Goal: Task Accomplishment & Management: Use online tool/utility

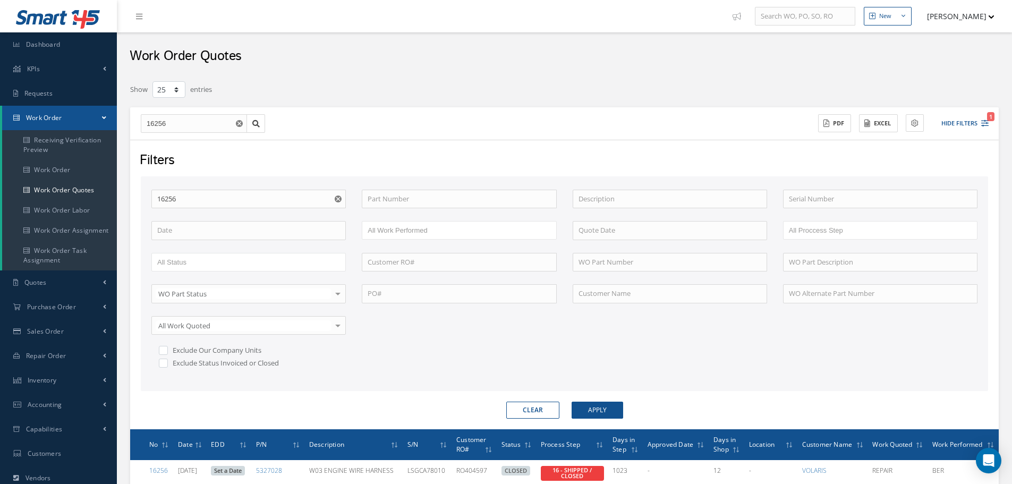
select select "25"
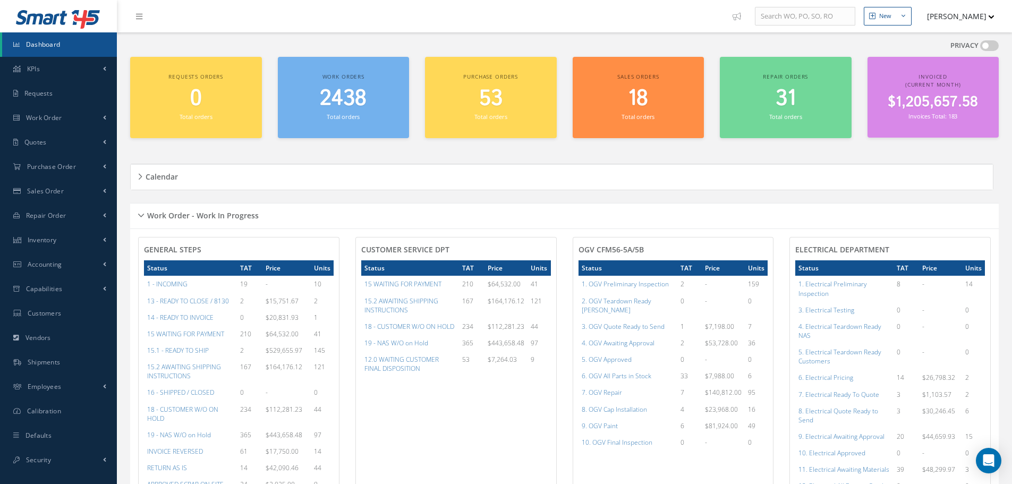
scroll to position [531, 0]
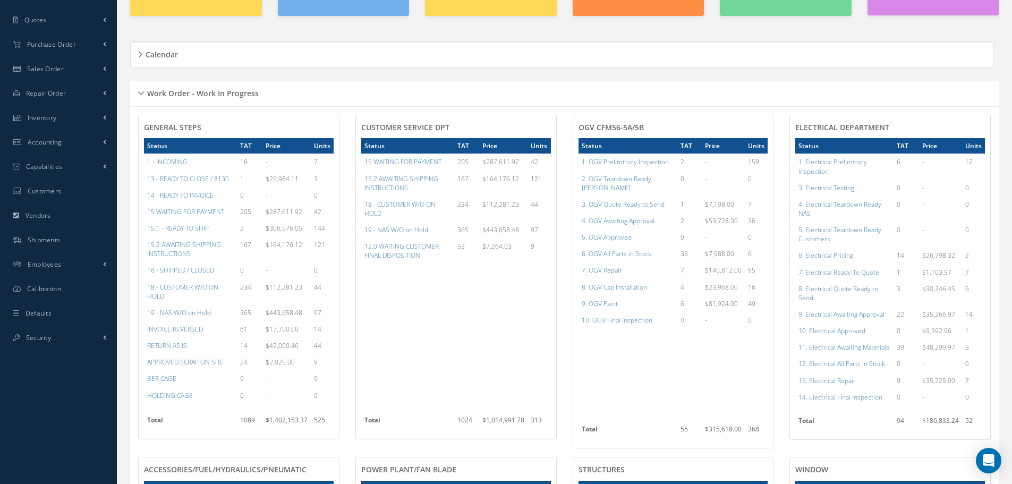
scroll to position [106, 0]
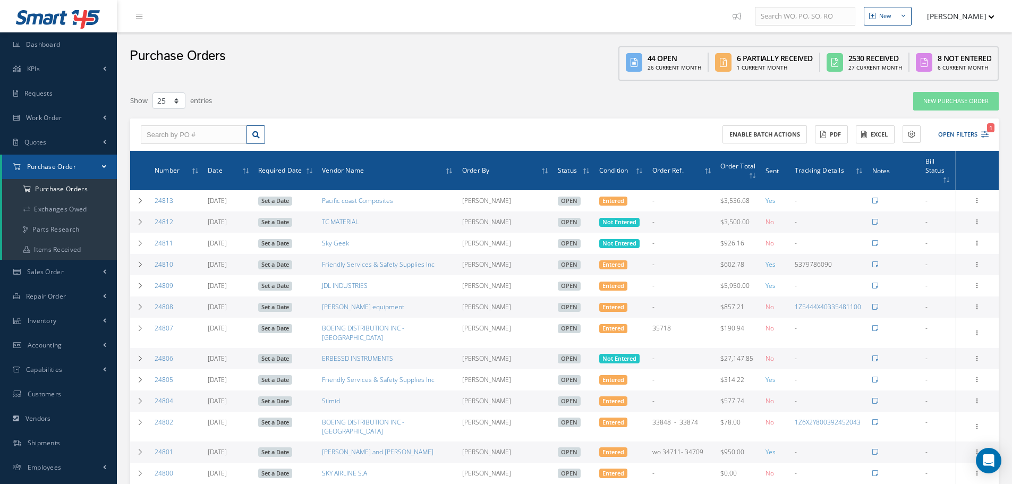
select select "25"
click at [182, 134] on input "text" at bounding box center [194, 134] width 106 height 19
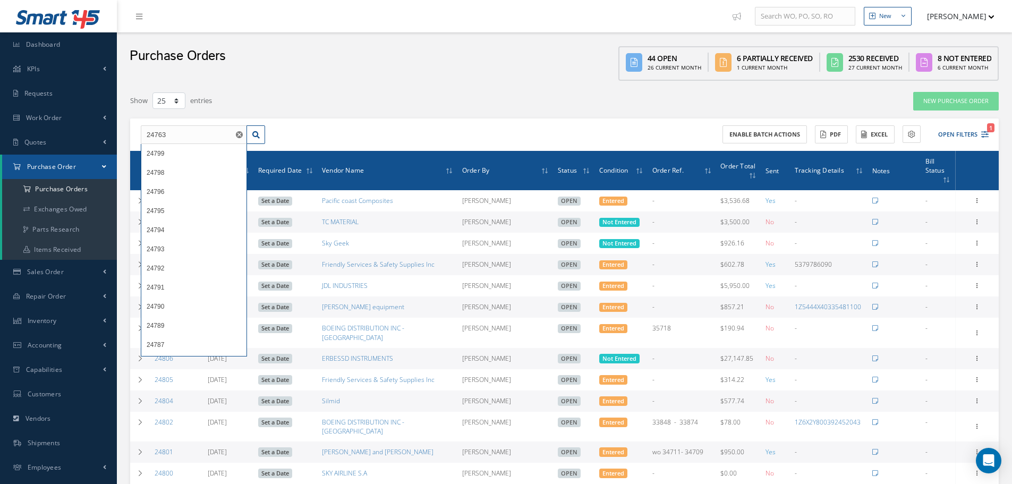
type input "24763"
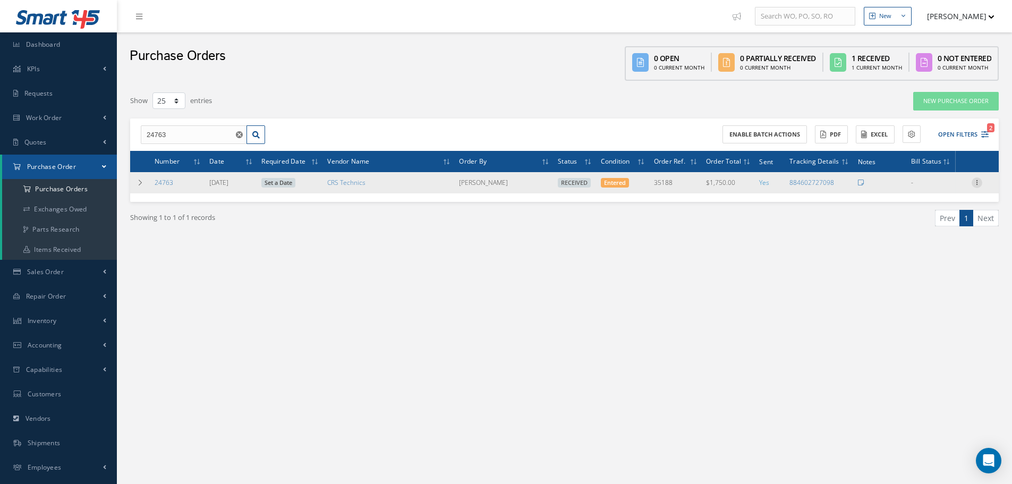
click at [977, 182] on icon at bounding box center [977, 182] width 11 height 9
click at [940, 185] on link "Receiving Details" at bounding box center [928, 190] width 84 height 14
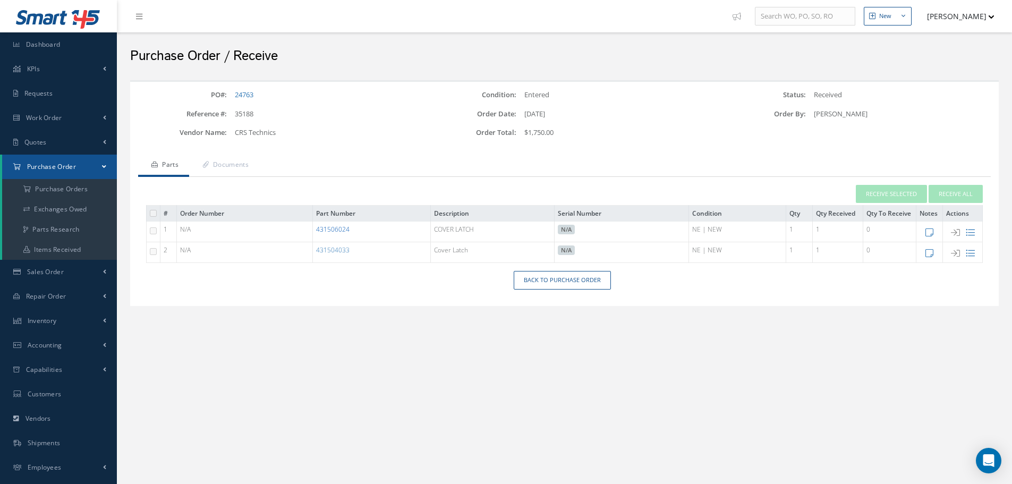
click at [335, 230] on link "431506024" at bounding box center [332, 229] width 33 height 9
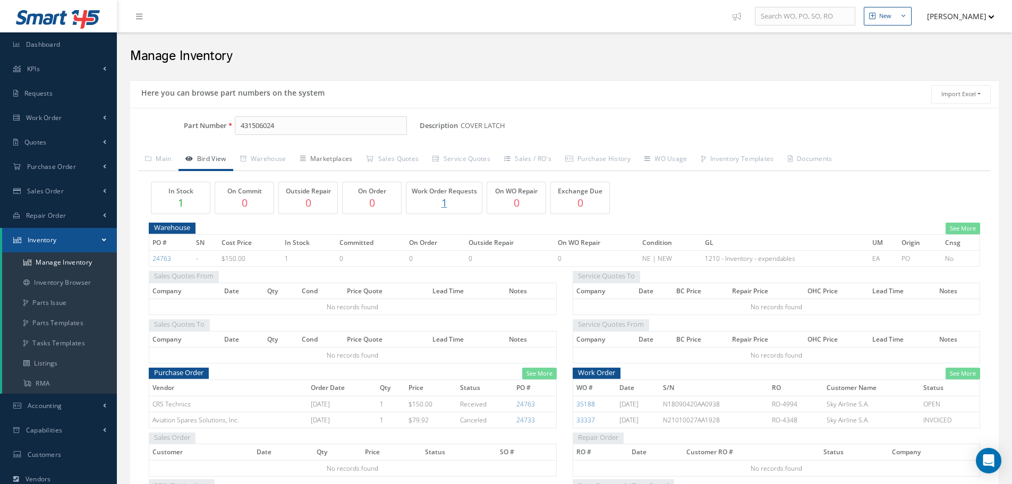
click at [335, 155] on link "Marketplaces" at bounding box center [326, 160] width 66 height 22
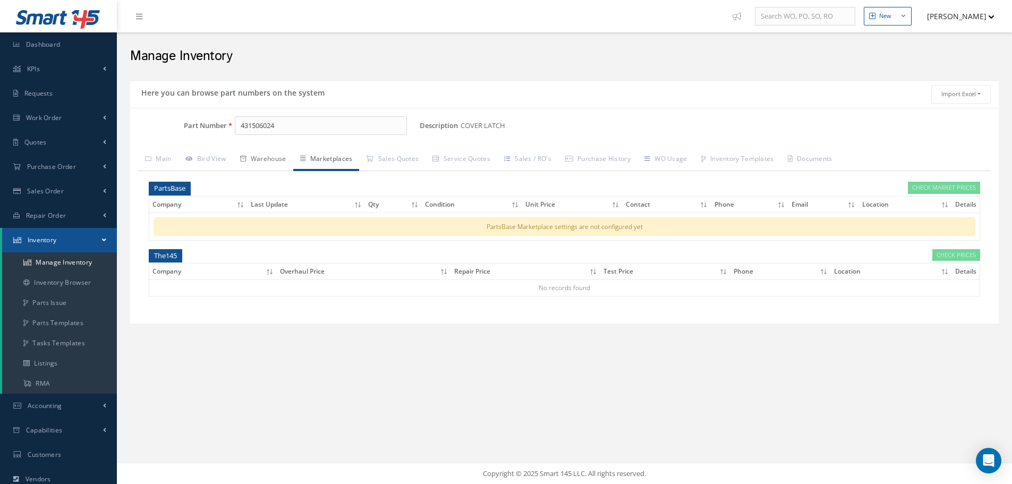
drag, startPoint x: 279, startPoint y: 155, endPoint x: 263, endPoint y: 167, distance: 20.1
click at [278, 157] on link "Warehouse" at bounding box center [263, 160] width 60 height 22
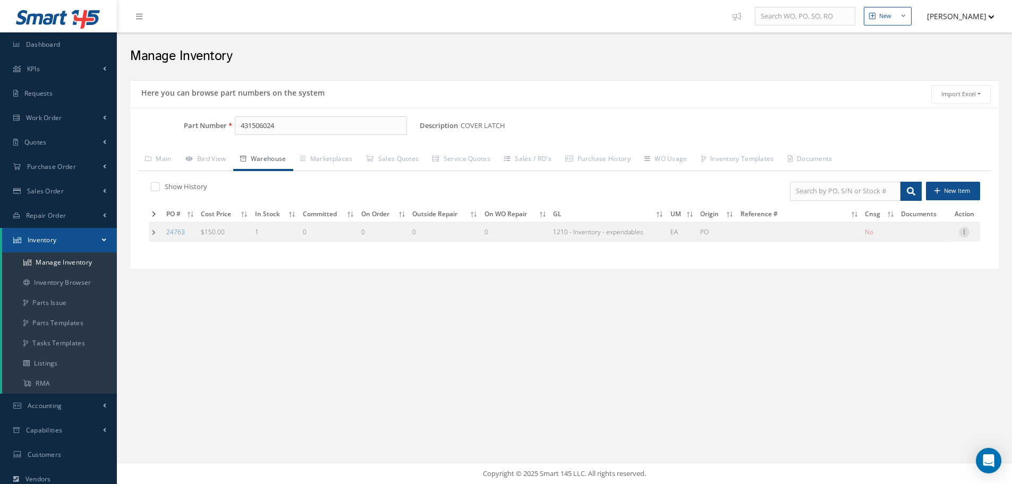
click at [968, 233] on icon at bounding box center [964, 231] width 11 height 9
click at [931, 238] on link "Edit" at bounding box center [916, 239] width 84 height 14
type input "150.00"
type input "[DATE]"
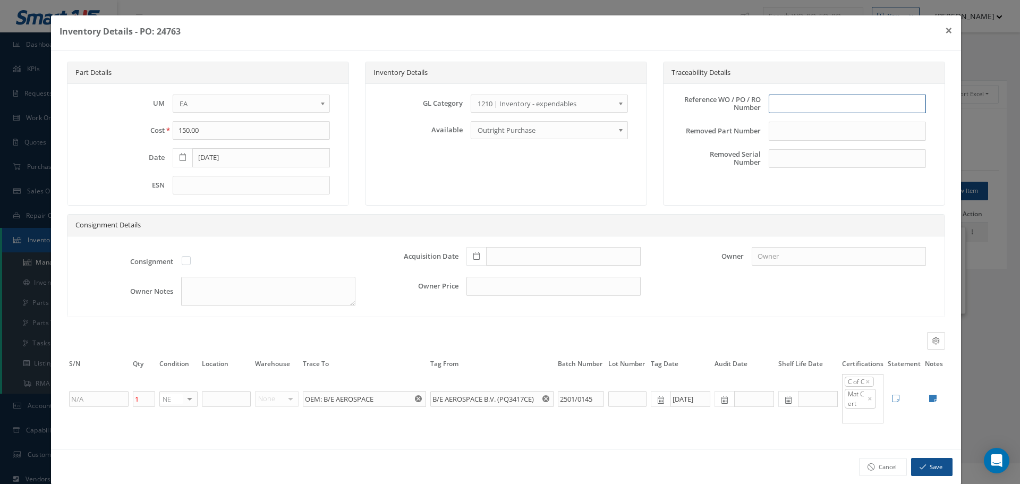
click at [801, 104] on input "text" at bounding box center [847, 104] width 157 height 19
type input "PO 24763"
click at [476, 253] on icon at bounding box center [477, 255] width 6 height 7
click at [502, 209] on td "30" at bounding box center [503, 208] width 16 height 16
type input "[DATE]"
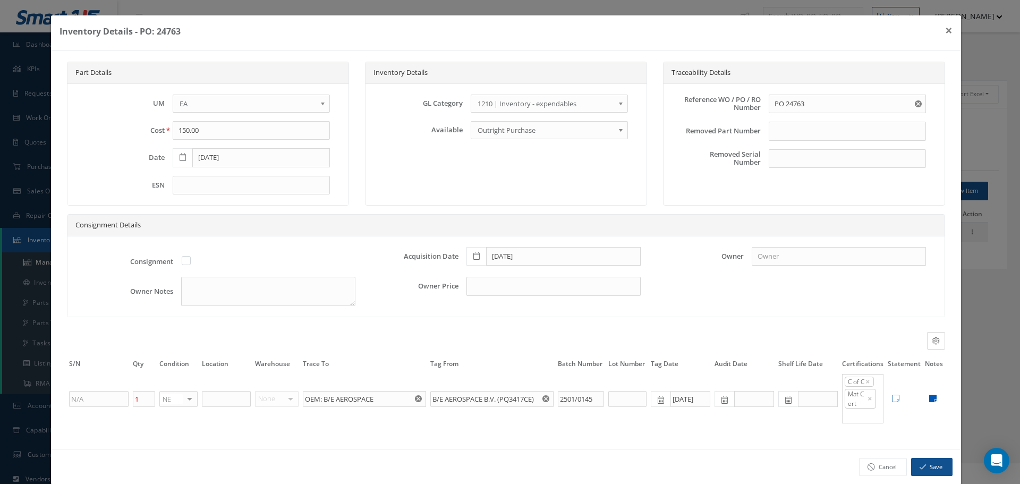
click at [929, 401] on icon at bounding box center [932, 398] width 7 height 9
type textarea "CRS PARTS CERT, PROPONENT COC, B/E AEROSPACE PARTS CERT & 8130 FORM TRACKING E-…"
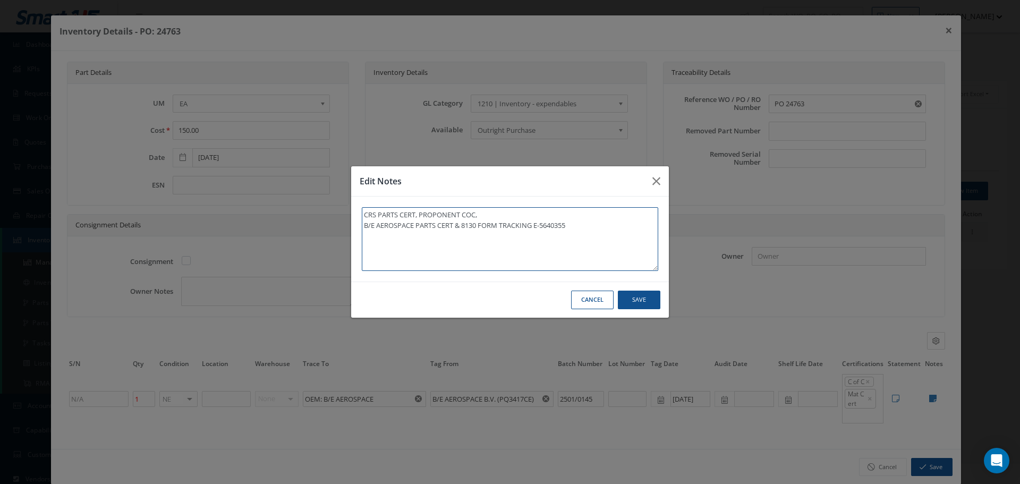
click at [575, 238] on textarea "CRS PARTS CERT, PROPONENT COC, B/E AEROSPACE PARTS CERT & 8130 FORM TRACKING E-…" at bounding box center [510, 239] width 297 height 64
type textarea "CRS PARTS CERT, PROPONENT COC, B/E AEROSPACE PARTS CERT & 8130 FORM TRACKING E-…"
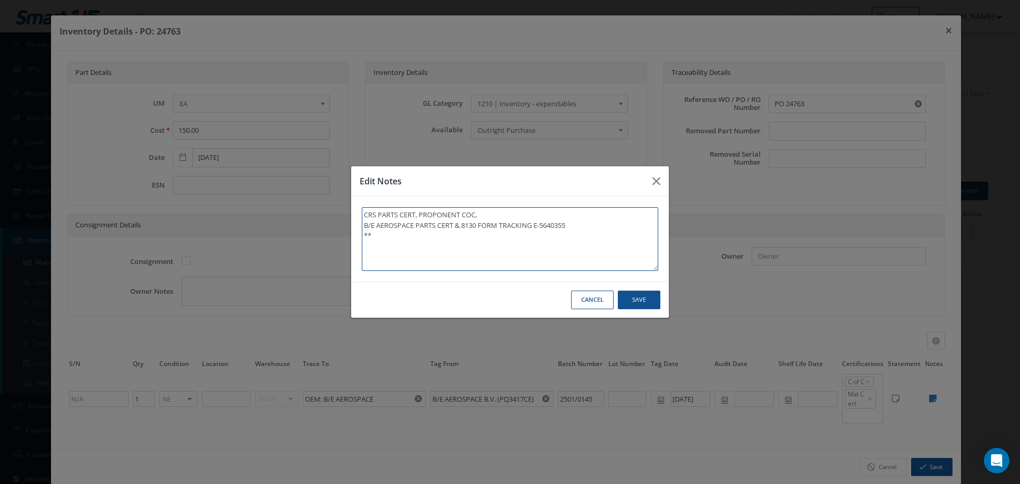
type textarea "CRS PARTS CERT, PROPONENT COC, B/E AEROSPACE PARTS CERT & 8130 FORM TRACKING E-…"
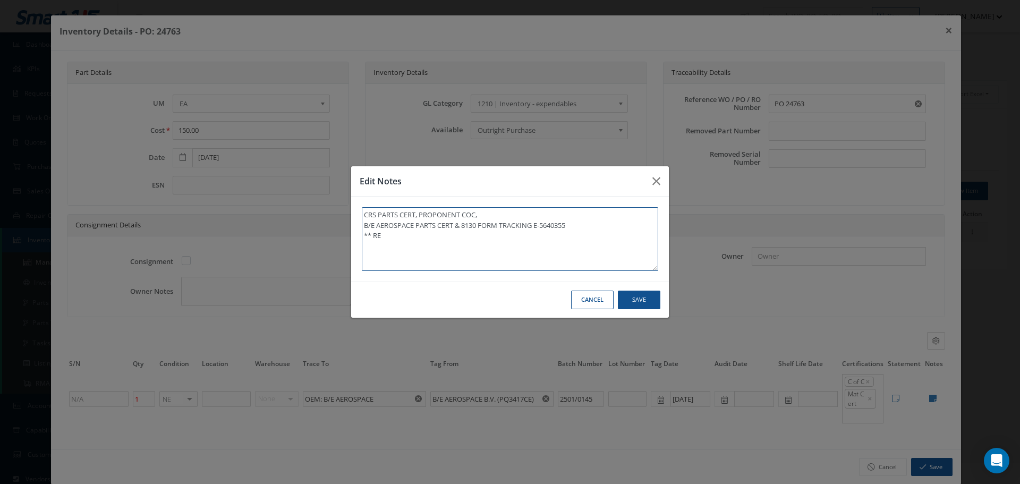
type textarea "CRS PARTS CERT, PROPONENT COC, B/E AEROSPACE PARTS CERT & 8130 FORM TRACKING E-…"
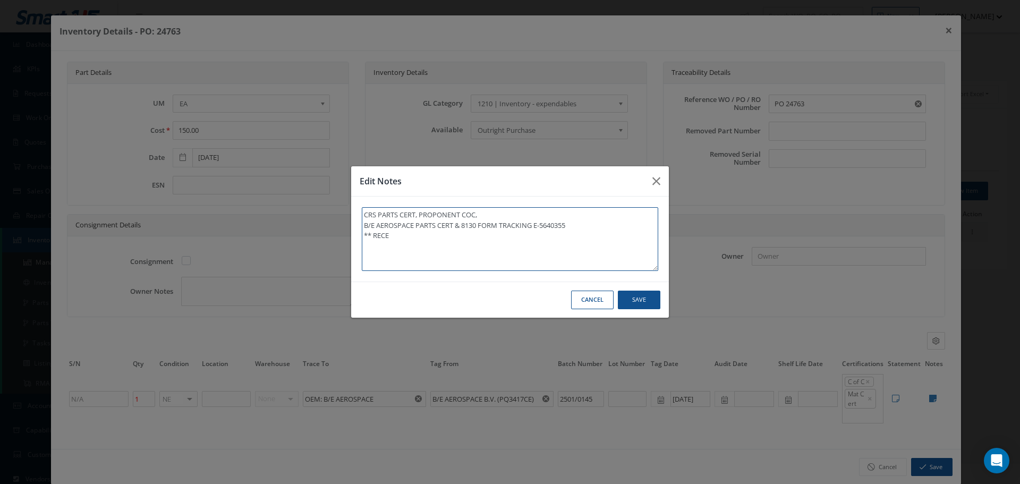
type textarea "CRS PARTS CERT, PROPONENT COC, B/E AEROSPACE PARTS CERT & 8130 FORM TRACKING E-…"
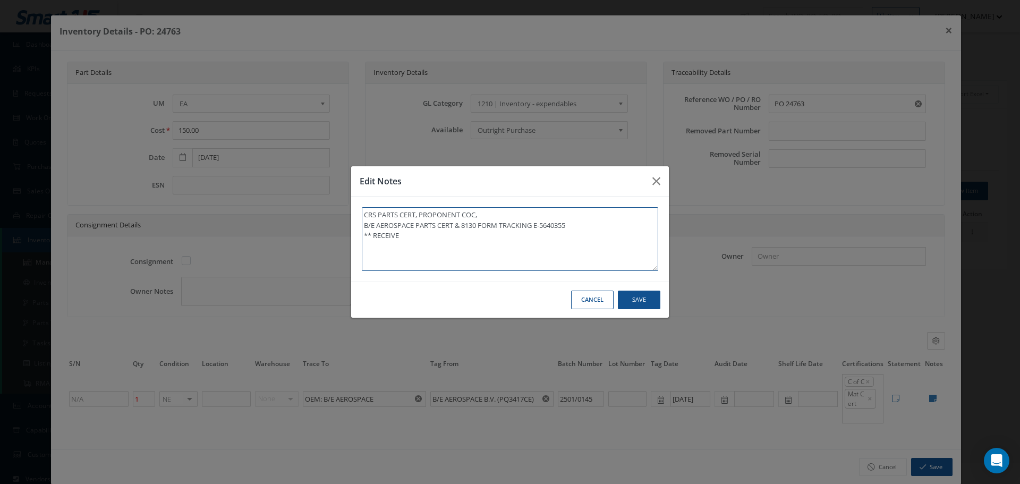
type textarea "CRS PARTS CERT, PROPONENT COC, B/E AEROSPACE PARTS CERT & 8130 FORM TRACKING E-…"
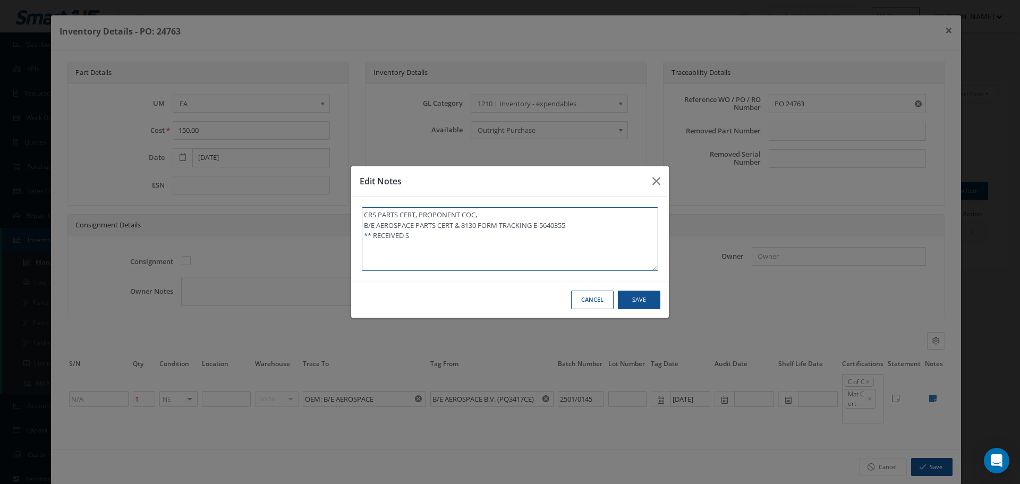
type textarea "CRS PARTS CERT, PROPONENT COC, B/E AEROSPACE PARTS CERT & 8130 FORM TRACKING E-…"
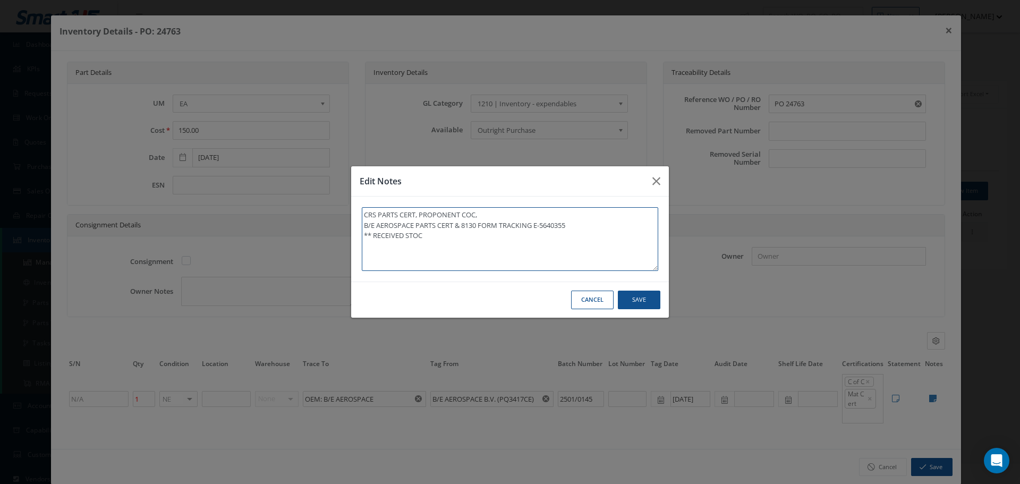
type textarea "CRS PARTS CERT, PROPONENT COC, B/E AEROSPACE PARTS CERT & 8130 FORM TRACKING E-…"
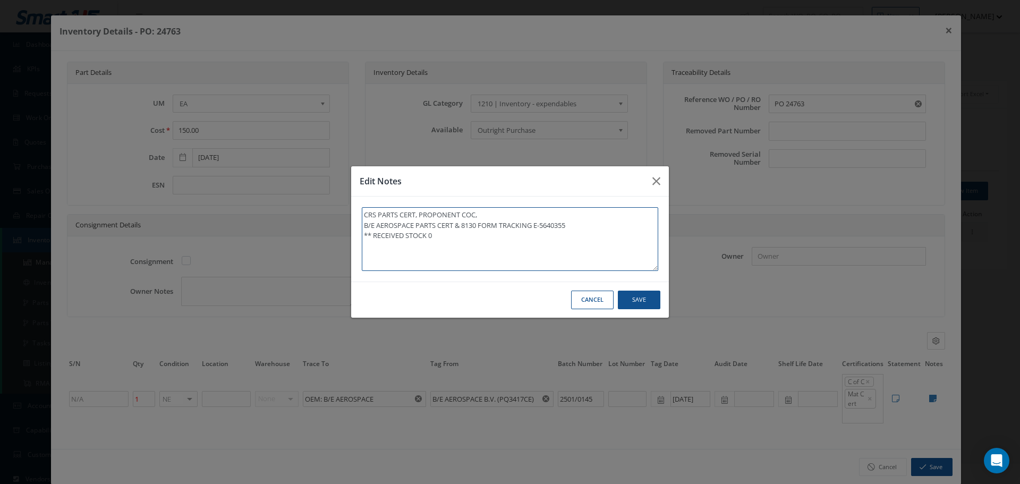
type textarea "CRS PARTS CERT, PROPONENT COC, B/E AEROSPACE PARTS CERT & 8130 FORM TRACKING E-…"
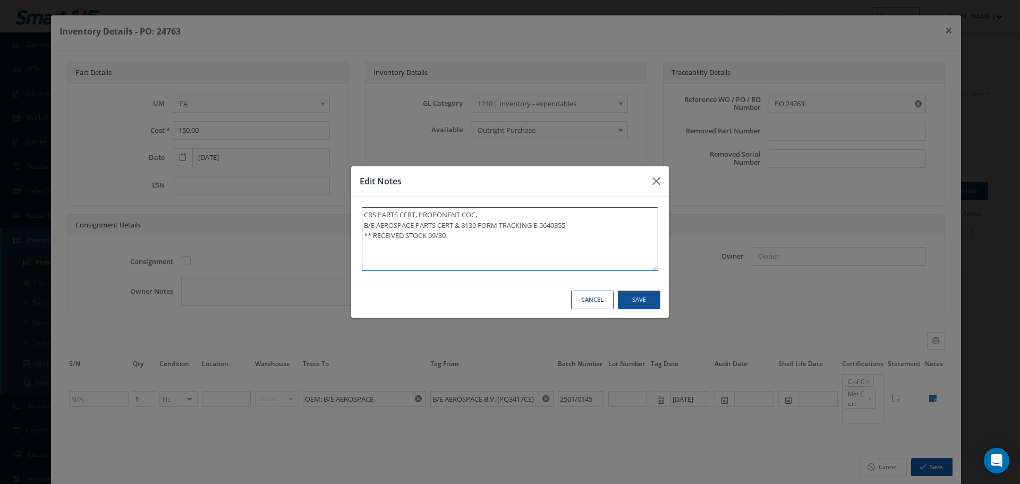
type textarea "CRS PARTS CERT, PROPONENT COC, B/E AEROSPACE PARTS CERT & 8130 FORM TRACKING E-…"
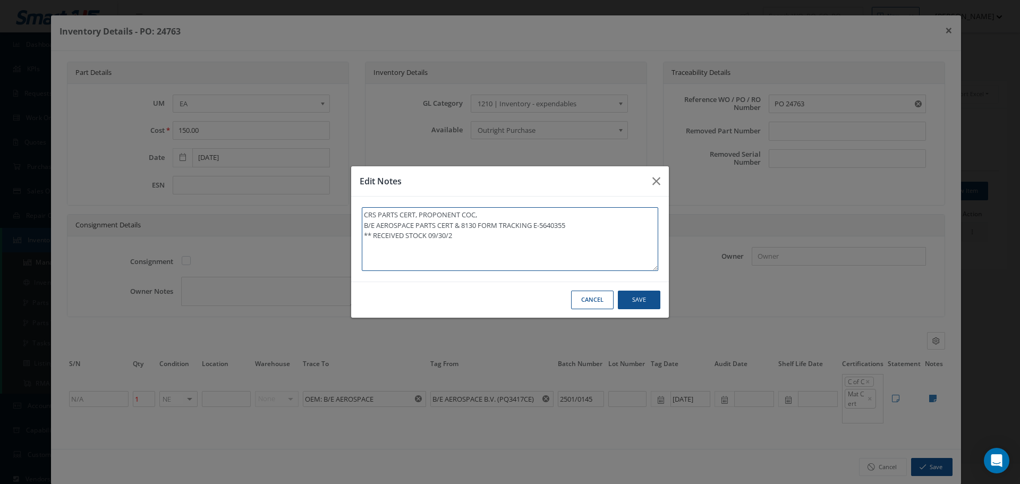
type textarea "CRS PARTS CERT, PROPONENT COC, B/E AEROSPACE PARTS CERT & 8130 FORM TRACKING E-…"
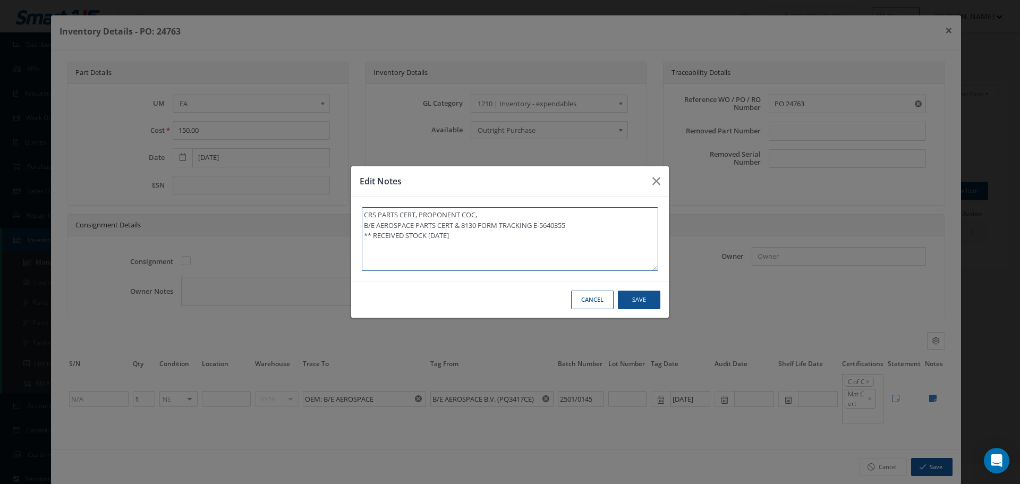
type textarea "CRS PARTS CERT, PROPONENT COC, B/E AEROSPACE PARTS CERT & 8130 FORM TRACKING E-…"
click at [638, 306] on button "Save" at bounding box center [639, 300] width 43 height 19
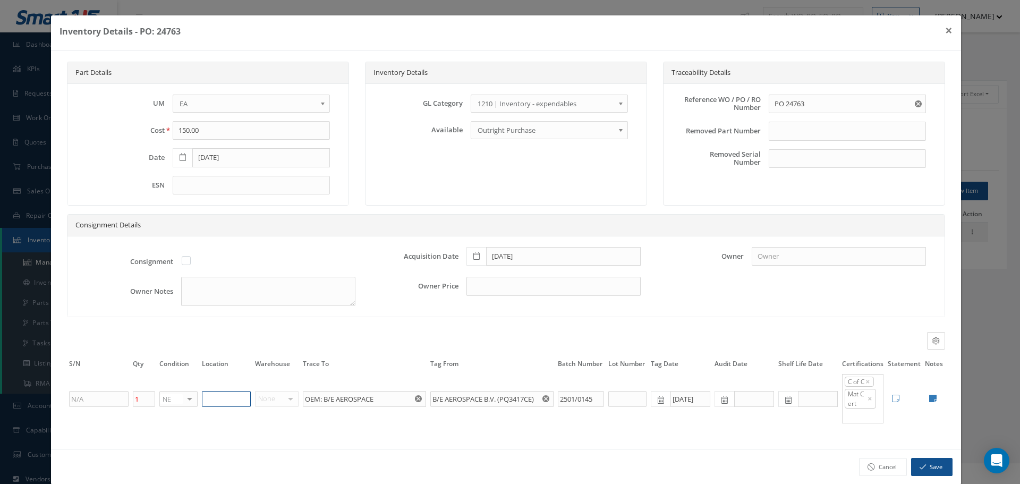
click at [208, 399] on input "text" at bounding box center [226, 399] width 49 height 16
type input "RN8-1-76"
click at [924, 466] on button "Save" at bounding box center [931, 467] width 41 height 19
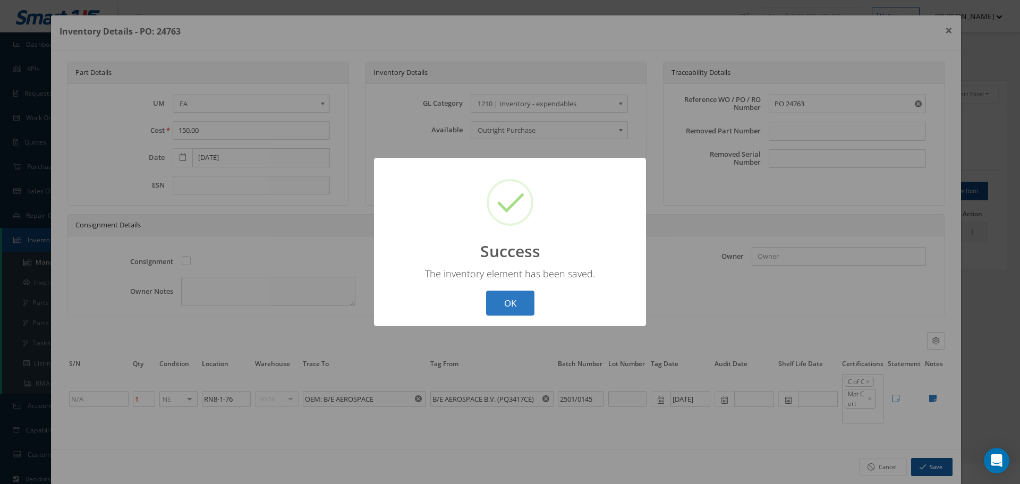
click at [514, 306] on button "OK" at bounding box center [510, 303] width 48 height 25
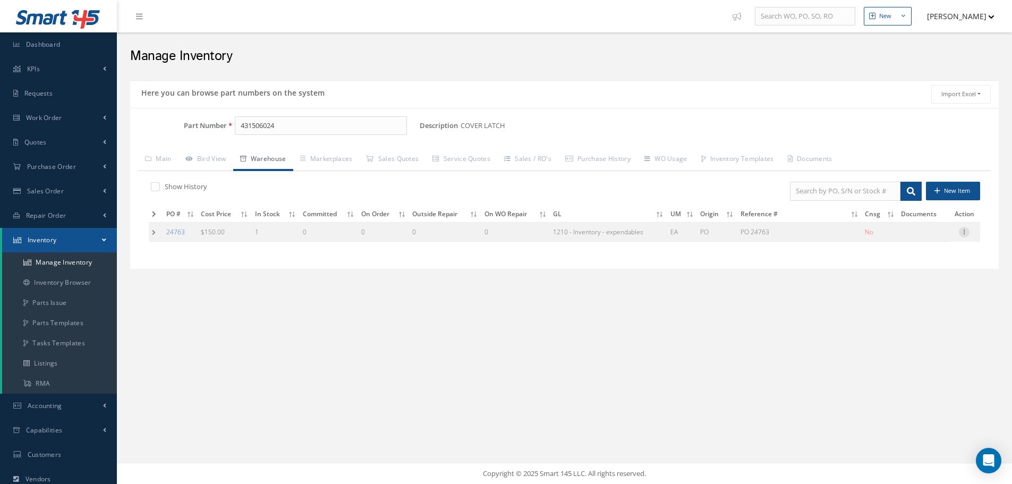
click at [964, 235] on div at bounding box center [964, 232] width 11 height 11
click at [917, 272] on link "Label" at bounding box center [916, 275] width 84 height 14
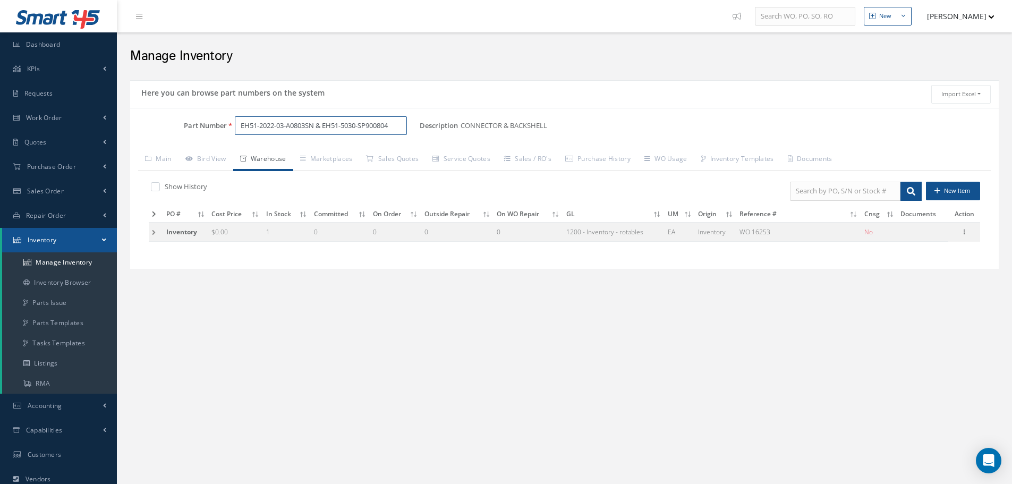
click at [398, 127] on input "EH51-2022-03-A0803SN & EH51-5030-SP900804" at bounding box center [321, 125] width 172 height 19
type input "E"
click at [165, 163] on link "Main" at bounding box center [158, 160] width 40 height 22
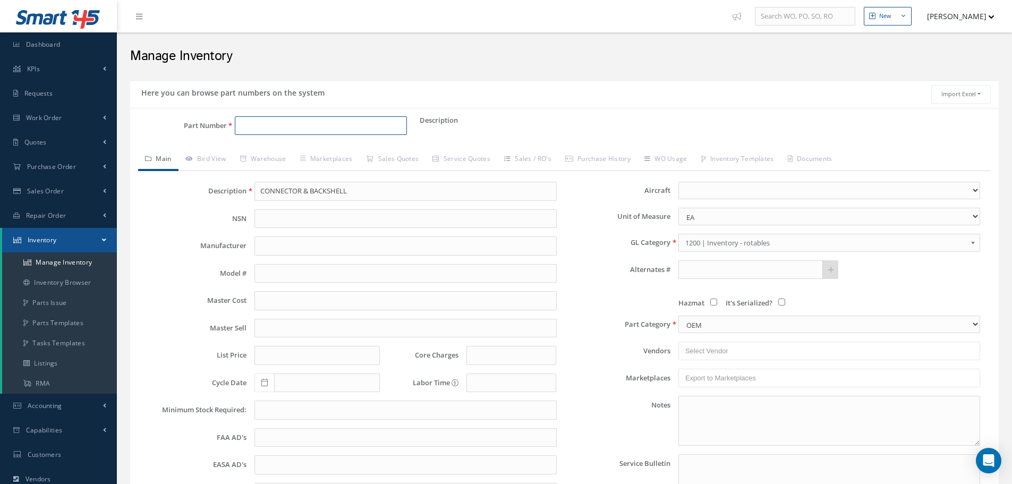
click at [246, 122] on input "Part Number" at bounding box center [321, 125] width 172 height 19
click at [252, 130] on input "Part Number" at bounding box center [321, 125] width 172 height 19
click at [236, 122] on input "Part Number" at bounding box center [321, 125] width 172 height 19
type input "8"
type input "80DV5-25K61SD & EH51-5030-SP902514"
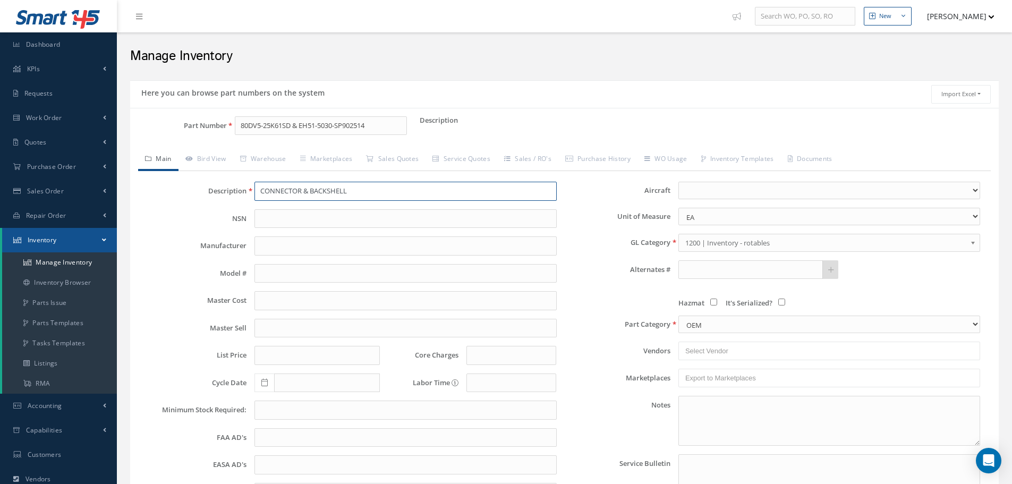
click at [285, 188] on input "CONNECTOR & BACKSHELL" at bounding box center [406, 191] width 302 height 19
paste input "CONNECTOR & BACKSHELL"
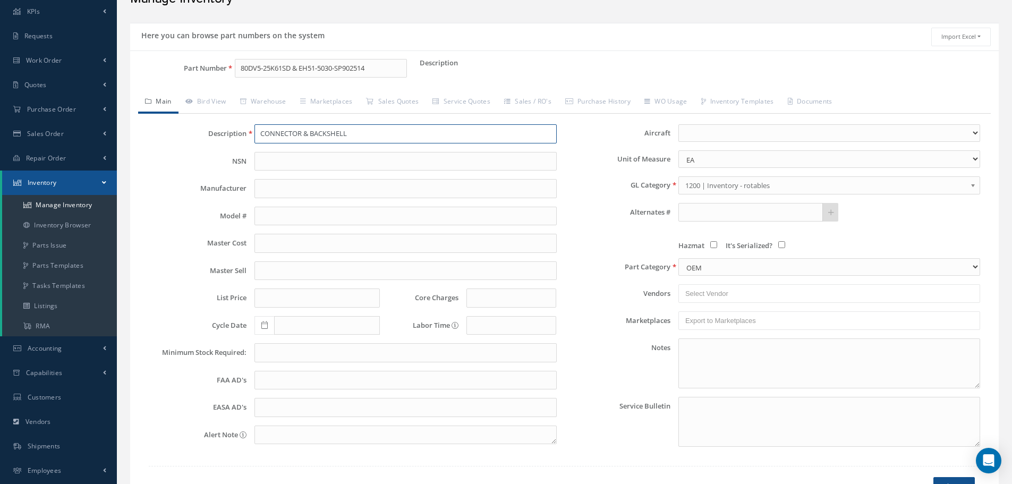
scroll to position [130, 0]
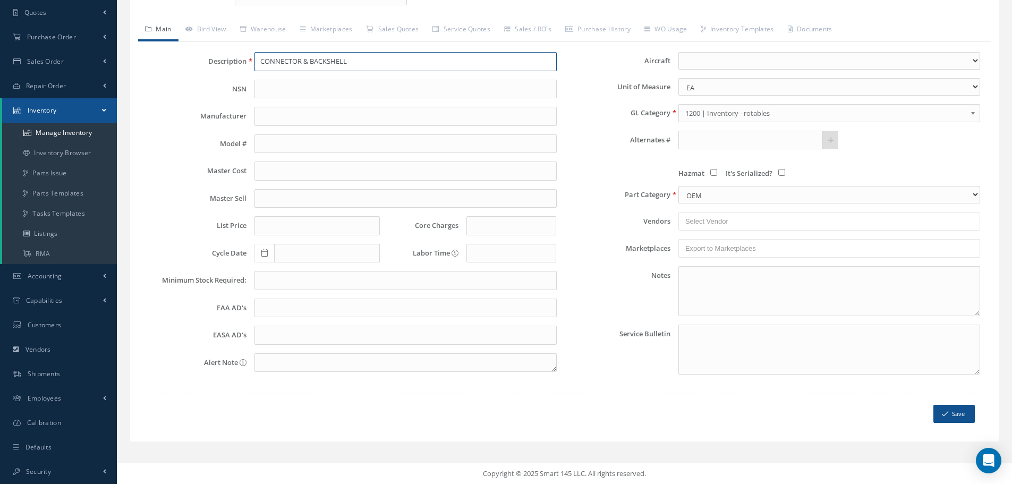
type input "CONNECTOR & BACKSHELL"
click at [953, 411] on button "Save" at bounding box center [954, 414] width 41 height 19
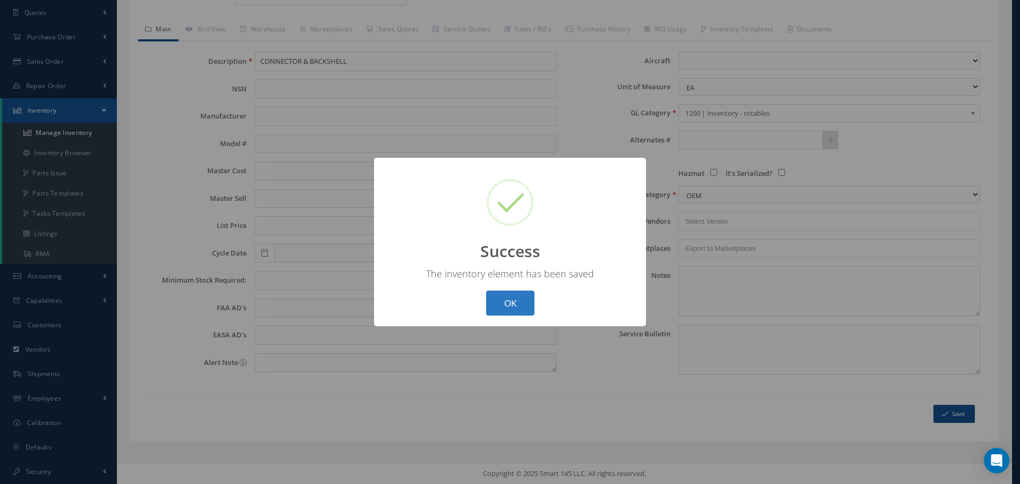
click at [511, 307] on button "OK" at bounding box center [510, 303] width 48 height 25
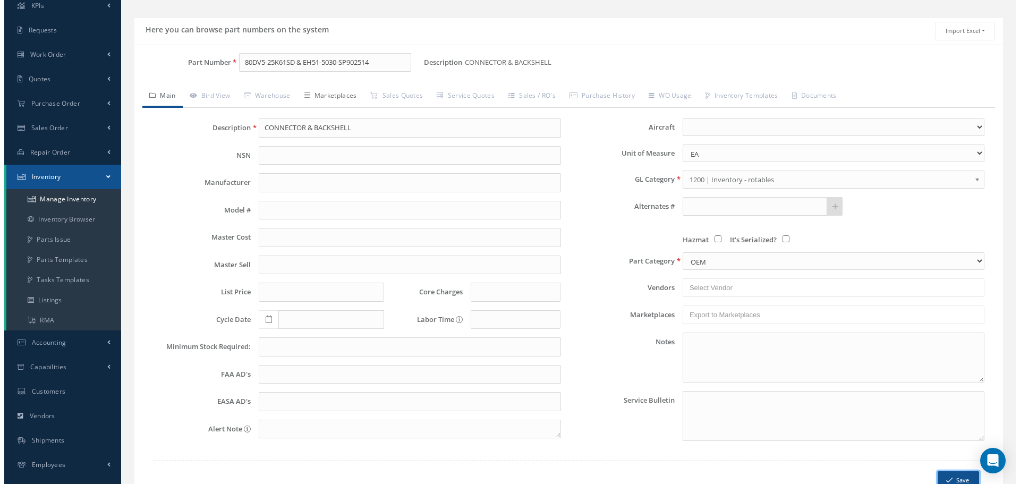
scroll to position [0, 0]
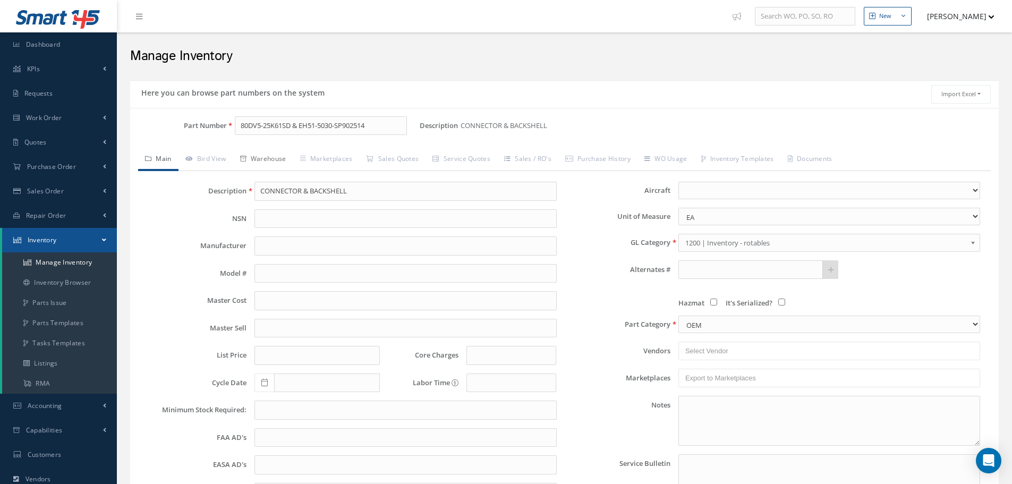
click at [275, 159] on link "Warehouse" at bounding box center [263, 160] width 60 height 22
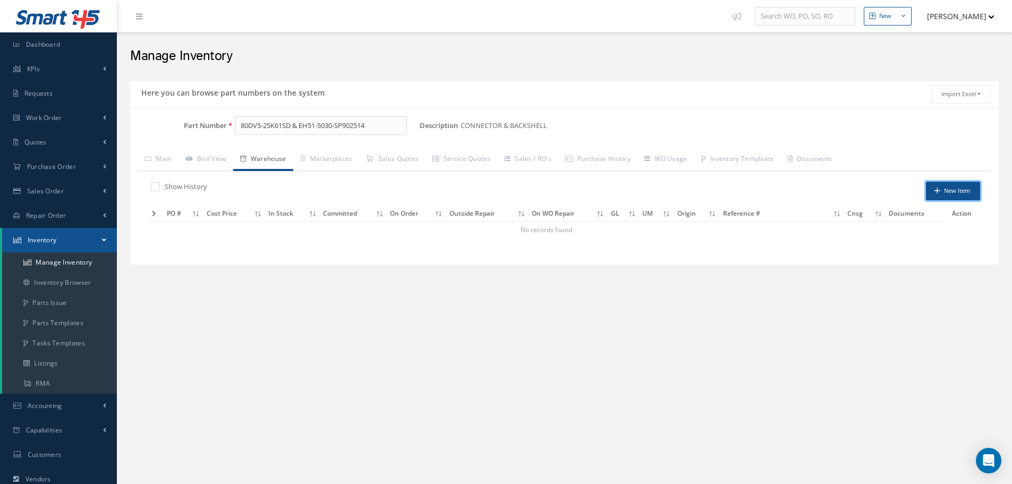
click at [952, 189] on button "New Item" at bounding box center [953, 191] width 54 height 19
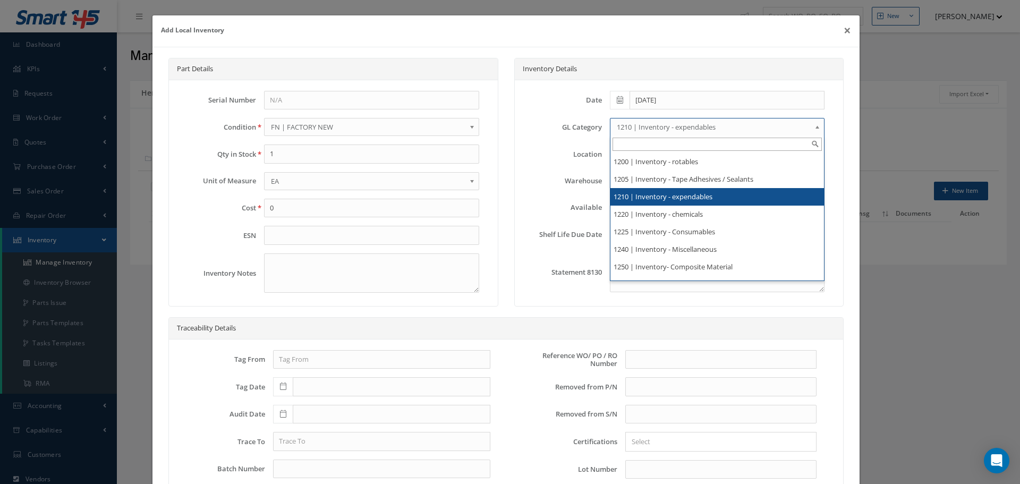
click at [815, 129] on b at bounding box center [820, 129] width 10 height 17
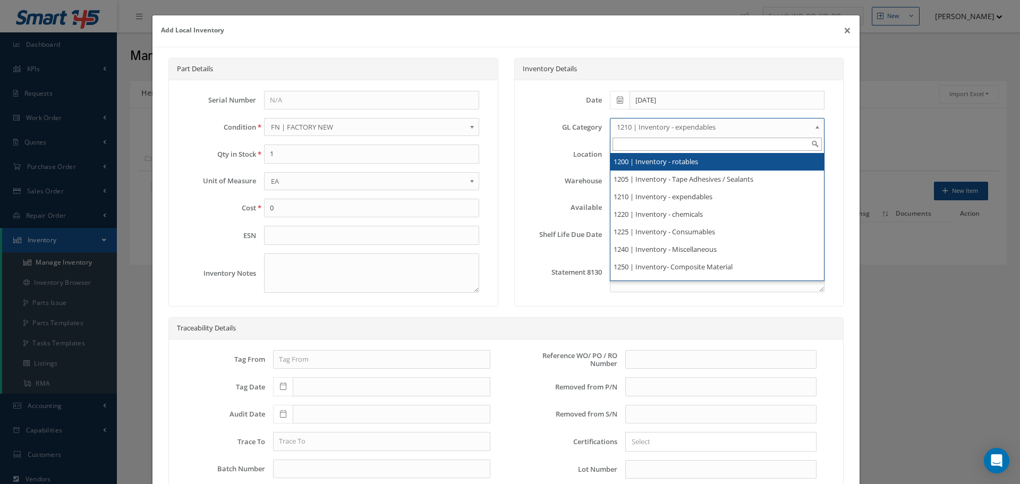
click at [685, 160] on li "1200 | Inventory - rotables" at bounding box center [718, 162] width 214 height 18
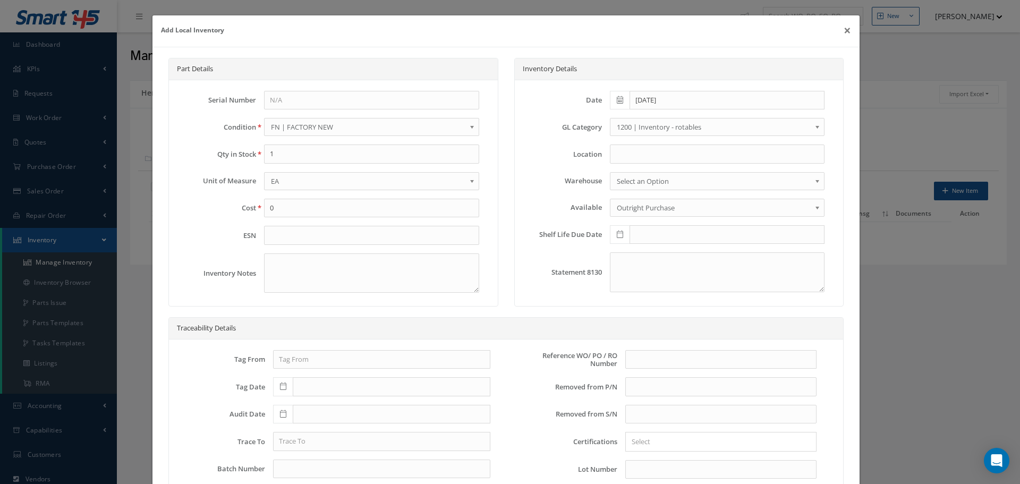
click at [469, 124] on b at bounding box center [474, 129] width 10 height 17
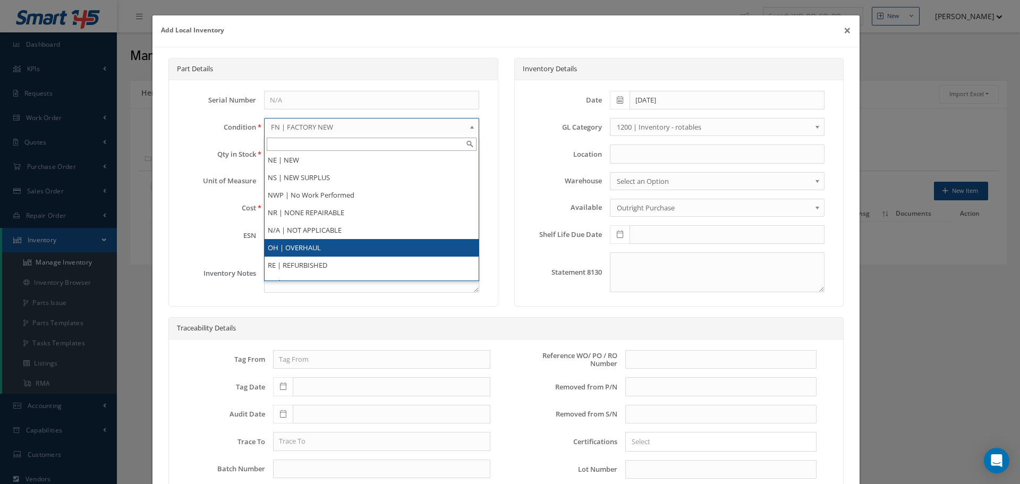
scroll to position [206, 0]
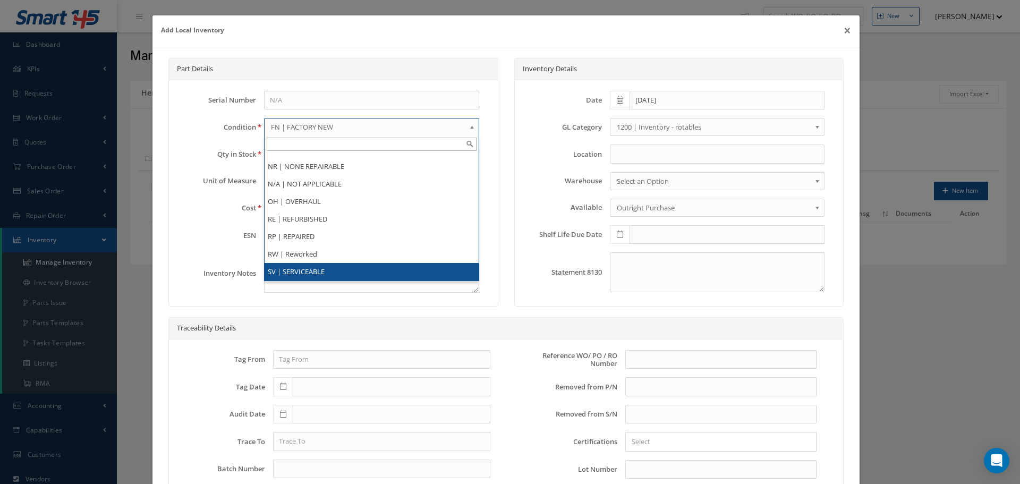
click at [324, 268] on li "SV | SERVICEABLE" at bounding box center [372, 272] width 214 height 18
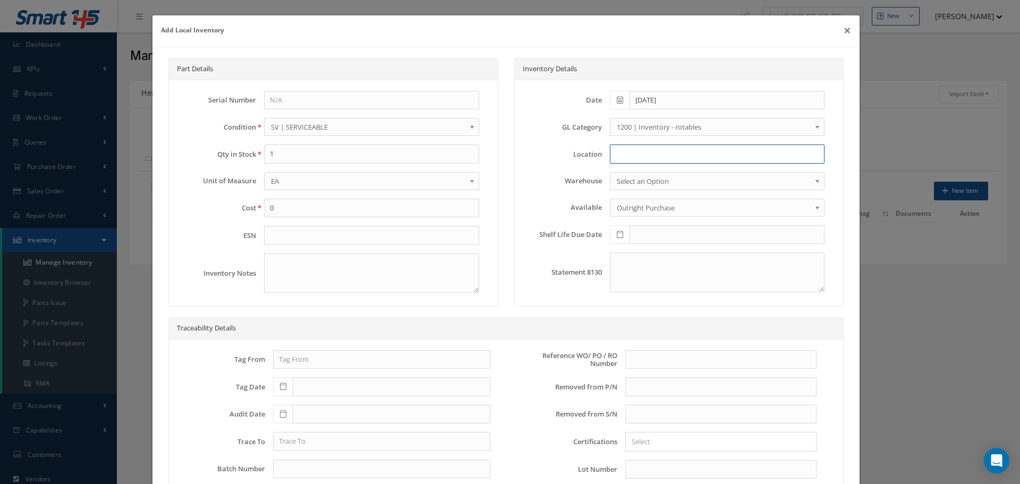
click at [626, 154] on input at bounding box center [717, 154] width 215 height 19
type input "RN8-1-78"
click at [672, 360] on input "text" at bounding box center [721, 359] width 191 height 19
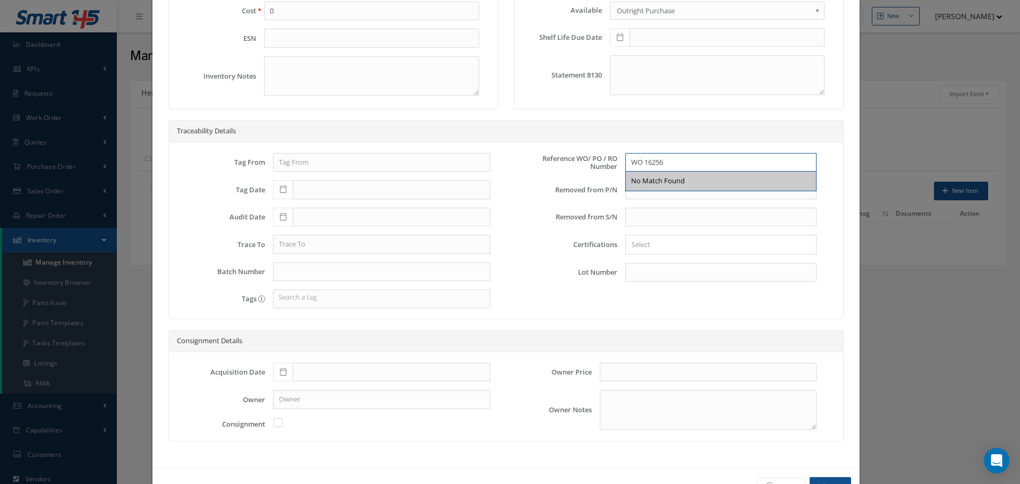
scroll to position [233, 0]
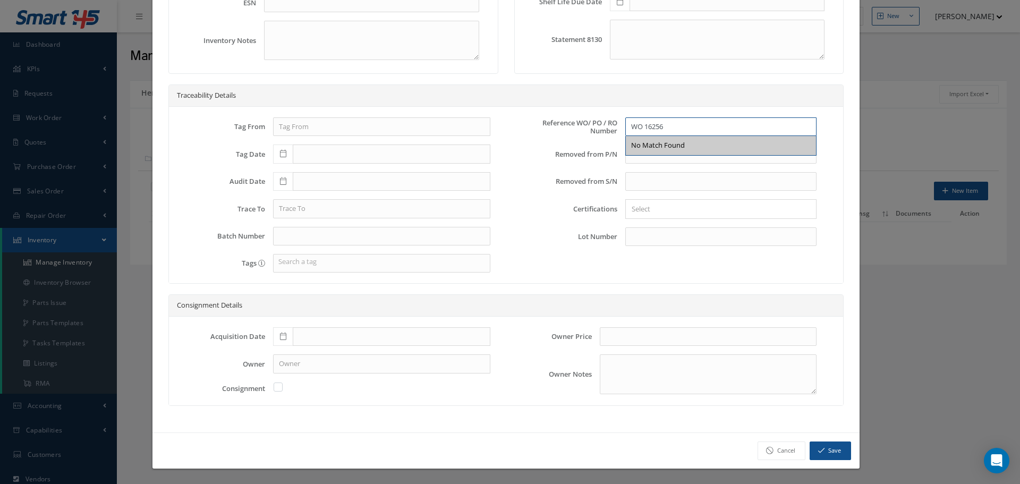
type input "WO 16256"
click at [283, 334] on icon at bounding box center [283, 336] width 6 height 7
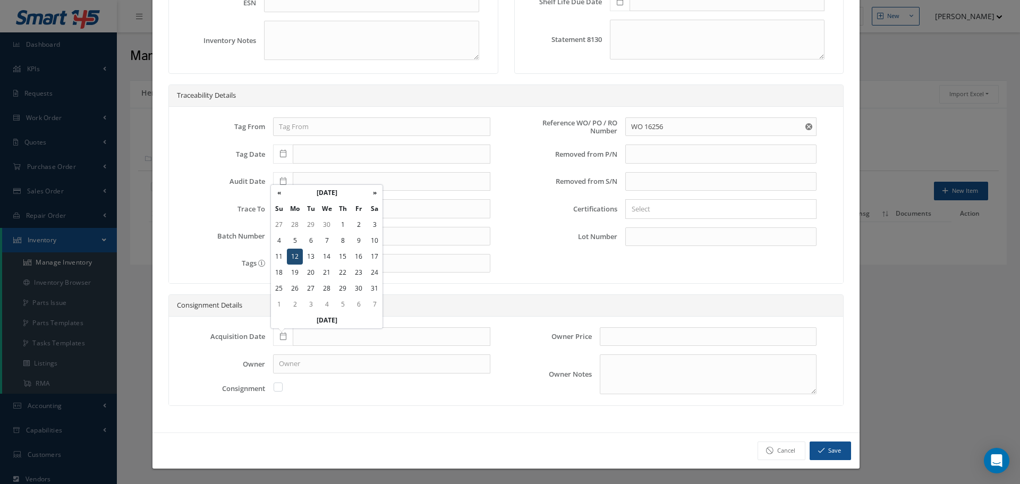
click at [295, 256] on td "12" at bounding box center [295, 257] width 16 height 16
click at [280, 337] on icon at bounding box center [283, 336] width 6 height 7
click at [293, 256] on td "12" at bounding box center [295, 257] width 16 height 16
type input "12/12/2022"
click at [825, 451] on button "Save" at bounding box center [830, 451] width 41 height 19
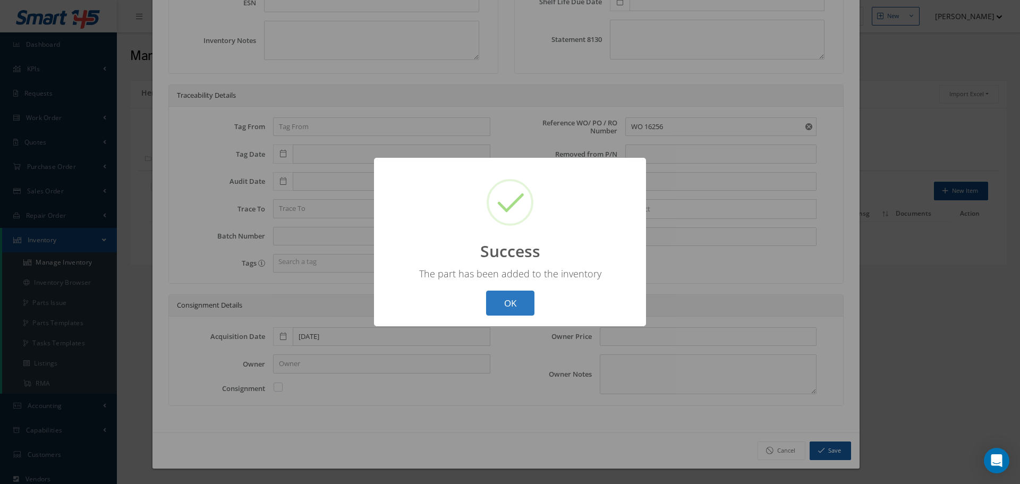
click at [514, 300] on button "OK" at bounding box center [510, 303] width 48 height 25
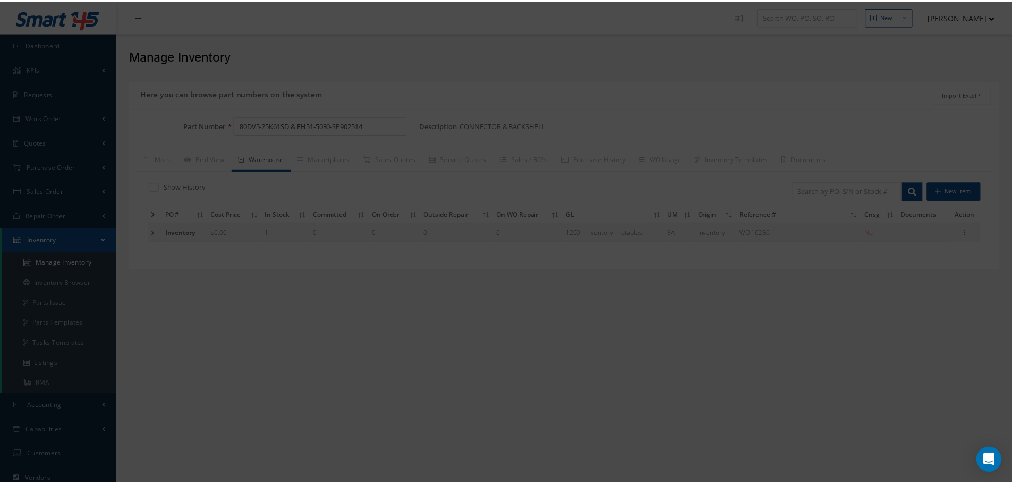
scroll to position [0, 0]
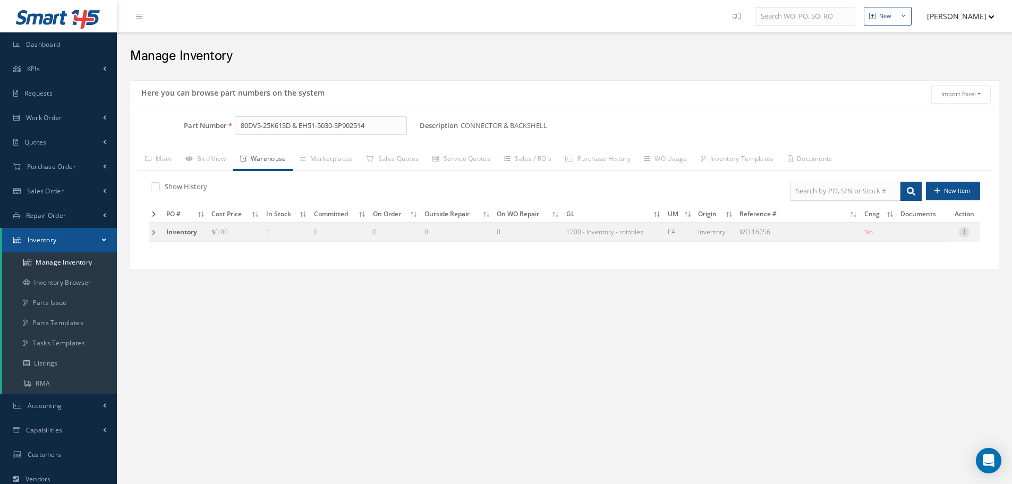
click at [969, 235] on icon at bounding box center [964, 231] width 11 height 9
click at [912, 284] on link "Label" at bounding box center [916, 288] width 84 height 14
click at [388, 124] on input "80DV5-25K61SD & EH51-5030-SP902514" at bounding box center [321, 125] width 172 height 19
type input "8"
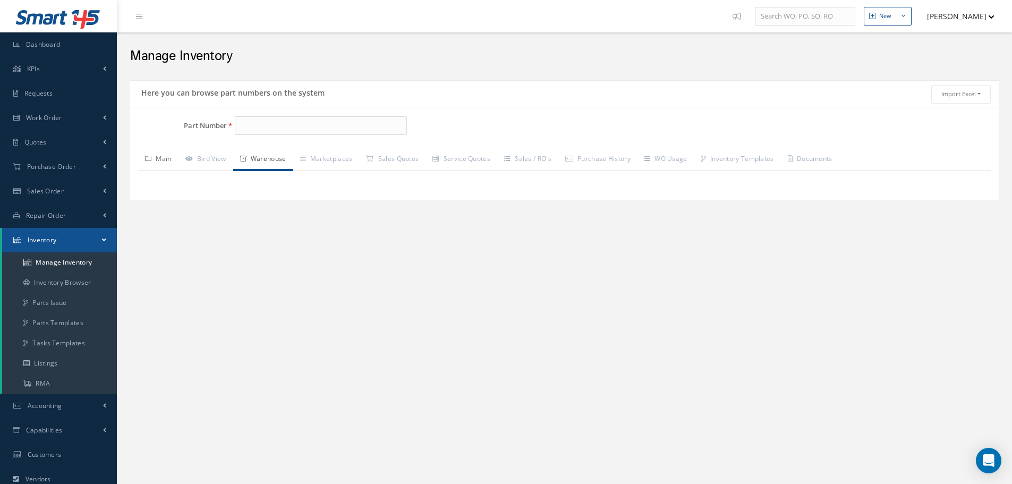
click at [168, 157] on link "Main" at bounding box center [158, 160] width 40 height 22
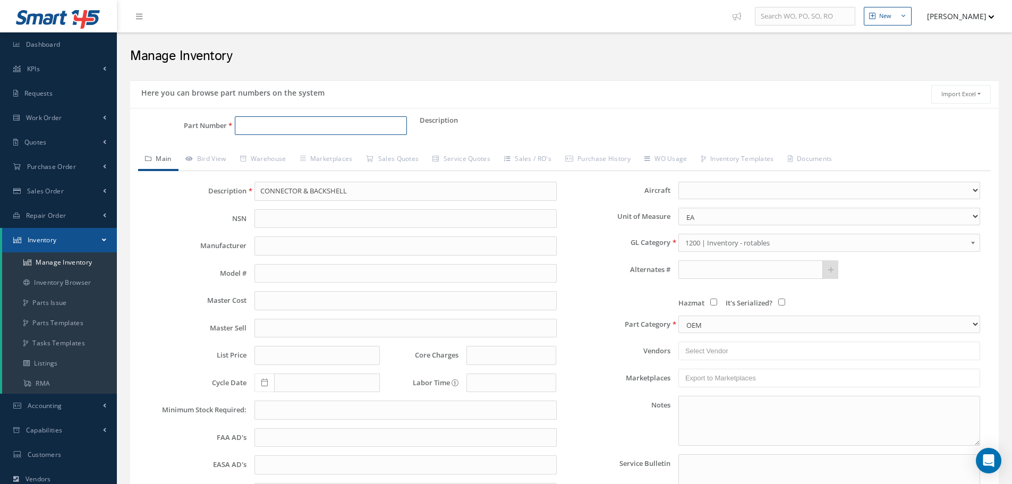
click at [251, 130] on input "Part Number" at bounding box center [321, 125] width 172 height 19
type input "EH51-2022-03-A1212S7"
type input "CONNECTOR"
type input "0.00"
select select "10"
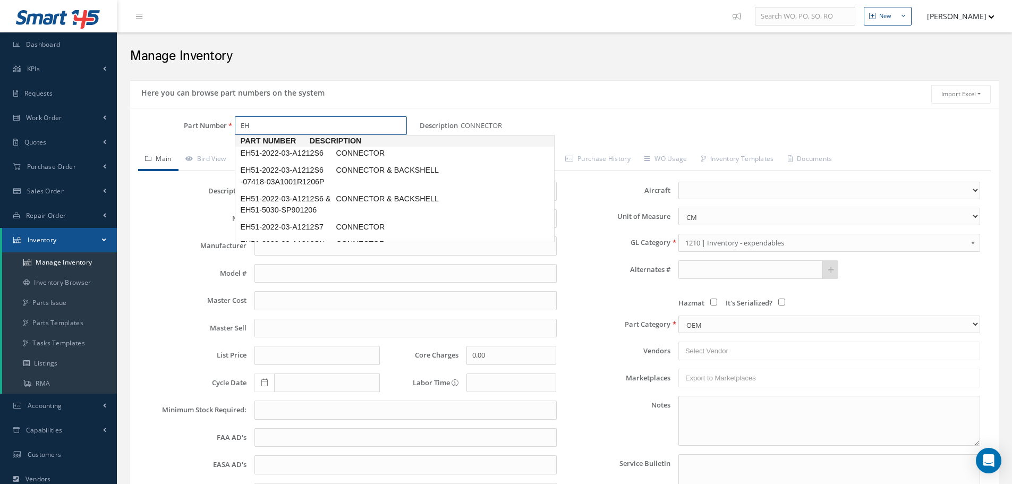
type input "E"
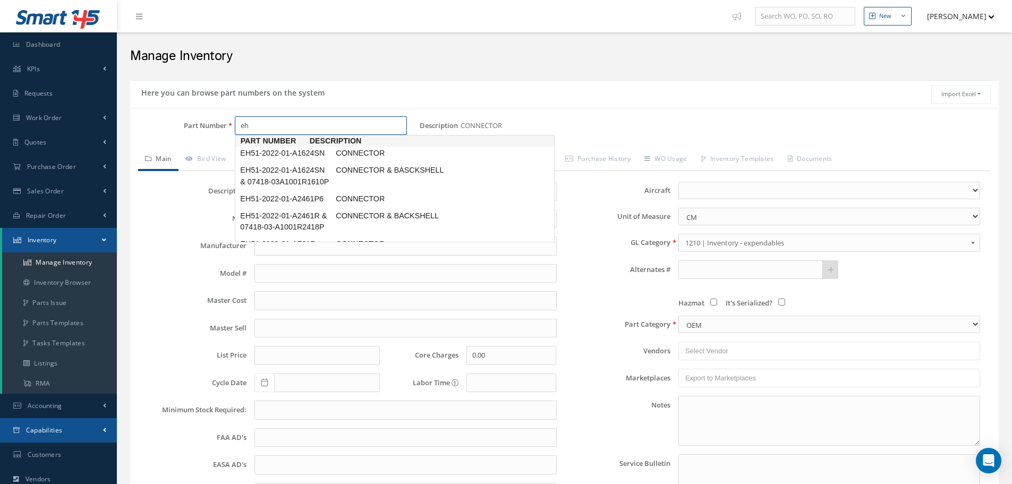
type input "e"
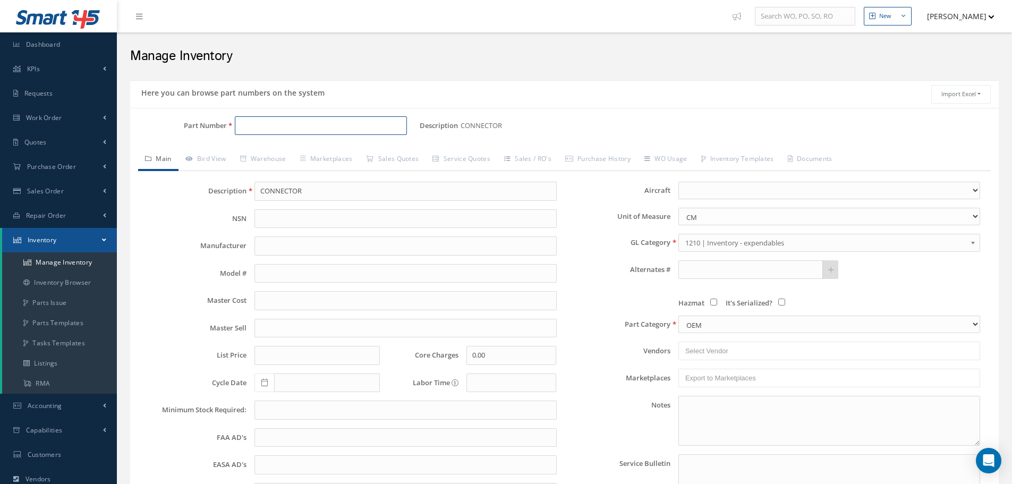
click at [249, 133] on input "Part Number" at bounding box center [321, 125] width 172 height 19
type input "EH51-2022-03-A1212S7 & EH51-5030-SP001208L3"
click at [328, 195] on input "CONNECTOR" at bounding box center [406, 191] width 302 height 19
paste input "CONNECTOR & BACKSHELL"
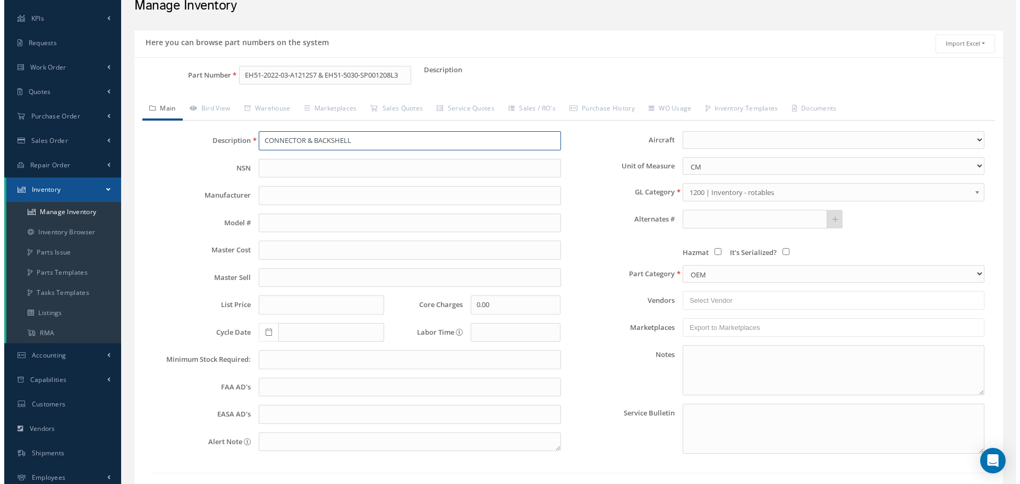
scroll to position [130, 0]
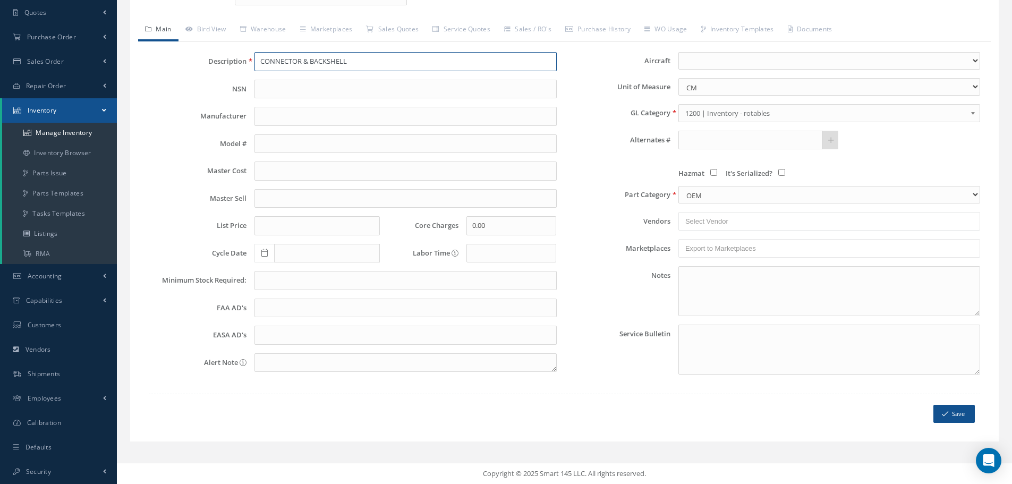
type input "CONNECTOR & BACKSHELL"
click at [949, 415] on button "Save" at bounding box center [954, 414] width 41 height 19
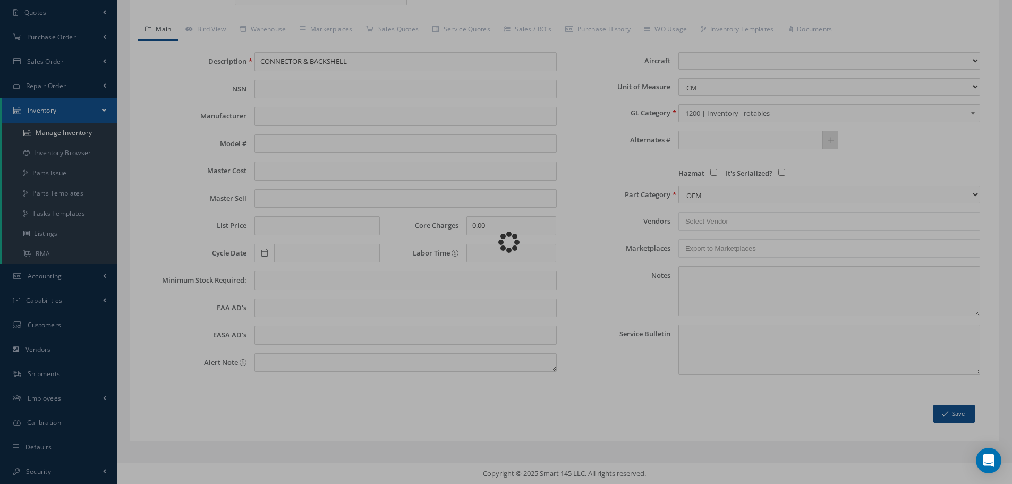
select select "1"
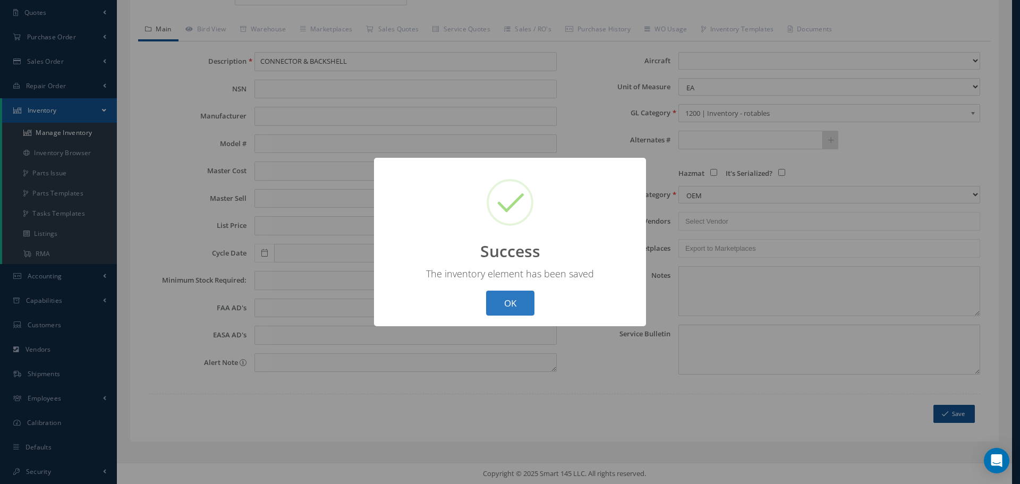
click at [519, 309] on button "OK" at bounding box center [510, 303] width 48 height 25
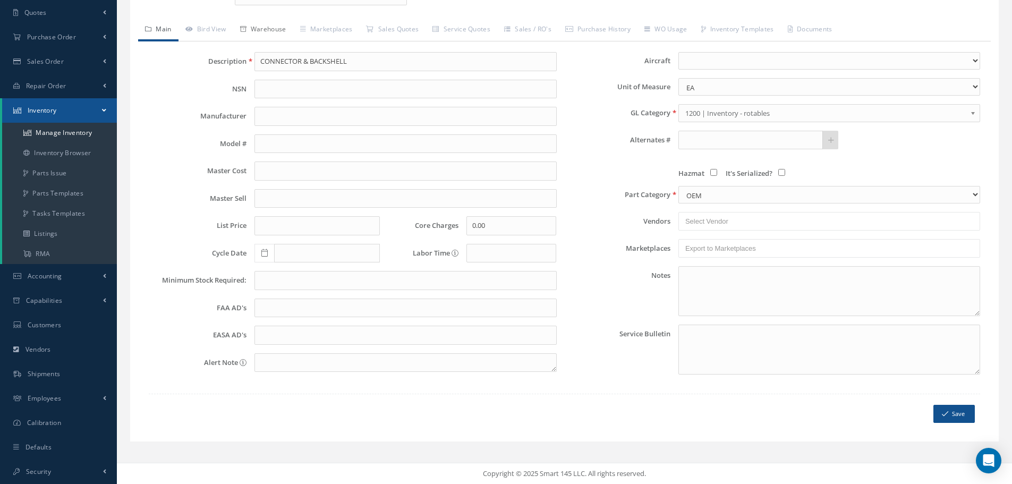
click at [252, 36] on link "Warehouse" at bounding box center [263, 30] width 60 height 22
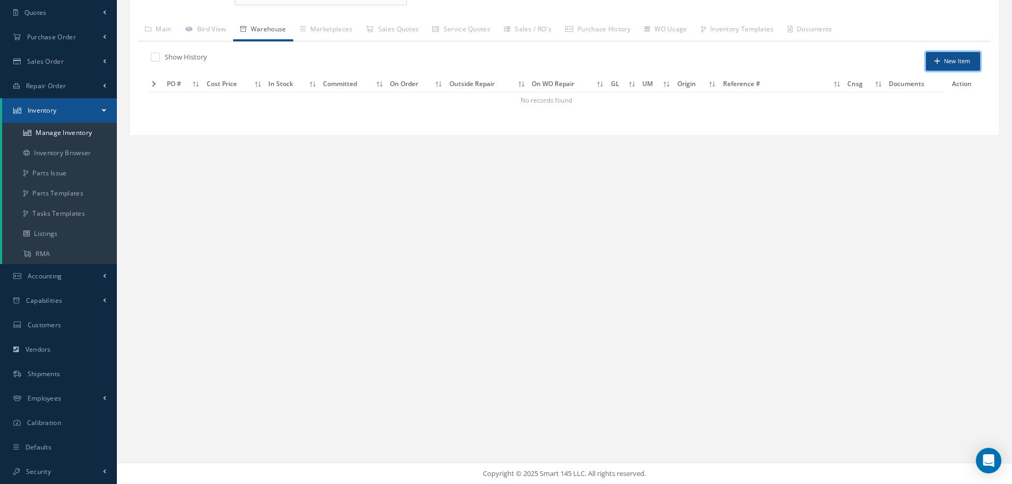
click at [955, 60] on button "New Item" at bounding box center [953, 61] width 54 height 19
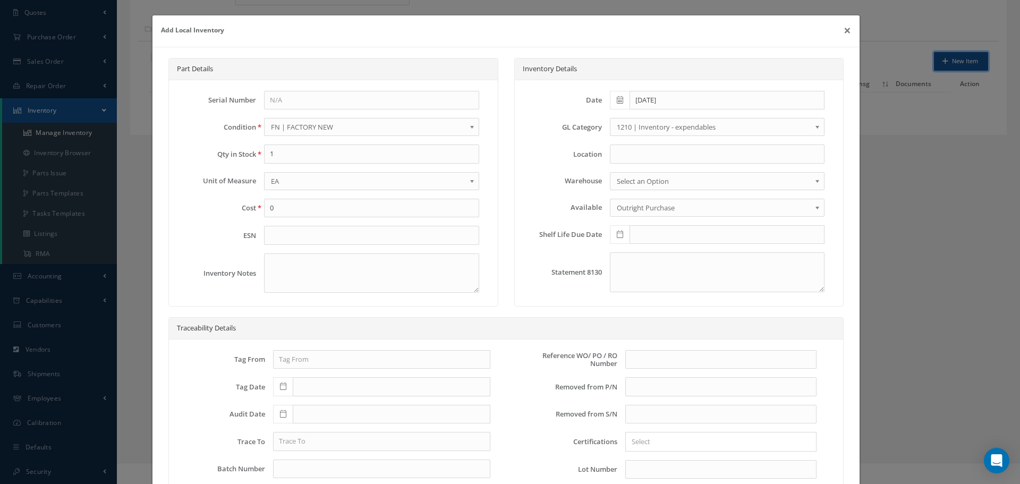
scroll to position [0, 0]
click at [469, 128] on b at bounding box center [474, 129] width 10 height 17
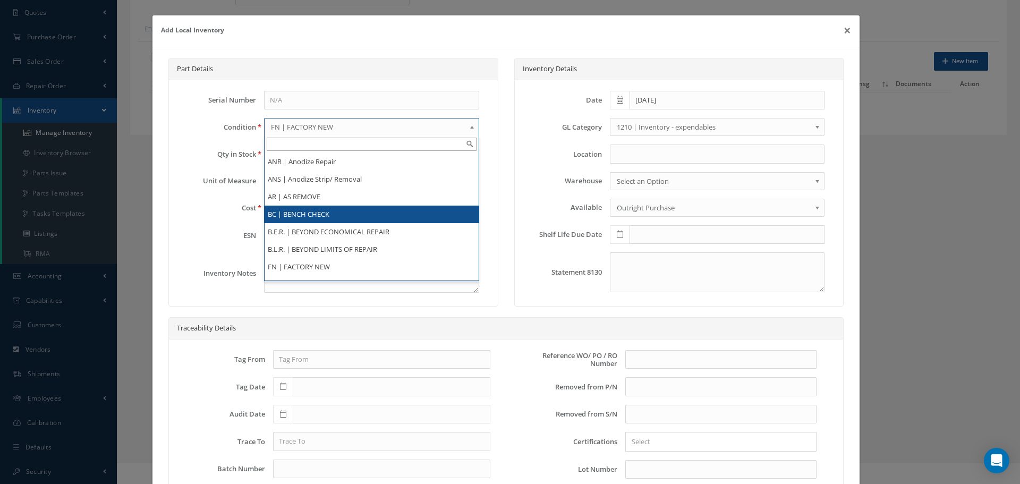
scroll to position [206, 0]
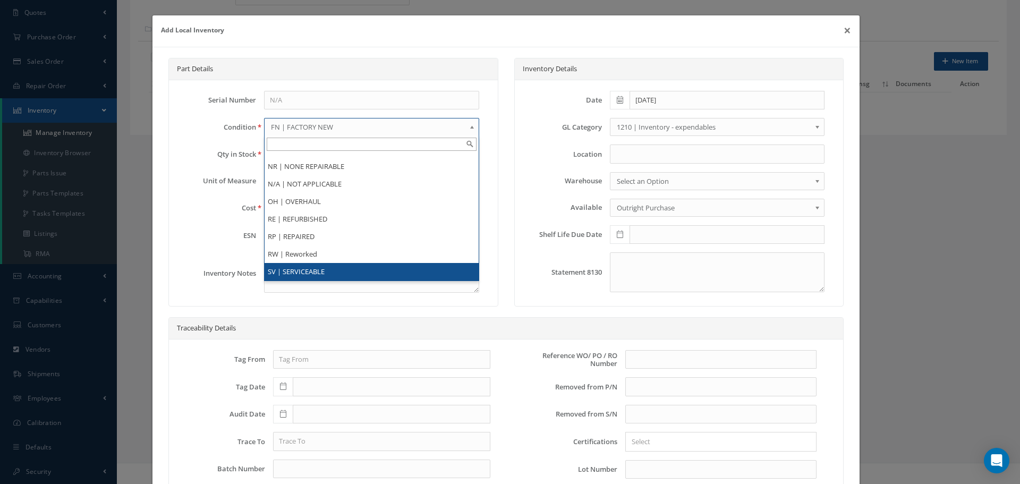
click at [320, 266] on li "SV | SERVICEABLE" at bounding box center [372, 272] width 214 height 18
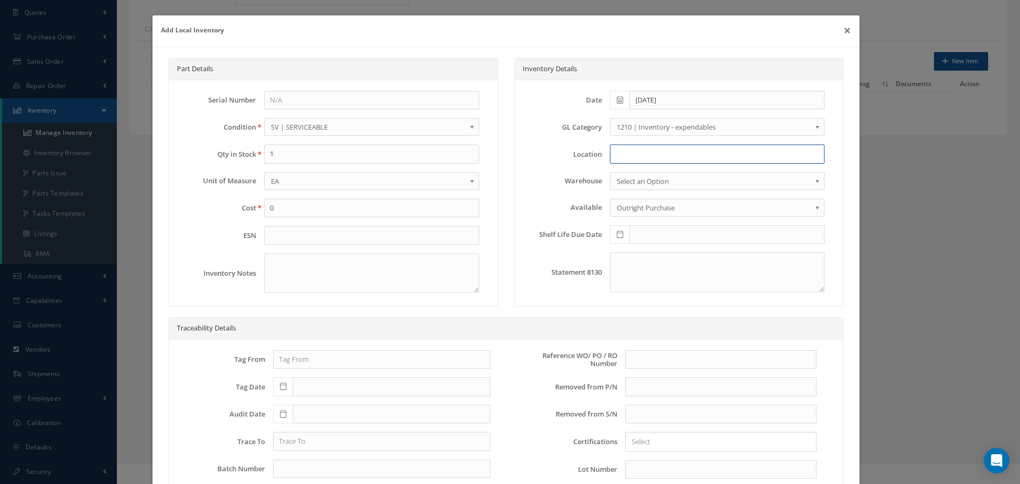
click at [626, 155] on input at bounding box center [717, 154] width 215 height 19
type input "RN8-1-78"
click at [635, 355] on input "text" at bounding box center [721, 359] width 191 height 19
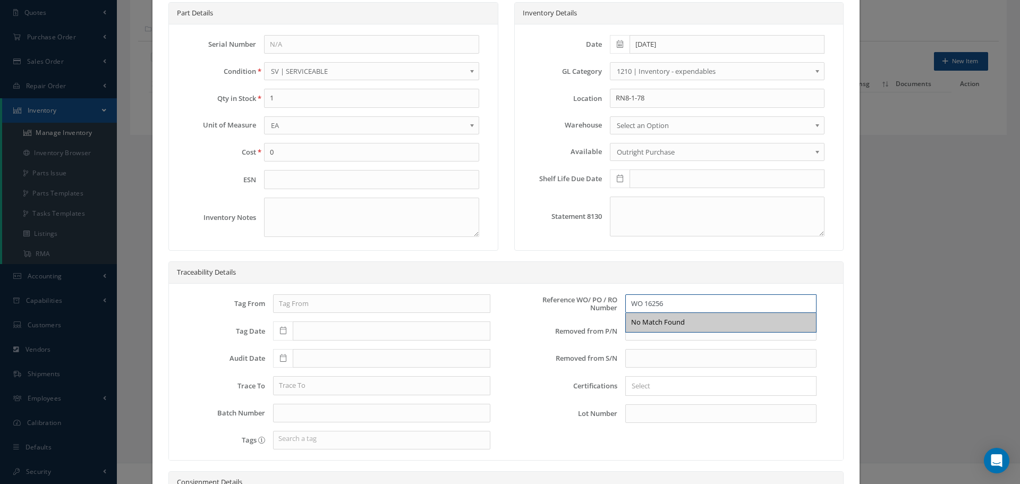
scroll to position [213, 0]
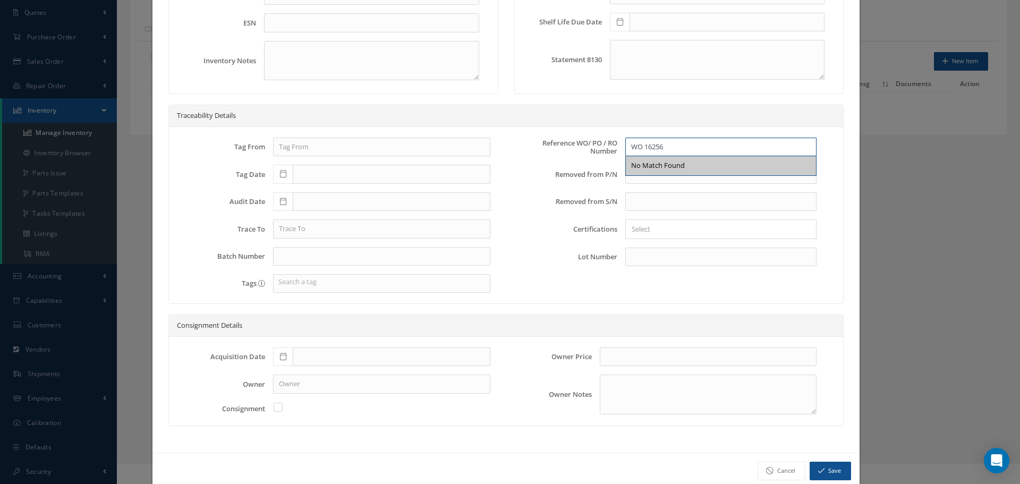
type input "WO 16256"
click at [284, 356] on icon at bounding box center [283, 356] width 6 height 7
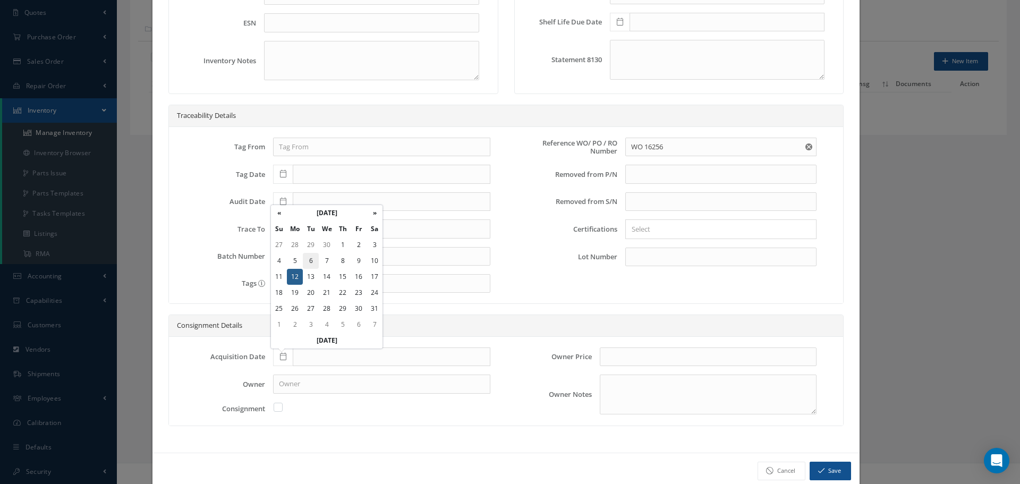
click at [310, 255] on td "6" at bounding box center [311, 261] width 16 height 16
type input "12/06/2022"
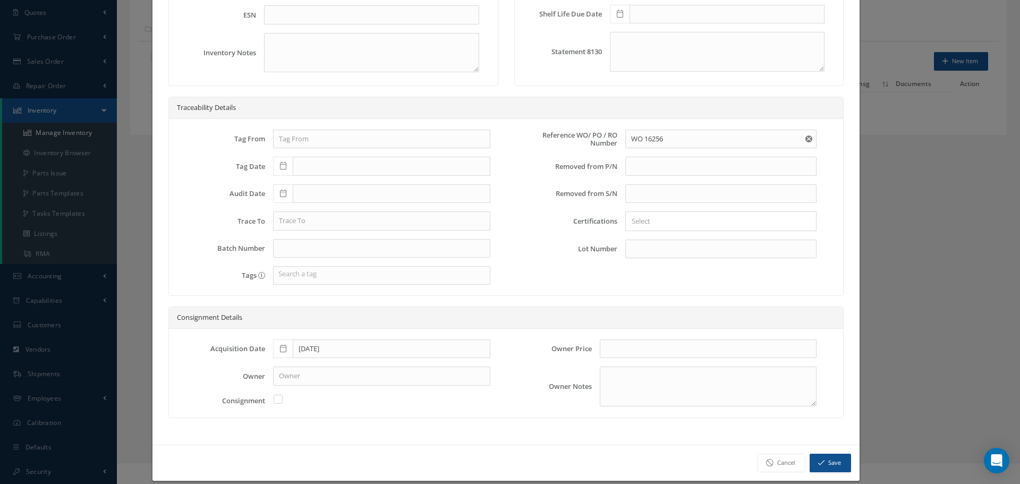
scroll to position [233, 0]
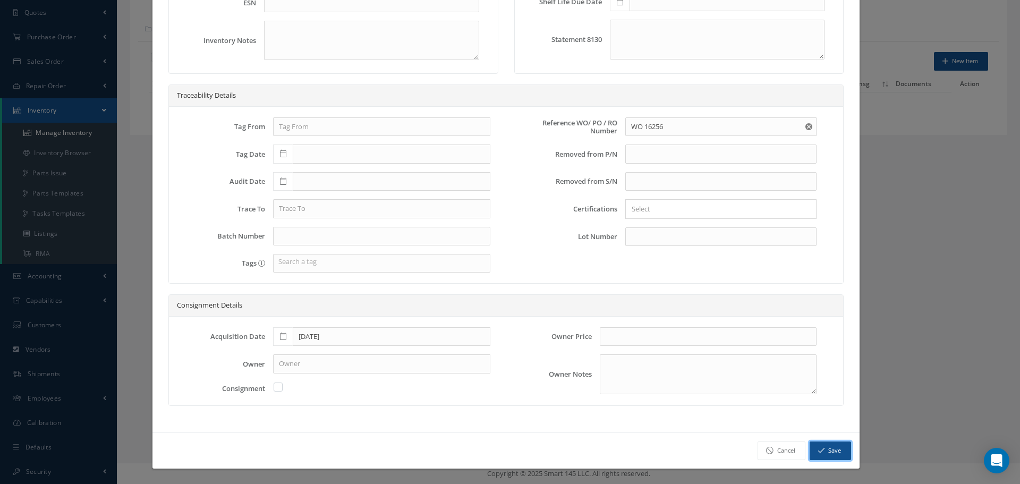
click at [822, 455] on button "Save" at bounding box center [830, 451] width 41 height 19
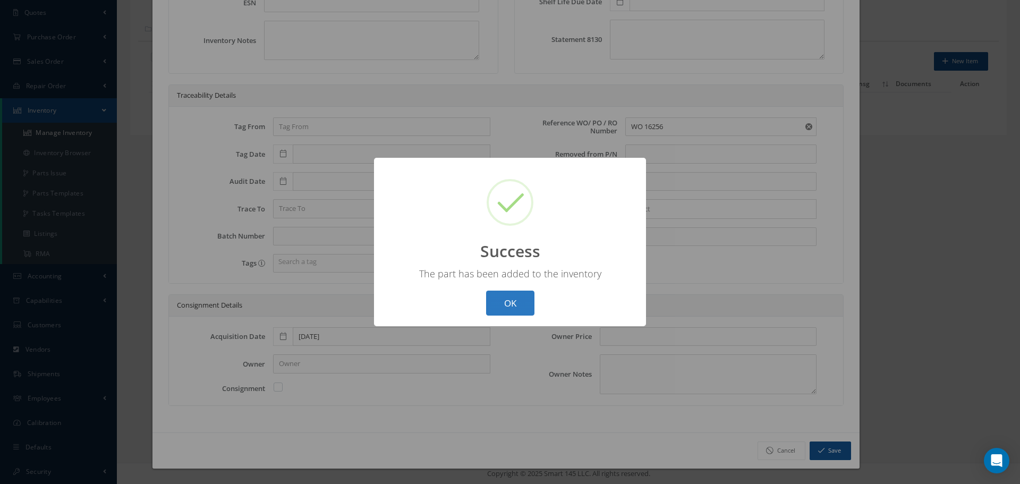
click at [522, 306] on button "OK" at bounding box center [510, 303] width 48 height 25
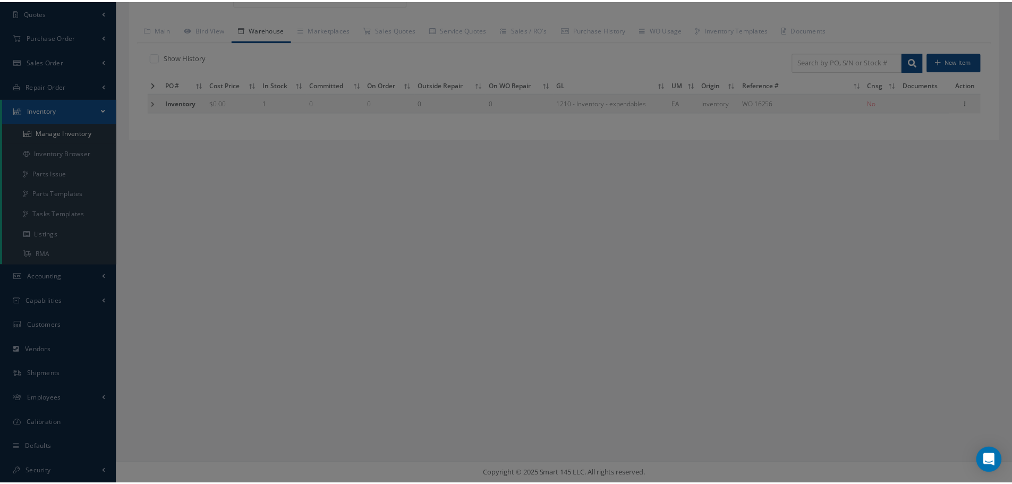
scroll to position [0, 0]
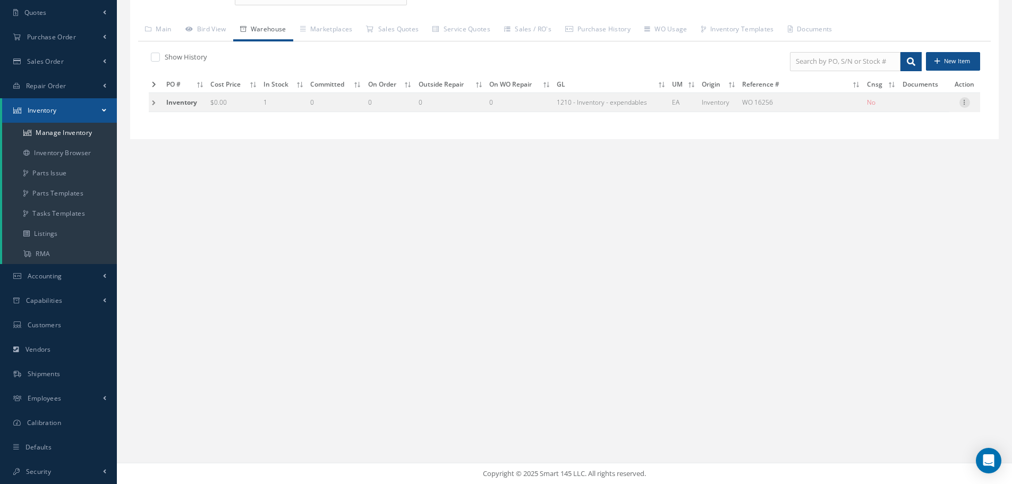
click at [965, 101] on icon at bounding box center [965, 101] width 11 height 9
click at [910, 108] on link "Edit" at bounding box center [916, 110] width 84 height 14
type input "[DATE]"
type input "WO 16256"
type input "12/06/2022"
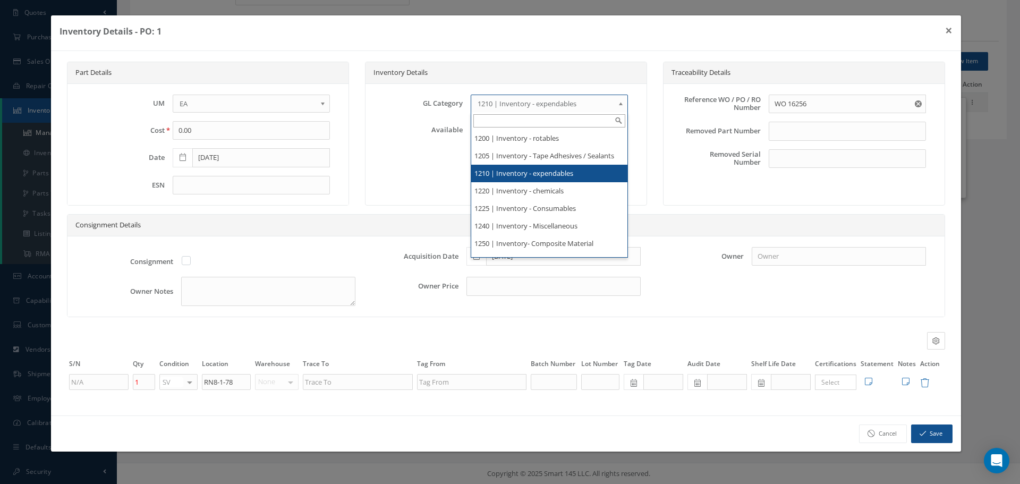
click at [618, 105] on b at bounding box center [623, 106] width 10 height 17
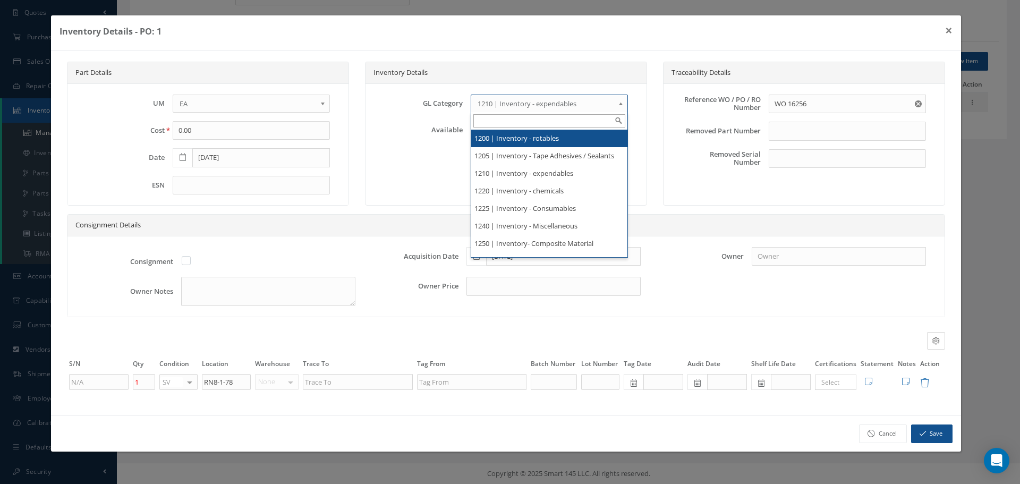
click at [550, 137] on li "1200 | Inventory - rotables" at bounding box center [549, 139] width 156 height 18
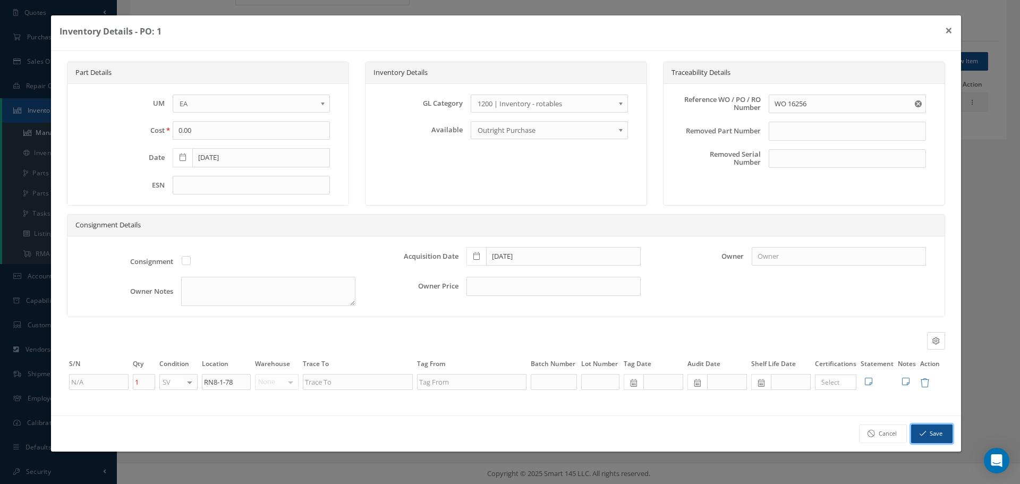
click at [936, 437] on button "Save" at bounding box center [931, 434] width 41 height 19
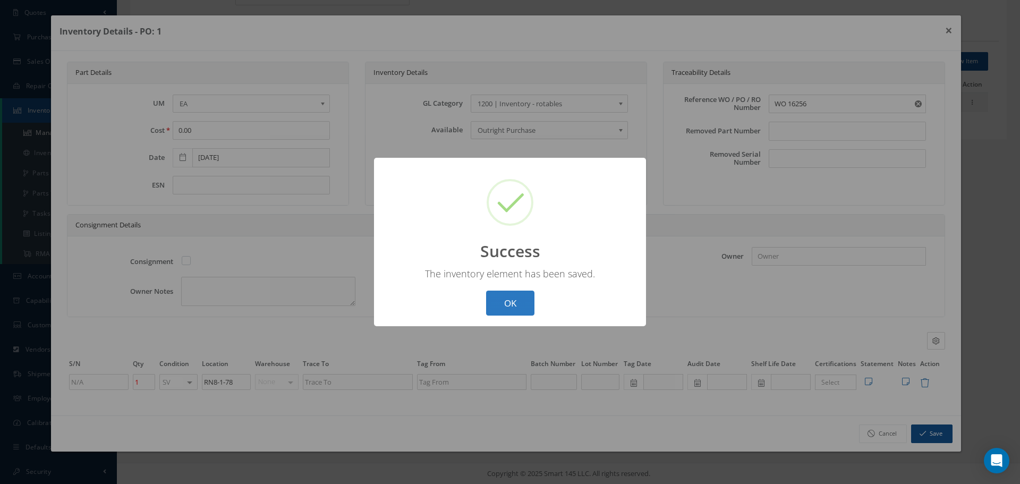
click at [518, 299] on button "OK" at bounding box center [510, 303] width 48 height 25
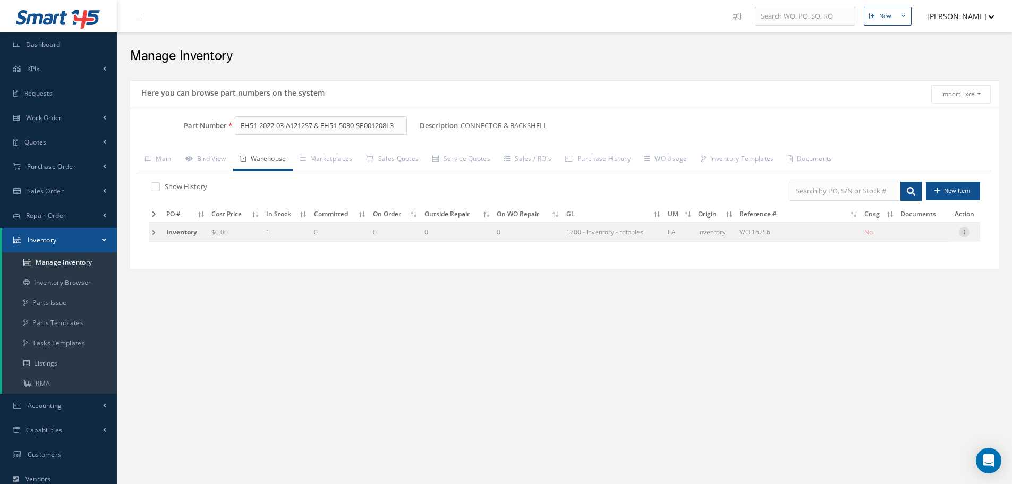
click at [962, 233] on icon at bounding box center [964, 231] width 11 height 9
click at [911, 288] on link "Label" at bounding box center [916, 288] width 84 height 14
click at [403, 124] on input "EH51-2022-03-A1212S7 & EH51-5030-SP001208L3" at bounding box center [321, 125] width 172 height 19
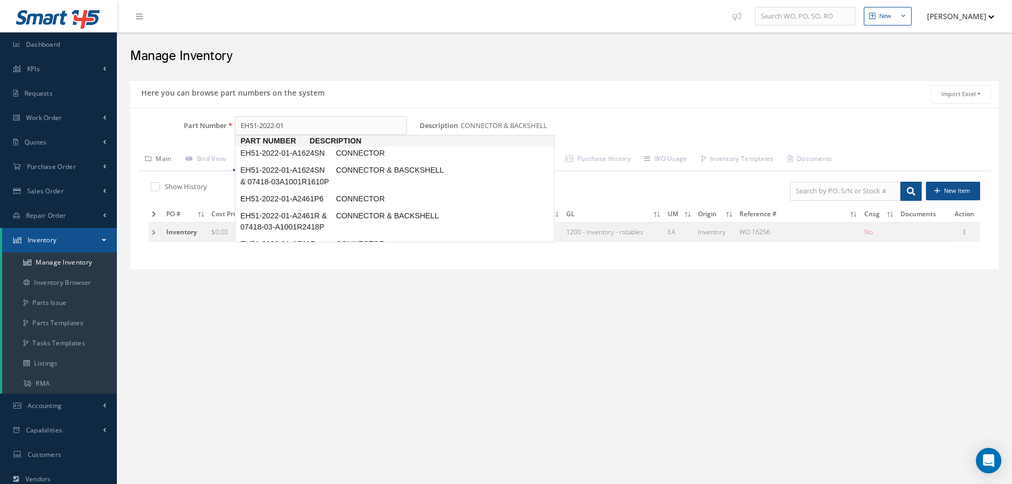
click at [165, 153] on link "Main" at bounding box center [158, 160] width 40 height 22
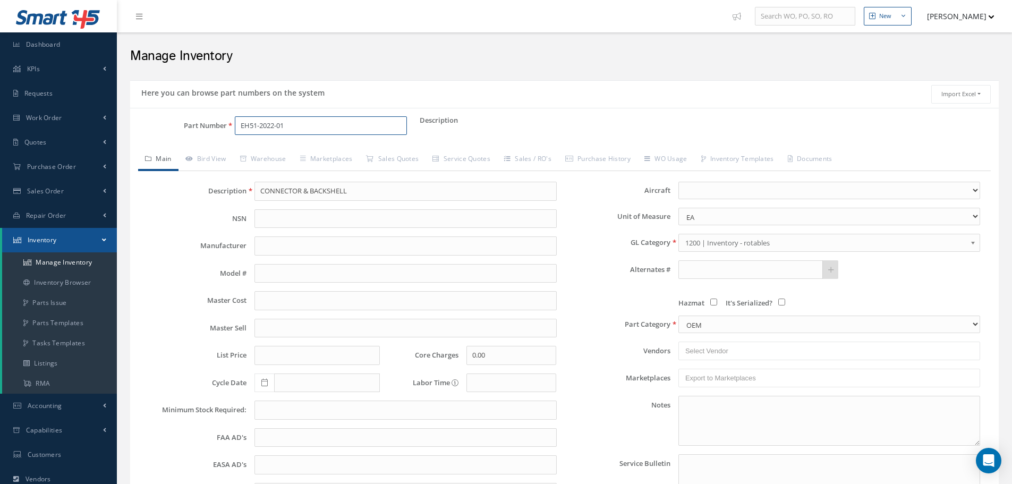
click at [293, 127] on input "EH51-2022-01" at bounding box center [321, 125] width 172 height 19
type input "EH51-2022-01-A2461P6 & EH51-5030-SP902418"
click at [272, 190] on input "CONNECTOR & BACKSHELL" at bounding box center [406, 191] width 302 height 19
paste input "CONNECTOR & BACKSHELL"
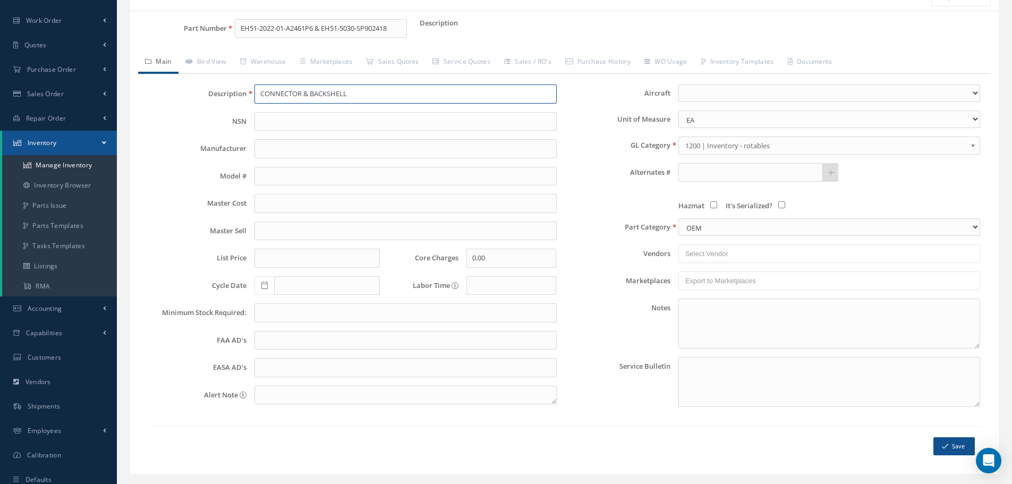
scroll to position [130, 0]
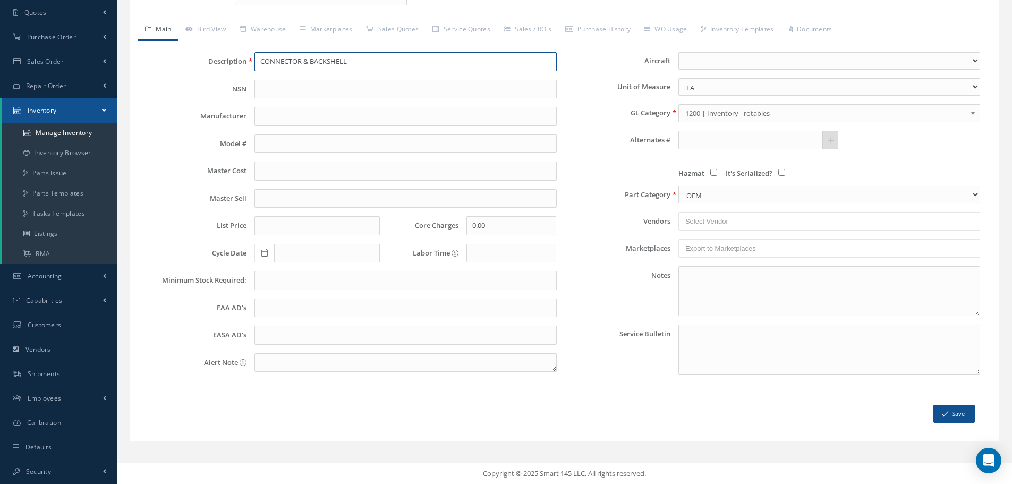
type input "CONNECTOR & BACKSHELL"
click at [956, 412] on button "Save" at bounding box center [954, 414] width 41 height 19
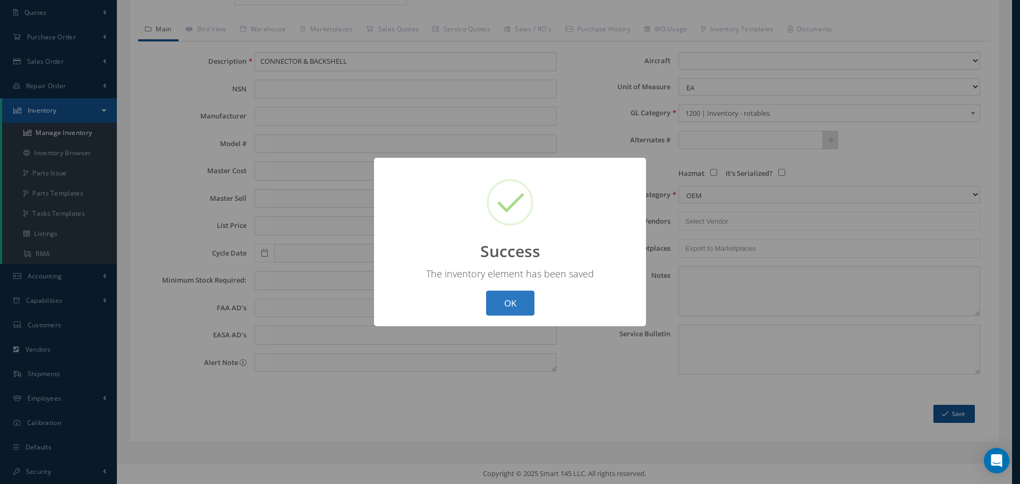
click at [523, 300] on button "OK" at bounding box center [510, 303] width 48 height 25
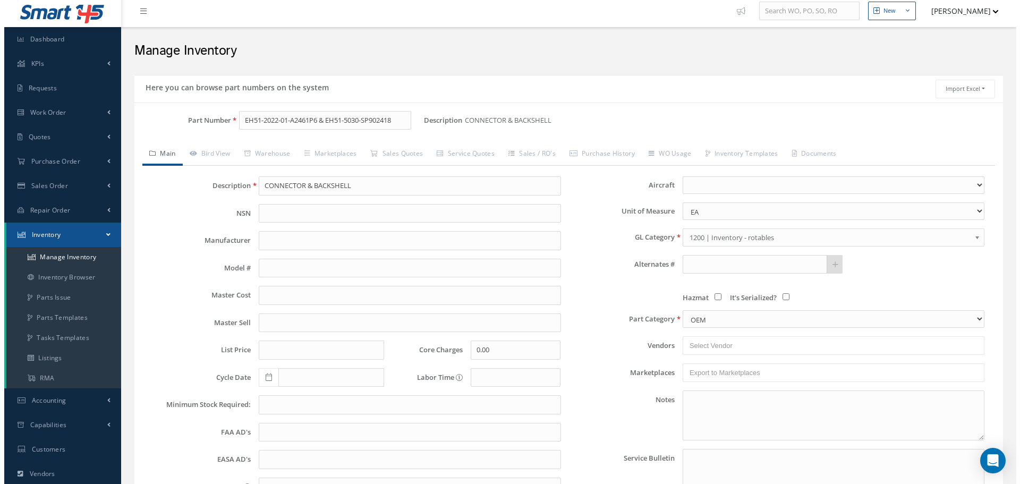
scroll to position [0, 0]
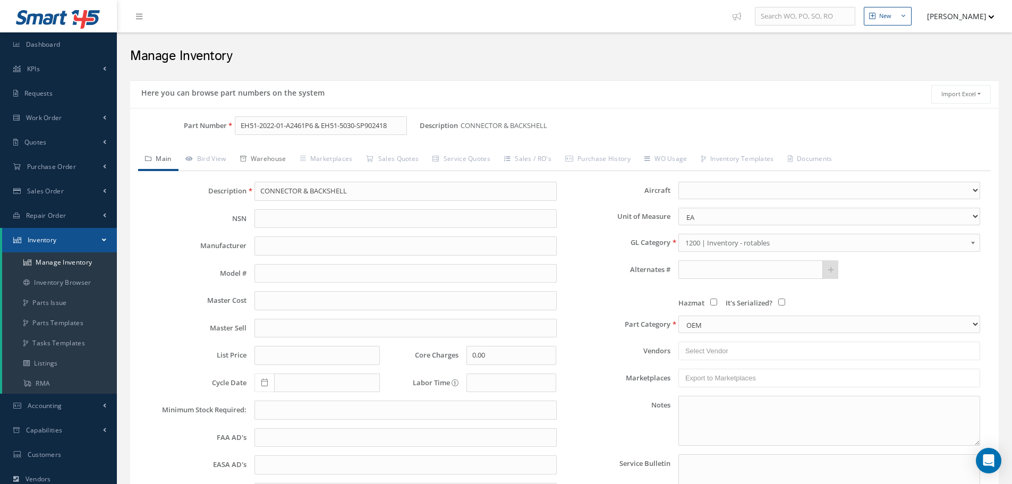
click at [265, 159] on link "Warehouse" at bounding box center [263, 160] width 60 height 22
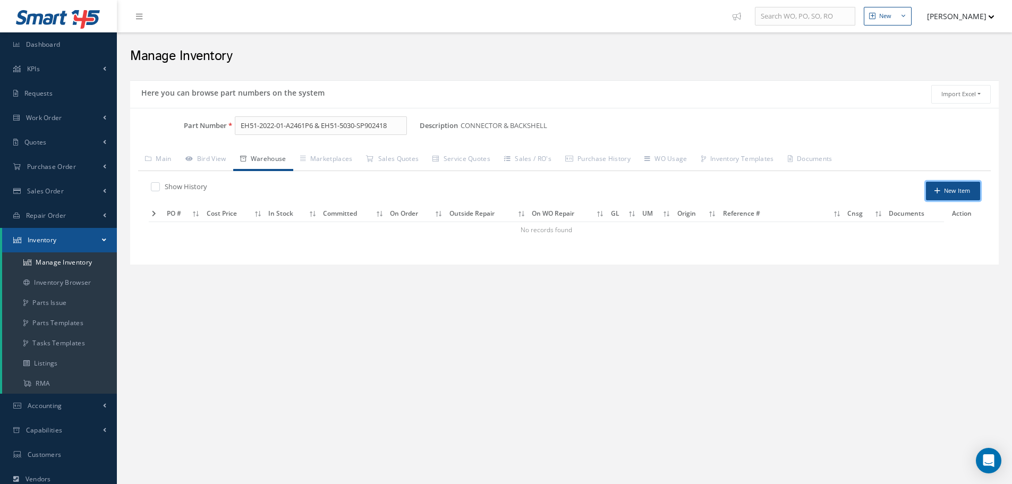
click at [954, 190] on button "New Item" at bounding box center [953, 191] width 54 height 19
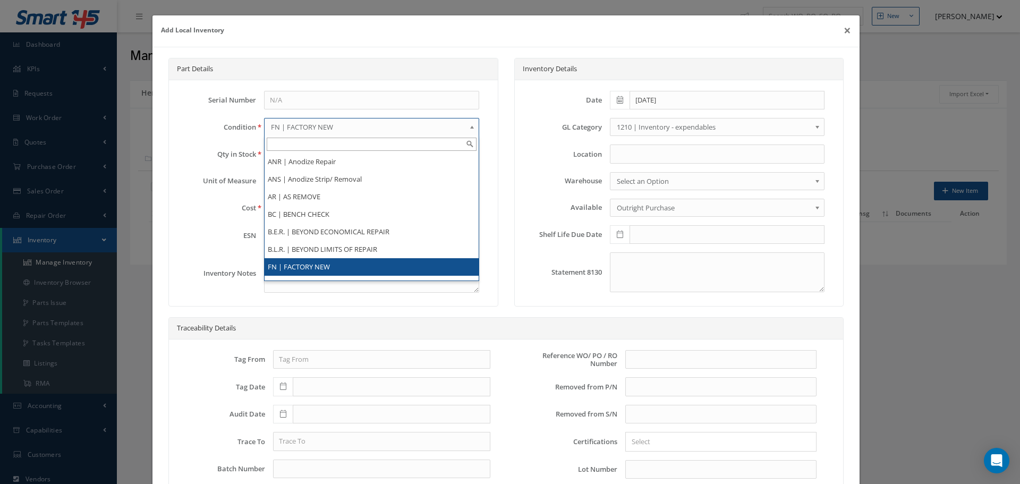
click at [470, 128] on b at bounding box center [474, 129] width 10 height 17
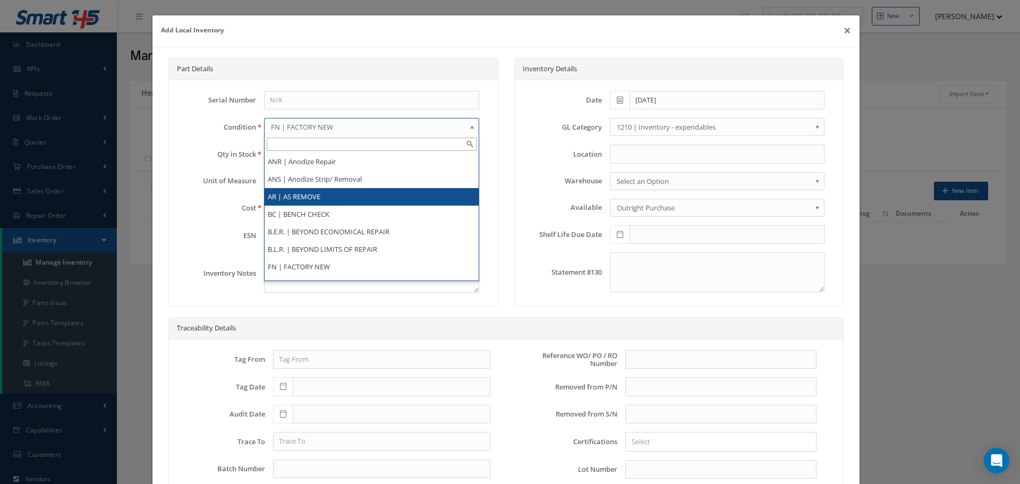
scroll to position [206, 0]
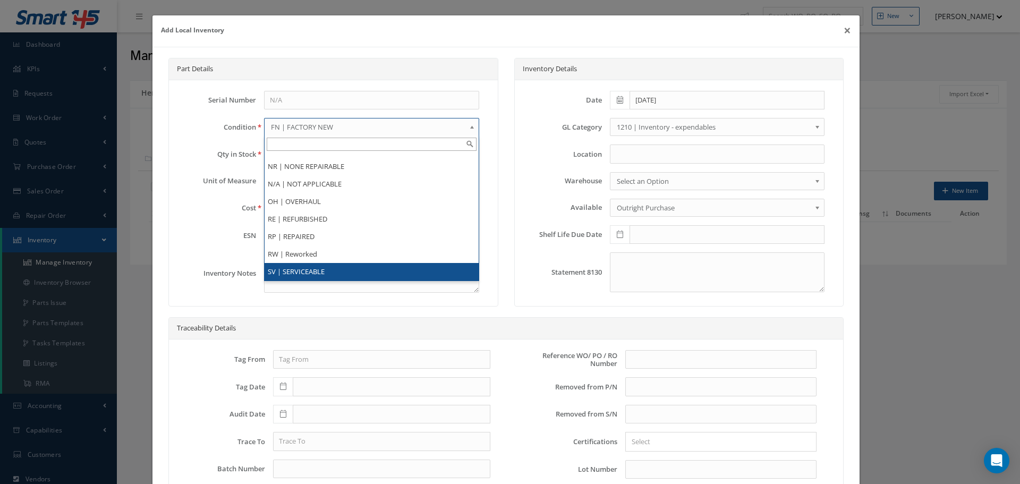
click at [339, 271] on li "SV | SERVICEABLE" at bounding box center [372, 272] width 214 height 18
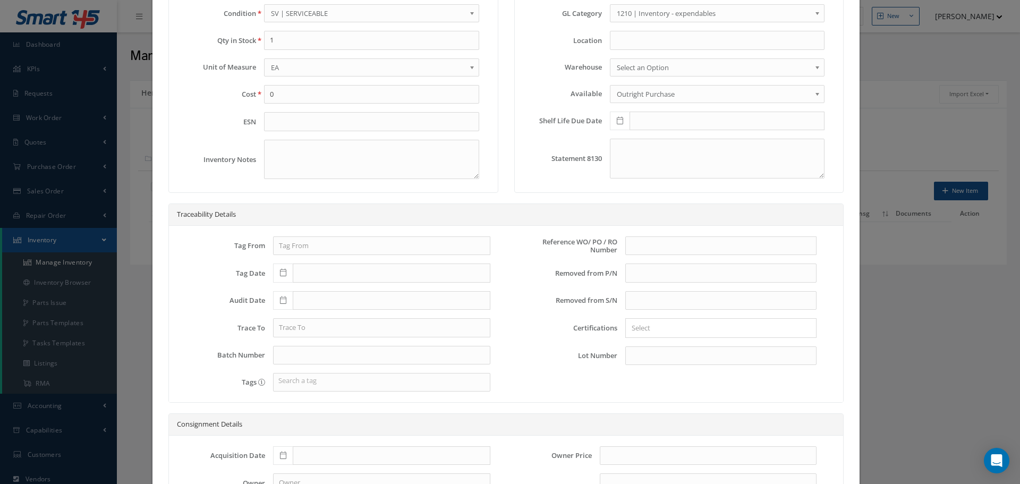
scroll to position [53, 0]
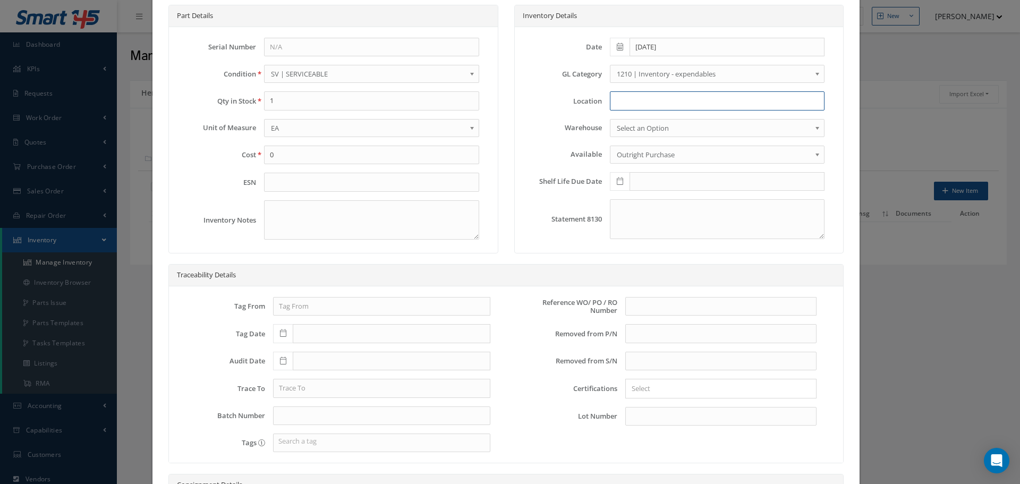
click at [620, 94] on input at bounding box center [717, 100] width 215 height 19
type input "RN8-1-78"
click at [650, 311] on input "text" at bounding box center [721, 306] width 191 height 19
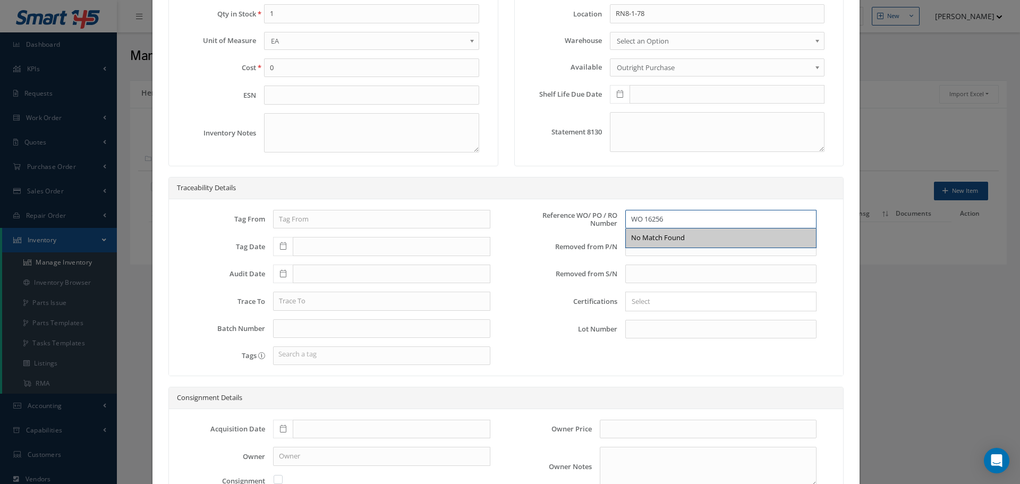
scroll to position [233, 0]
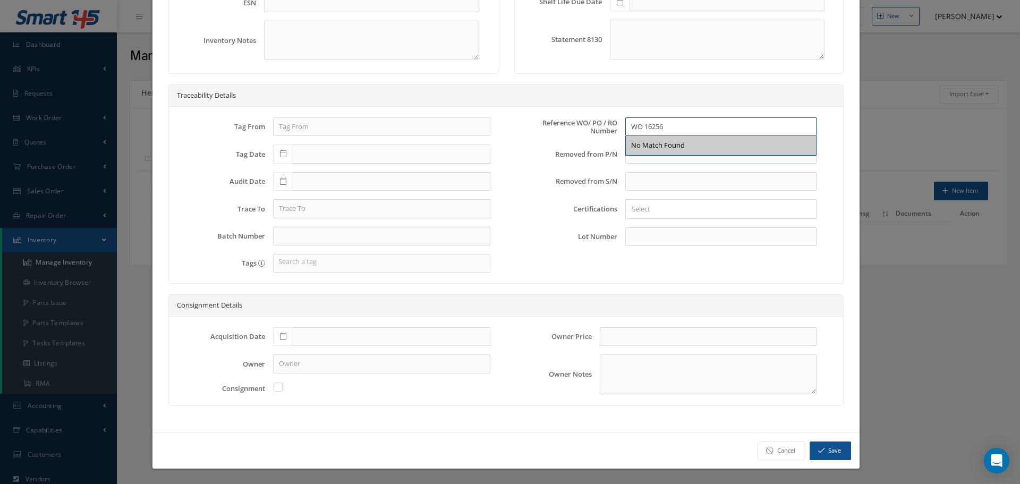
type input "WO 16256"
click at [281, 334] on icon at bounding box center [283, 336] width 6 height 7
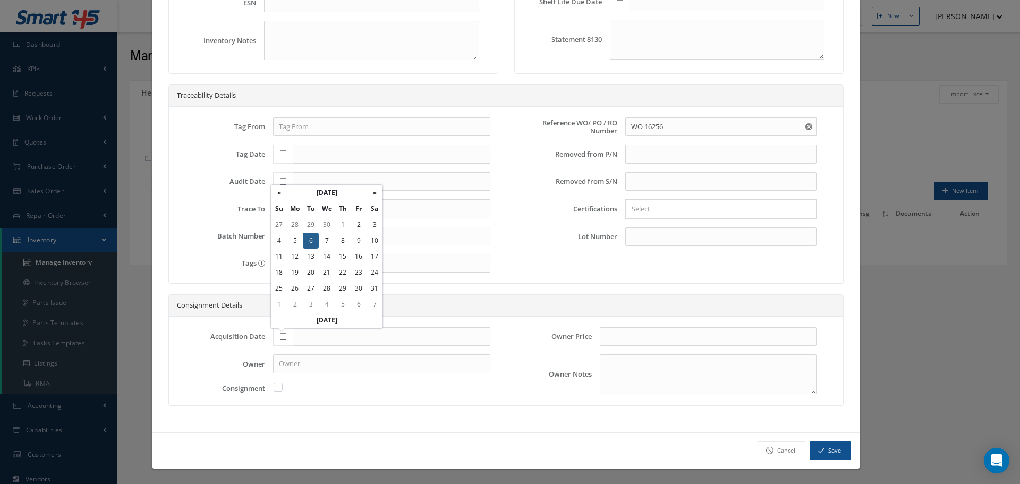
click at [308, 238] on td "6" at bounding box center [311, 241] width 16 height 16
click at [283, 339] on icon at bounding box center [283, 336] width 6 height 7
click at [314, 241] on td "6" at bounding box center [311, 241] width 16 height 16
type input "12/06/2022"
click at [827, 447] on button "Save" at bounding box center [830, 451] width 41 height 19
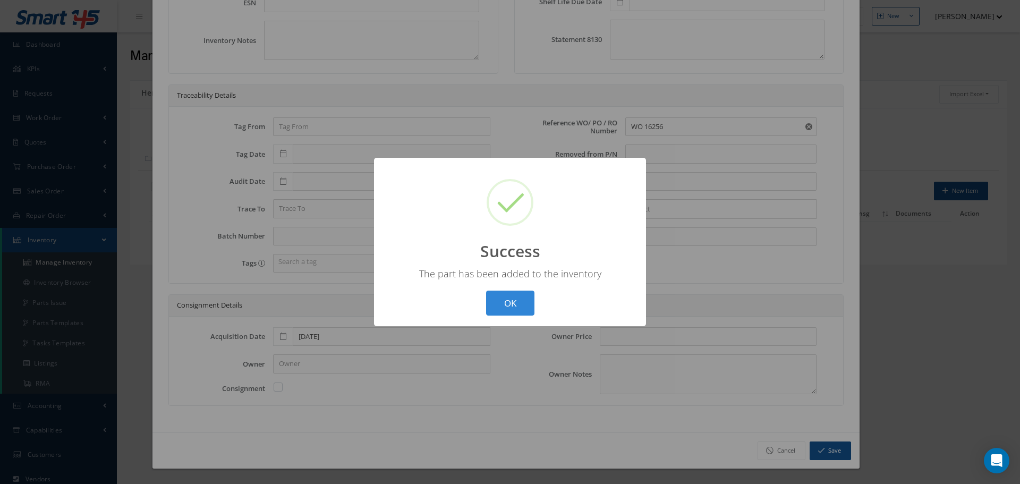
click at [515, 304] on button "OK" at bounding box center [510, 303] width 48 height 25
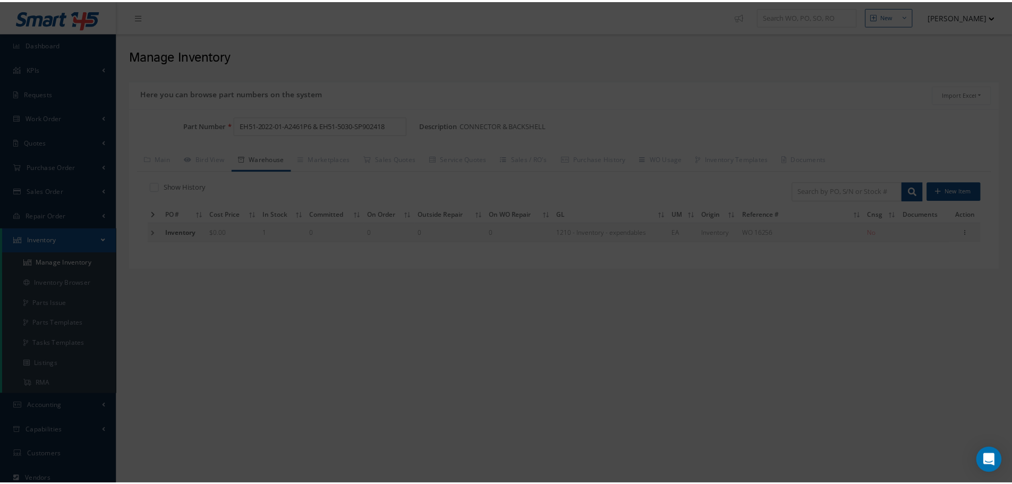
scroll to position [0, 0]
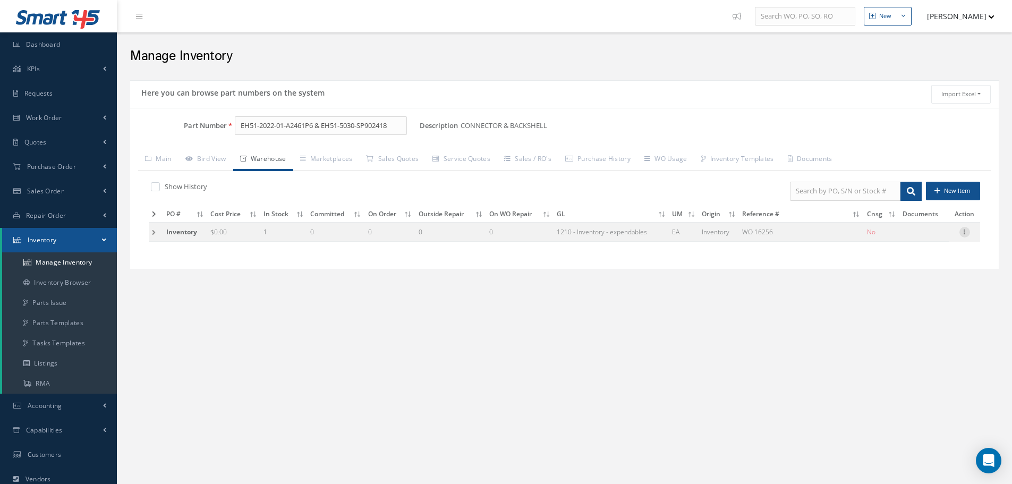
click at [961, 232] on icon at bounding box center [965, 231] width 11 height 9
click at [928, 238] on link "Edit" at bounding box center [916, 239] width 84 height 14
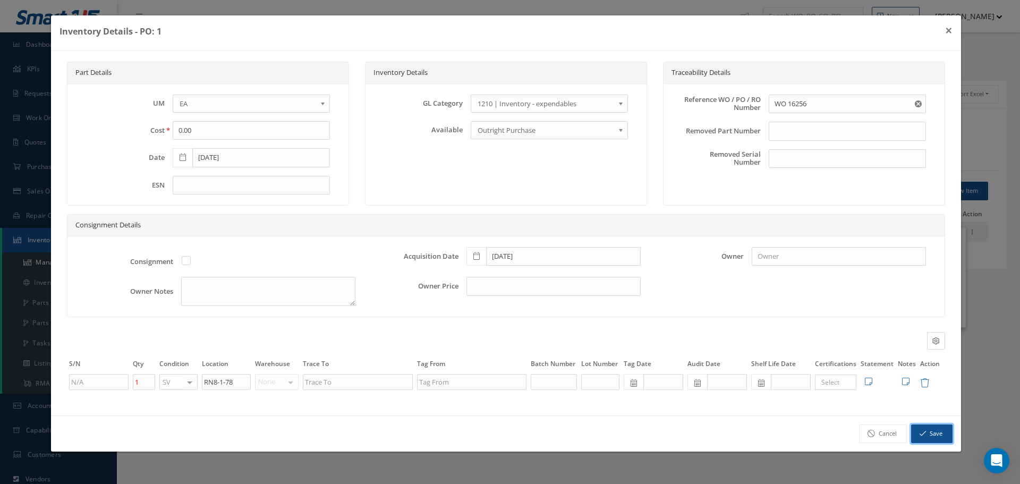
click at [934, 431] on button "Save" at bounding box center [931, 434] width 41 height 19
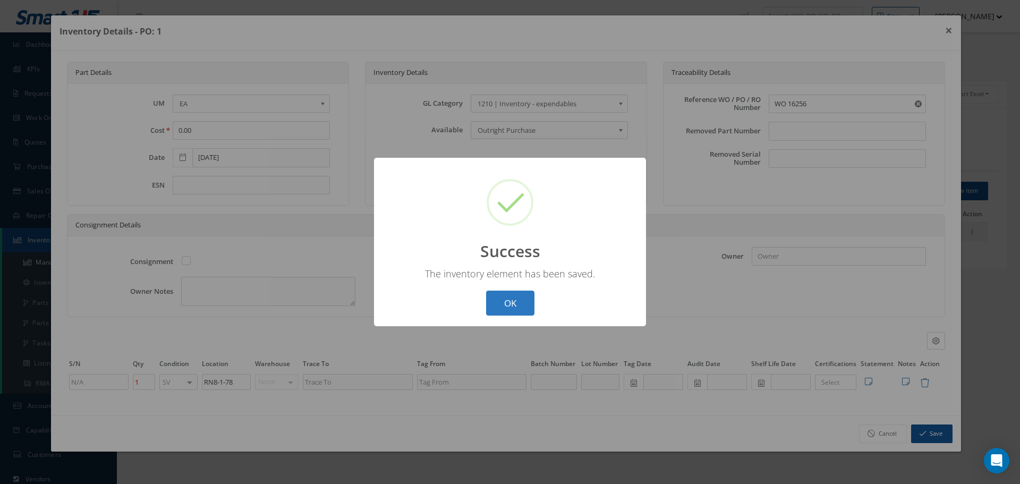
drag, startPoint x: 505, startPoint y: 292, endPoint x: 498, endPoint y: 295, distance: 7.4
click at [505, 293] on button "OK" at bounding box center [510, 303] width 48 height 25
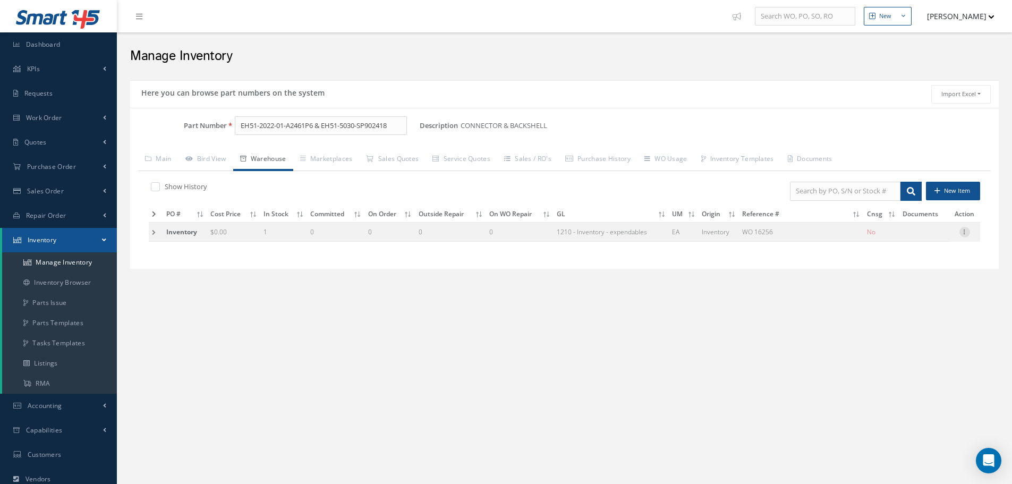
click at [965, 233] on icon at bounding box center [965, 231] width 11 height 9
click at [913, 287] on link "Label" at bounding box center [916, 288] width 84 height 14
click at [399, 126] on input "EH51-2022-01-A2461P6 & EH51-5030-SP902418" at bounding box center [321, 125] width 172 height 19
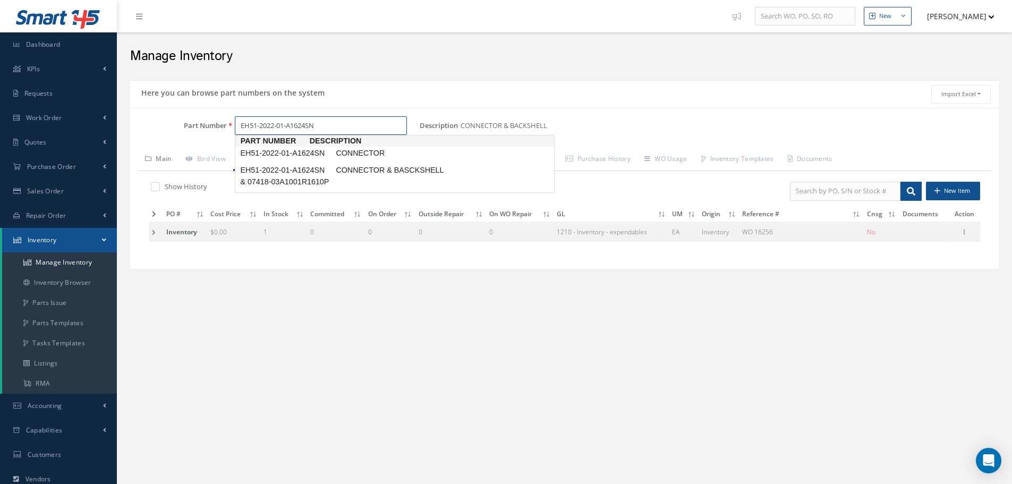
type input "EH51-2022-01-A1624SN"
click at [167, 158] on link "Main" at bounding box center [158, 160] width 40 height 22
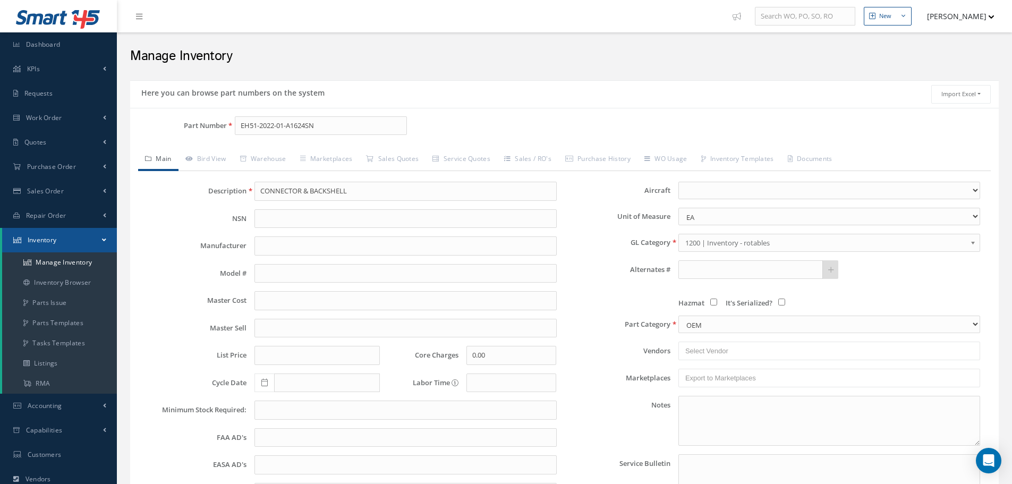
type input "CONNECTOR"
select select "10"
click at [335, 123] on input "EH51-2022-01-A1624SN" at bounding box center [321, 125] width 172 height 19
type input "EH51-2022-01-A1624SN & EH51-5030-SP901610"
click at [977, 216] on select "CM EA FT Gl IN KT M MM OZ PK Pint LB SF YD" at bounding box center [830, 217] width 302 height 18
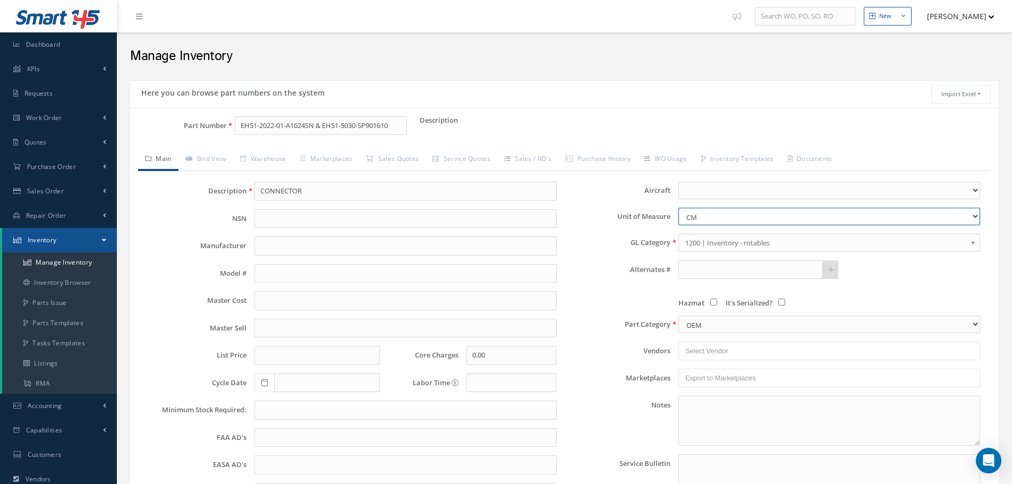
click at [679, 208] on select "CM EA FT Gl IN KT M MM OZ PK Pint LB SF YD" at bounding box center [830, 217] width 302 height 18
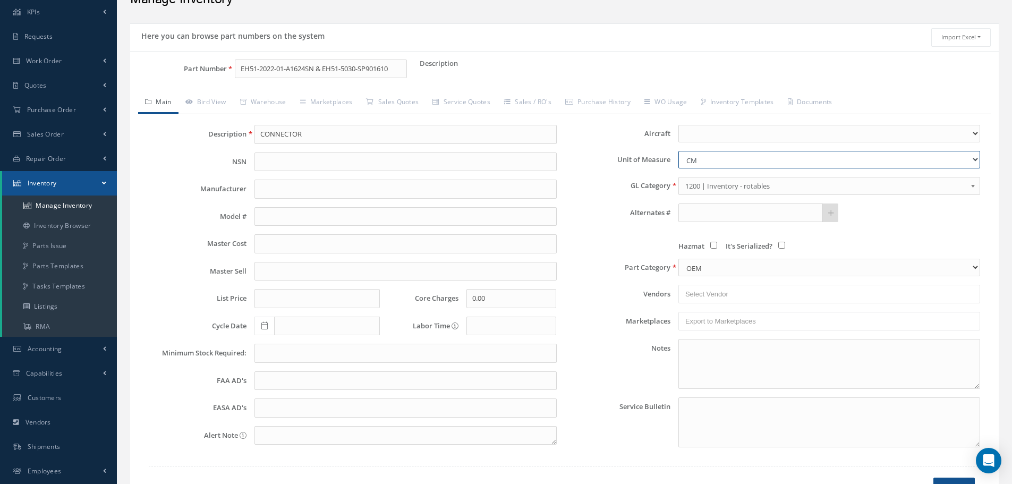
scroll to position [130, 0]
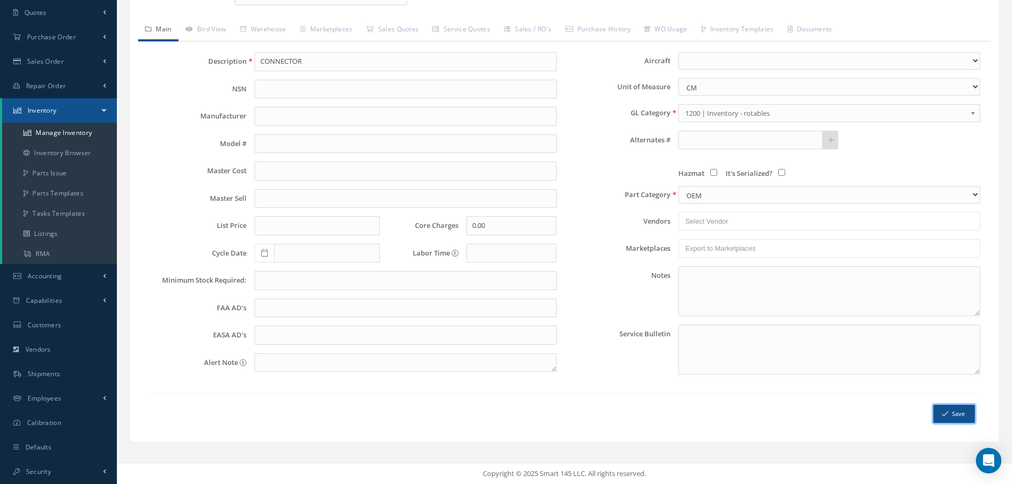
click at [957, 416] on button "Save" at bounding box center [954, 414] width 41 height 19
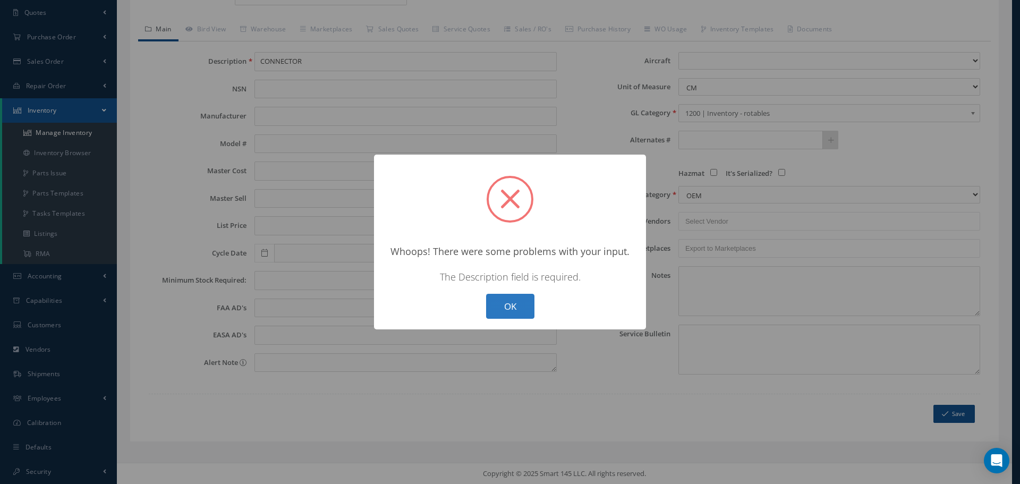
click at [509, 301] on button "OK" at bounding box center [510, 306] width 48 height 25
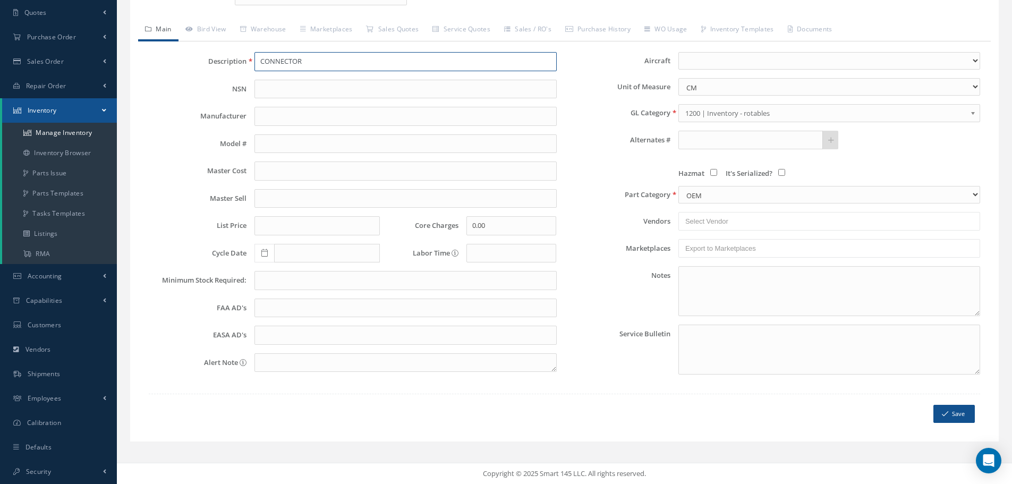
click at [292, 56] on input "CONNECTOR" at bounding box center [406, 61] width 302 height 19
paste input "CONNECTOR & BACKSHELL"
type input "CONNECTOR & BACKSHELL"
click at [960, 415] on button "Save" at bounding box center [954, 414] width 41 height 19
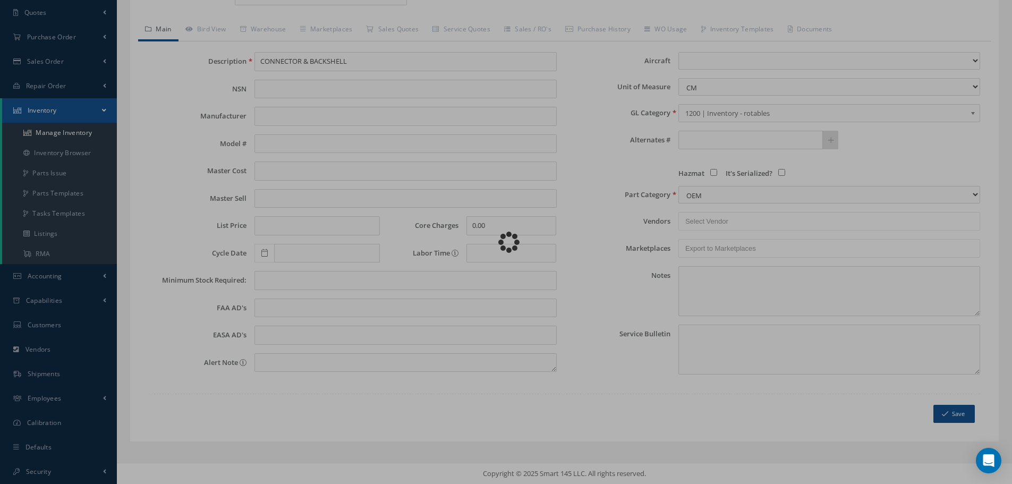
select select "1"
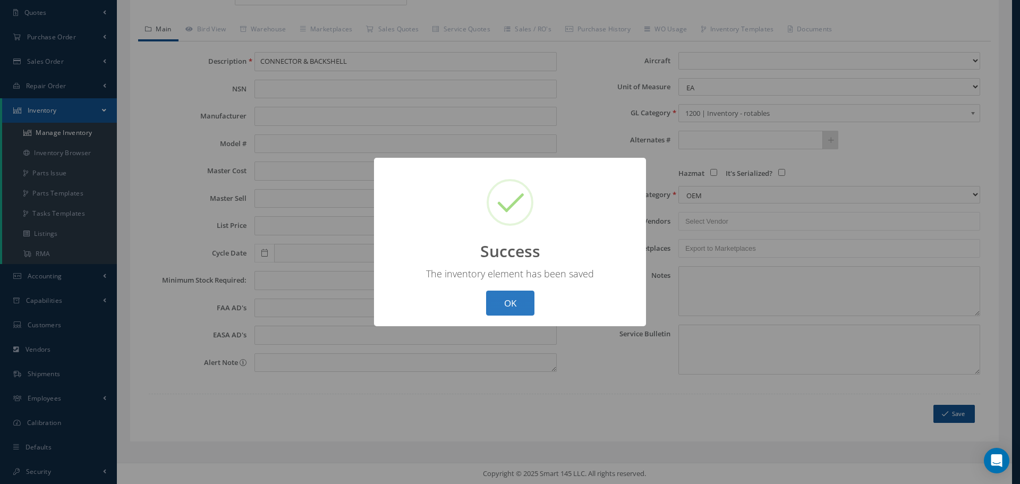
click at [511, 304] on button "OK" at bounding box center [510, 303] width 48 height 25
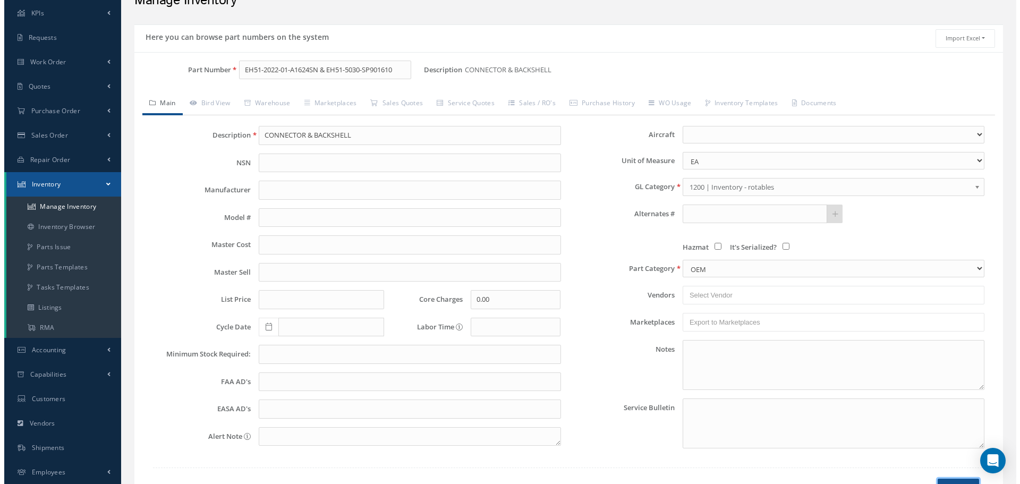
scroll to position [0, 0]
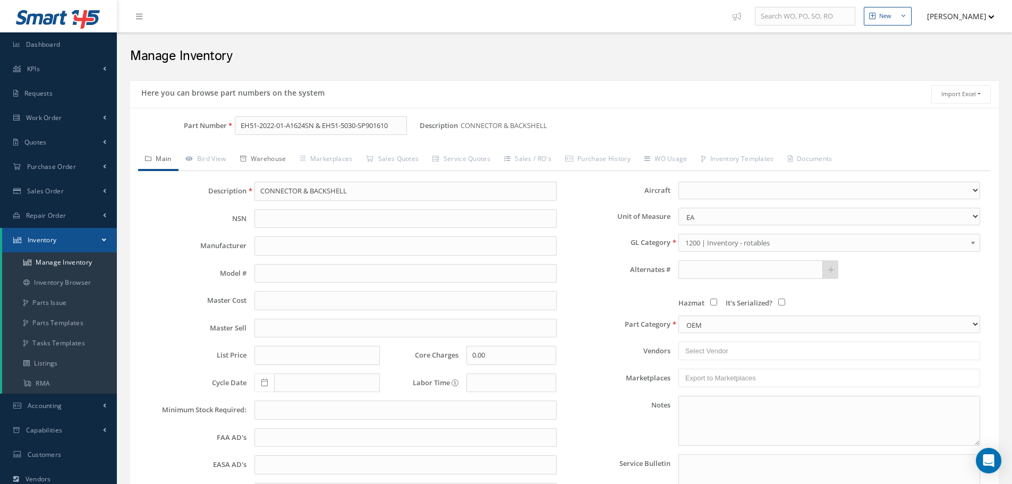
click at [266, 158] on link "Warehouse" at bounding box center [263, 160] width 60 height 22
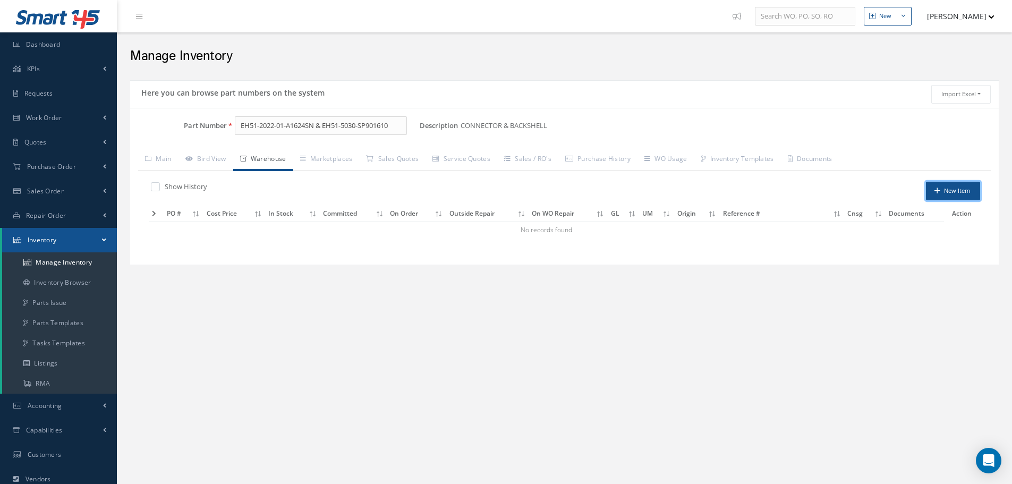
click at [953, 190] on button "New Item" at bounding box center [953, 191] width 54 height 19
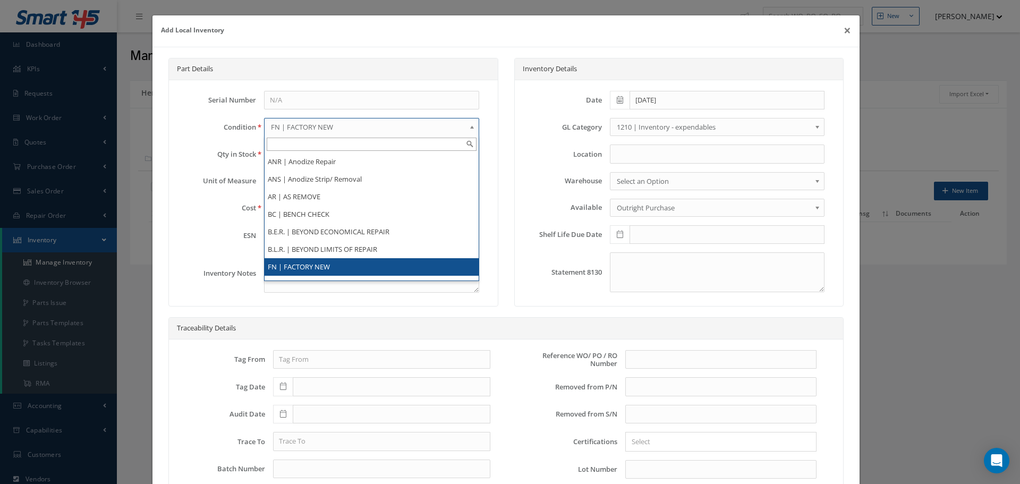
click at [470, 128] on b at bounding box center [474, 129] width 10 height 17
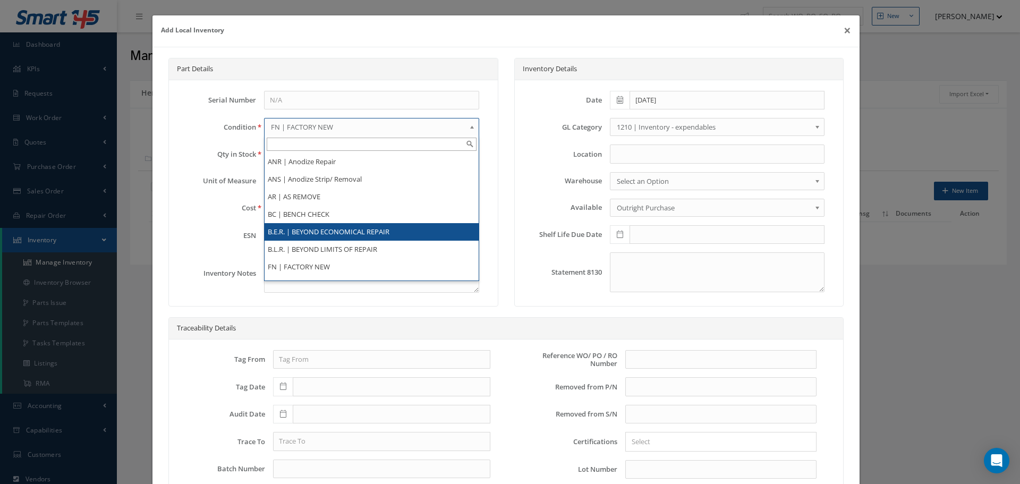
scroll to position [206, 0]
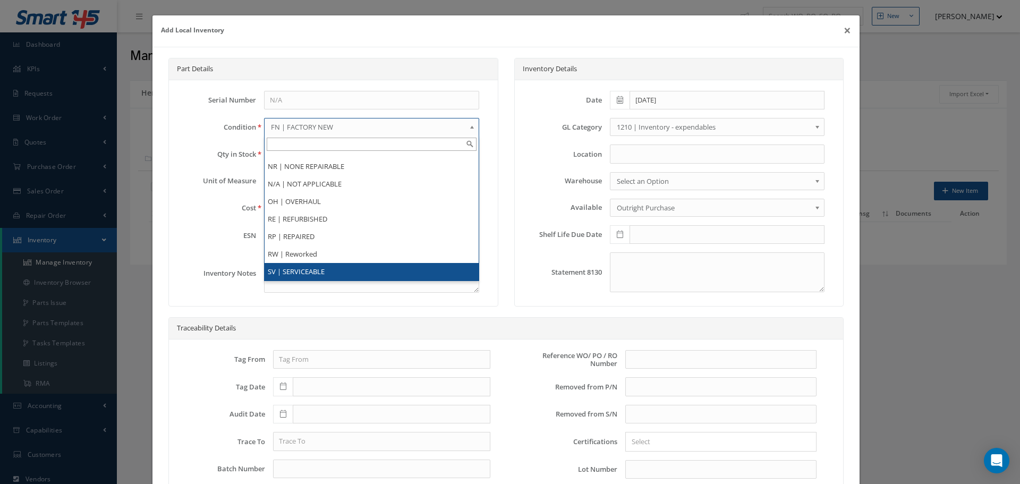
click at [328, 269] on li "SV | SERVICEABLE" at bounding box center [372, 272] width 214 height 18
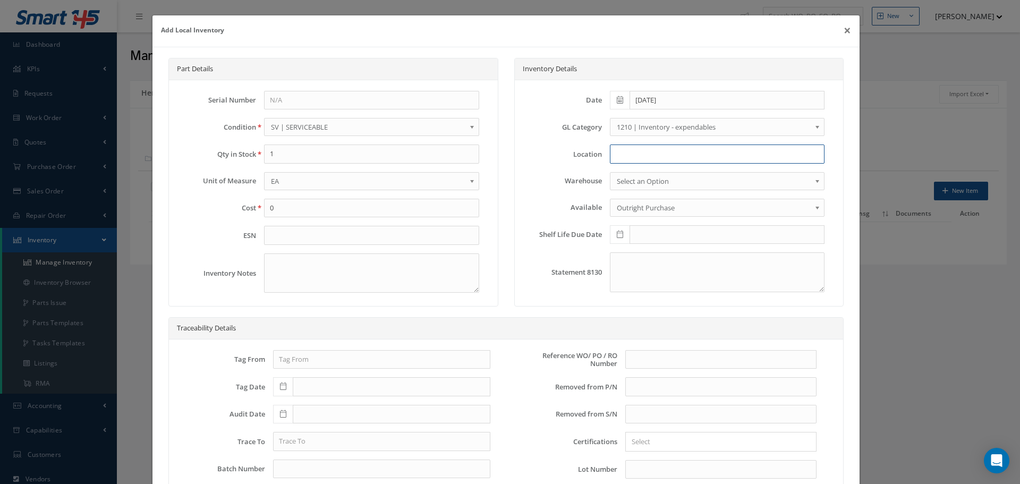
click at [640, 151] on input at bounding box center [717, 154] width 215 height 19
type input "RN8-1-78"
click at [644, 361] on input "text" at bounding box center [721, 359] width 191 height 19
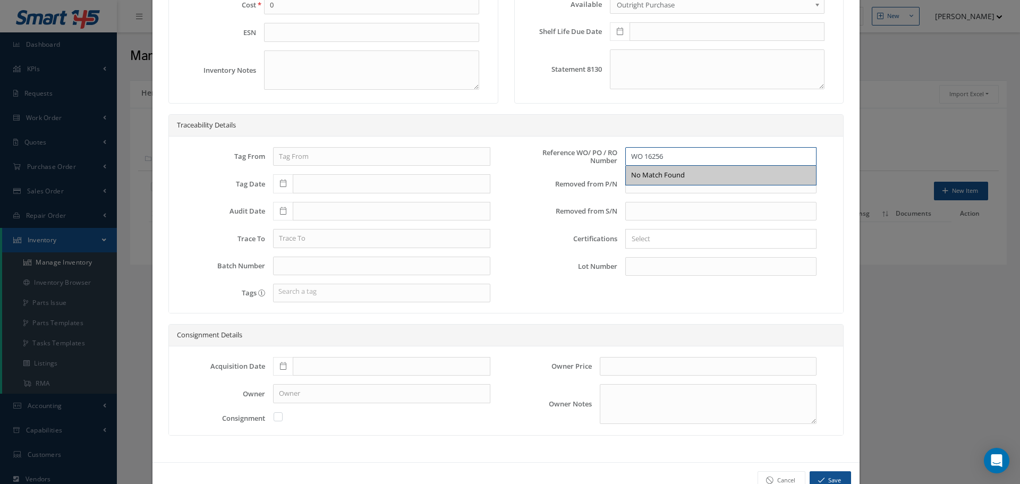
scroll to position [233, 0]
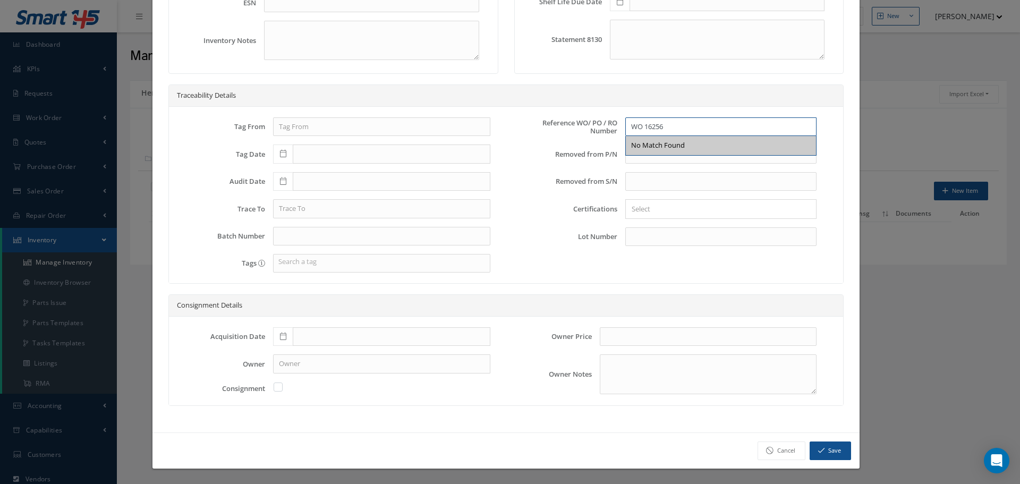
type input "WO 16256"
click at [283, 337] on icon at bounding box center [283, 336] width 6 height 7
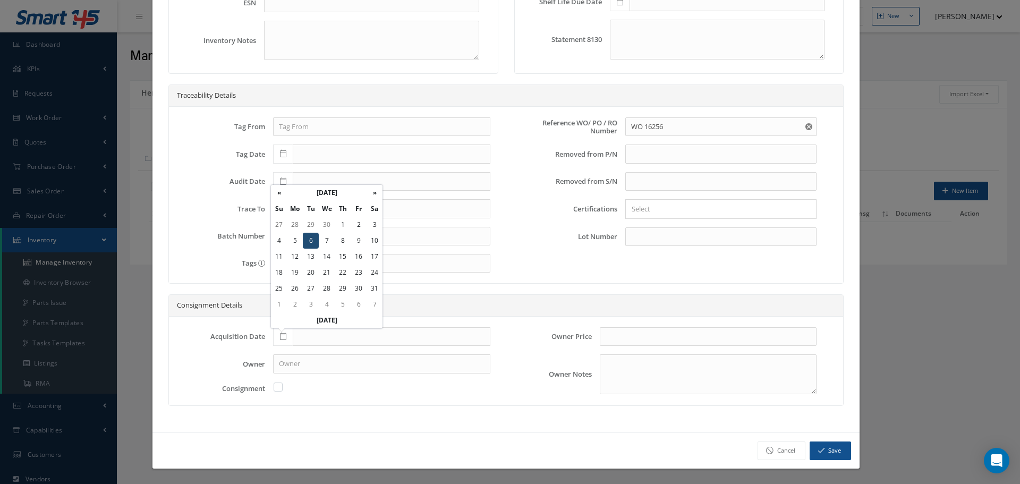
click at [312, 239] on td "6" at bounding box center [311, 241] width 16 height 16
click at [277, 339] on span at bounding box center [283, 336] width 20 height 19
click at [312, 241] on td "6" at bounding box center [311, 241] width 16 height 16
type input "12/06/2022"
click at [823, 446] on button "Save" at bounding box center [830, 451] width 41 height 19
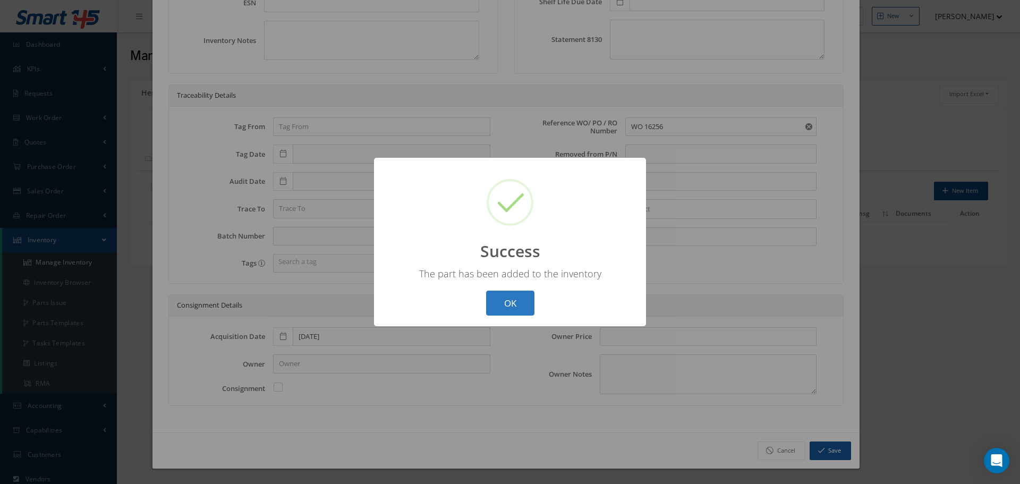
click at [512, 306] on button "OK" at bounding box center [510, 303] width 48 height 25
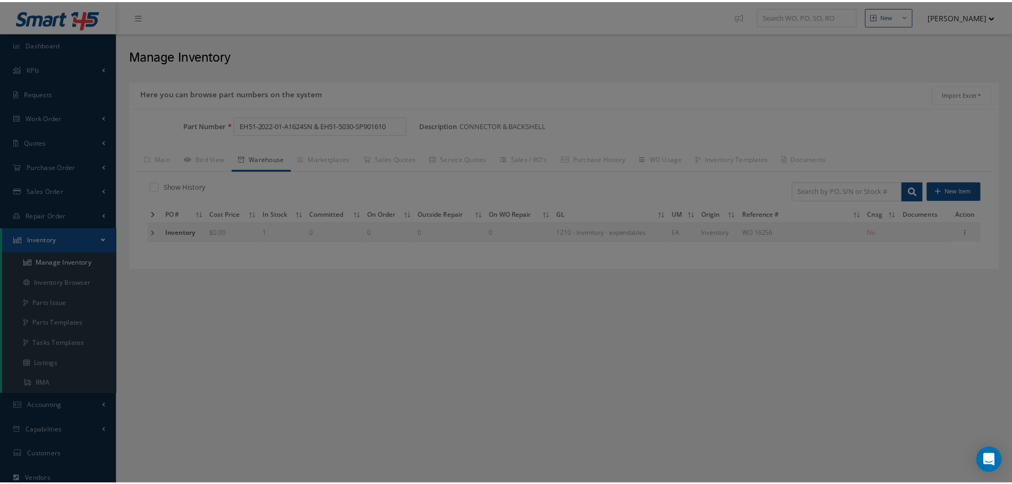
scroll to position [0, 0]
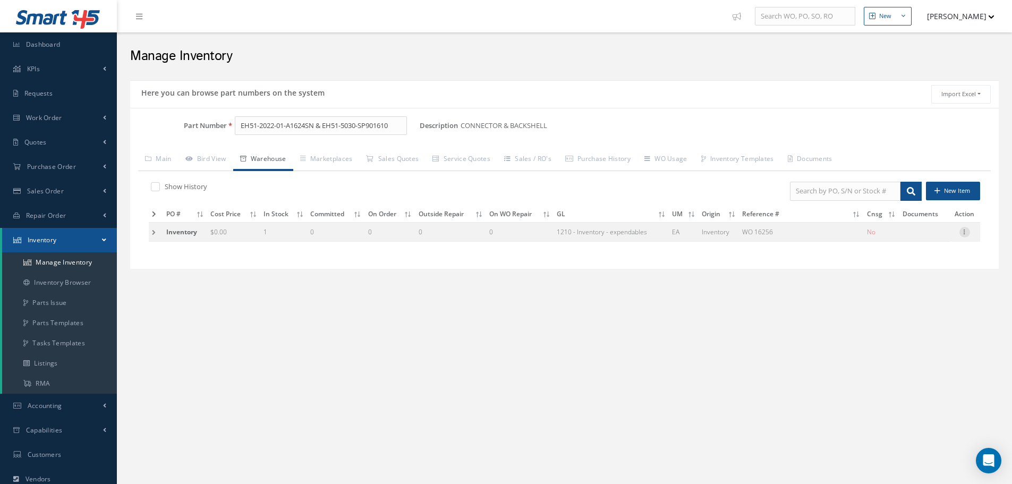
click at [967, 232] on icon at bounding box center [965, 231] width 11 height 9
click at [906, 289] on link "Label" at bounding box center [916, 288] width 84 height 14
click at [397, 126] on input "EH51-2022-01-A1624SN & EH51-5030-SP901610" at bounding box center [321, 125] width 172 height 19
click at [165, 164] on link "Main" at bounding box center [158, 160] width 40 height 22
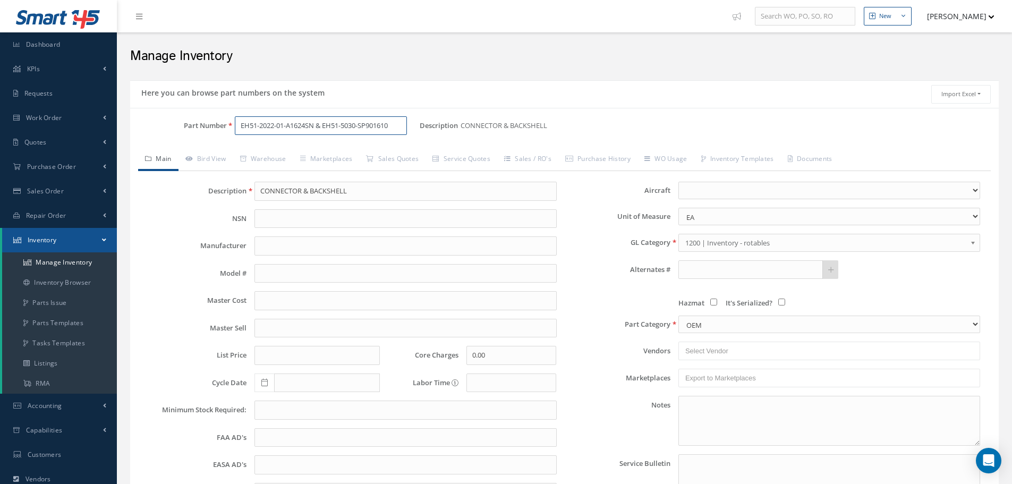
click at [394, 129] on input "EH51-2022-01-A1624SN & EH51-5030-SP901610" at bounding box center [321, 125] width 172 height 19
type input "EH51-2022-03-A1212SN & EH51-5030-SP-01208"
click at [374, 182] on input "CONNECTOR & BACKSHELL" at bounding box center [406, 191] width 302 height 19
click at [281, 188] on input "CONNECTOR & BACKSHELL" at bounding box center [406, 191] width 302 height 19
paste input "CONNECTOR & BACKSHELL"
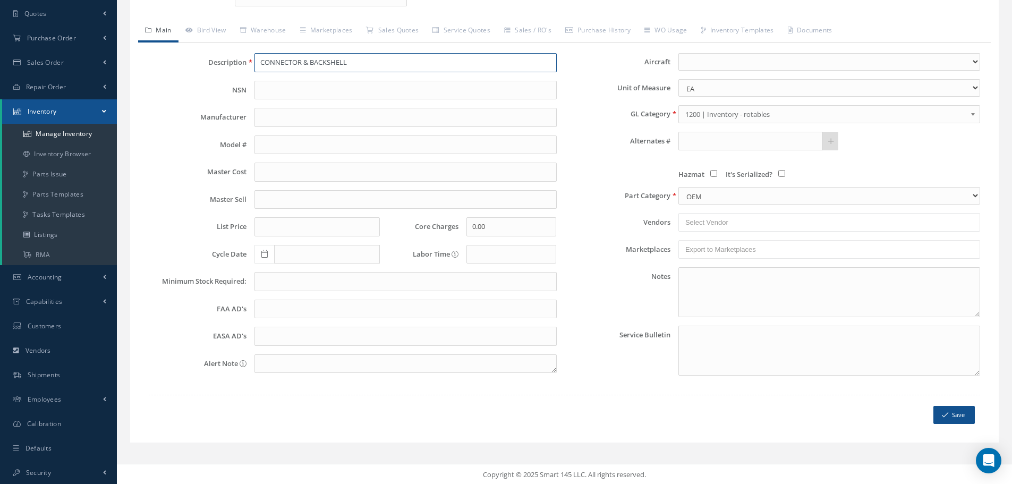
scroll to position [130, 0]
type input "CONNECTOR & BACKSHELL"
click at [958, 418] on button "Save" at bounding box center [954, 414] width 41 height 19
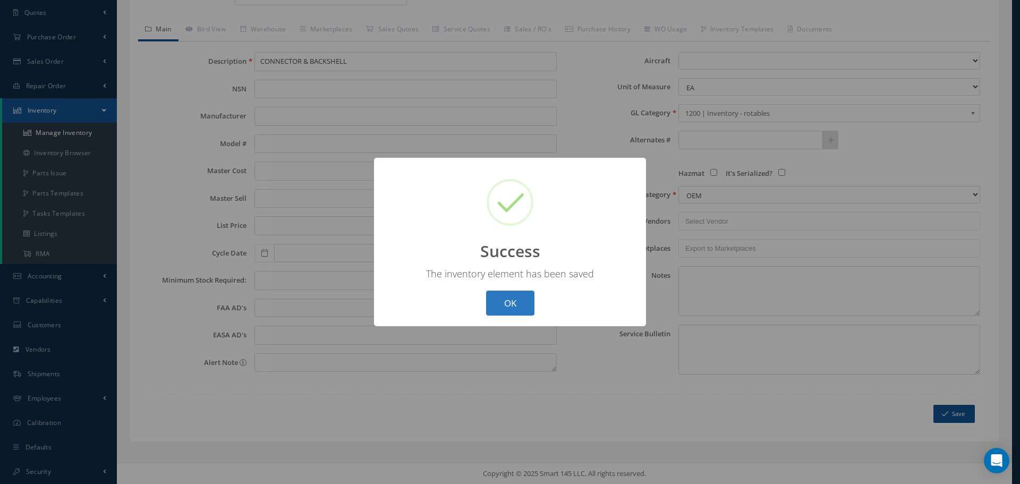
click at [507, 296] on button "OK" at bounding box center [510, 303] width 48 height 25
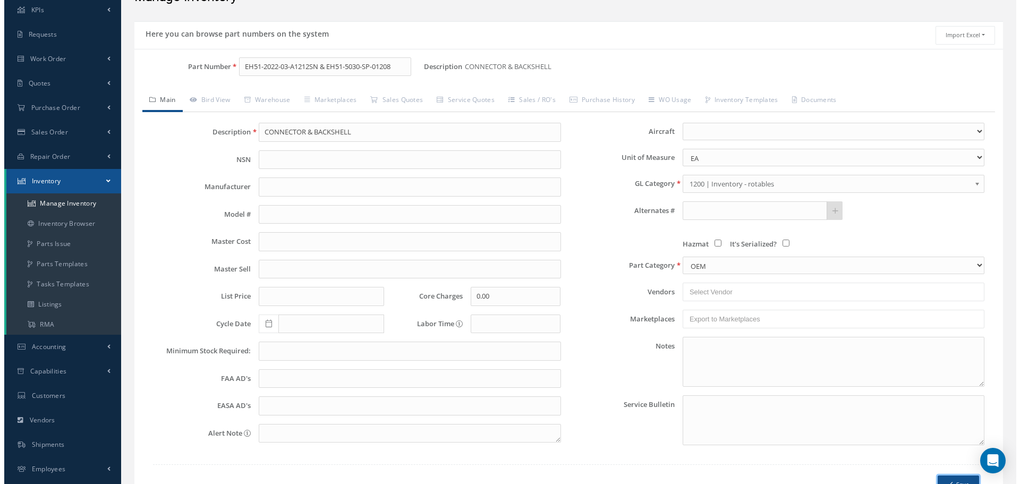
scroll to position [0, 0]
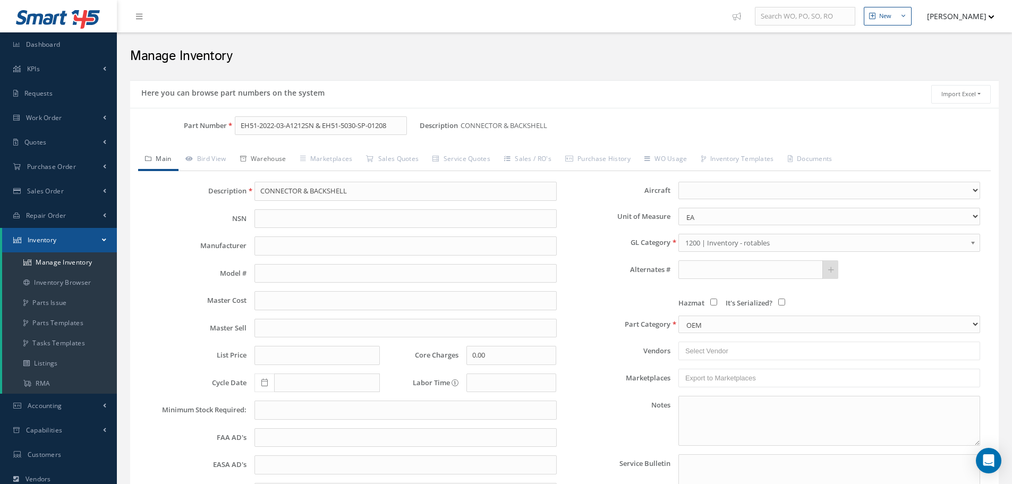
click at [276, 162] on link "Warehouse" at bounding box center [263, 160] width 60 height 22
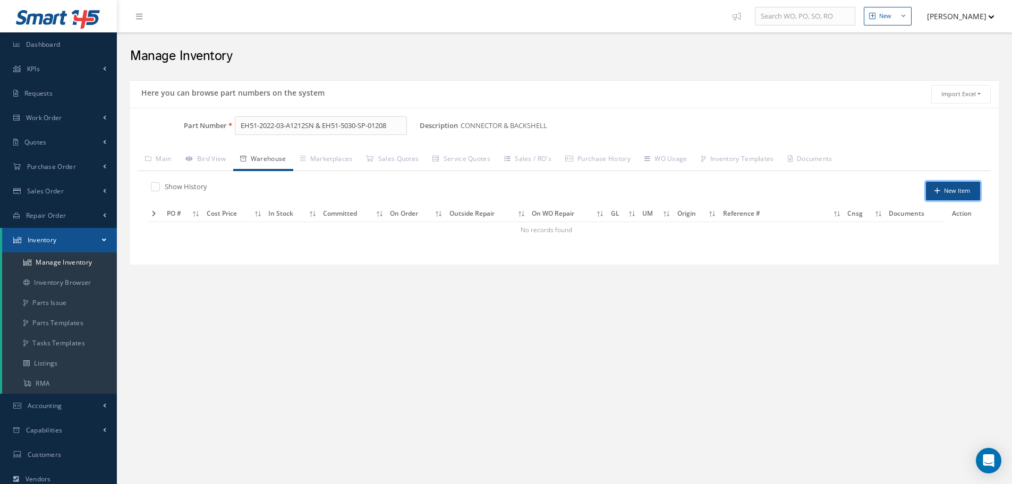
click at [957, 192] on button "New Item" at bounding box center [953, 191] width 54 height 19
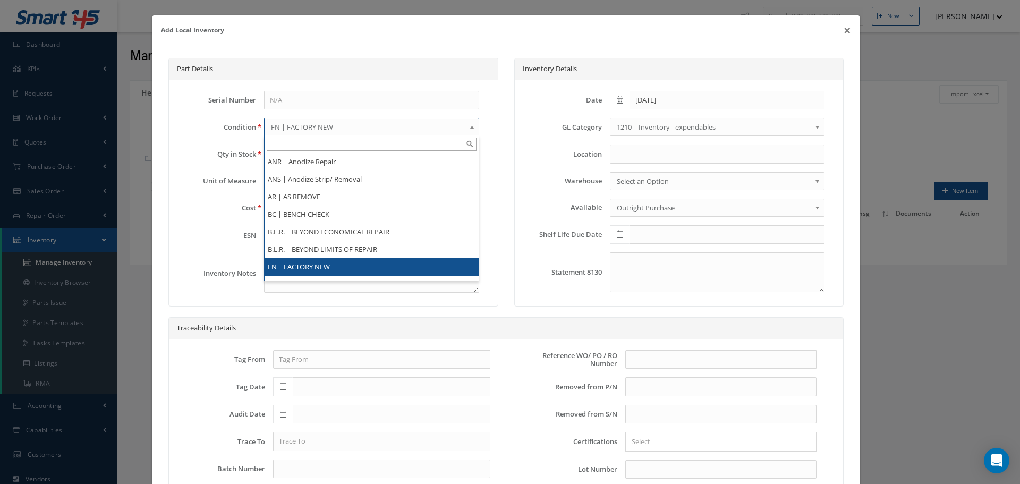
click at [470, 126] on b at bounding box center [474, 129] width 10 height 17
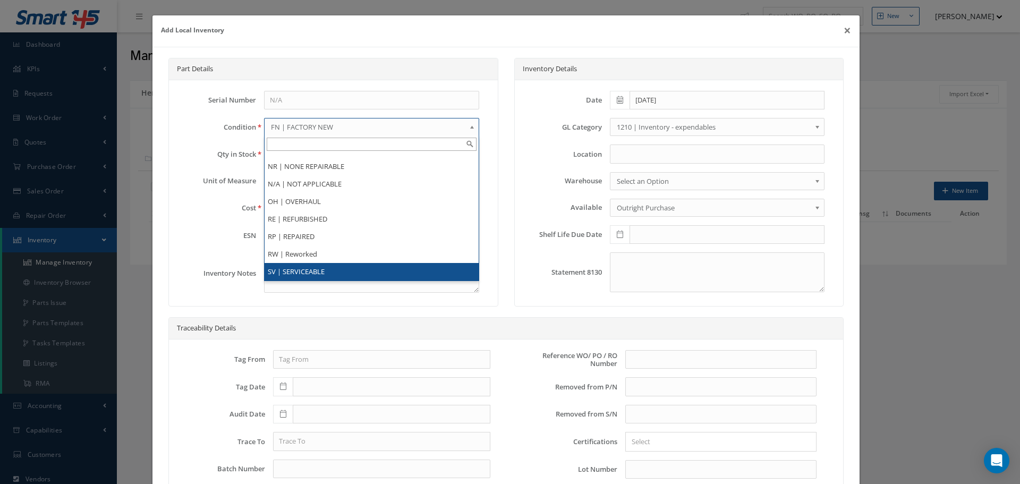
click at [305, 272] on li "SV | SERVICEABLE" at bounding box center [372, 272] width 214 height 18
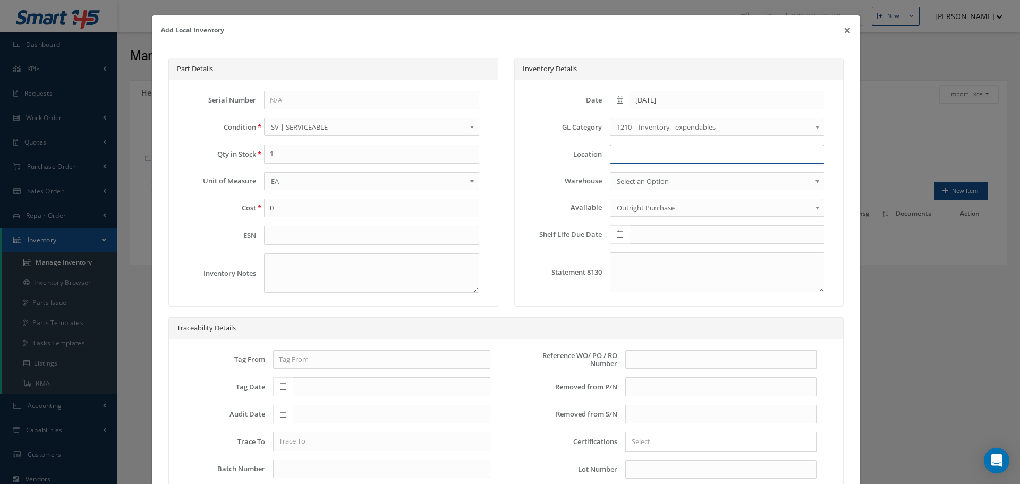
click at [646, 158] on input at bounding box center [717, 154] width 215 height 19
click at [626, 361] on input "text" at bounding box center [721, 359] width 191 height 19
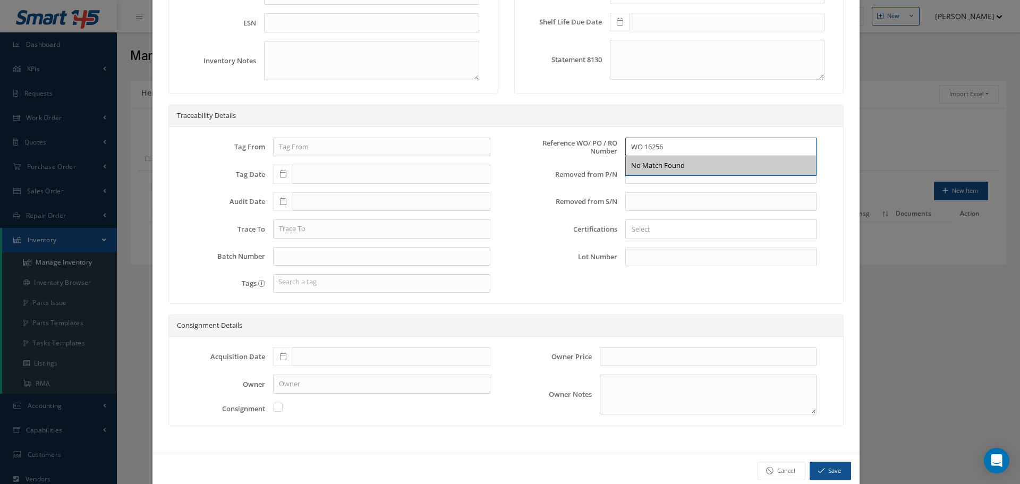
type input "WO 16256"
click at [283, 356] on icon at bounding box center [283, 356] width 6 height 7
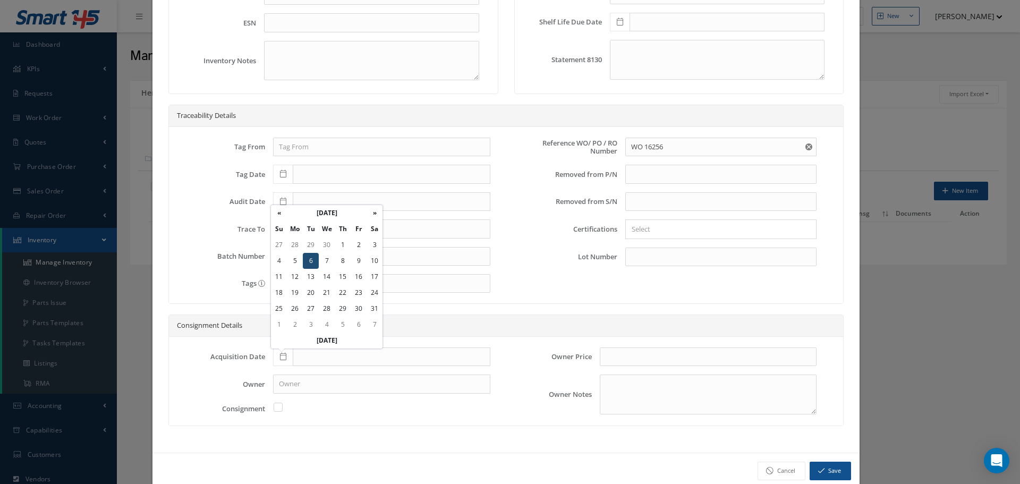
click at [312, 261] on td "6" at bounding box center [311, 261] width 16 height 16
click at [281, 357] on icon at bounding box center [283, 356] width 6 height 7
click at [312, 260] on td "6" at bounding box center [311, 261] width 16 height 16
type input "12/06/2022"
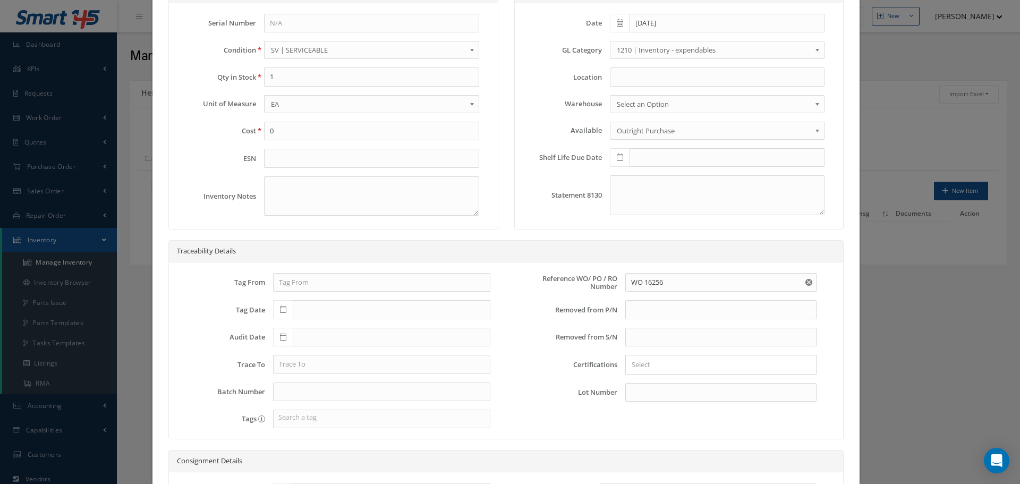
scroll to position [0, 0]
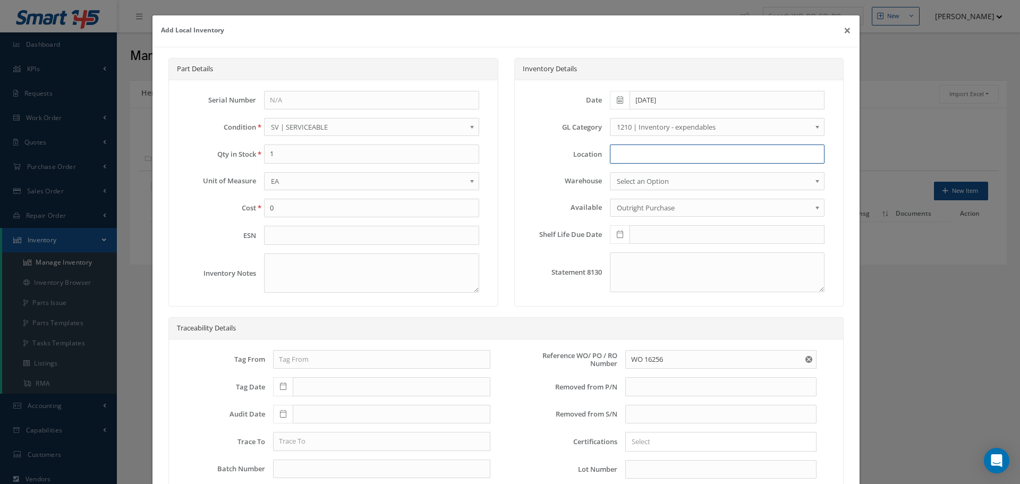
click at [630, 155] on input at bounding box center [717, 154] width 215 height 19
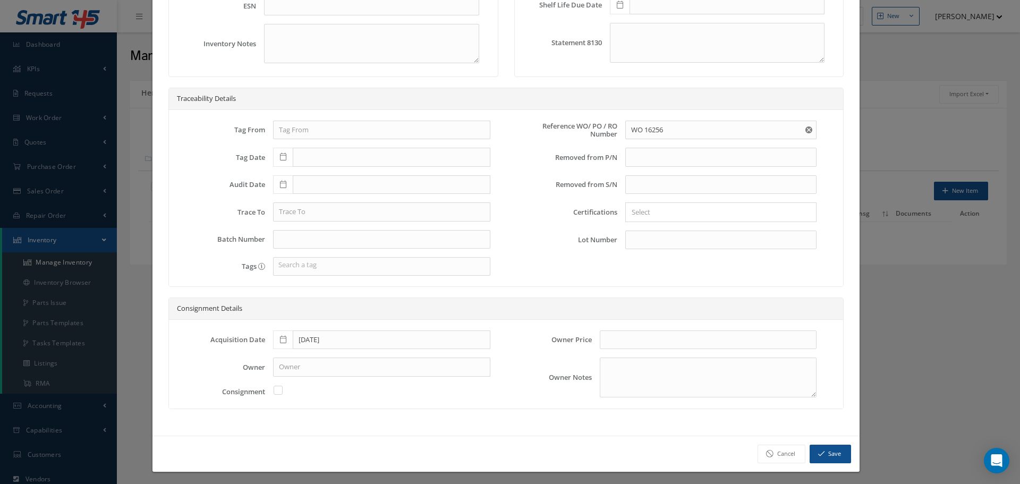
scroll to position [233, 0]
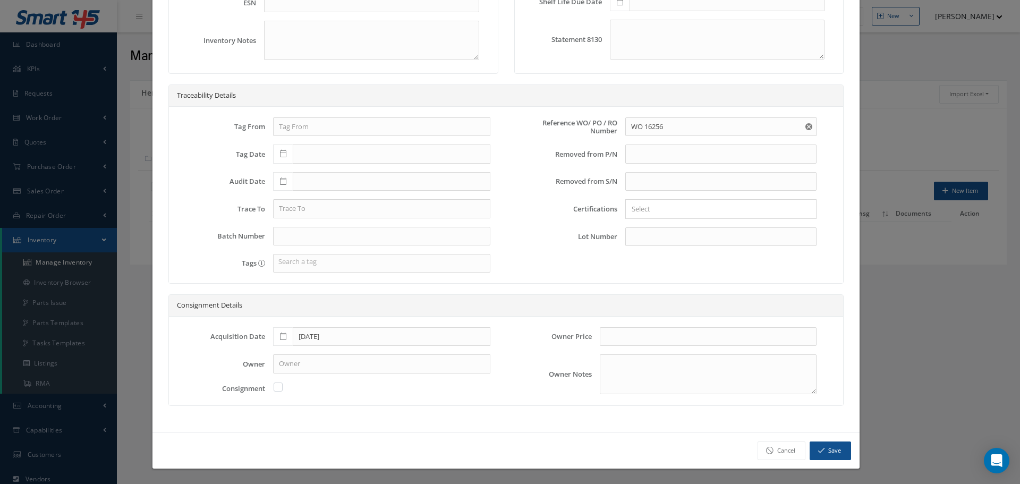
type input "RN8-1-78"
click at [823, 447] on button "Save" at bounding box center [830, 451] width 41 height 19
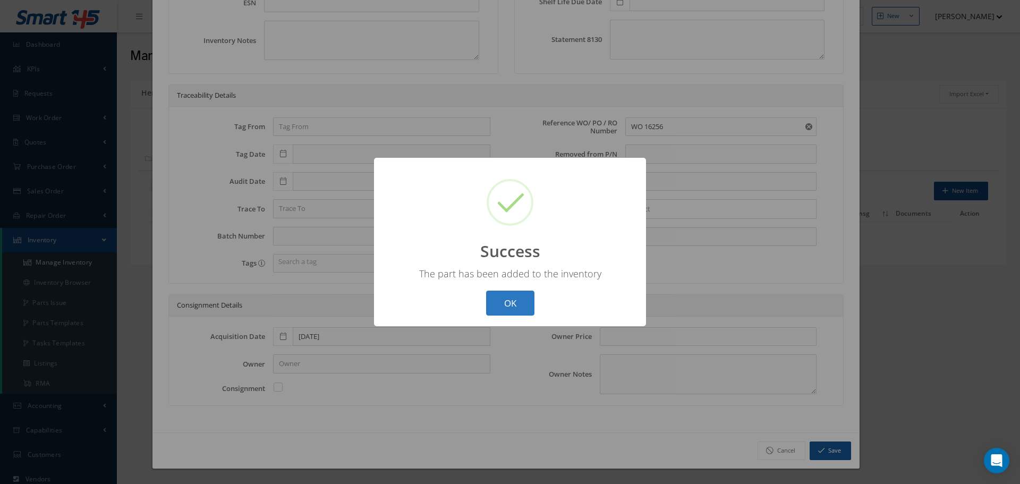
click at [511, 306] on button "OK" at bounding box center [510, 303] width 48 height 25
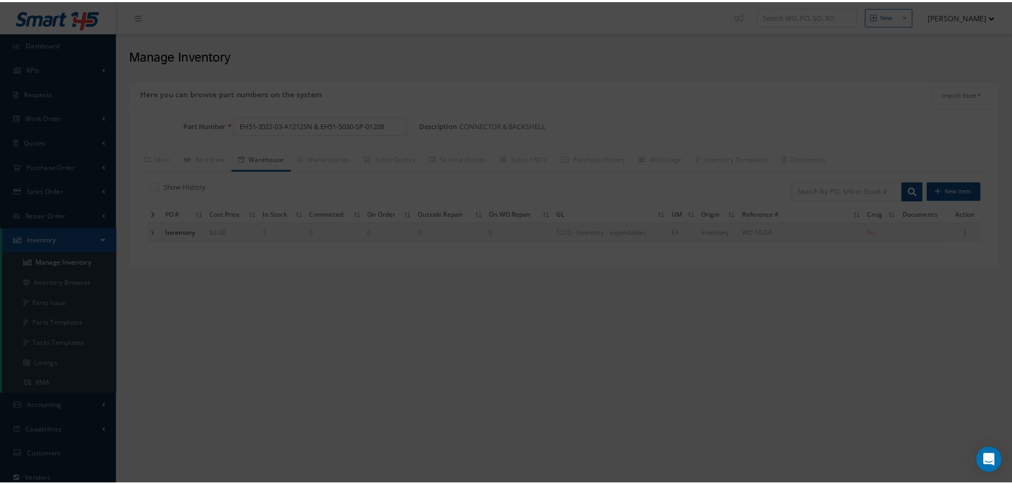
scroll to position [0, 0]
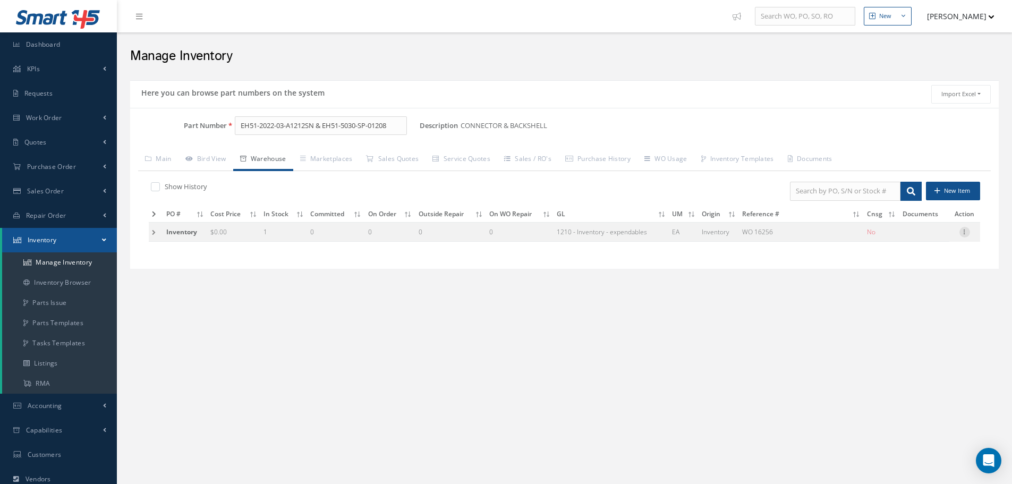
click at [964, 231] on icon at bounding box center [965, 231] width 11 height 9
click at [914, 236] on link "Edit" at bounding box center [916, 239] width 84 height 14
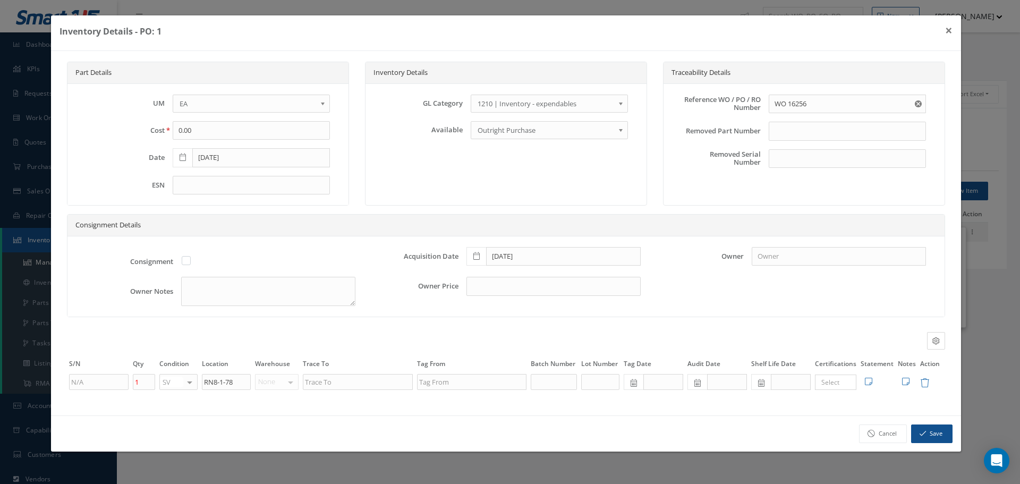
click at [623, 103] on b at bounding box center [623, 106] width 10 height 17
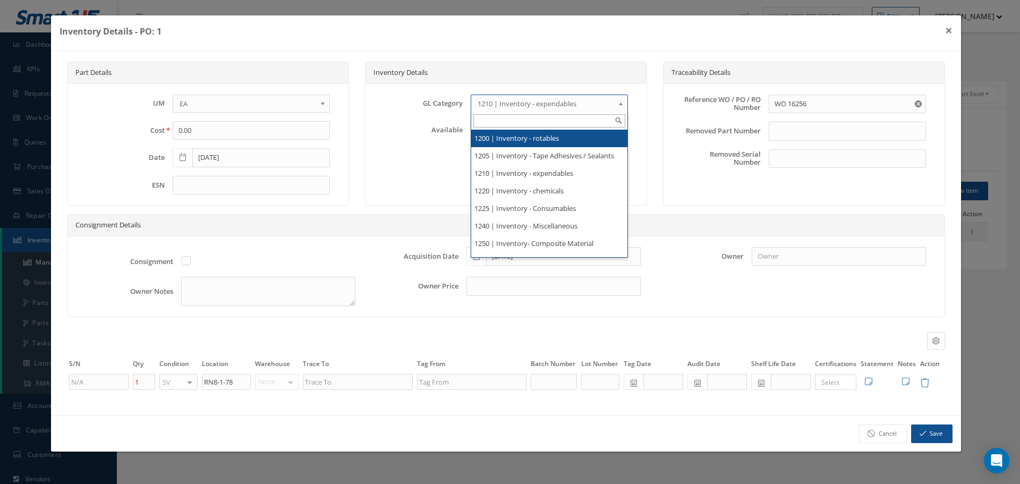
click at [559, 133] on li "1200 | Inventory - rotables" at bounding box center [549, 139] width 156 height 18
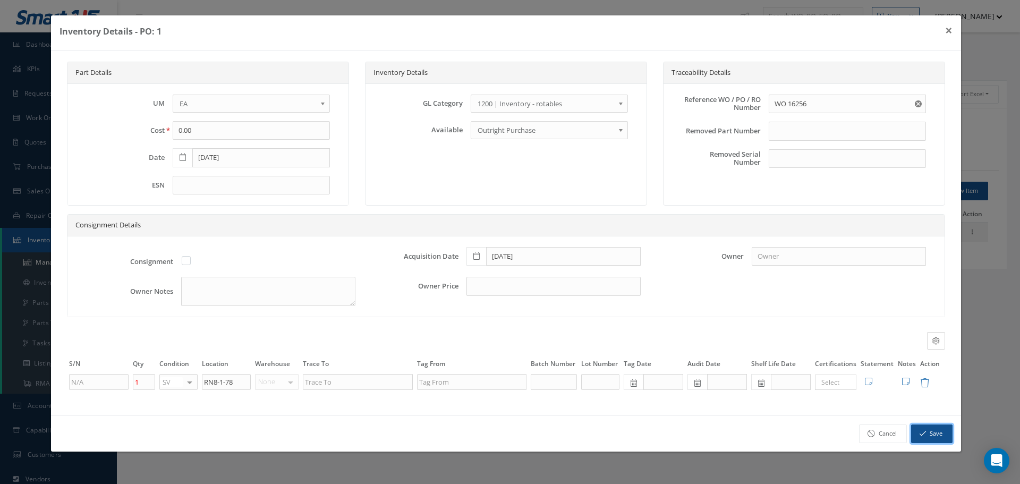
click at [936, 434] on button "Save" at bounding box center [931, 434] width 41 height 19
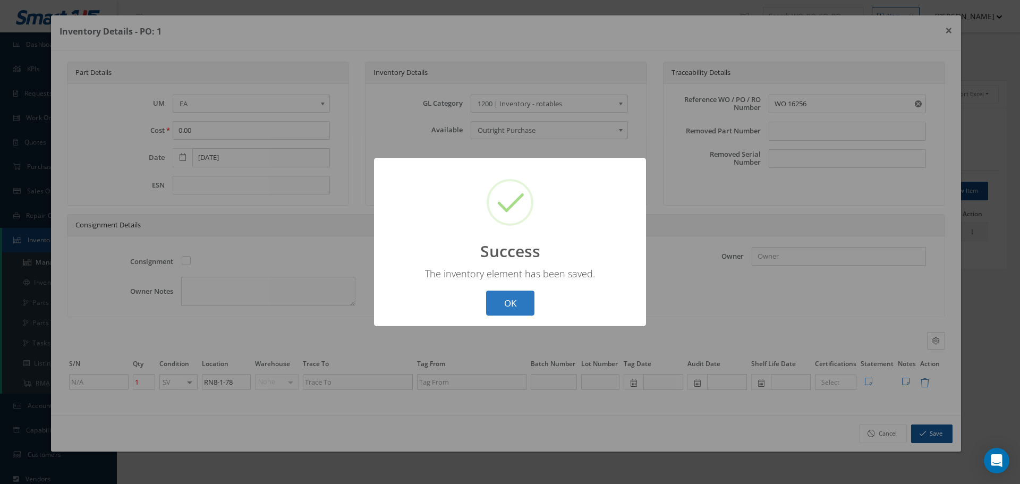
click at [518, 301] on button "OK" at bounding box center [510, 303] width 48 height 25
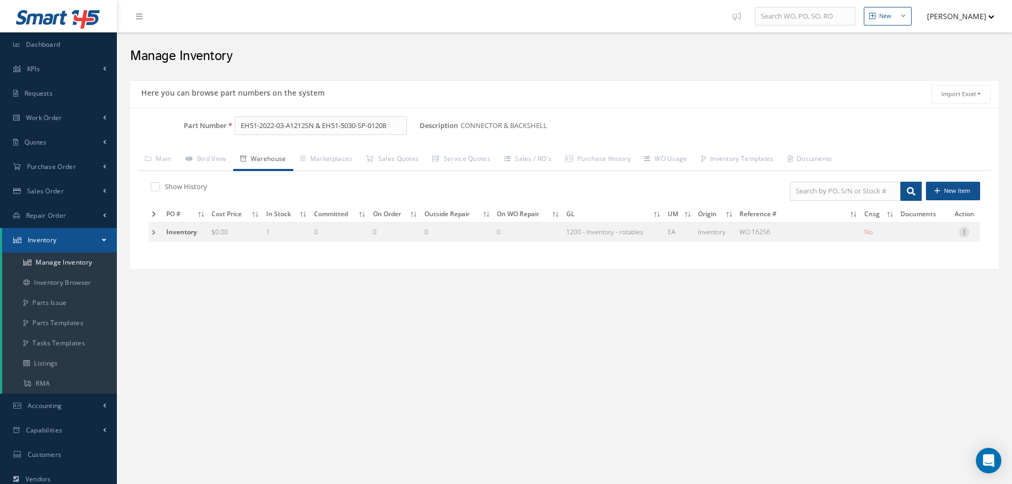
click at [967, 231] on icon at bounding box center [964, 231] width 11 height 9
click at [903, 288] on link "Label" at bounding box center [916, 288] width 84 height 14
click at [166, 156] on link "Main" at bounding box center [158, 160] width 40 height 22
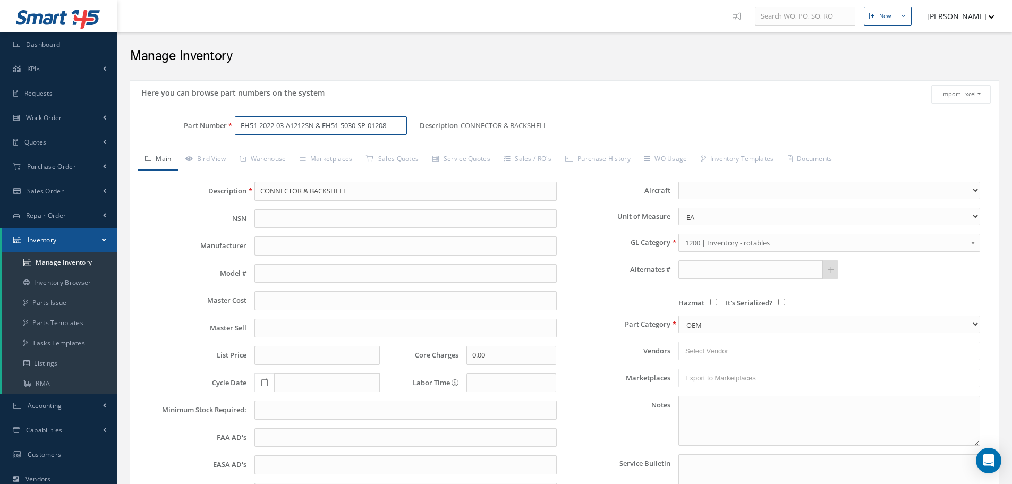
click at [398, 126] on input "EH51-2022-03-A1212SN & EH51-5030-SP-01208" at bounding box center [321, 125] width 172 height 19
type input "EH51-2022-03-A1415SN & EH51-5030-SP451408"
click at [344, 187] on input "CONNECTOR & BACKSHELL" at bounding box center [406, 191] width 302 height 19
paste input "CONNECTOR & BACKSHELL"
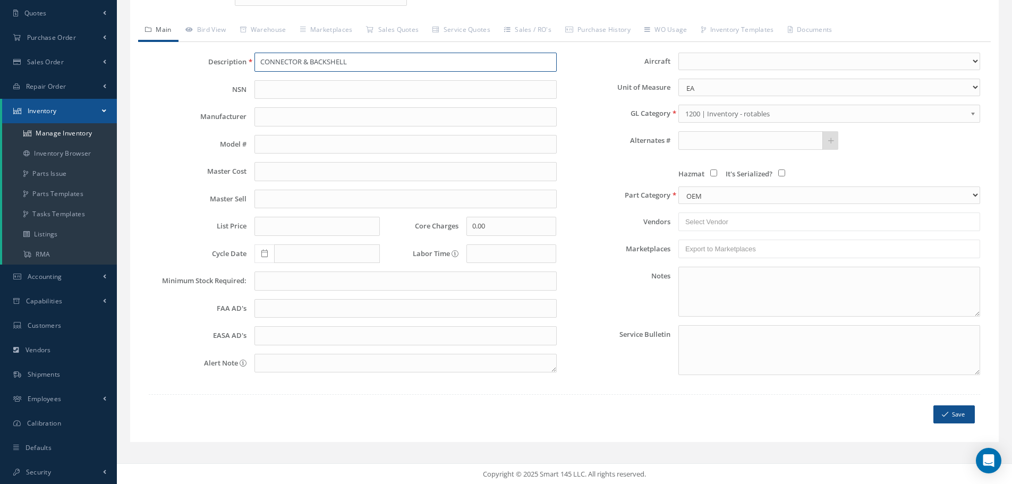
scroll to position [130, 0]
type input "CONNECTOR & BACKSHELL"
click at [976, 86] on select "CM EA FT Gl IN KT M MM OZ PK Pint LB SF YD" at bounding box center [830, 87] width 302 height 18
click at [679, 78] on select "CM EA FT Gl IN KT M MM OZ PK Pint LB SF YD" at bounding box center [830, 87] width 302 height 18
click at [975, 113] on b at bounding box center [975, 115] width 10 height 17
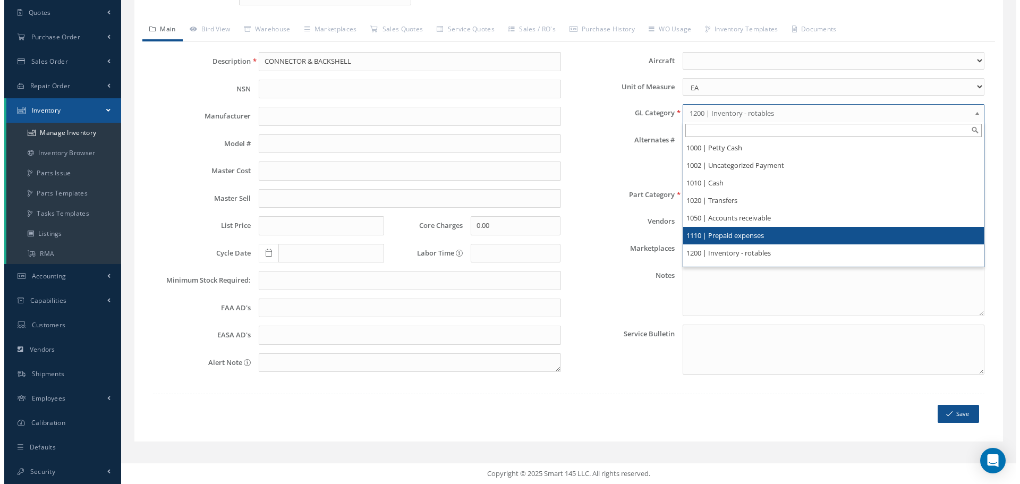
scroll to position [53, 0]
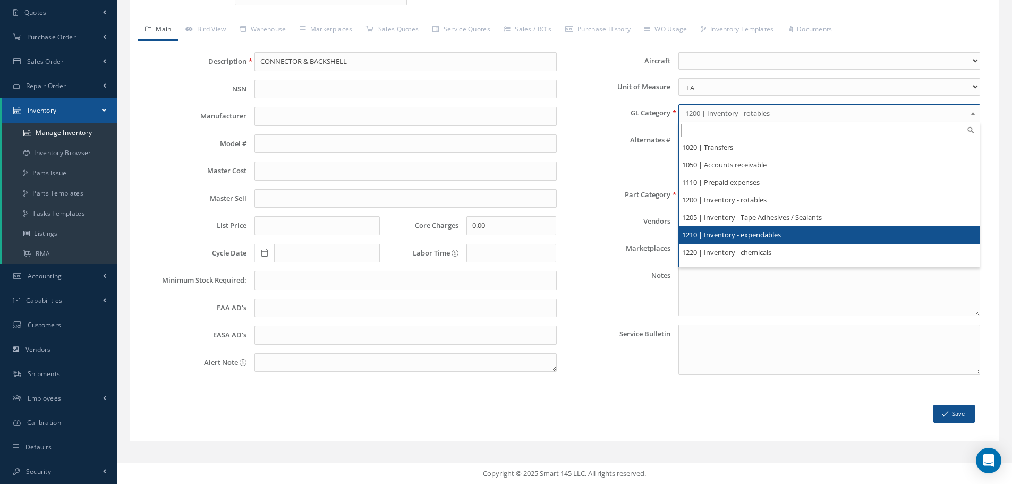
click at [746, 236] on li "1210 | Inventory - expendables" at bounding box center [829, 235] width 301 height 18
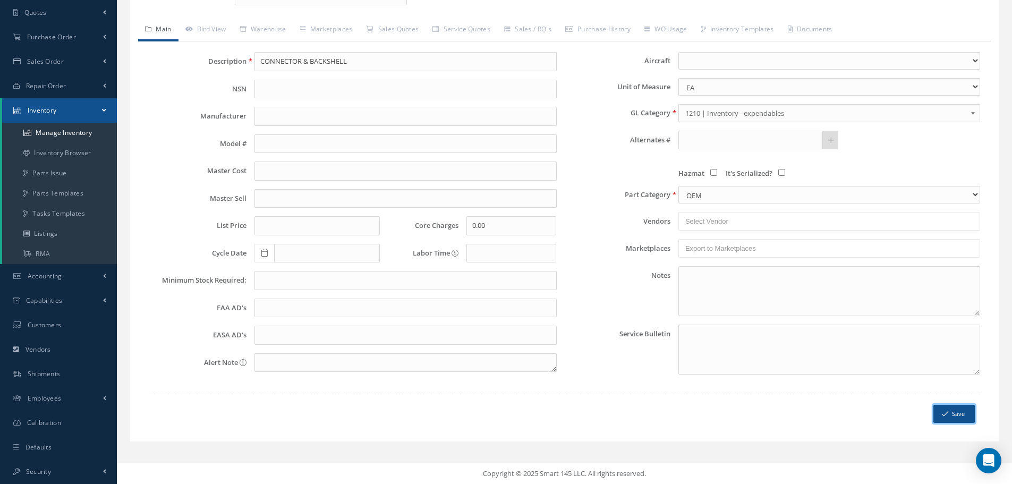
click at [956, 412] on button "Save" at bounding box center [954, 414] width 41 height 19
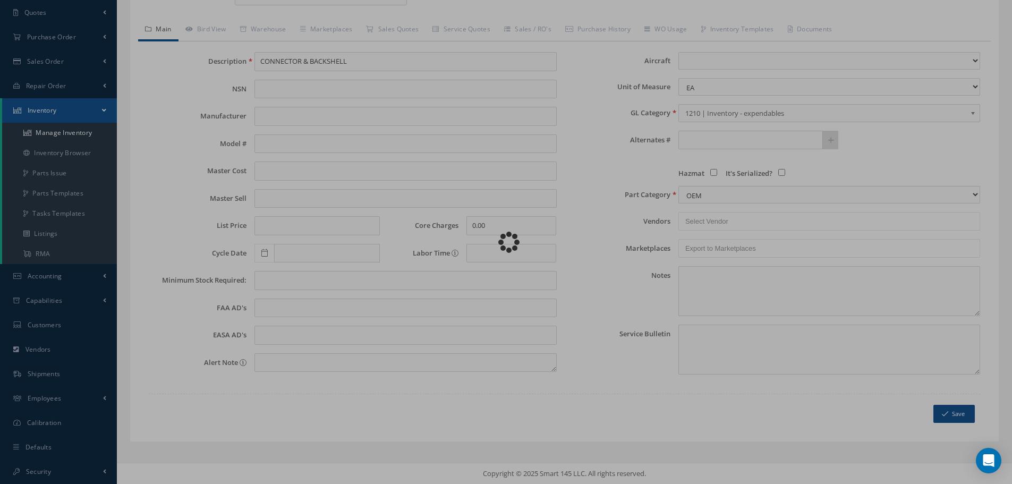
scroll to position [0, 0]
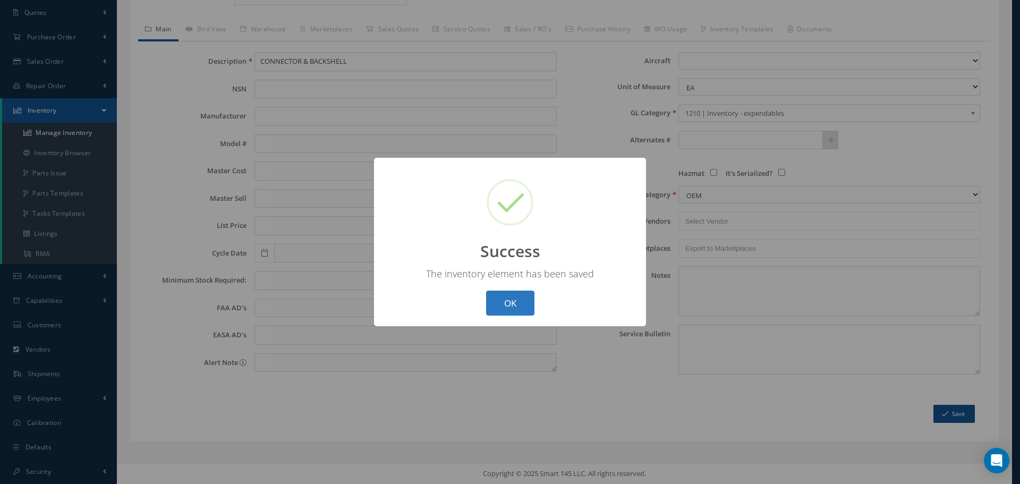
click at [506, 292] on button "OK" at bounding box center [510, 303] width 48 height 25
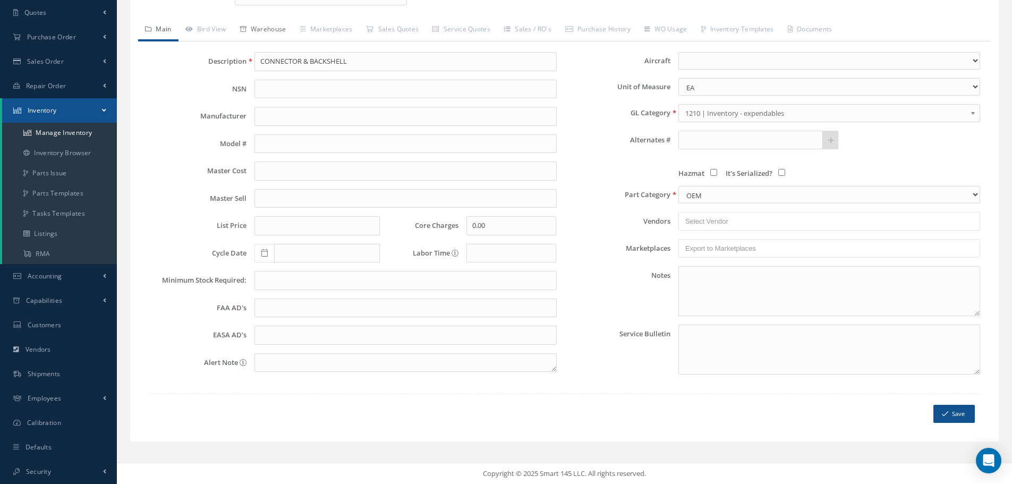
click at [274, 30] on link "Warehouse" at bounding box center [263, 30] width 60 height 22
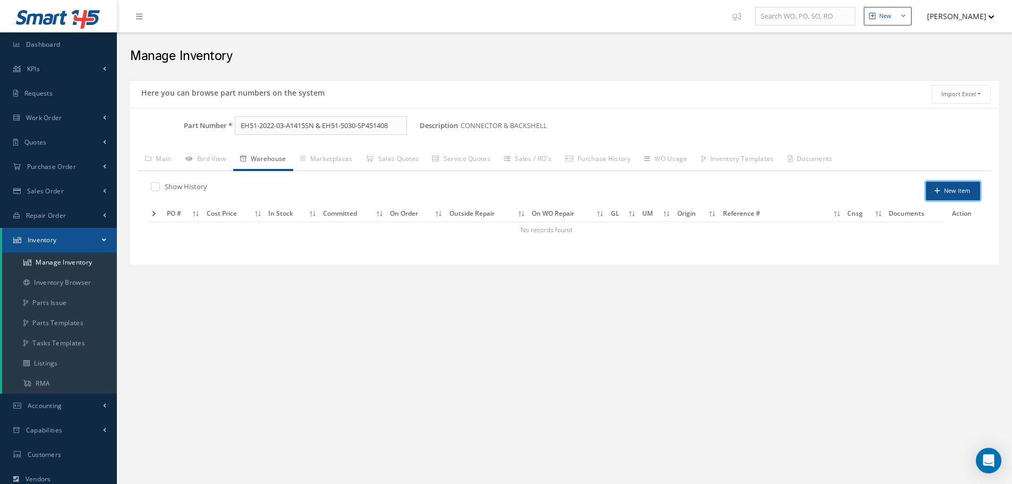
click at [966, 190] on button "New Item" at bounding box center [953, 191] width 54 height 19
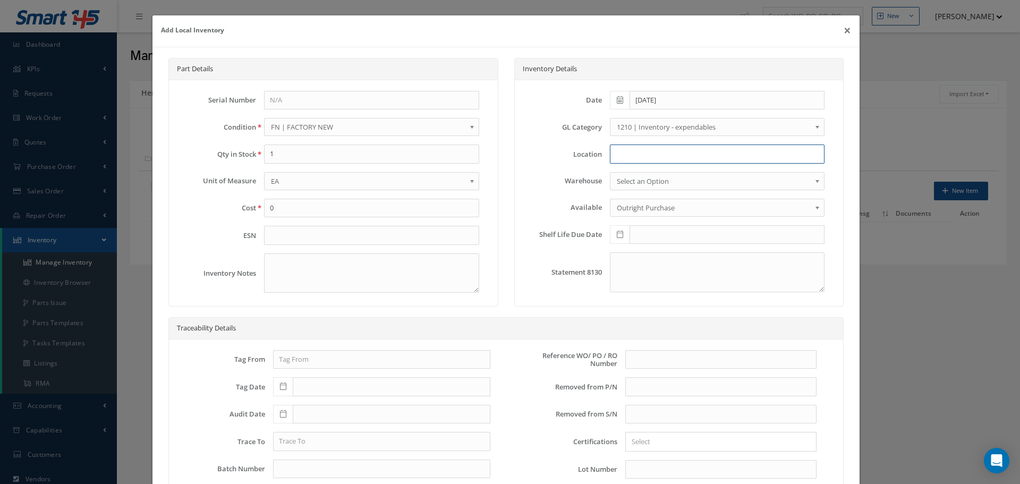
click at [628, 154] on input at bounding box center [717, 154] width 215 height 19
type input "N2-1-19"
click at [469, 126] on b at bounding box center [474, 129] width 10 height 17
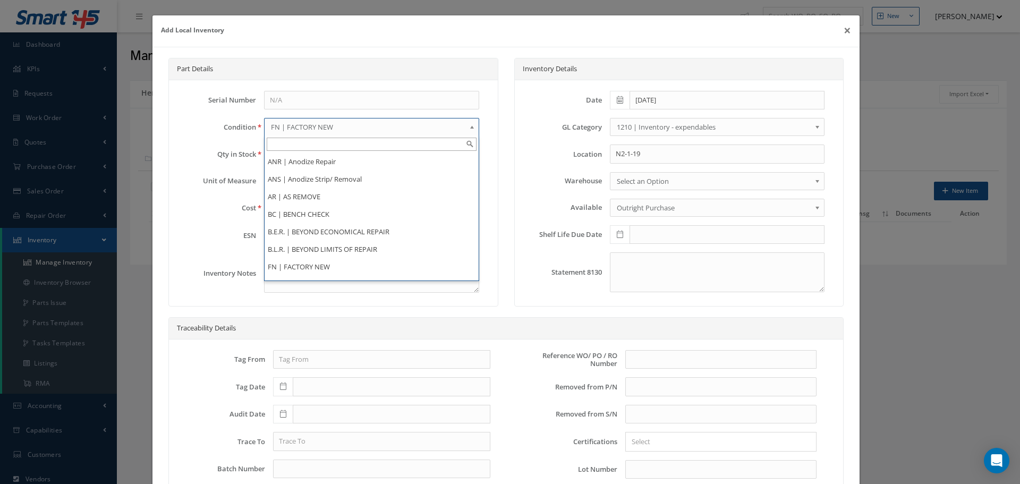
scroll to position [206, 0]
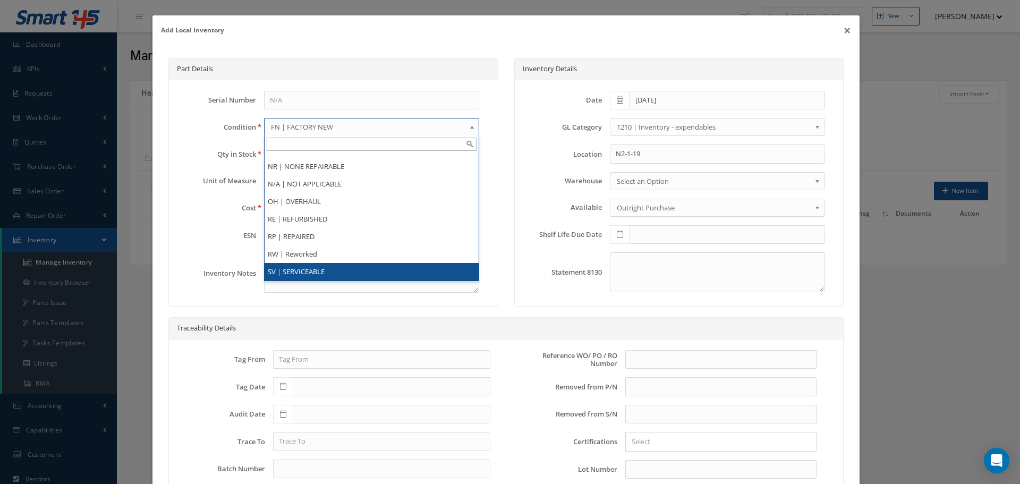
click at [319, 268] on li "SV | SERVICEABLE" at bounding box center [372, 272] width 214 height 18
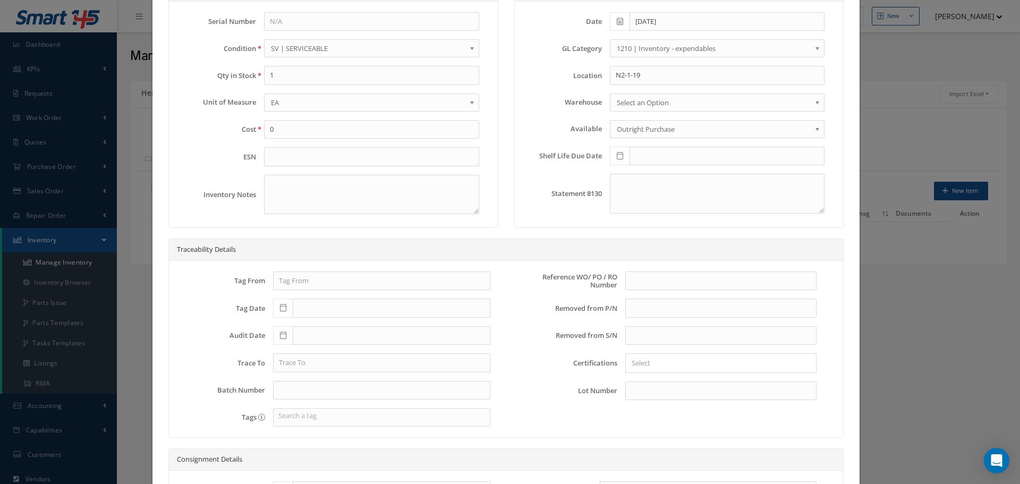
scroll to position [106, 0]
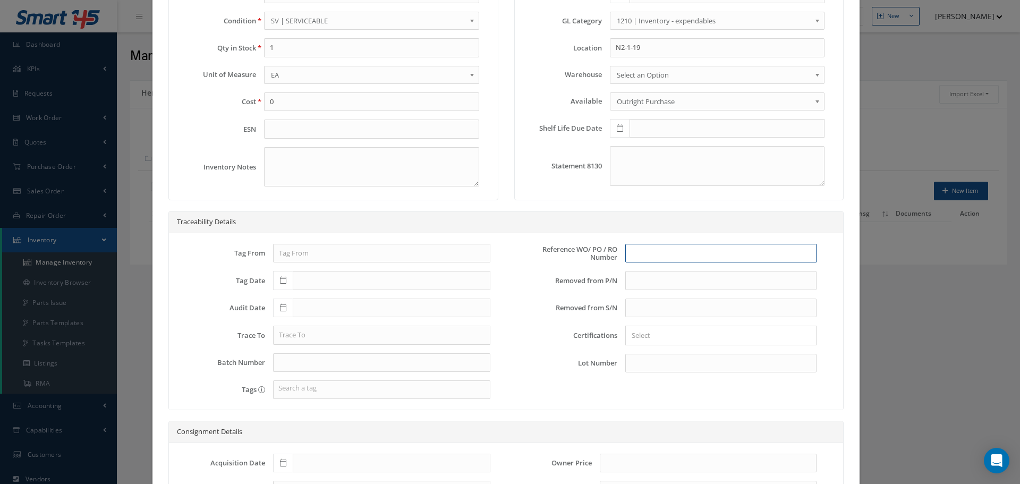
click at [643, 259] on input "text" at bounding box center [721, 253] width 191 height 19
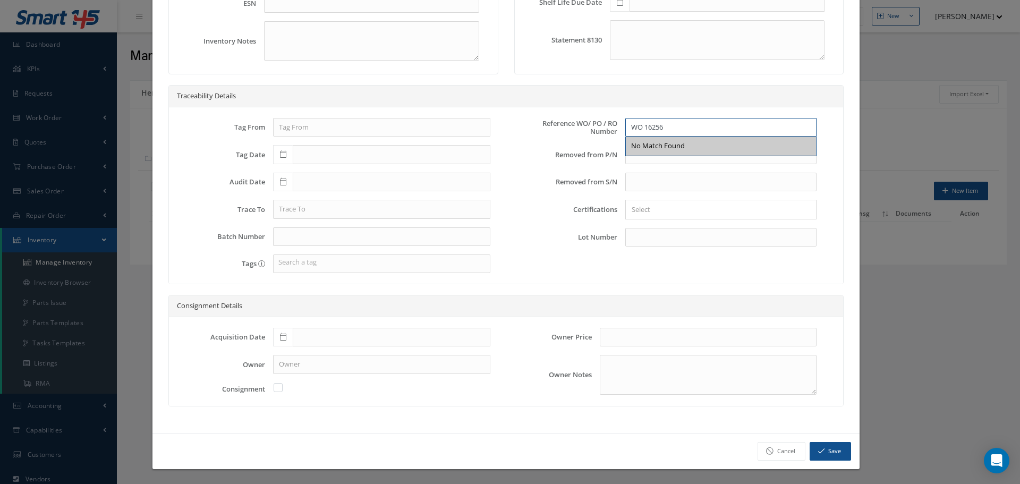
scroll to position [233, 0]
type input "WO 16256"
click at [280, 337] on icon at bounding box center [283, 336] width 6 height 7
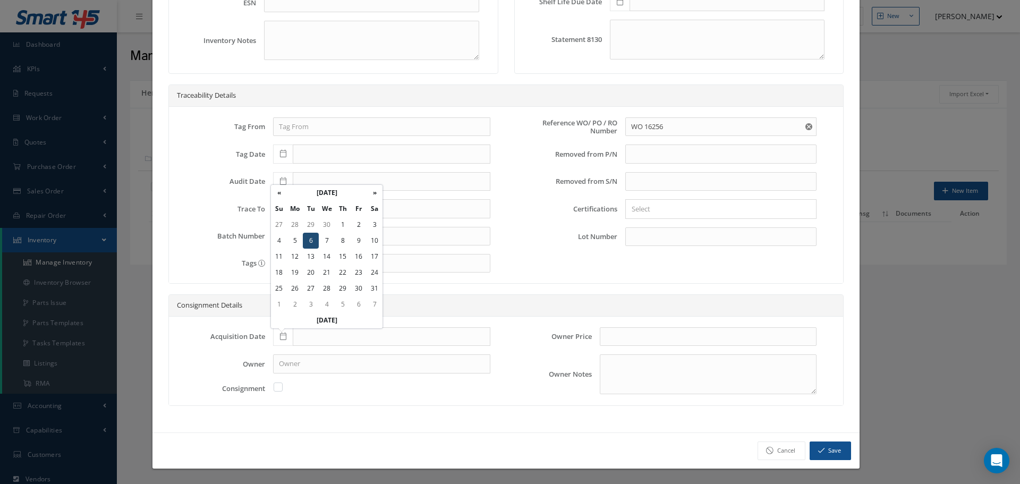
click at [312, 241] on td "6" at bounding box center [311, 241] width 16 height 16
click at [280, 335] on icon at bounding box center [283, 336] width 6 height 7
click at [310, 240] on td "6" at bounding box center [311, 241] width 16 height 16
type input "12/06/2022"
click at [829, 453] on button "Save" at bounding box center [830, 451] width 41 height 19
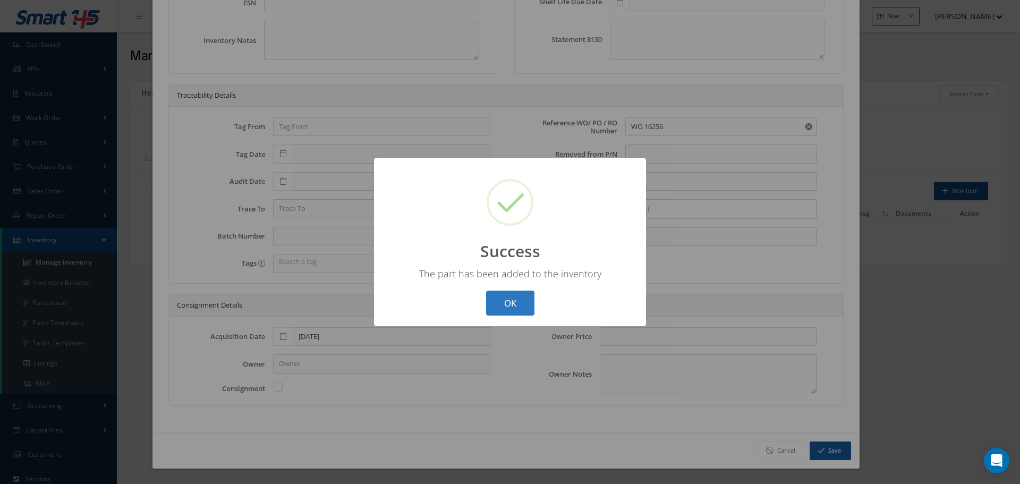
click at [507, 302] on button "OK" at bounding box center [510, 303] width 48 height 25
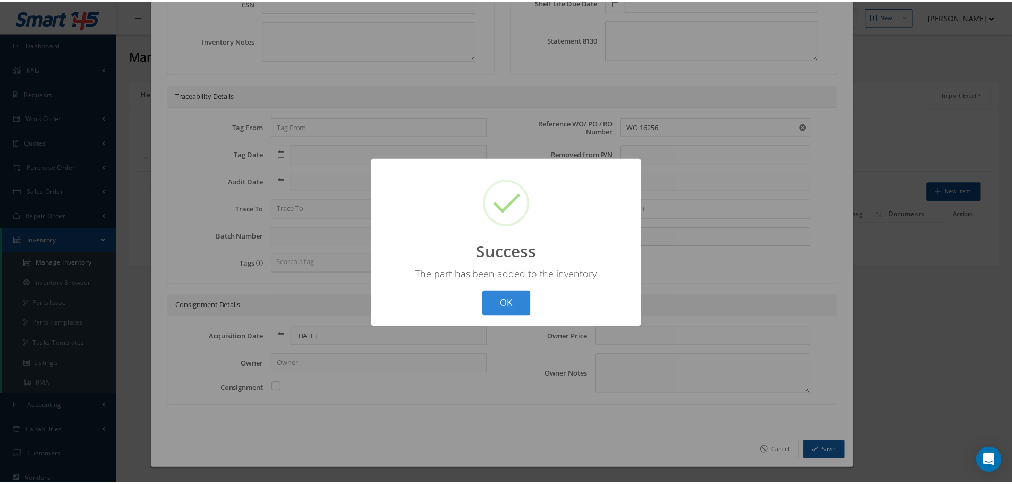
scroll to position [0, 0]
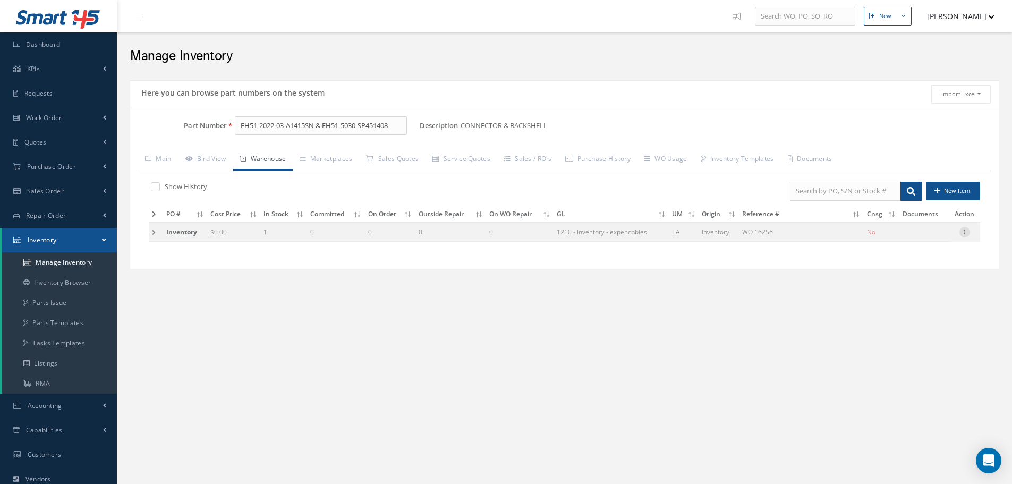
click at [966, 232] on icon at bounding box center [965, 231] width 11 height 9
click at [919, 241] on link "Edit" at bounding box center [916, 239] width 84 height 14
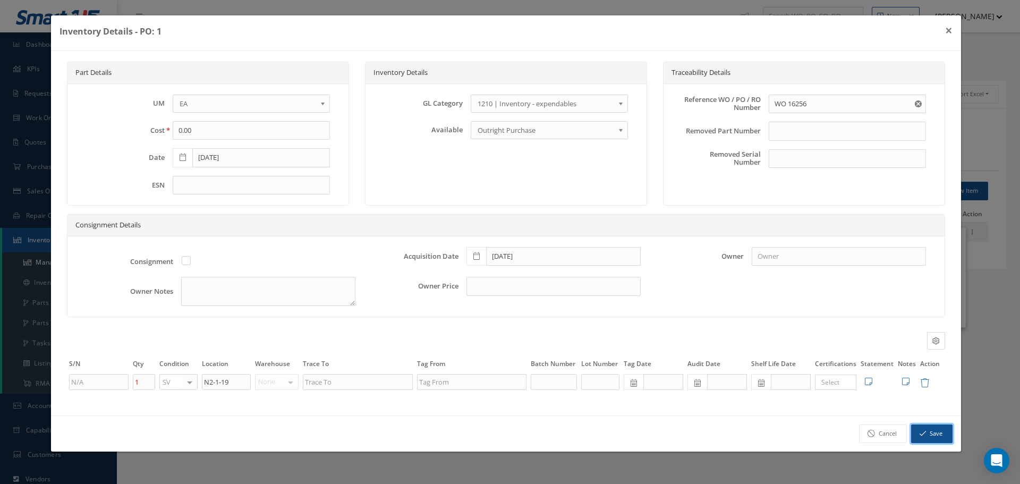
click at [935, 433] on button "Save" at bounding box center [931, 434] width 41 height 19
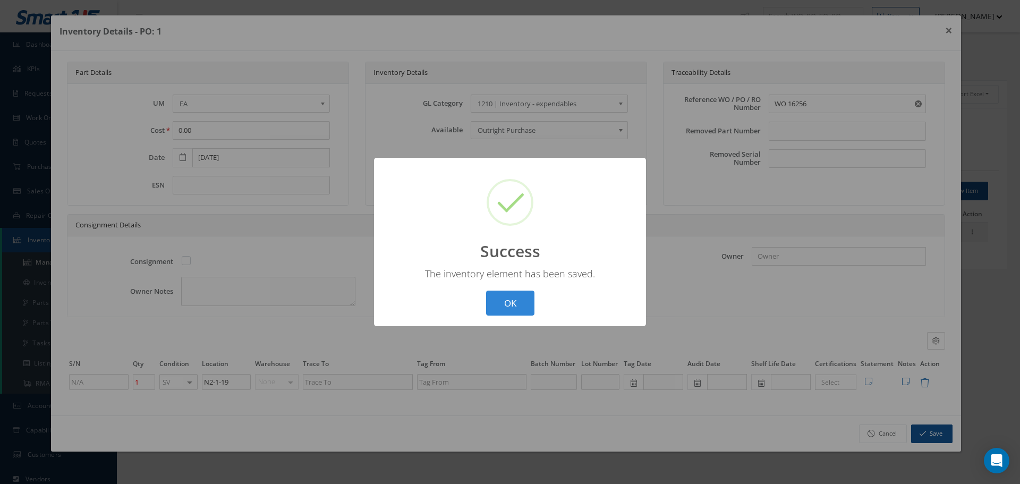
drag, startPoint x: 513, startPoint y: 299, endPoint x: 520, endPoint y: 296, distance: 7.4
click at [516, 299] on button "OK" at bounding box center [510, 303] width 48 height 25
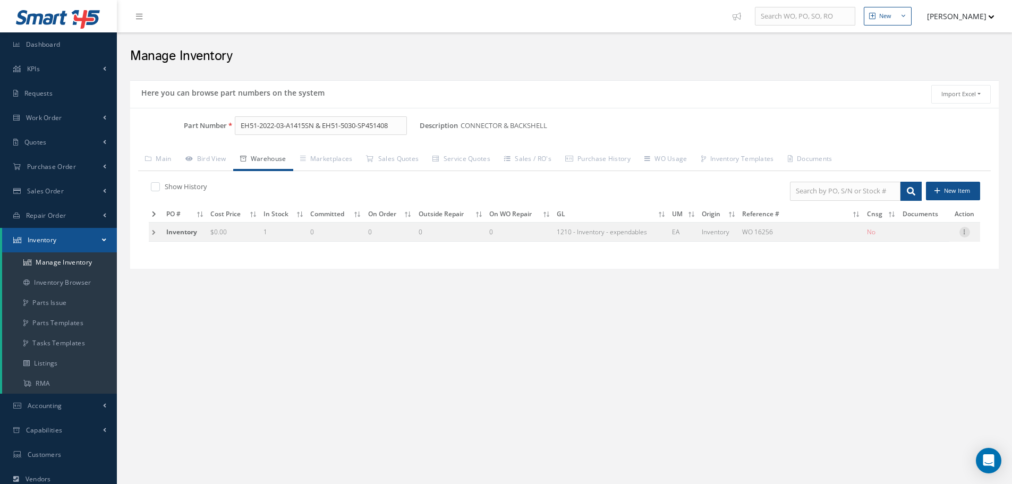
drag, startPoint x: 967, startPoint y: 231, endPoint x: 956, endPoint y: 250, distance: 22.4
click at [967, 232] on icon at bounding box center [965, 231] width 11 height 9
click at [912, 286] on link "Label" at bounding box center [916, 288] width 84 height 14
click at [159, 158] on link "Main" at bounding box center [158, 160] width 40 height 22
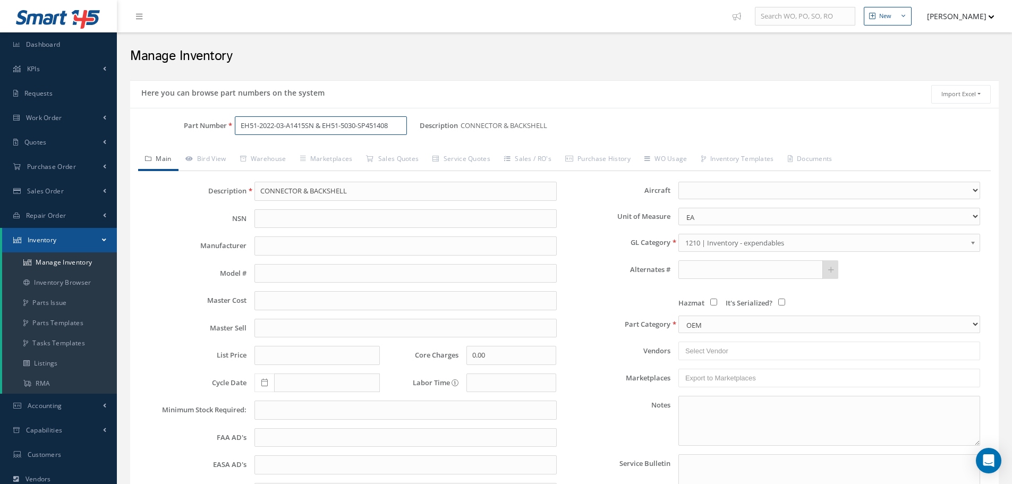
click at [398, 125] on input "EH51-2022-03-A1415SN & EH51-5030-SP451408" at bounding box center [321, 125] width 172 height 19
type input "E"
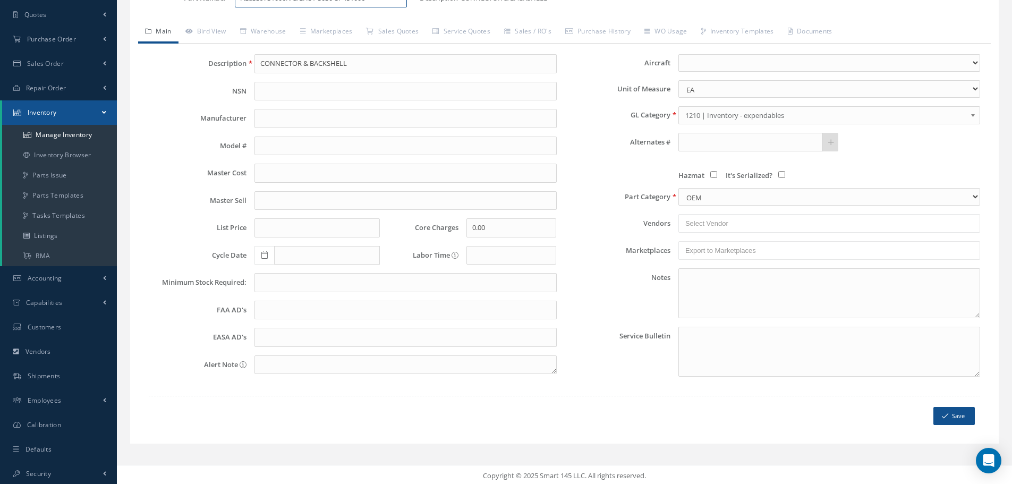
scroll to position [130, 0]
type input "AE83397S1006N & EH51-5030-SP451006"
click at [959, 411] on button "Save" at bounding box center [954, 414] width 41 height 19
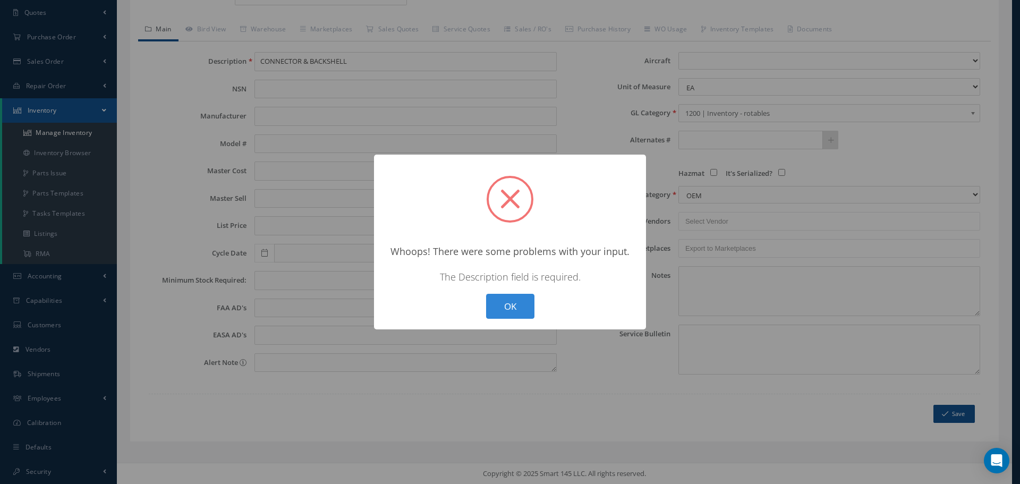
click at [513, 302] on button "OK" at bounding box center [510, 306] width 48 height 25
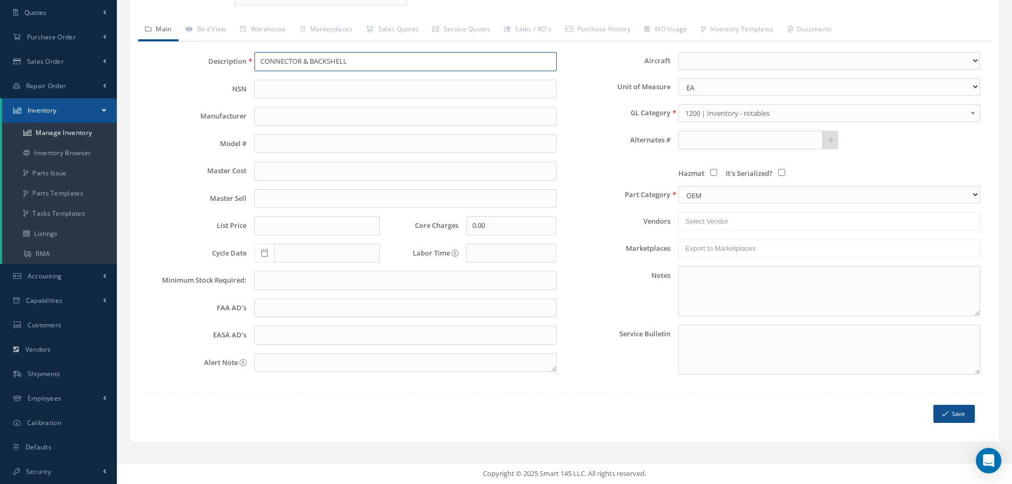
click at [287, 66] on input "CONNECTOR & BACKSHELL" at bounding box center [406, 61] width 302 height 19
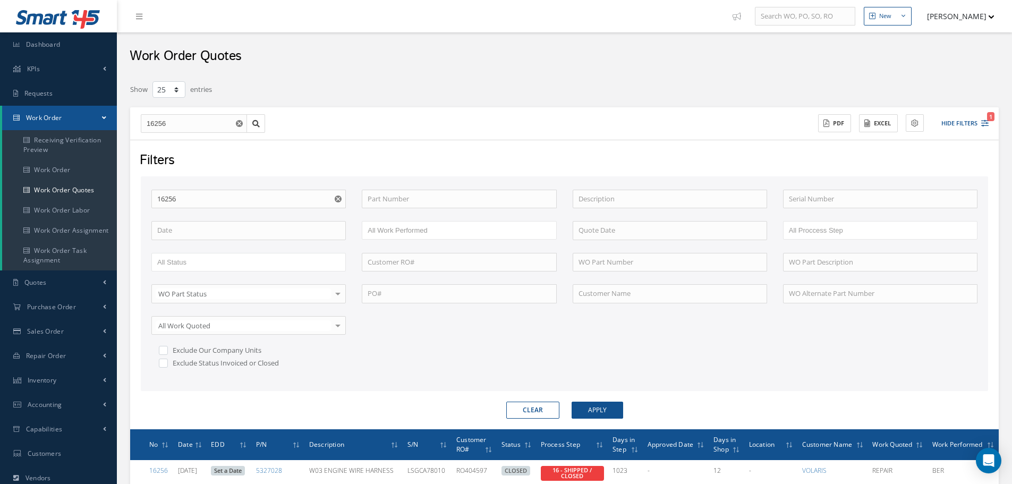
select select "25"
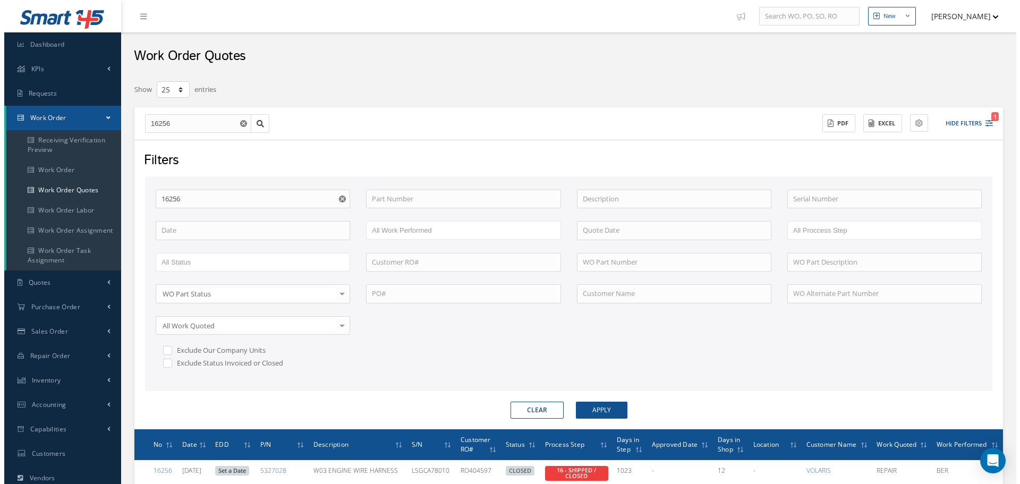
scroll to position [129, 0]
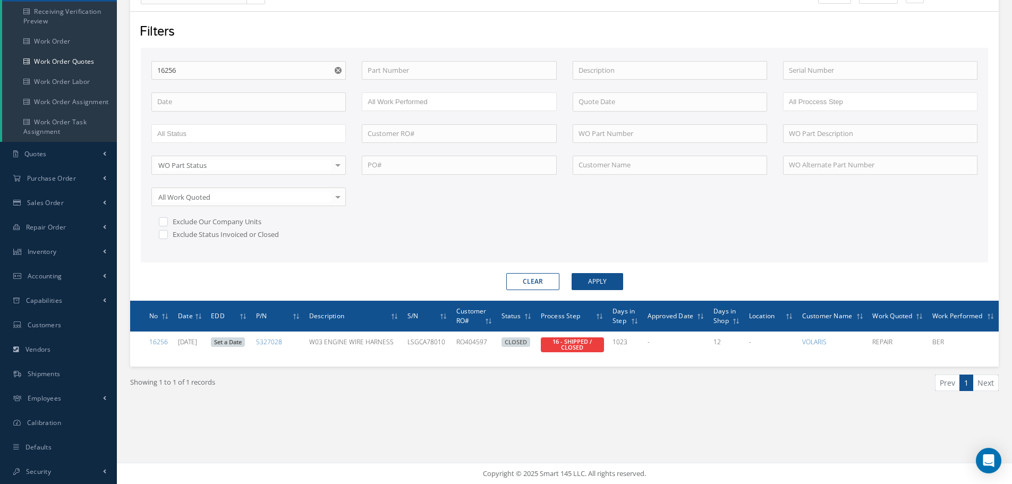
click at [339, 70] on icon "Reset" at bounding box center [338, 70] width 7 height 7
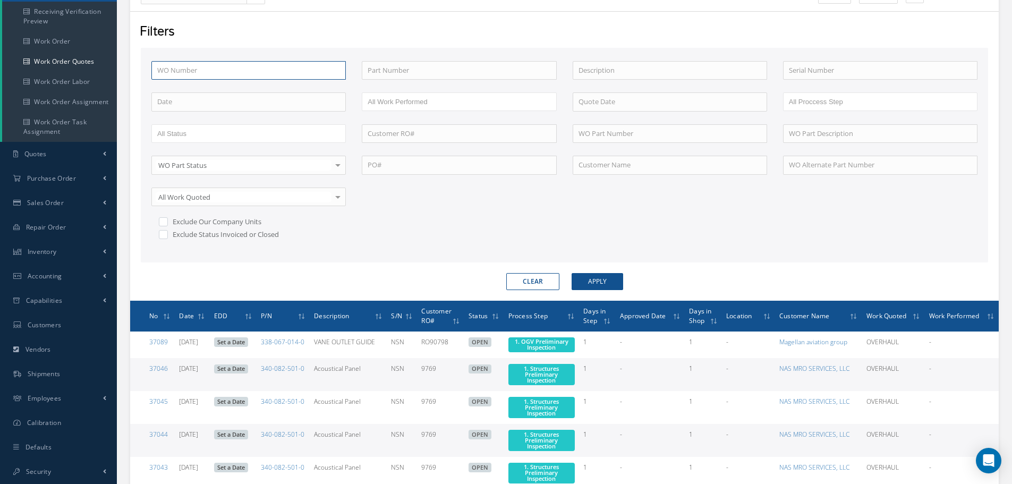
click at [179, 72] on input "text" at bounding box center [248, 70] width 195 height 19
type input "1"
type input "16"
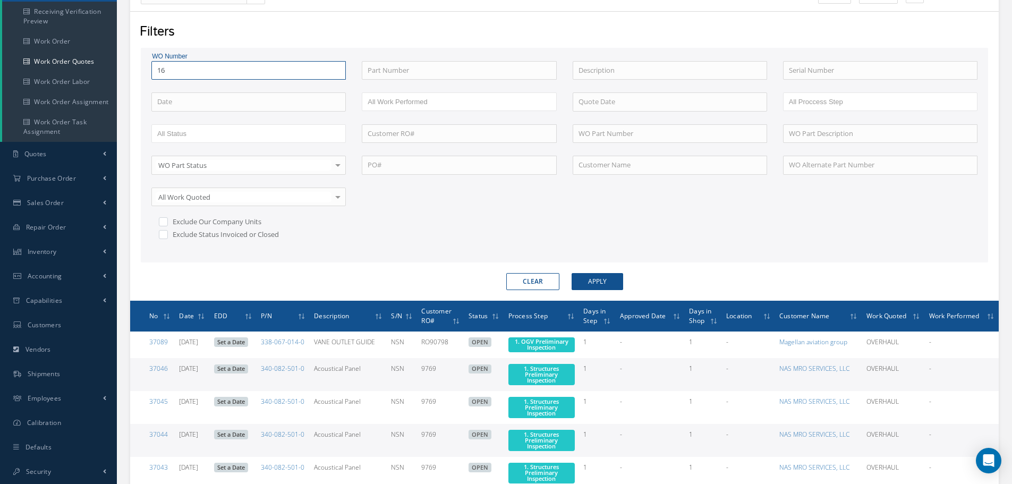
type input "162"
type input "1625"
type input "16256"
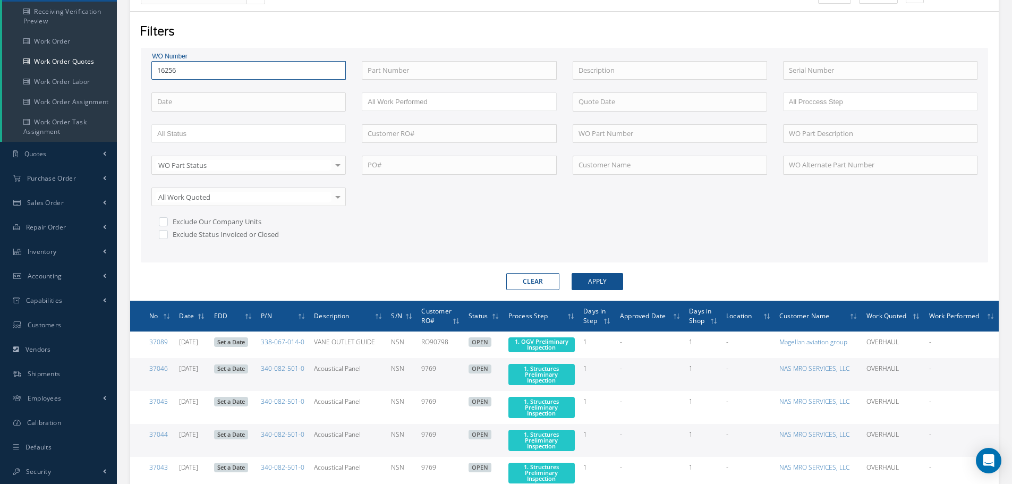
type input "16256"
click at [572, 273] on button "Apply" at bounding box center [598, 281] width 52 height 17
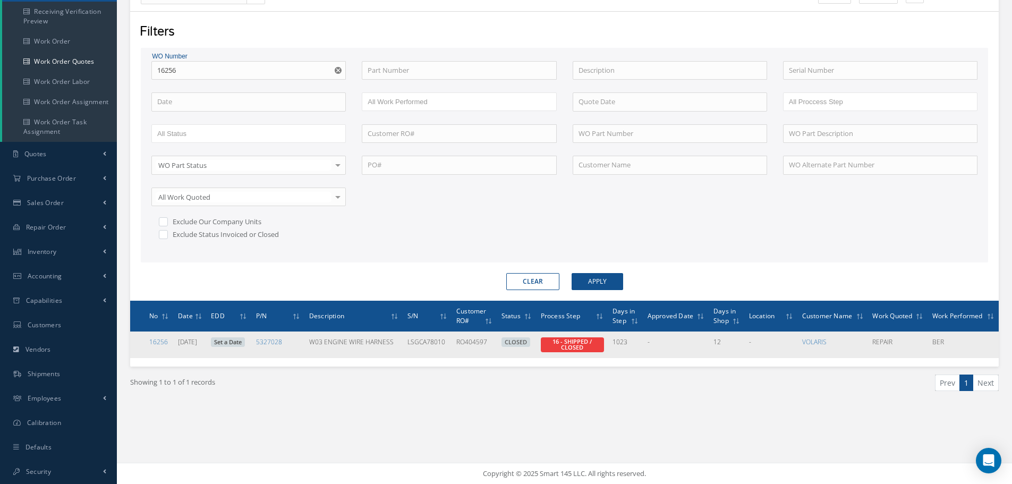
click at [565, 351] on span "16 - SHIPPED / CLOSED" at bounding box center [572, 344] width 63 height 15
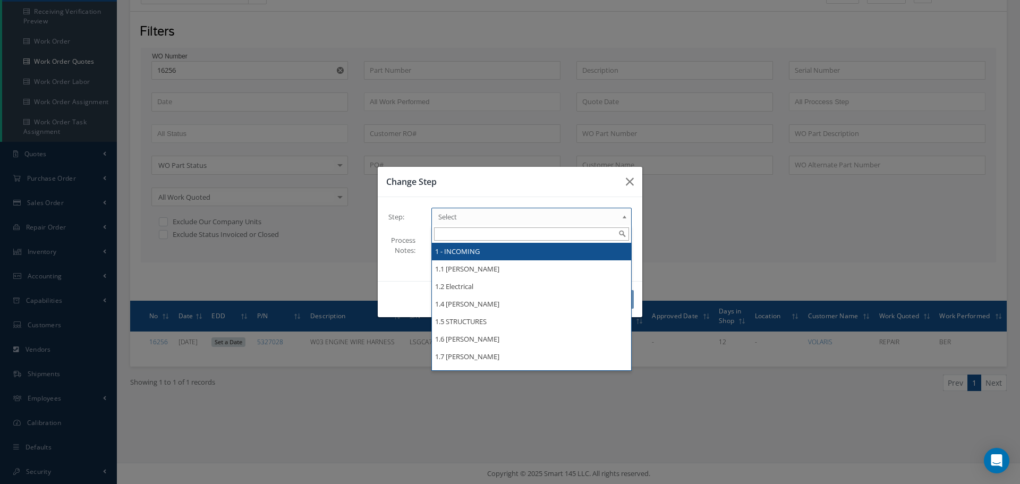
click at [626, 218] on b at bounding box center [627, 219] width 10 height 17
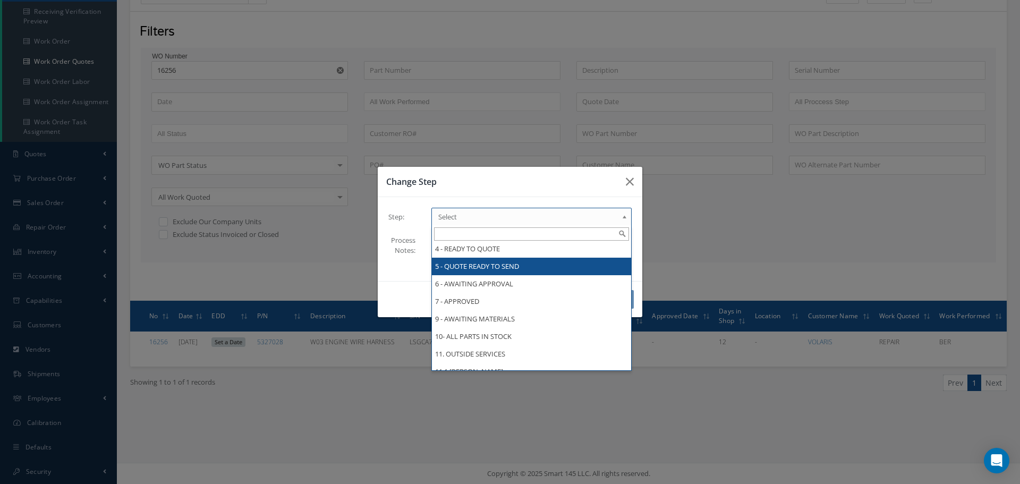
scroll to position [263, 0]
click at [686, 233] on div "Change Step Step: 1 - INCOMING 1.1 Yusniel Montano 1.2 Electrical 1.4 Evelin Sa…" at bounding box center [510, 242] width 1020 height 484
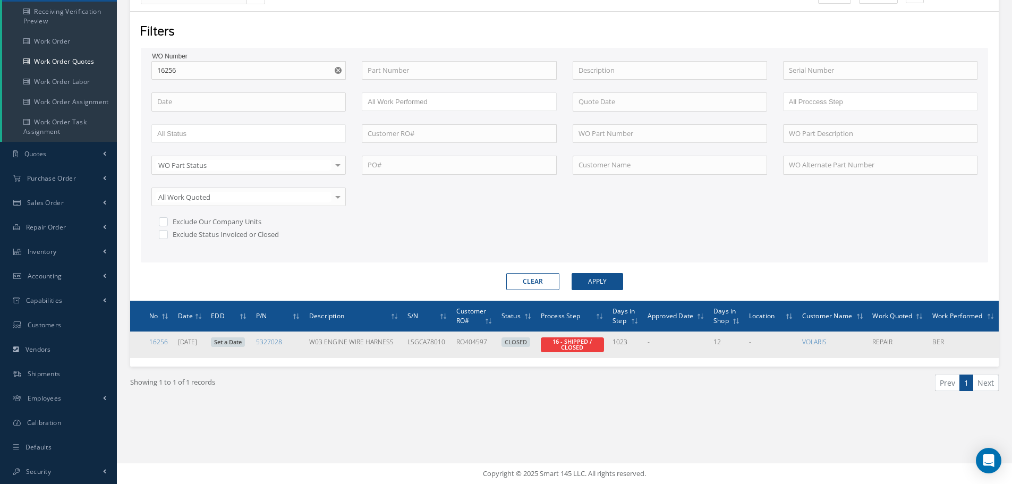
click at [579, 347] on span "16 - SHIPPED / CLOSED" at bounding box center [572, 344] width 63 height 15
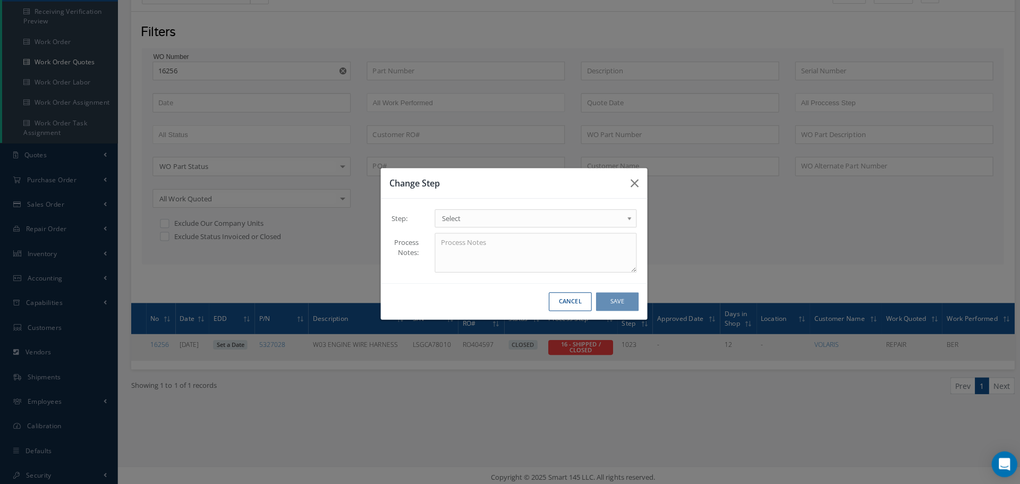
scroll to position [0, 0]
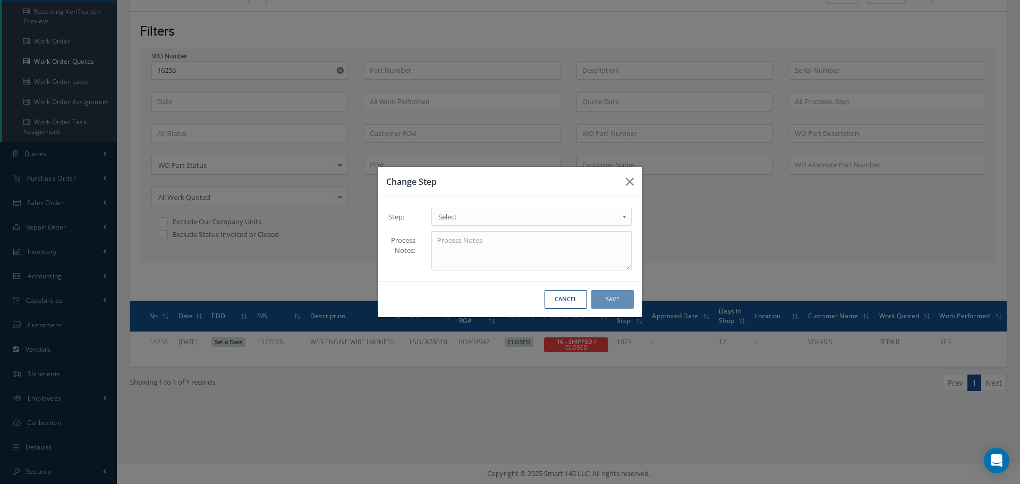
click at [623, 217] on b at bounding box center [627, 219] width 10 height 17
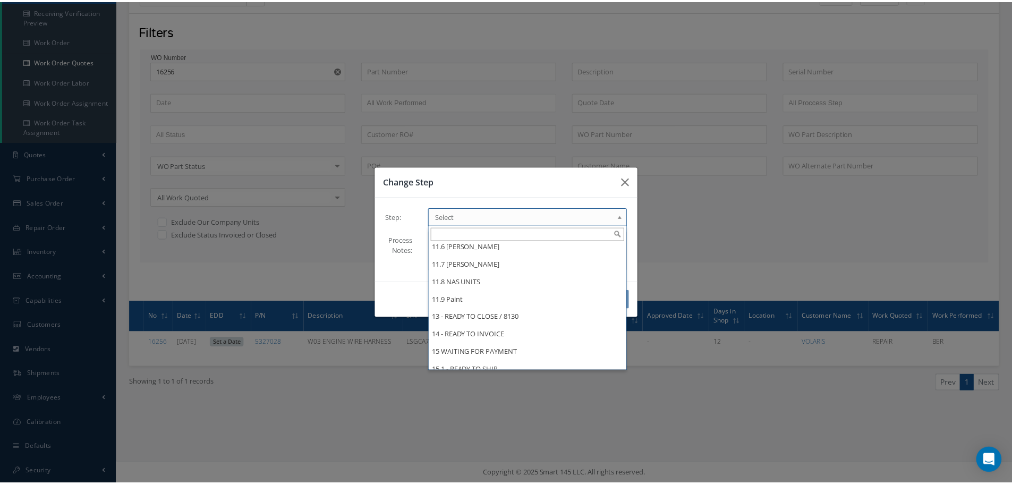
scroll to position [474, 0]
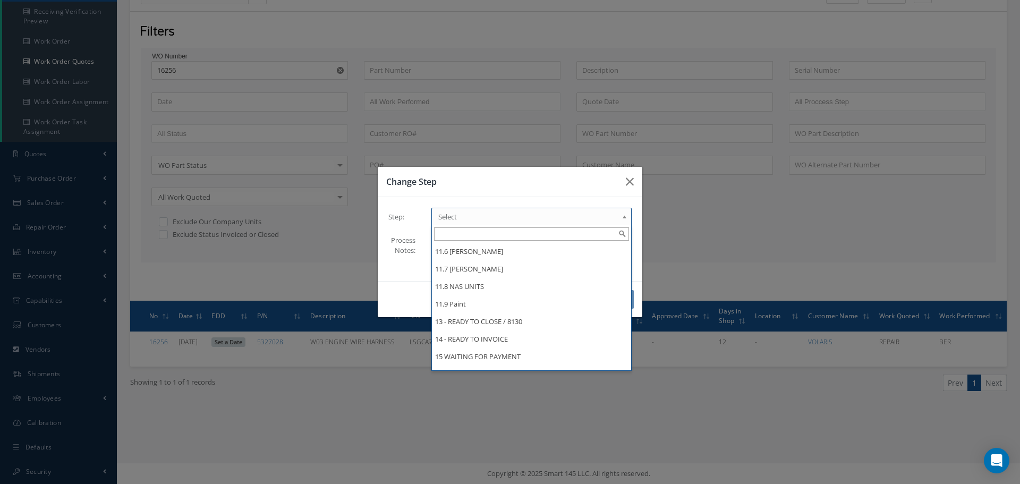
click at [708, 215] on div "Change Step Step: 1 - INCOMING 1.1 Yusniel Montano 1.2 Electrical 1.4 Evelin Sa…" at bounding box center [510, 242] width 1020 height 484
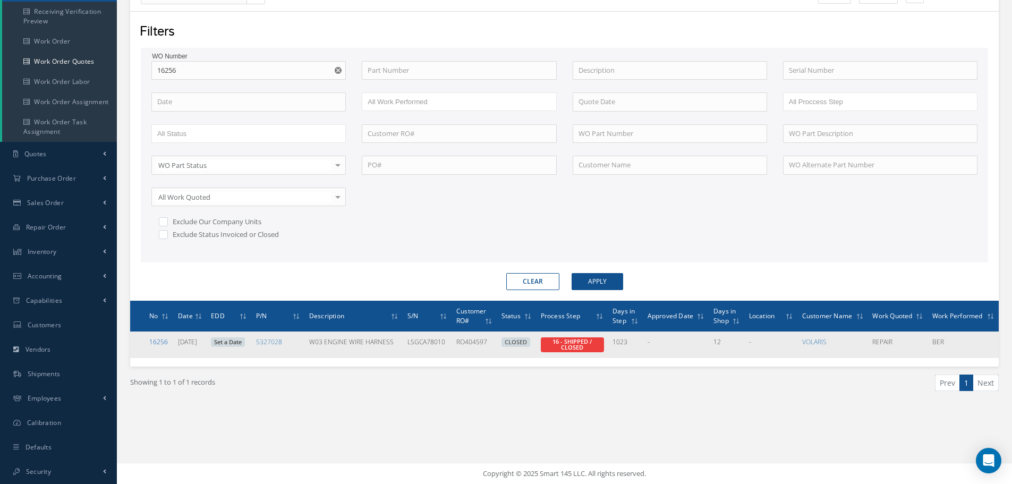
click at [162, 345] on link "16256" at bounding box center [158, 341] width 19 height 9
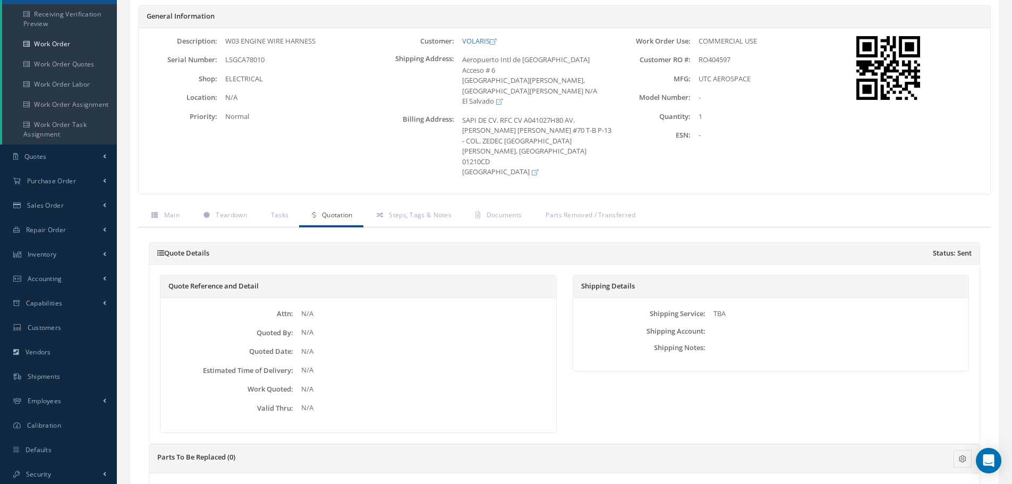
scroll to position [159, 0]
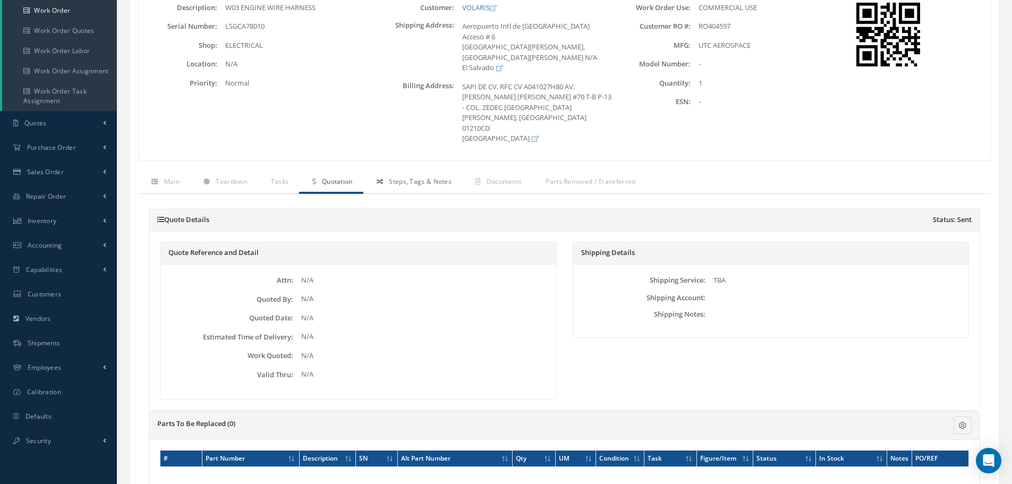
click at [425, 177] on span "Steps, Tags & Notes" at bounding box center [420, 181] width 63 height 9
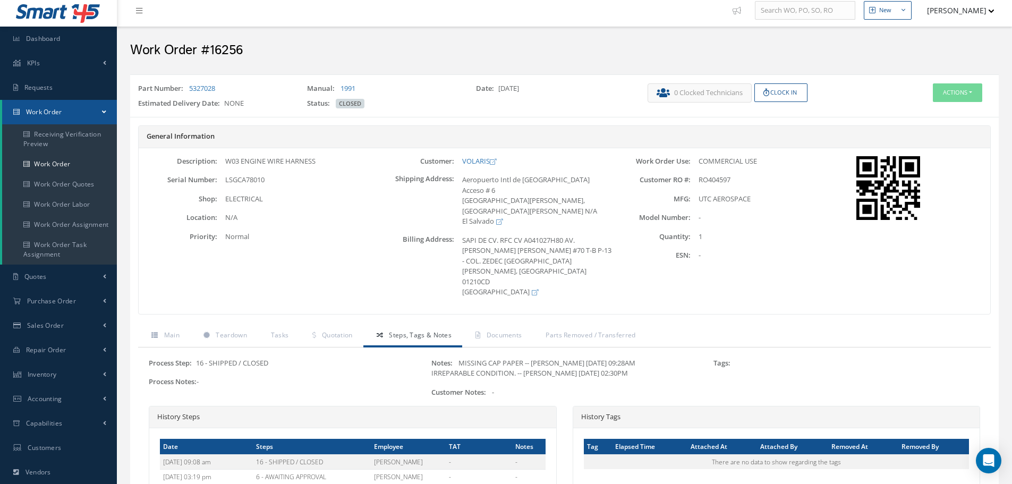
scroll to position [0, 0]
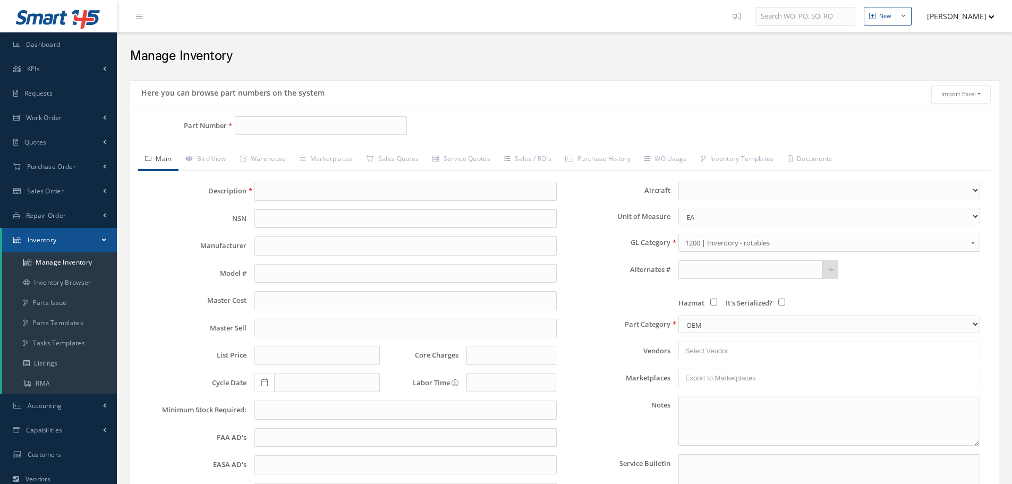
click at [983, 58] on h2 "Manage Inventory" at bounding box center [564, 56] width 869 height 16
click at [242, 124] on input "Part Number" at bounding box center [321, 125] width 172 height 19
type input "AE83397S1006N & EH51-5030-SP451006"
click at [295, 188] on input "text" at bounding box center [406, 191] width 302 height 19
paste input "CONNECTOR & BACKSHELL"
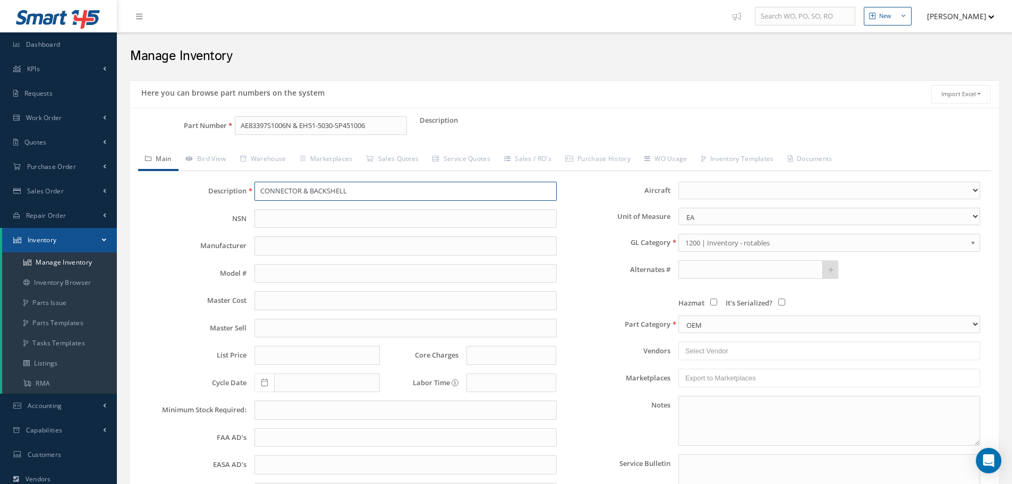
type input "CONNECTOR & BACKSHELL"
click at [974, 243] on b at bounding box center [975, 245] width 10 height 17
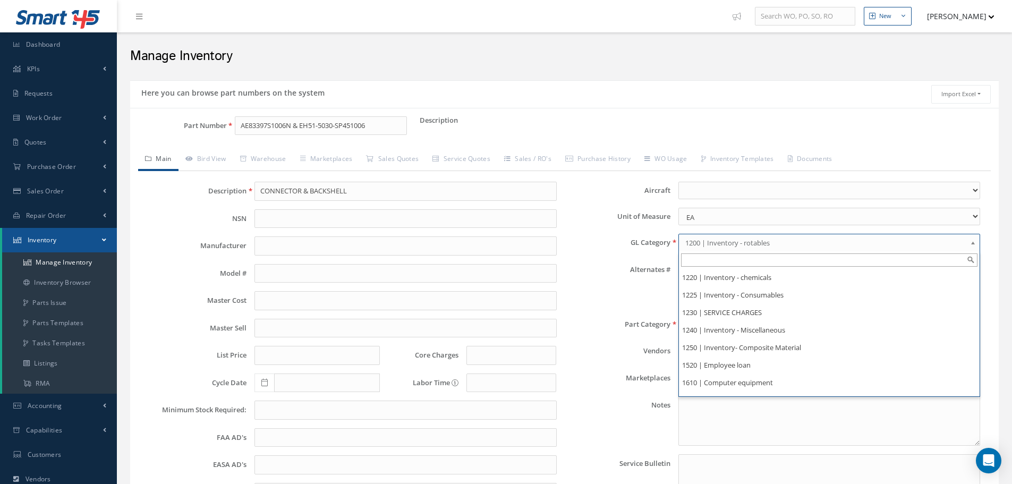
scroll to position [105, 0]
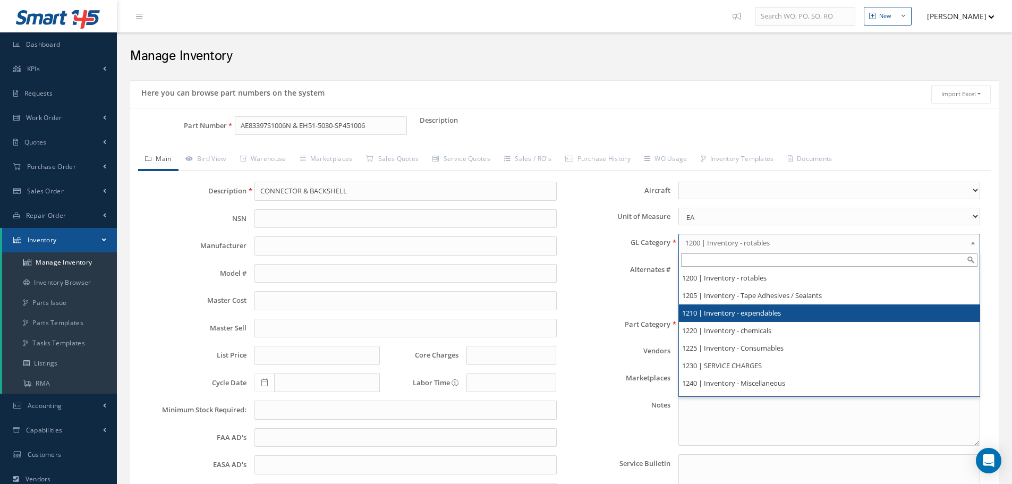
click at [760, 313] on li "1210 | Inventory - expendables" at bounding box center [829, 314] width 301 height 18
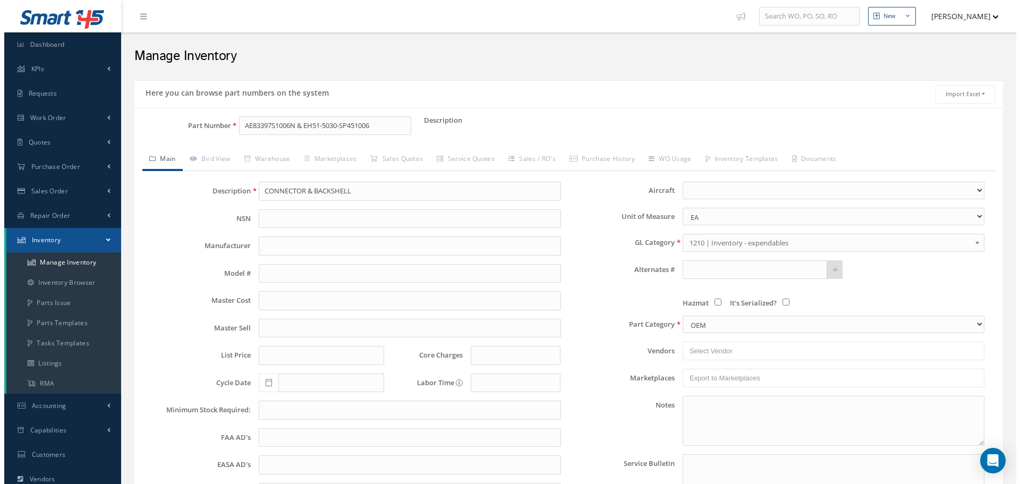
scroll to position [130, 0]
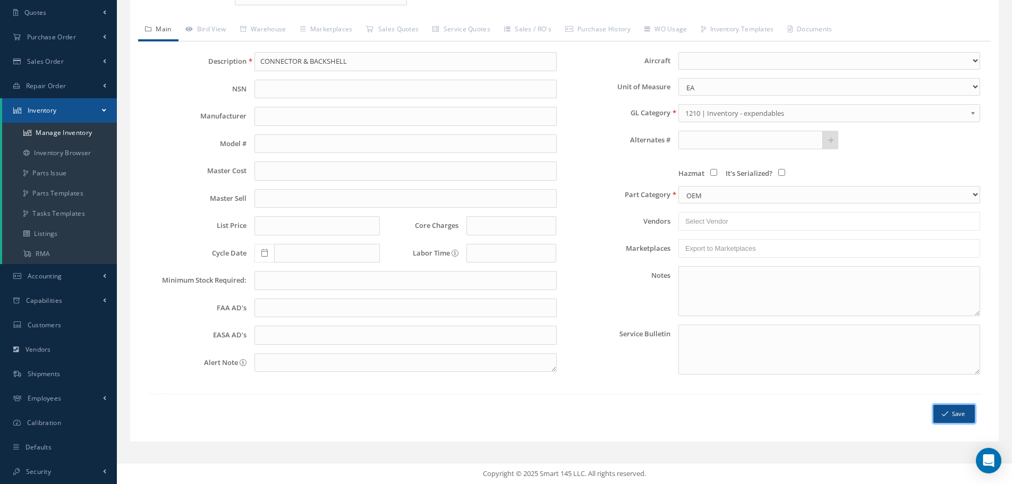
click at [959, 409] on button "Save" at bounding box center [954, 414] width 41 height 19
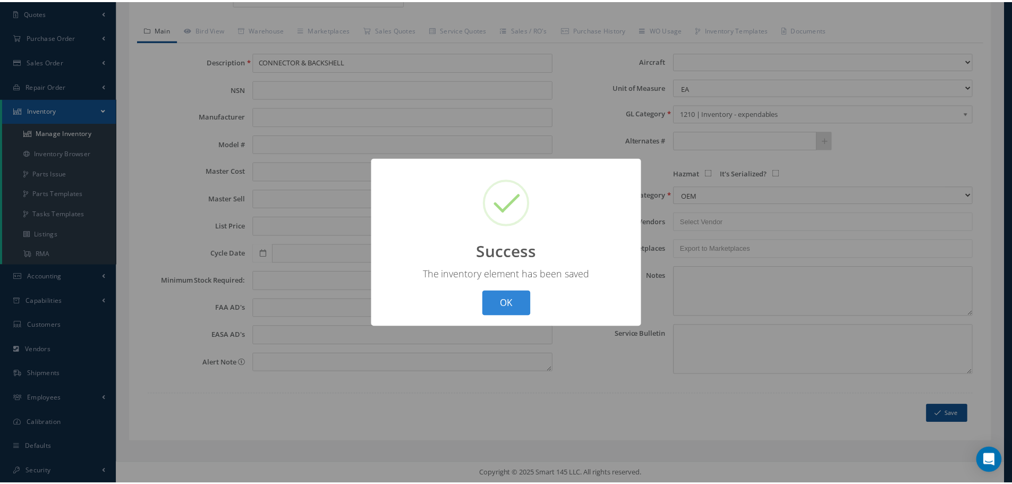
scroll to position [0, 0]
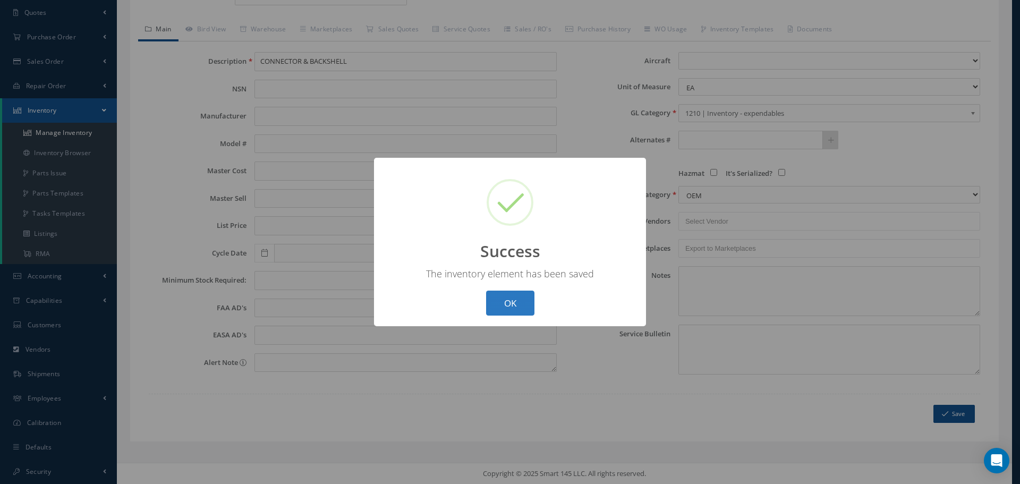
click at [513, 298] on button "OK" at bounding box center [510, 303] width 48 height 25
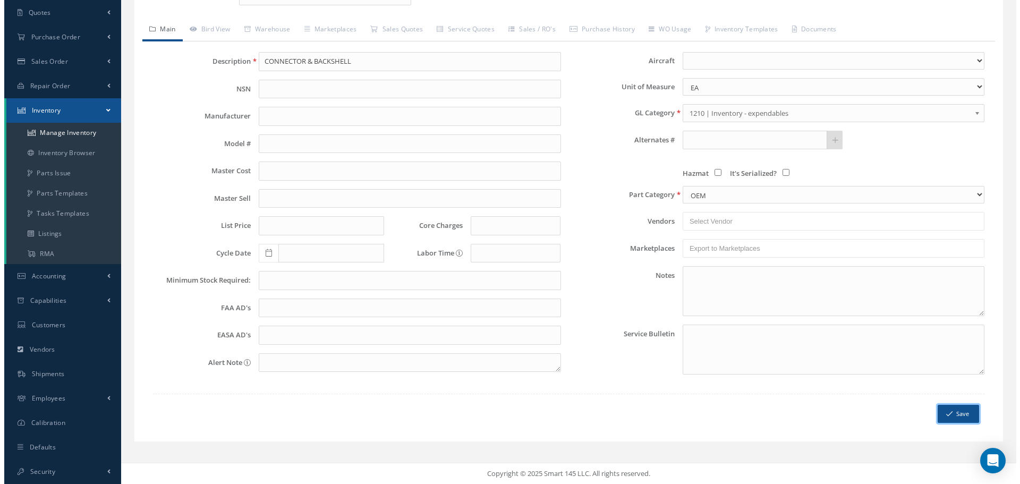
scroll to position [77, 0]
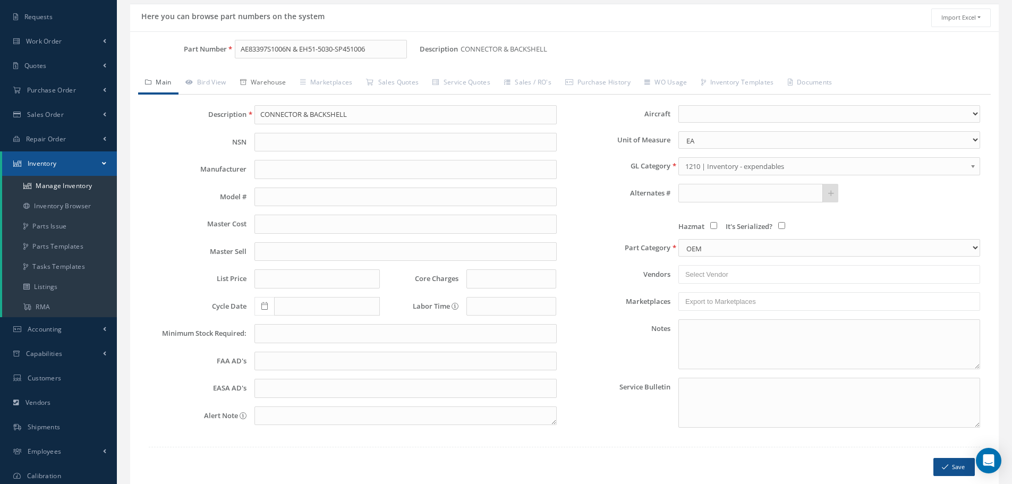
click at [269, 82] on link "Warehouse" at bounding box center [263, 83] width 60 height 22
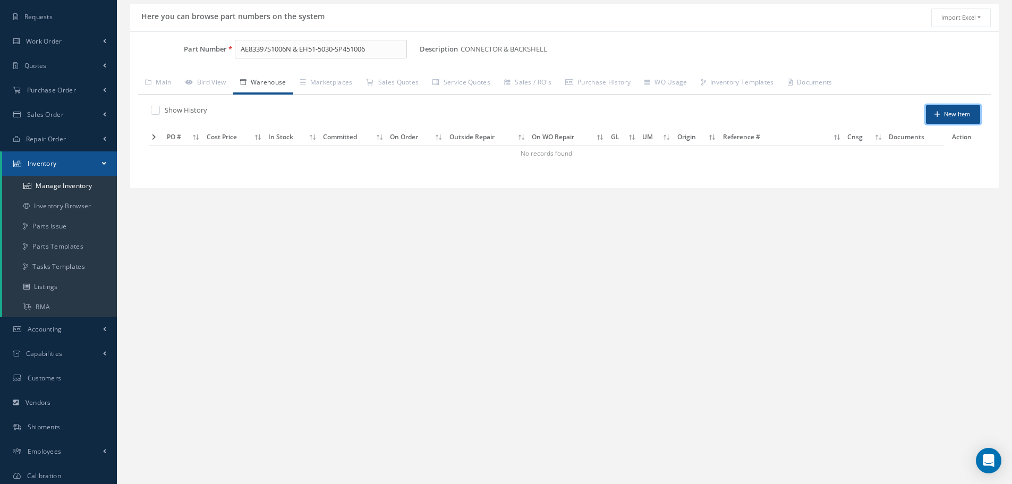
click at [957, 112] on button "New Item" at bounding box center [953, 114] width 54 height 19
type input "[DATE]"
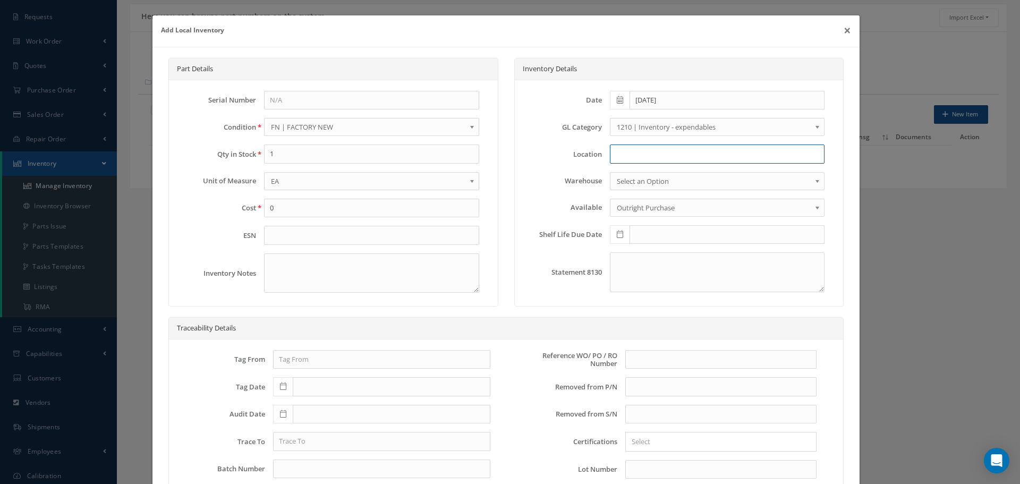
click at [623, 152] on input at bounding box center [717, 154] width 215 height 19
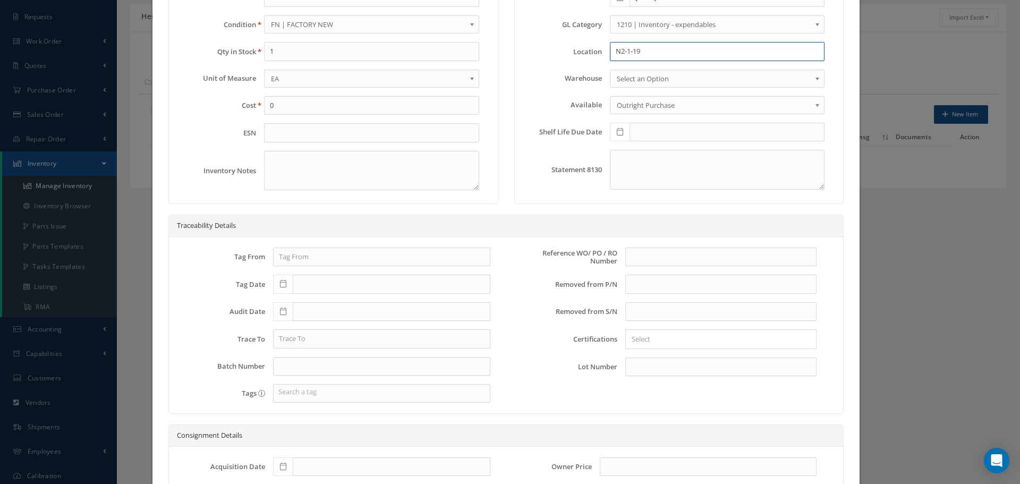
scroll to position [106, 0]
type input "N2-1-19"
click at [630, 257] on input "text" at bounding box center [721, 253] width 191 height 19
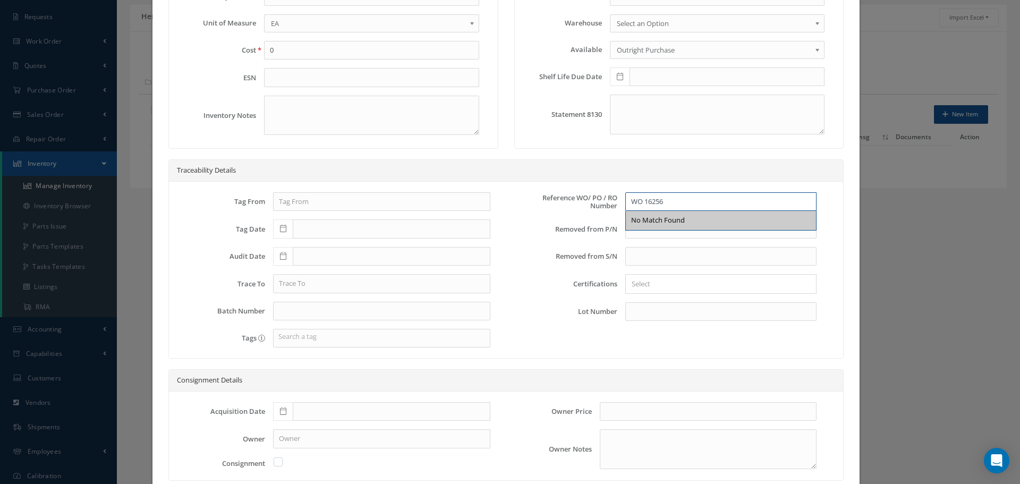
scroll to position [233, 0]
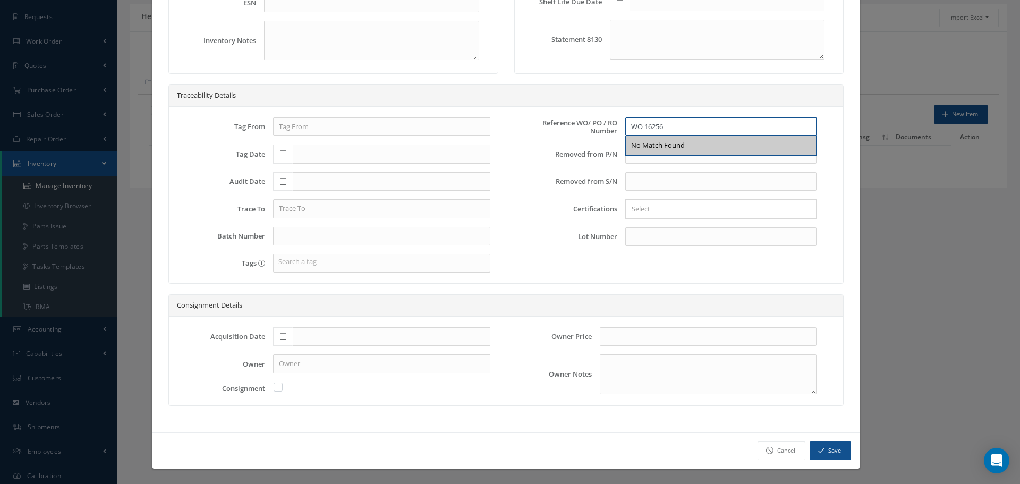
type input "WO 16256"
click at [282, 337] on icon at bounding box center [283, 336] width 6 height 7
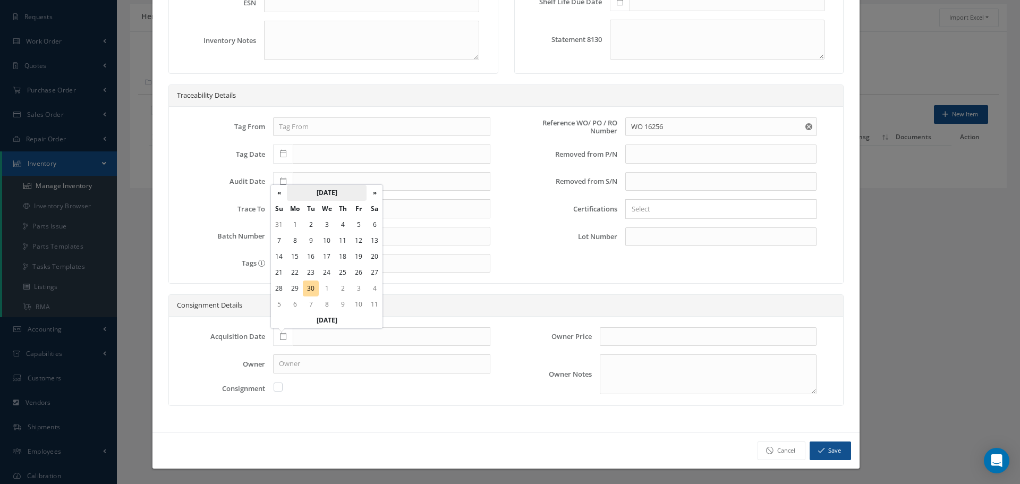
click at [338, 192] on th "[DATE]" at bounding box center [327, 193] width 80 height 16
click at [322, 192] on th "2025" at bounding box center [325, 193] width 77 height 16
click at [368, 216] on span "2022" at bounding box center [365, 217] width 24 height 29
click at [369, 281] on span "Dec" at bounding box center [365, 279] width 24 height 29
click at [310, 234] on td "6" at bounding box center [311, 241] width 16 height 16
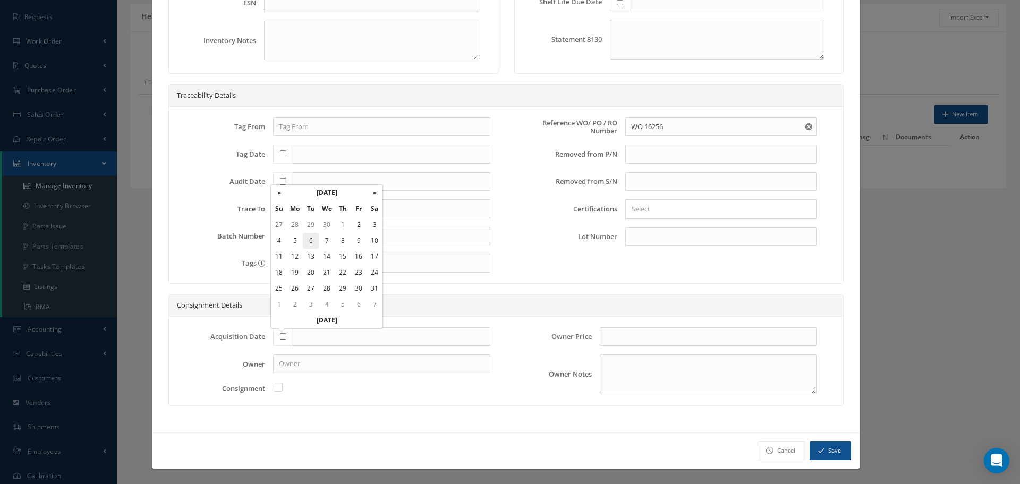
type input "12/06/2022"
click at [830, 452] on button "Save" at bounding box center [830, 451] width 41 height 19
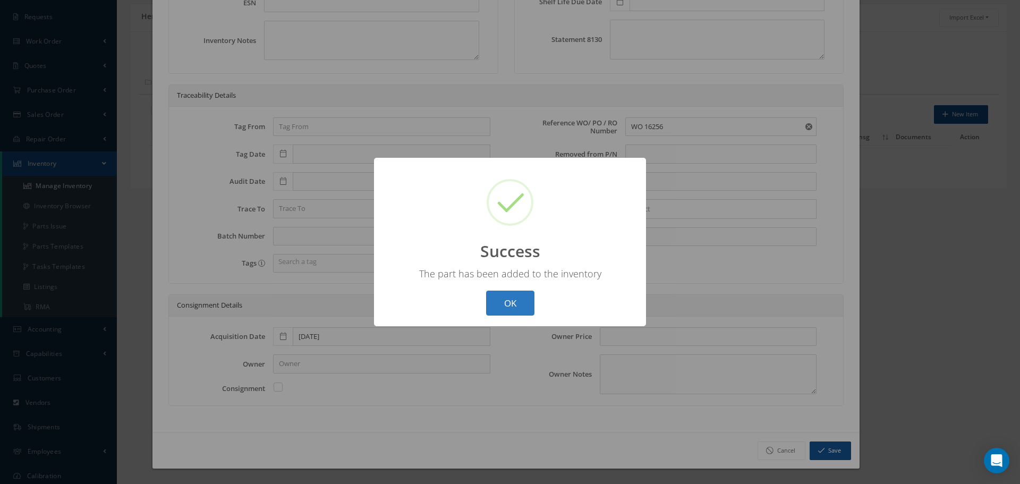
click at [514, 301] on button "OK" at bounding box center [510, 303] width 48 height 25
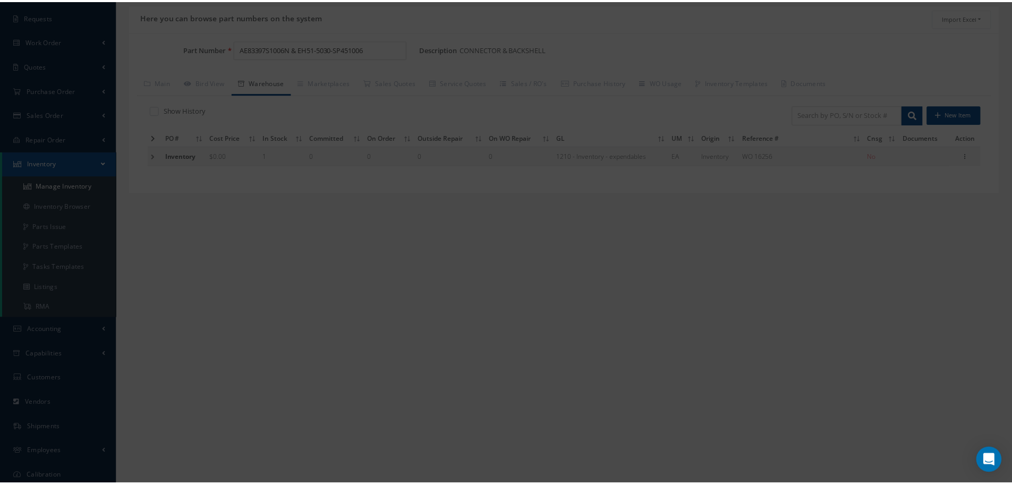
scroll to position [0, 0]
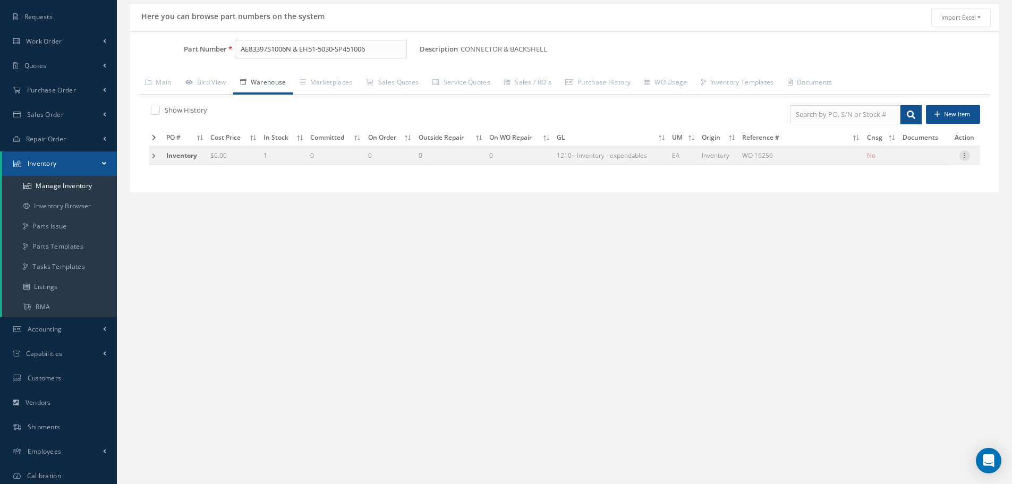
click at [966, 156] on icon at bounding box center [965, 154] width 11 height 9
click at [921, 211] on link "Label" at bounding box center [916, 212] width 84 height 14
click at [965, 153] on icon at bounding box center [965, 154] width 11 height 9
click at [932, 158] on link "Edit" at bounding box center [916, 163] width 84 height 14
type input "0.00"
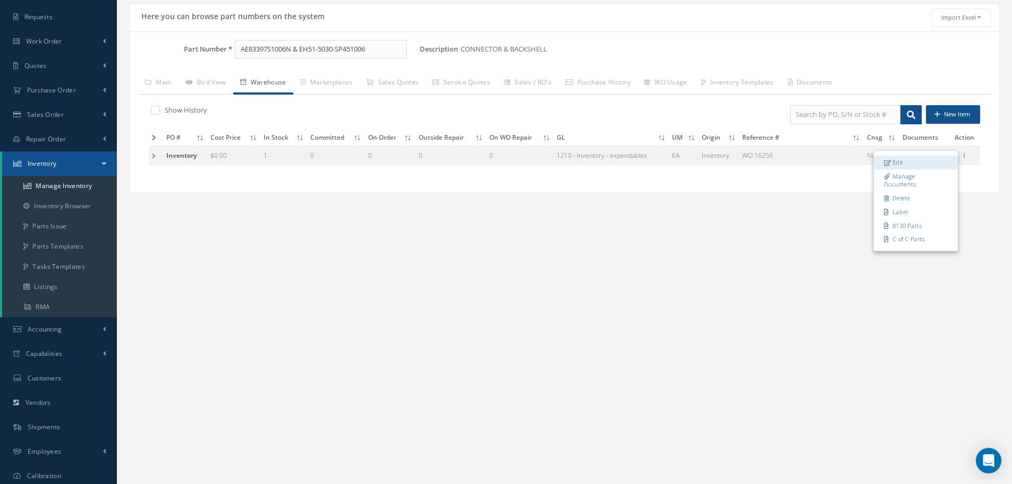
type input "[DATE]"
type input "WO 16256"
type input "12/06/2022"
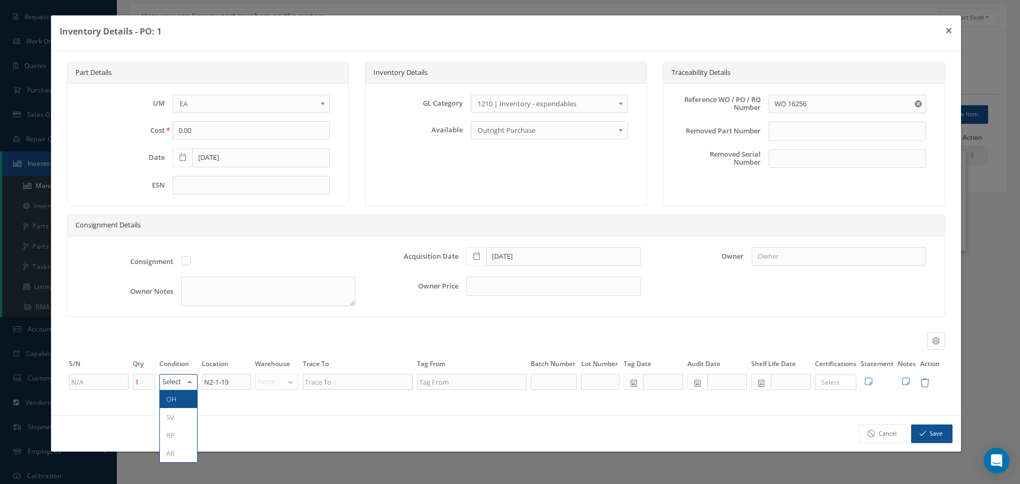
click at [191, 384] on div at bounding box center [189, 382] width 15 height 15
click at [172, 415] on span "SV" at bounding box center [170, 417] width 8 height 10
click at [930, 435] on button "Save" at bounding box center [931, 434] width 41 height 19
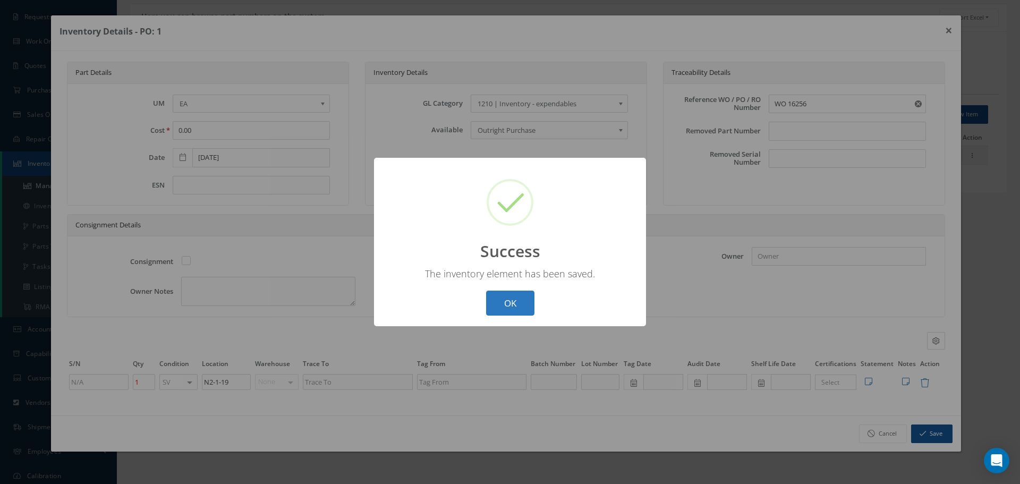
click at [517, 297] on button "OK" at bounding box center [510, 303] width 48 height 25
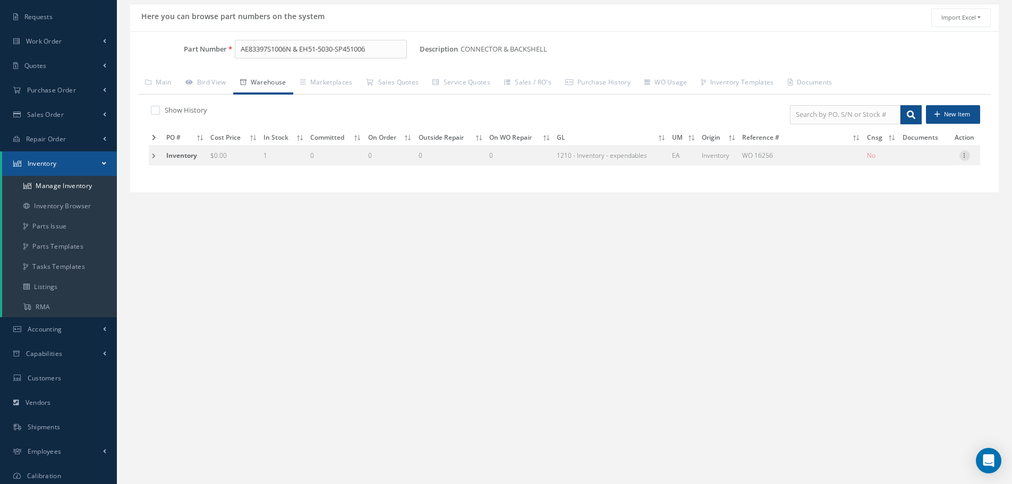
click at [966, 156] on icon at bounding box center [965, 154] width 11 height 9
click at [910, 213] on link "Label" at bounding box center [916, 212] width 84 height 14
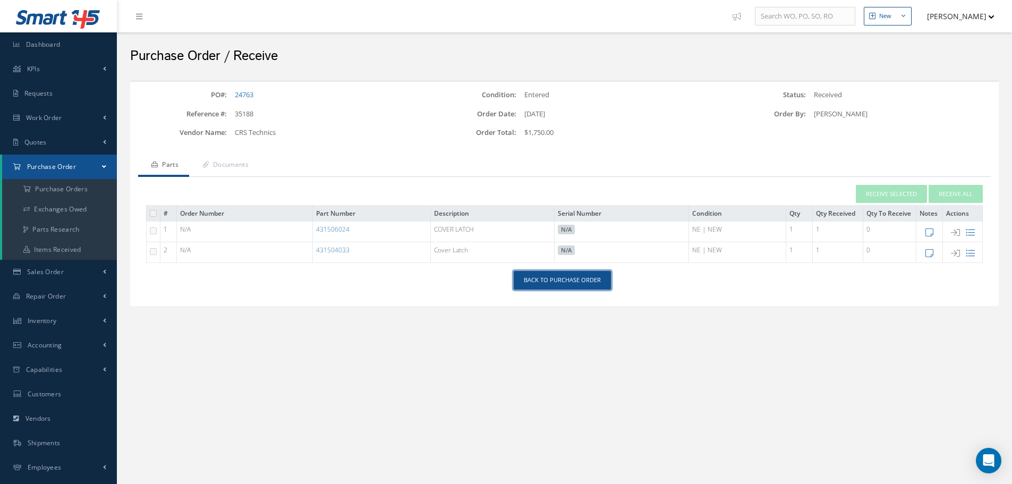
click at [573, 276] on link "Back to Purchase Order" at bounding box center [562, 280] width 97 height 19
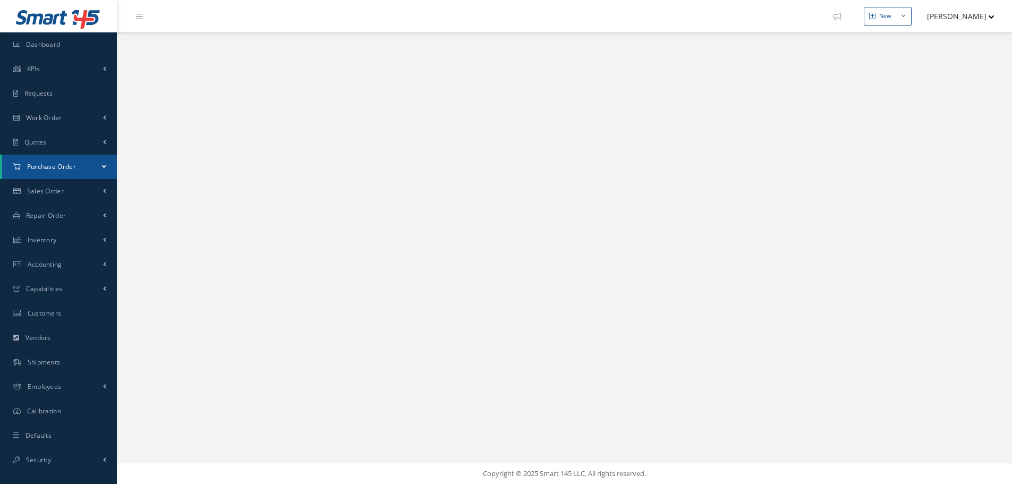
select select "25"
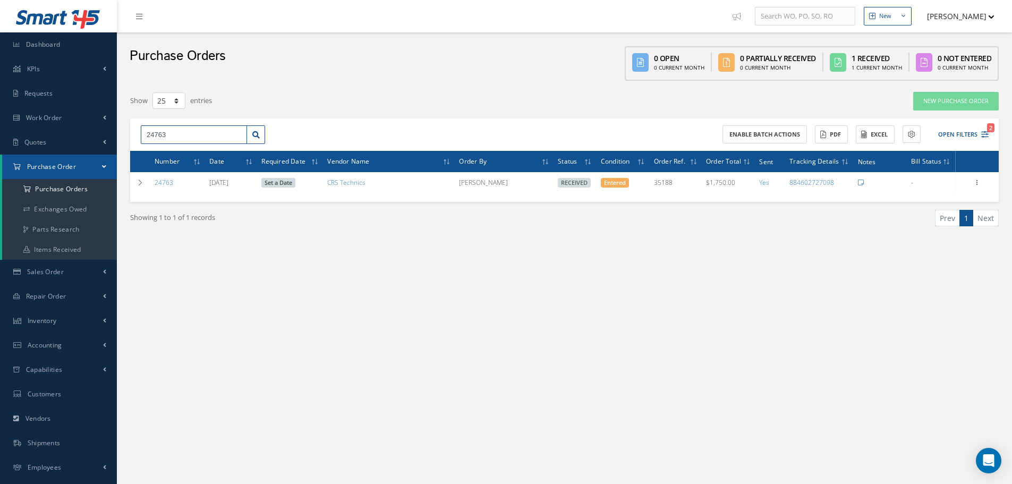
click at [187, 131] on input "24763" at bounding box center [194, 134] width 106 height 19
type input "24802"
click at [151, 157] on span "24802" at bounding box center [156, 153] width 18 height 7
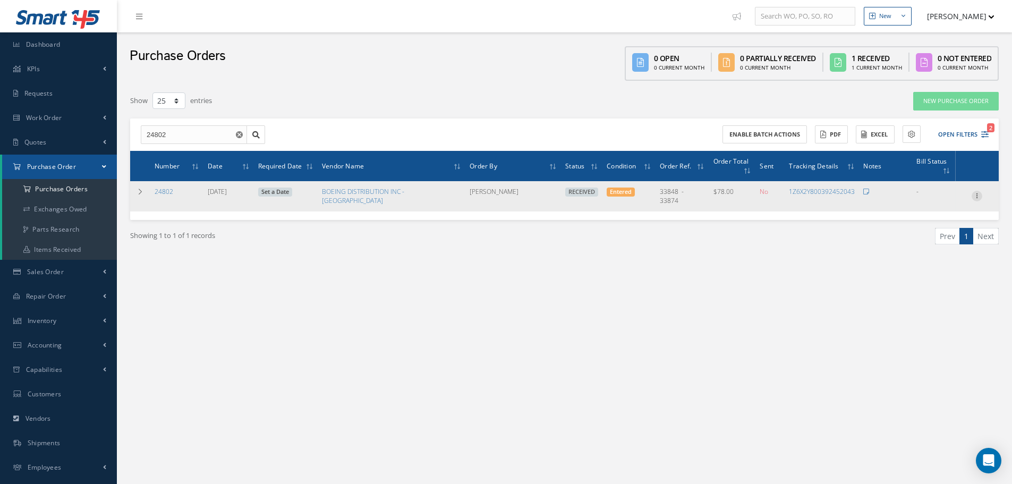
click at [978, 191] on icon at bounding box center [977, 195] width 11 height 9
click at [939, 196] on link "Receiving Details" at bounding box center [928, 203] width 84 height 14
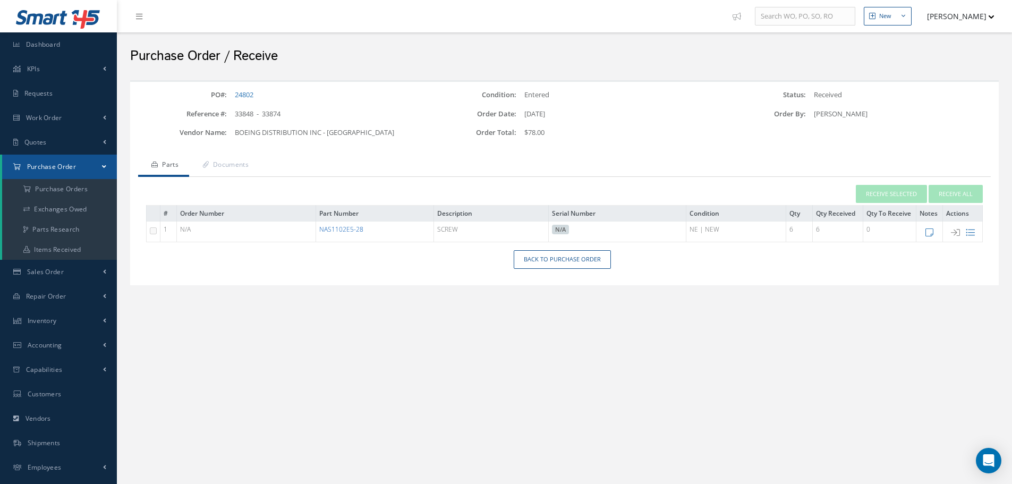
click at [345, 226] on link "NAS1102E5-28" at bounding box center [341, 229] width 44 height 9
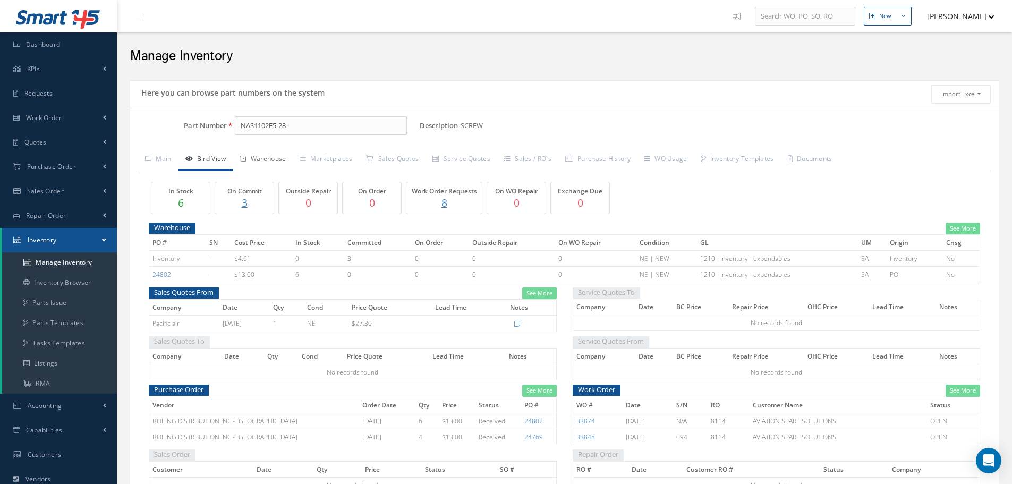
click at [279, 157] on link "Warehouse" at bounding box center [263, 160] width 60 height 22
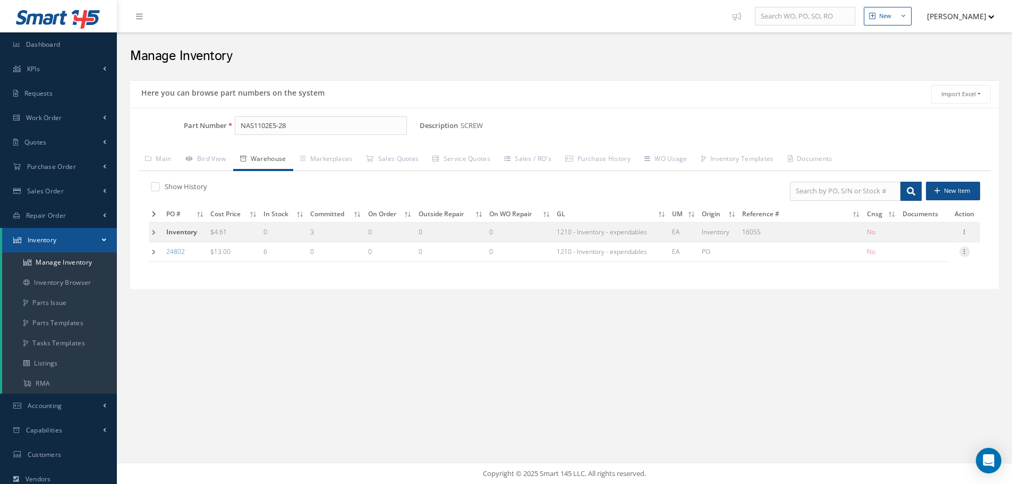
click at [965, 249] on icon at bounding box center [965, 251] width 11 height 9
click at [919, 258] on link "Edit" at bounding box center [916, 259] width 84 height 14
type input "13.00"
type input "[DATE]"
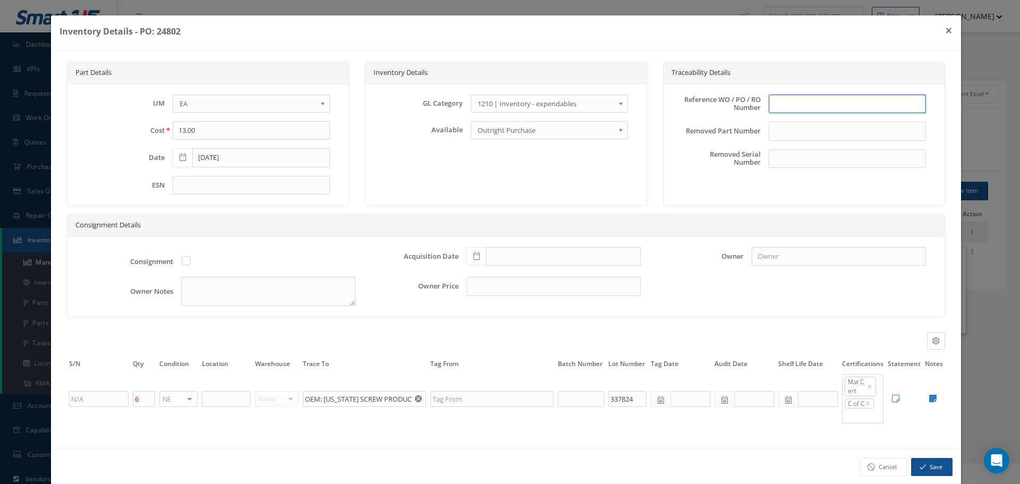
click at [810, 104] on input "text" at bounding box center [847, 104] width 157 height 19
type input "PO 24802"
click at [474, 258] on icon at bounding box center [477, 255] width 6 height 7
click at [503, 208] on td "30" at bounding box center [503, 208] width 16 height 16
type input "[DATE]"
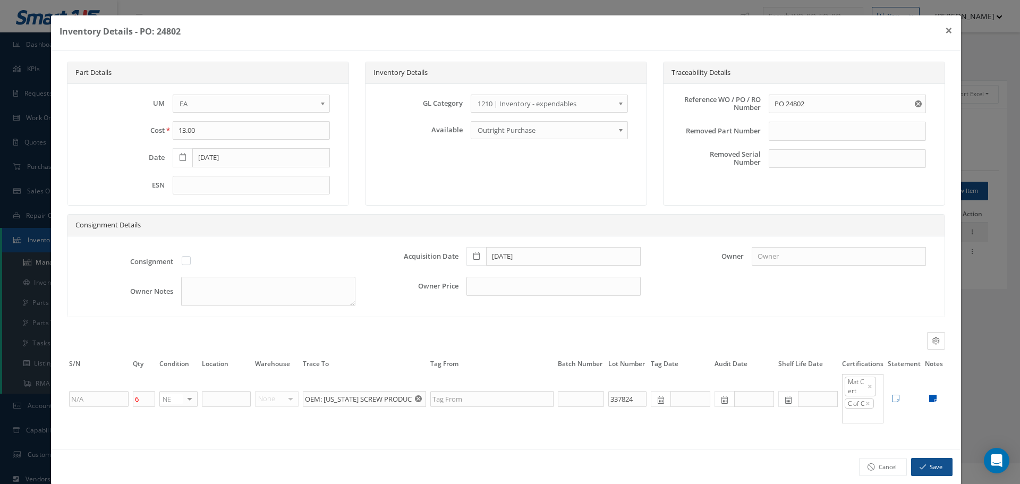
click at [929, 398] on icon at bounding box center [932, 398] width 7 height 9
type textarea "BOEING MAT CERT [US_STATE] SCREW PRODUCTS COC & TEST REPORT"
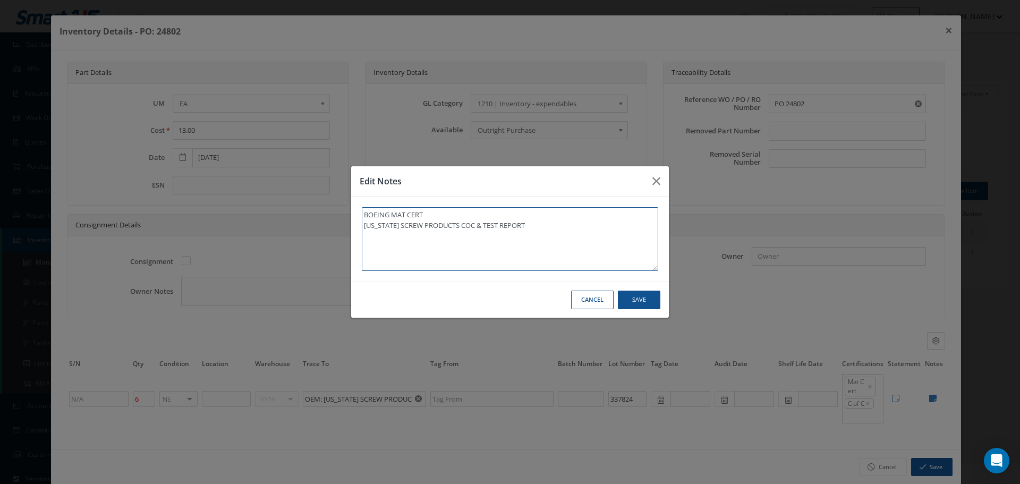
click at [581, 236] on textarea "BOEING MAT CERT CALIFORNIA SCREW PRODUCTS COC & TEST REPORT" at bounding box center [510, 239] width 297 height 64
type textarea "BOEING MAT CERT CALIFORNIA SCREW PRODUCTS COC & TEST REPORT"
type textarea "BOEING MAT CERT CALIFORNIA SCREW PRODUCTS COC & TEST REPORT *"
type textarea "BOEING MAT CERT CALIFORNIA SCREW PRODUCTS COC & TEST REPORT **"
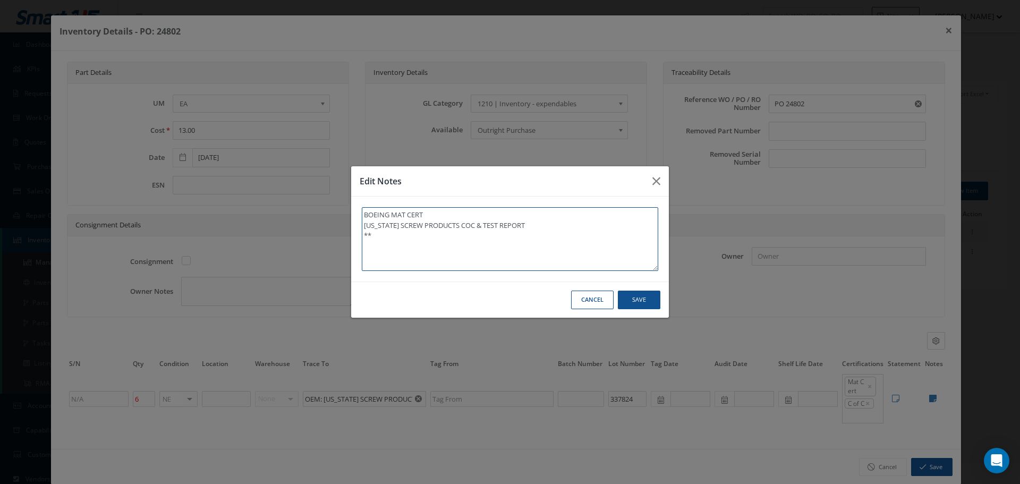
type textarea "BOEING MAT CERT CALIFORNIA SCREW PRODUCTS COC & TEST REPORT **"
type textarea "BOEING MAT CERT CALIFORNIA SCREW PRODUCTS COC & TEST REPORT ** R"
type textarea "BOEING MAT CERT CALIFORNIA SCREW PRODUCTS COC & TEST REPORT ** RE"
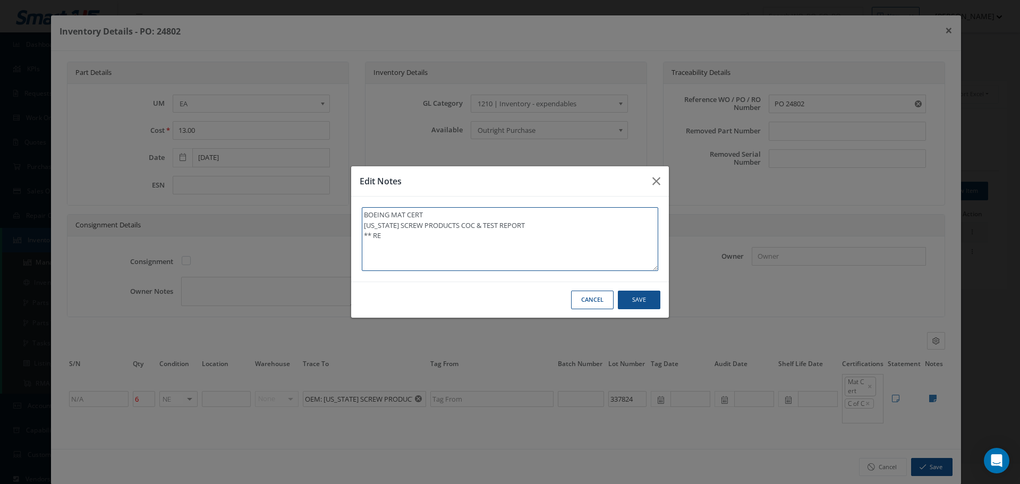
type textarea "BOEING MAT CERT CALIFORNIA SCREW PRODUCTS COC & TEST REPORT ** REC"
type textarea "BOEING MAT CERT CALIFORNIA SCREW PRODUCTS COC & TEST REPORT ** RECE"
type textarea "BOEING MAT CERT CALIFORNIA SCREW PRODUCTS COC & TEST REPORT ** RECEI"
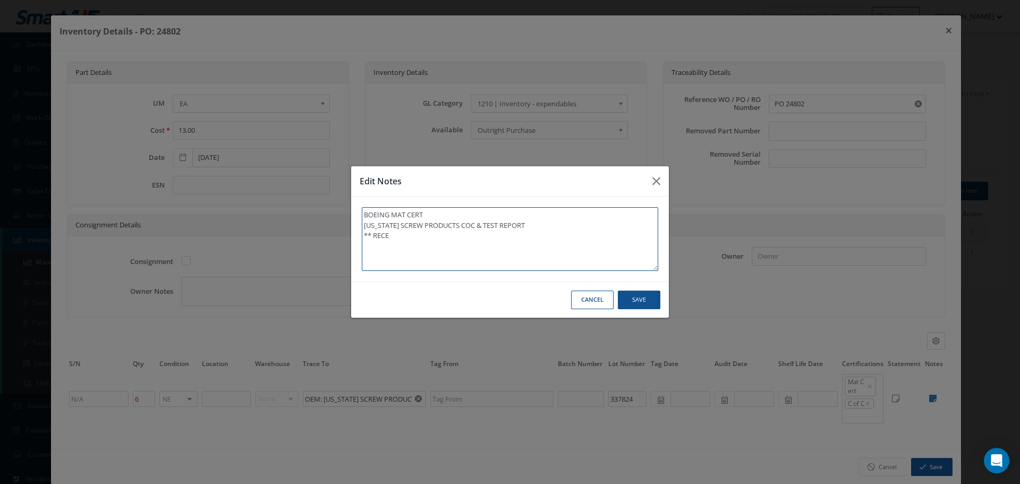
type textarea "BOEING MAT CERT CALIFORNIA SCREW PRODUCTS COC & TEST REPORT ** RECEI"
type textarea "BOEING MAT CERT CALIFORNIA SCREW PRODUCTS COC & TEST REPORT ** RECEIV"
type textarea "BOEING MAT CERT CALIFORNIA SCREW PRODUCTS COC & TEST REPORT ** RECEIVE"
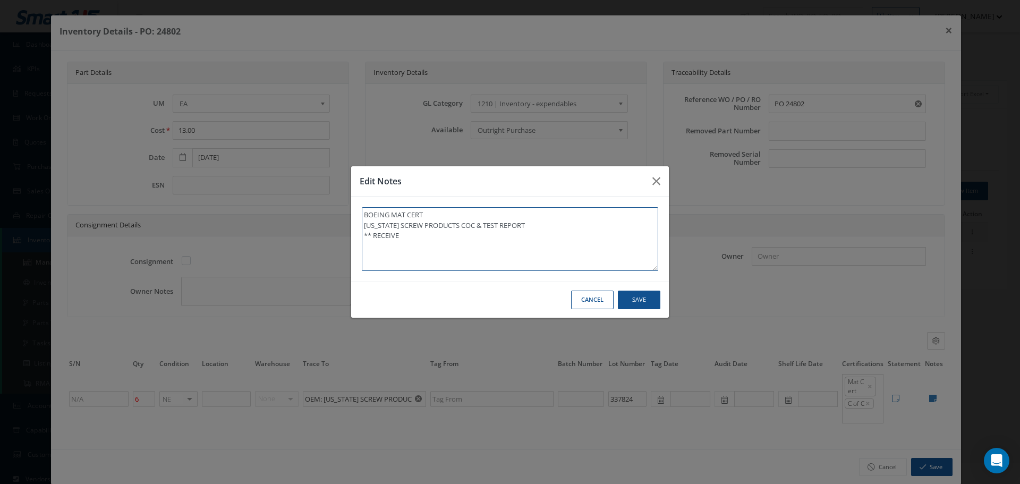
type textarea "BOEING MAT CERT CALIFORNIA SCREW PRODUCTS COC & TEST REPORT ** RECEIVED"
type textarea "BOEING MAT CERT CALIFORNIA SCREW PRODUCTS COC & TEST REPORT ** RECEIVED S"
type textarea "BOEING MAT CERT CALIFORNIA SCREW PRODUCTS COC & TEST REPORT ** RECEIVED ST"
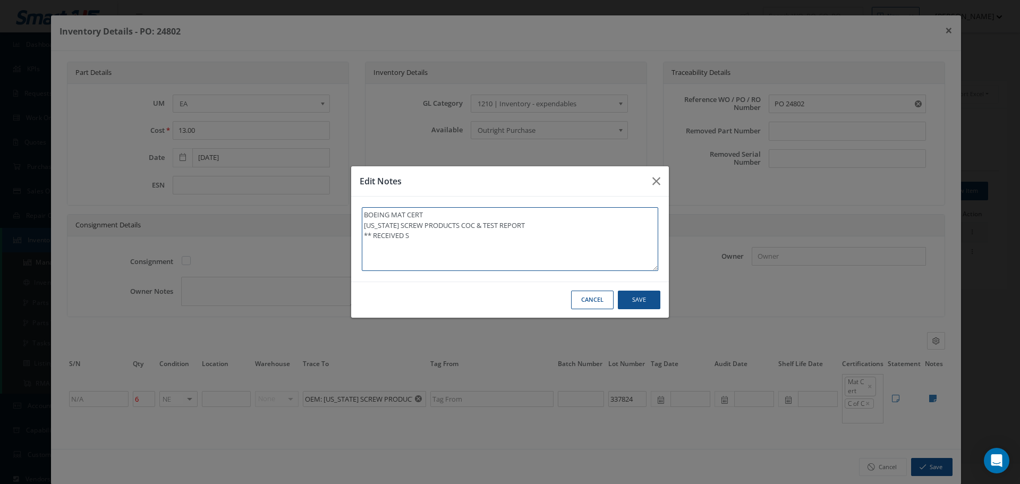
type textarea "BOEING MAT CERT CALIFORNIA SCREW PRODUCTS COC & TEST REPORT ** RECEIVED ST"
type textarea "BOEING MAT CERT CALIFORNIA SCREW PRODUCTS COC & TEST REPORT ** RECEIVED STO"
type textarea "BOEING MAT CERT CALIFORNIA SCREW PRODUCTS COC & TEST REPORT ** RECEIVED STOC"
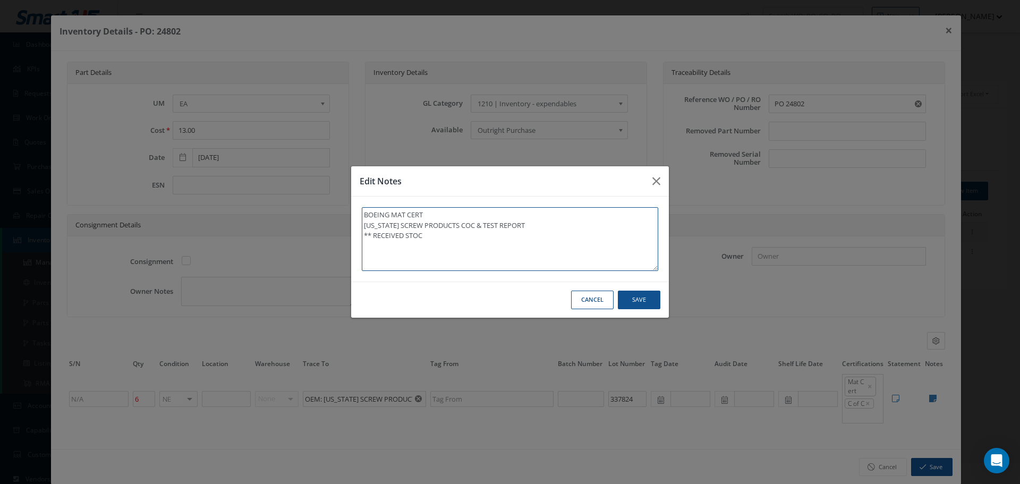
type textarea "BOEING MAT CERT CALIFORNIA SCREW PRODUCTS COC & TEST REPORT ** RECEIVED STOCK"
type textarea "BOEING MAT CERT CALIFORNIA SCREW PRODUCTS COC & TEST REPORT ** RECEIVED STOCK 0"
type textarea "BOEING MAT CERT CALIFORNIA SCREW PRODUCTS COC & TEST REPORT ** RECEIVED STOCK 09"
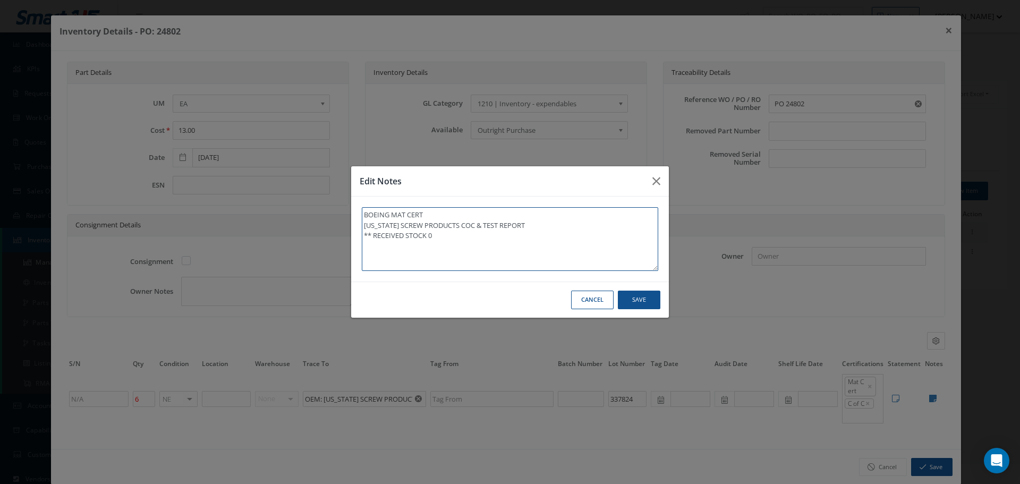
type textarea "BOEING MAT CERT CALIFORNIA SCREW PRODUCTS COC & TEST REPORT ** RECEIVED STOCK 09"
type textarea "BOEING MAT CERT CALIFORNIA SCREW PRODUCTS COC & TEST REPORT ** RECEIVED STOCK 0…"
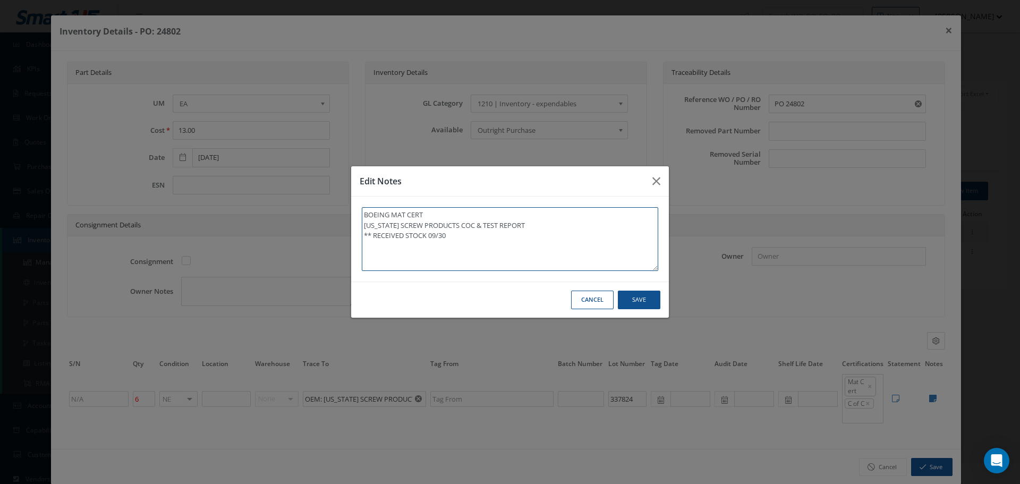
type textarea "BOEING MAT CERT CALIFORNIA SCREW PRODUCTS COC & TEST REPORT ** RECEIVED STOCK 0…"
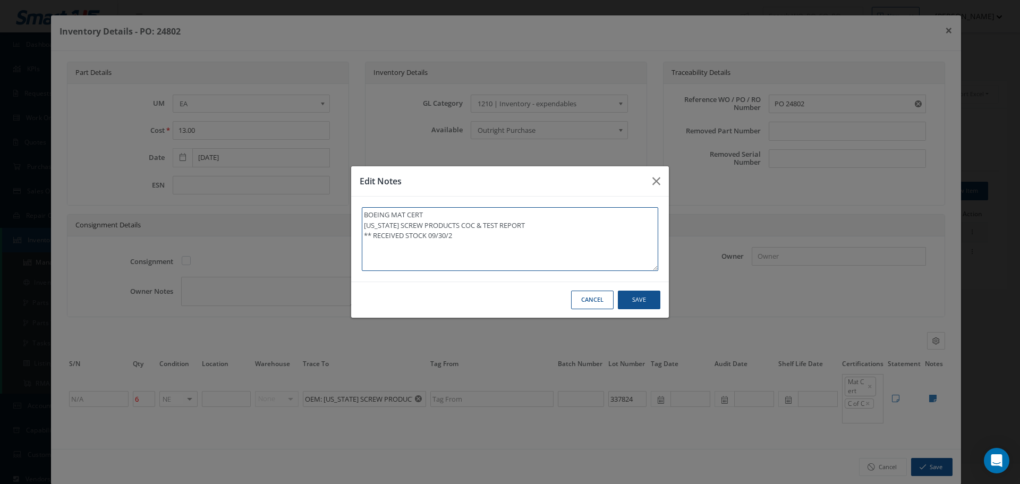
type textarea "BOEING MAT CERT CALIFORNIA SCREW PRODUCTS COC & TEST REPORT ** RECEIVED STOCK 0…"
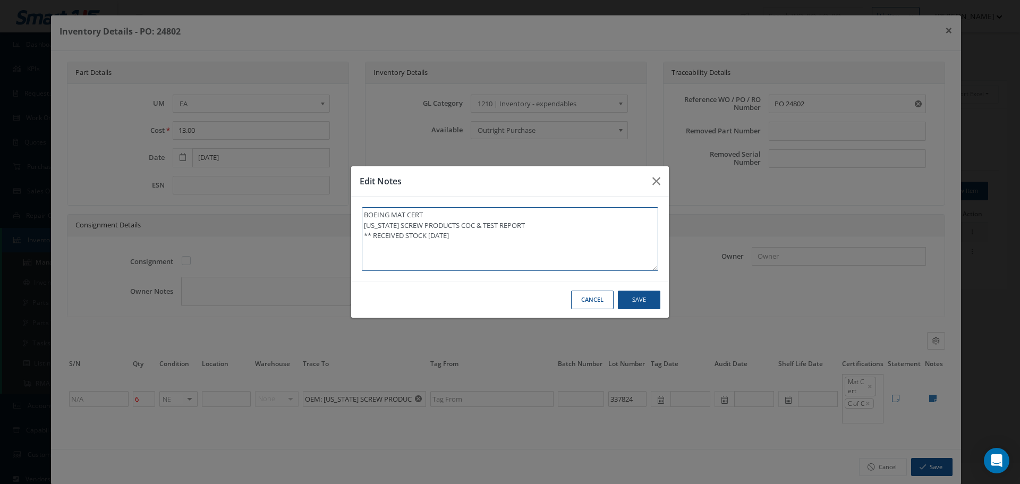
type textarea "BOEING MAT CERT CALIFORNIA SCREW PRODUCTS COC & TEST REPORT ** RECEIVED STOCK 0…"
click at [640, 300] on button "Save" at bounding box center [639, 300] width 43 height 19
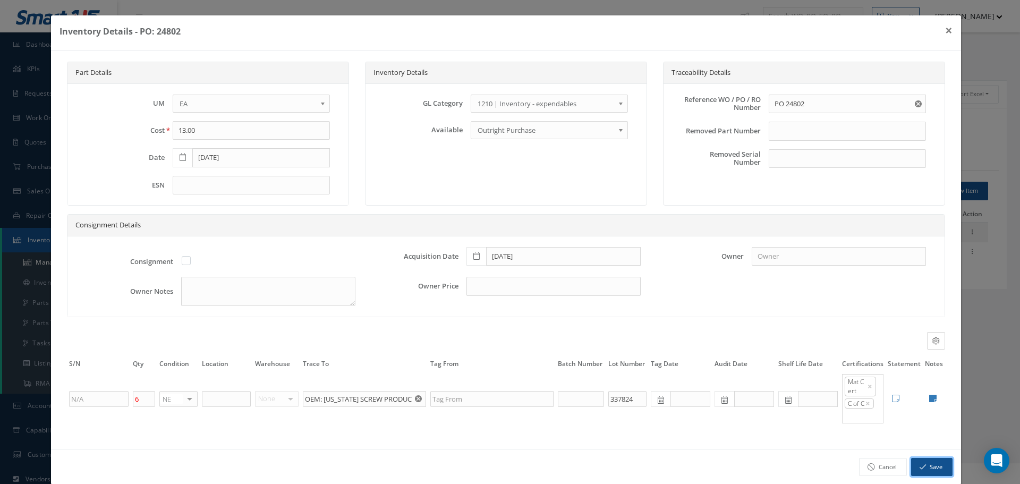
click at [920, 466] on icon "button" at bounding box center [923, 466] width 6 height 7
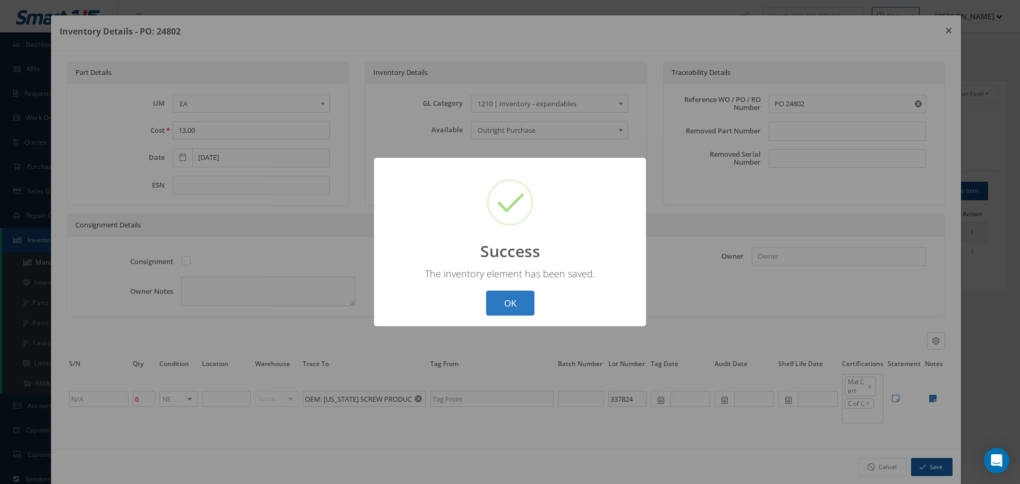
click at [508, 301] on button "OK" at bounding box center [510, 303] width 48 height 25
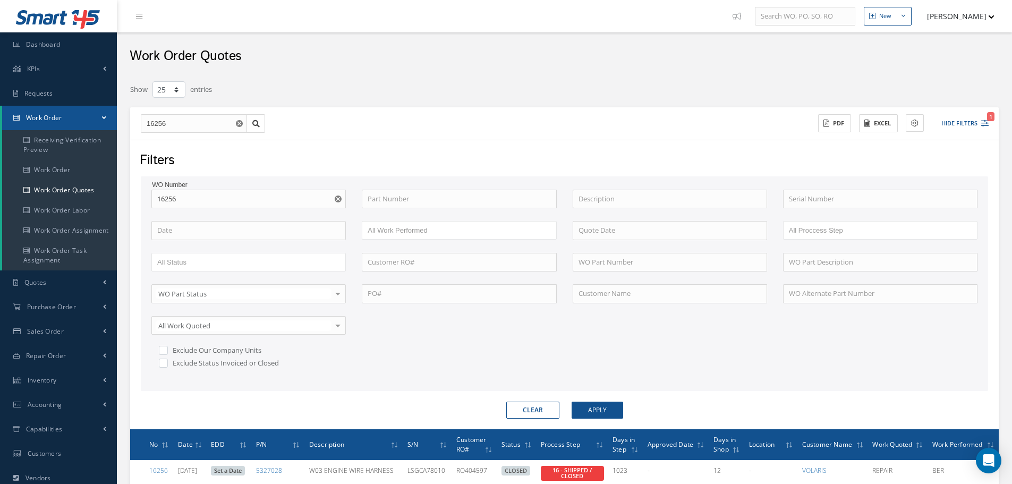
select select "25"
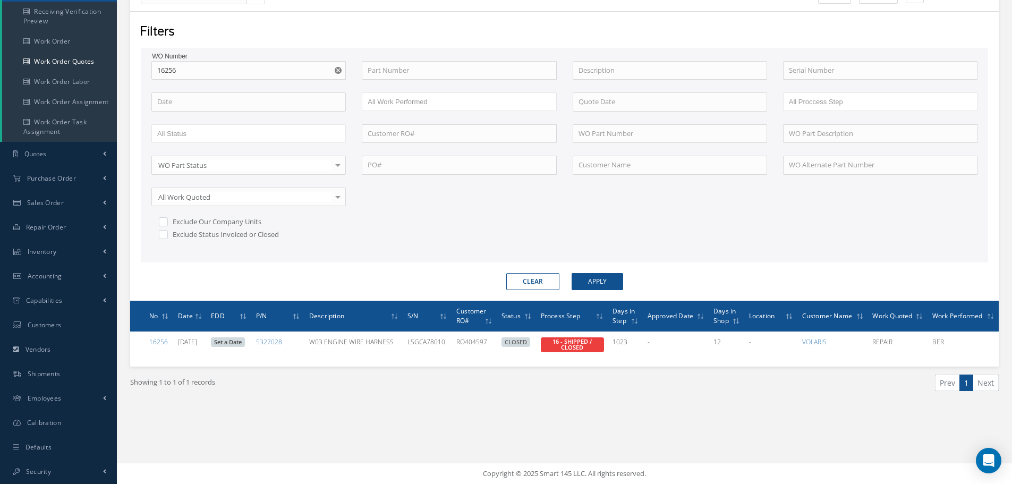
click at [339, 69] on use "Reset" at bounding box center [338, 70] width 7 height 7
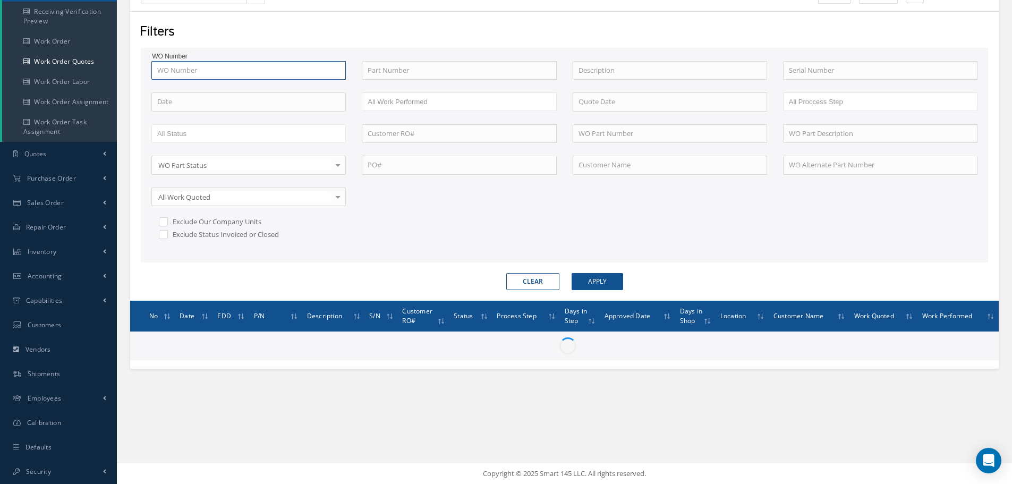
click at [223, 77] on input "text" at bounding box center [248, 70] width 195 height 19
type input "3"
type input "33"
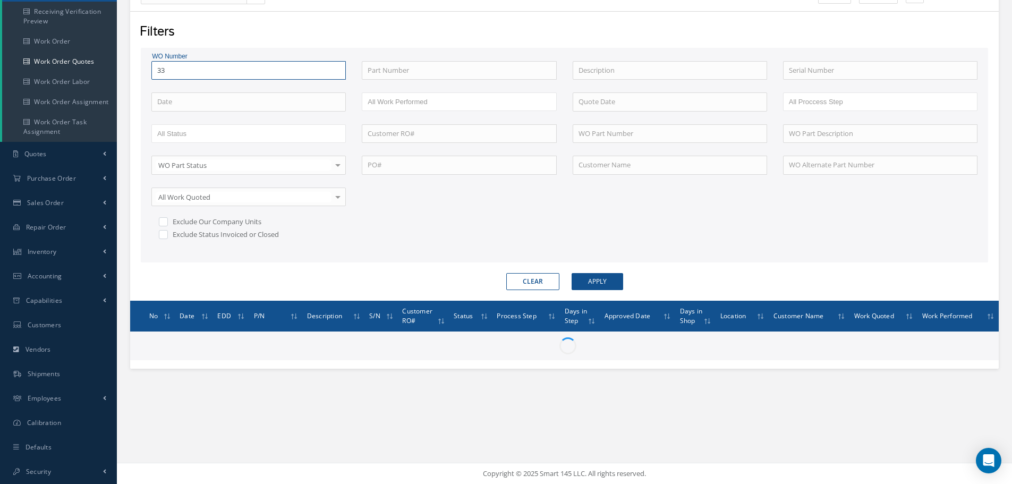
type input "338"
type input "3387"
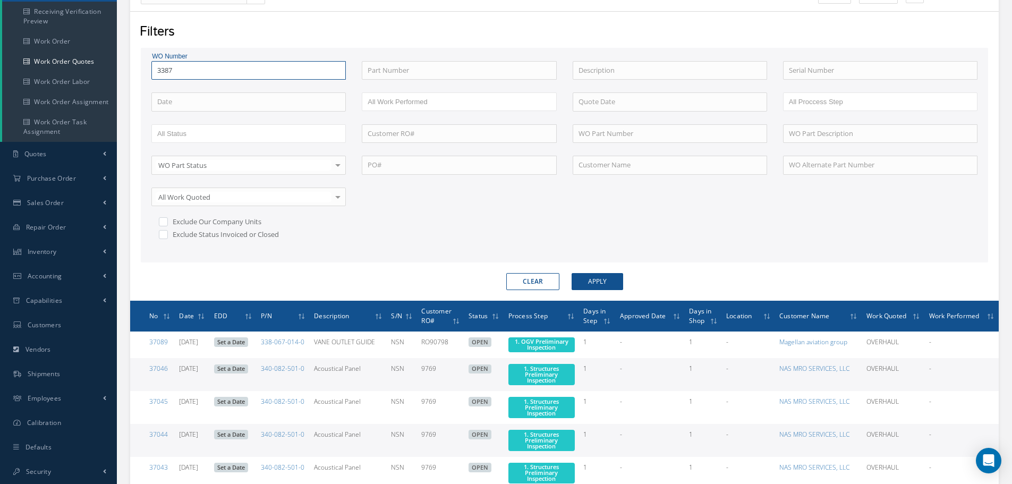
type input "33874"
click at [572, 273] on button "Apply" at bounding box center [598, 281] width 52 height 17
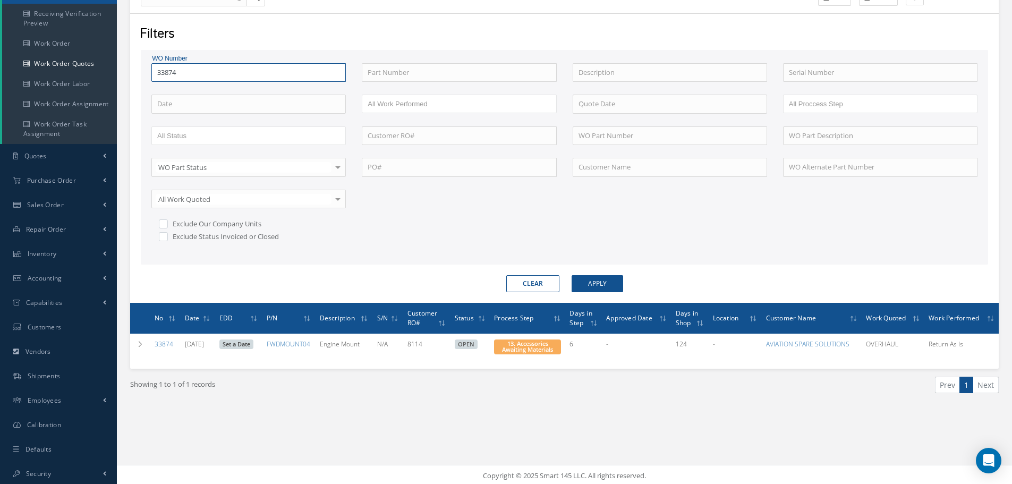
scroll to position [129, 0]
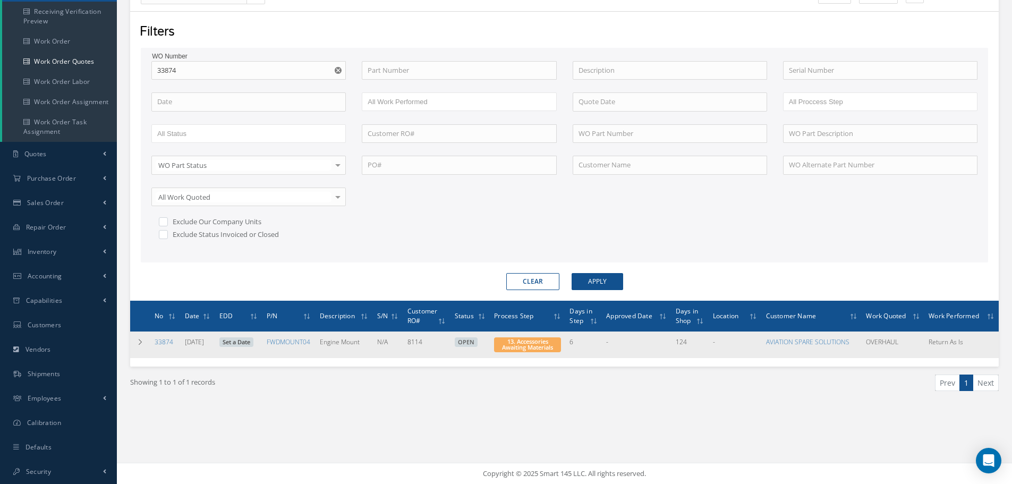
click at [988, 348] on td "Return As Is" at bounding box center [962, 345] width 74 height 27
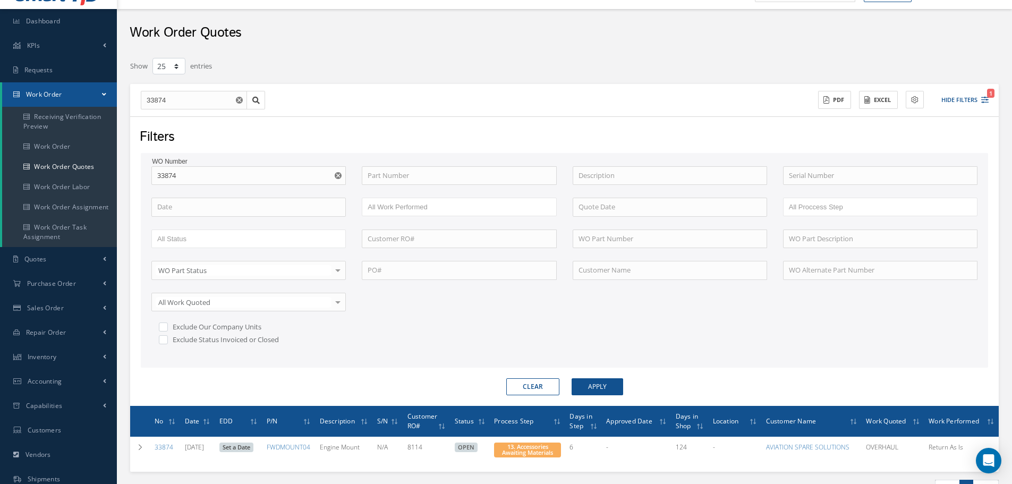
scroll to position [0, 0]
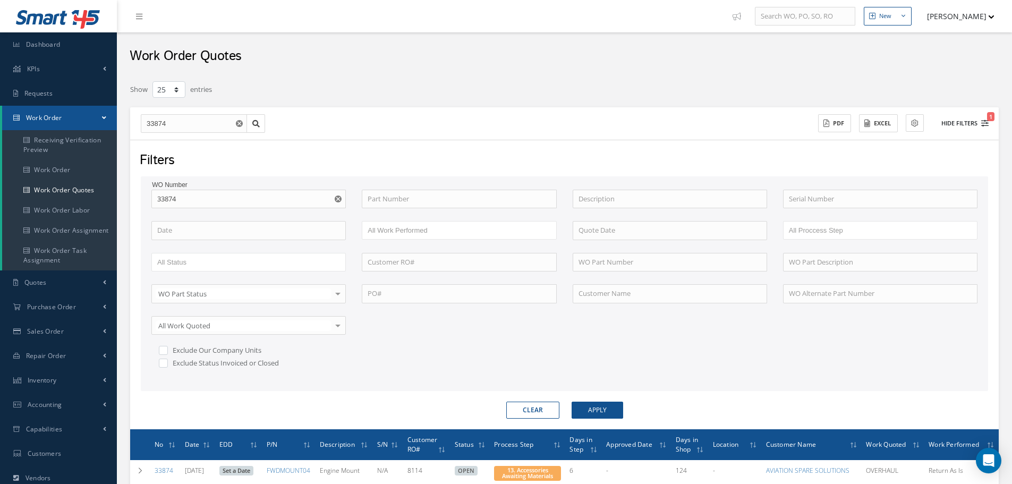
click at [965, 122] on button "Hide Filters 1" at bounding box center [960, 124] width 57 height 18
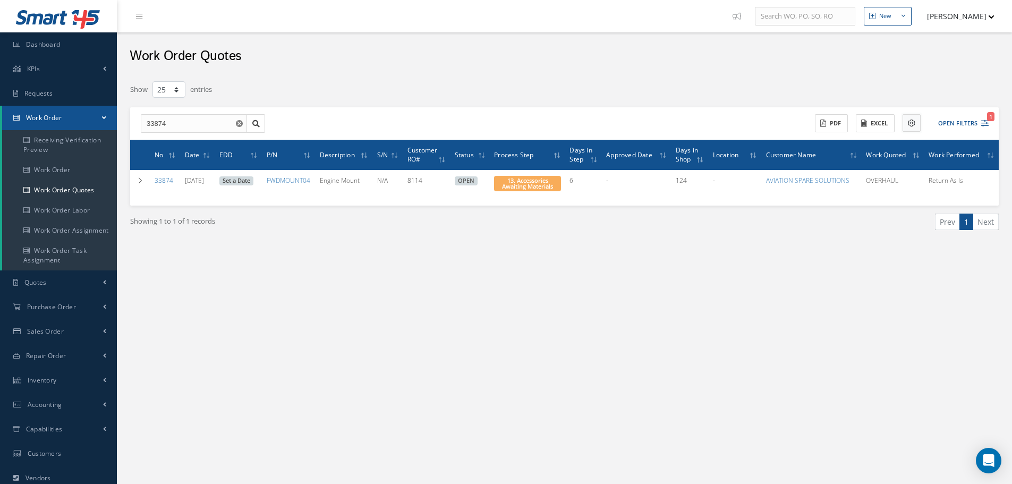
click at [917, 119] on button at bounding box center [912, 123] width 18 height 18
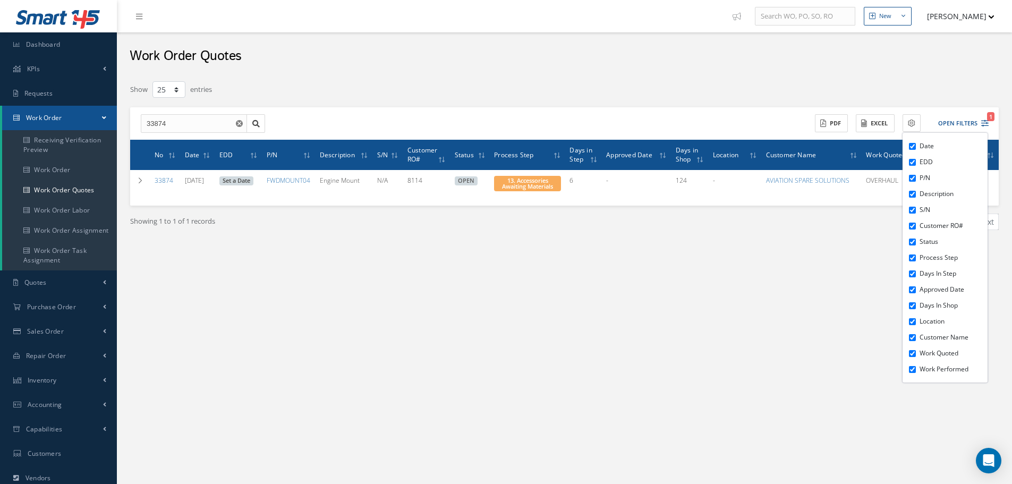
click at [962, 61] on div "Work Order Quotes" at bounding box center [564, 53] width 895 height 43
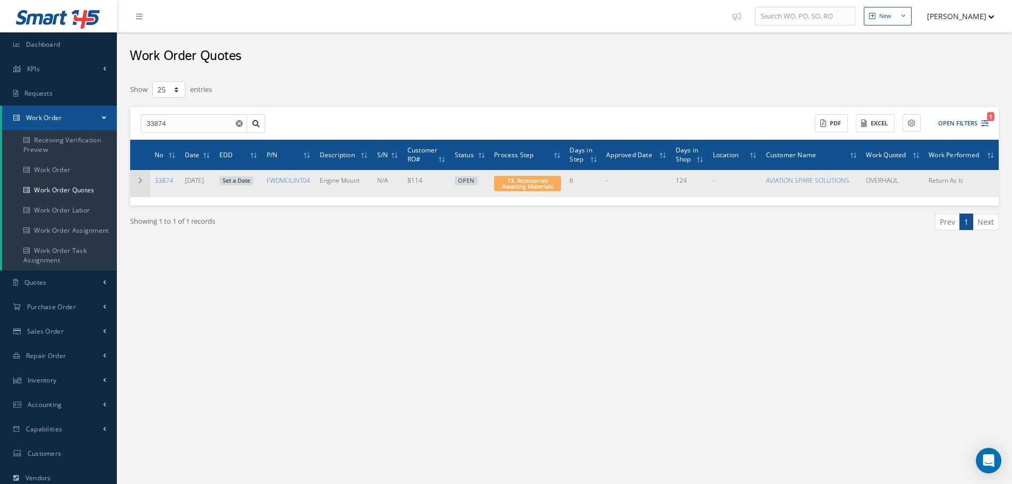
click at [143, 180] on icon at bounding box center [140, 181] width 7 height 6
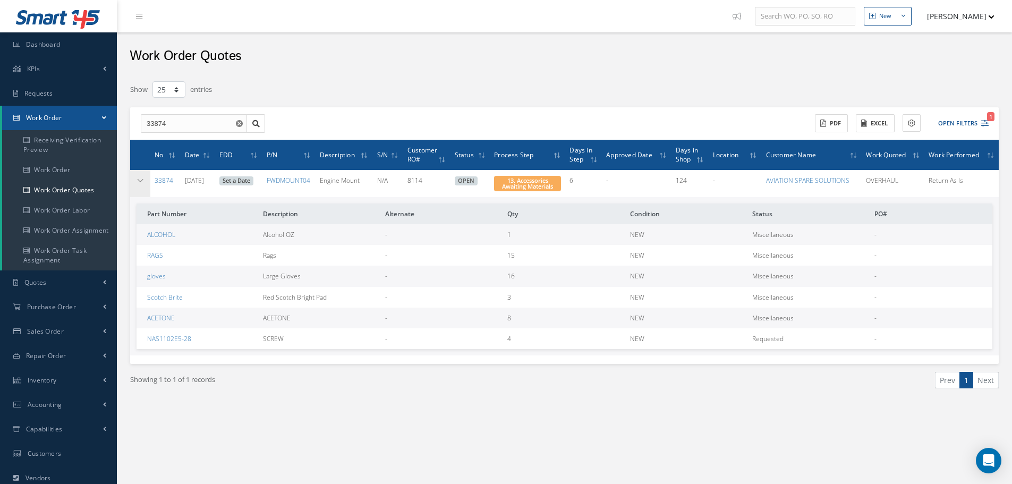
click at [143, 180] on icon at bounding box center [140, 181] width 7 height 6
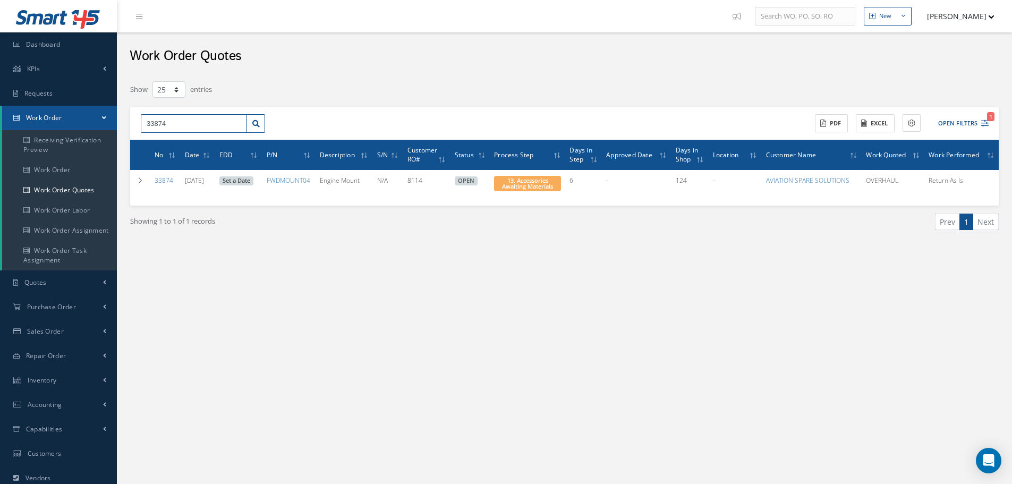
click at [176, 118] on input "33874" at bounding box center [194, 123] width 106 height 19
click at [177, 129] on input "33848" at bounding box center [194, 123] width 106 height 19
click at [168, 137] on div "33848 33848 ACTIONS Receive Payments Select Customer NAS MRO SERVICES, LLC VOLA…" at bounding box center [564, 123] width 869 height 33
click at [171, 127] on input "33848" at bounding box center [194, 123] width 106 height 19
type input "3"
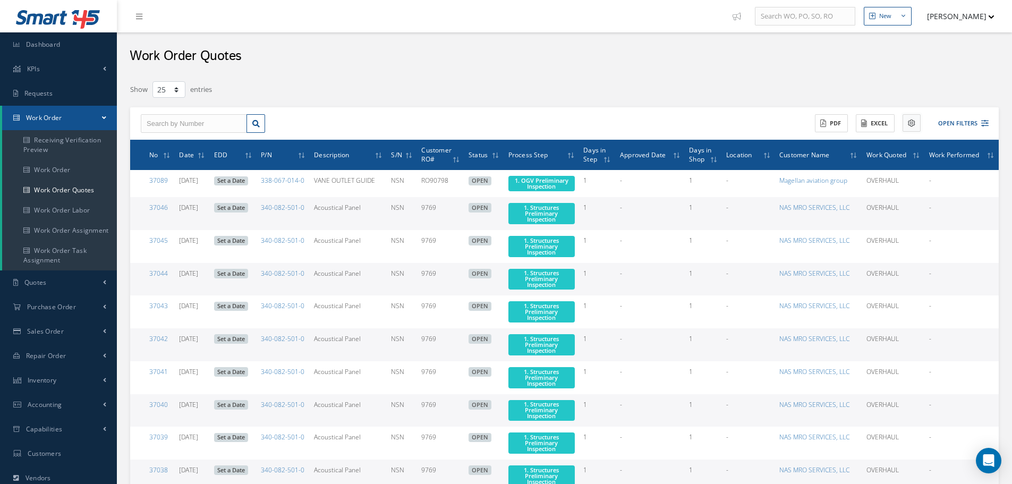
click at [910, 123] on icon at bounding box center [911, 123] width 7 height 7
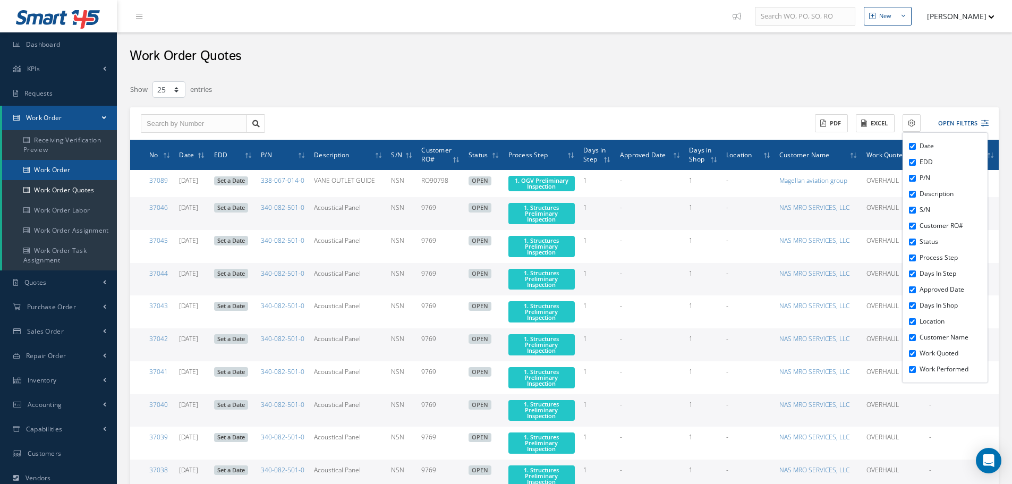
click at [65, 173] on link "Work Order" at bounding box center [59, 170] width 115 height 20
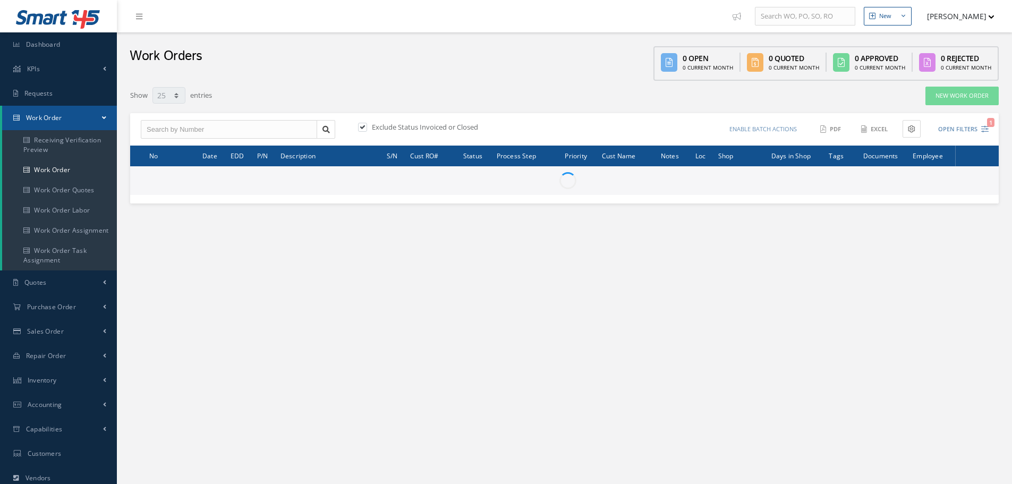
select select "25"
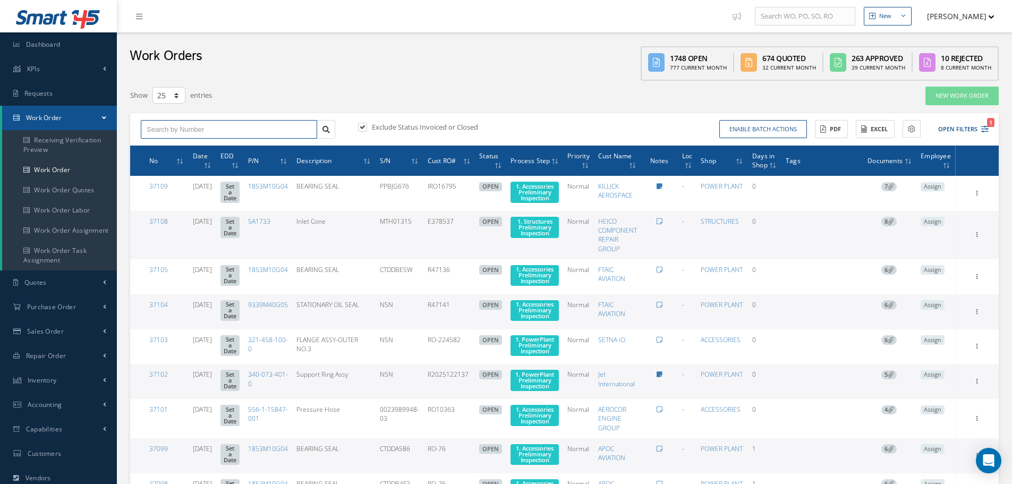
click at [182, 129] on input "text" at bounding box center [229, 129] width 176 height 19
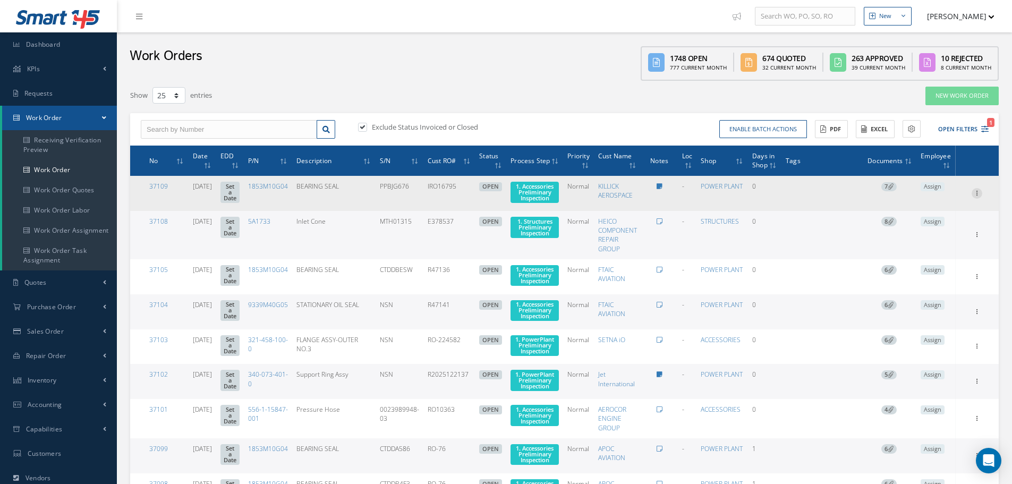
click at [977, 192] on icon at bounding box center [977, 192] width 11 height 9
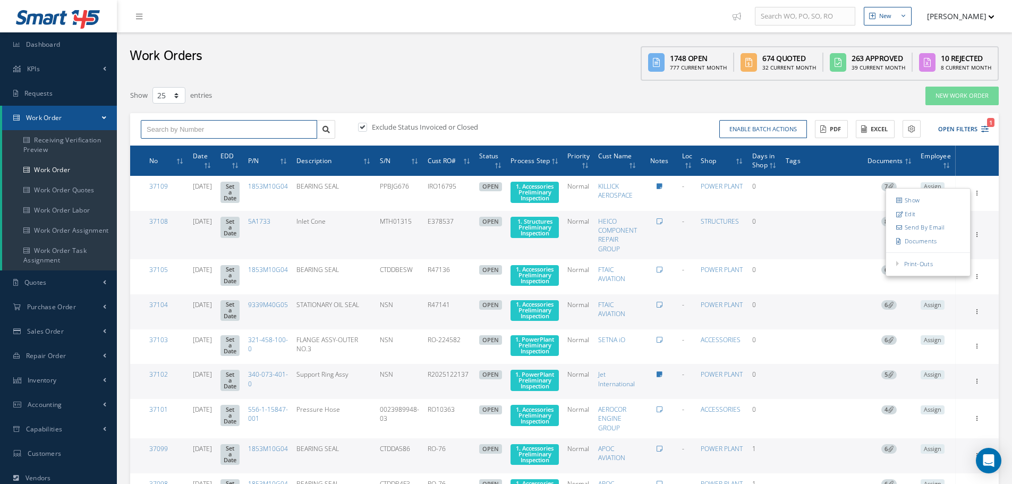
click at [151, 129] on input "text" at bounding box center [229, 129] width 176 height 19
type input "33874"
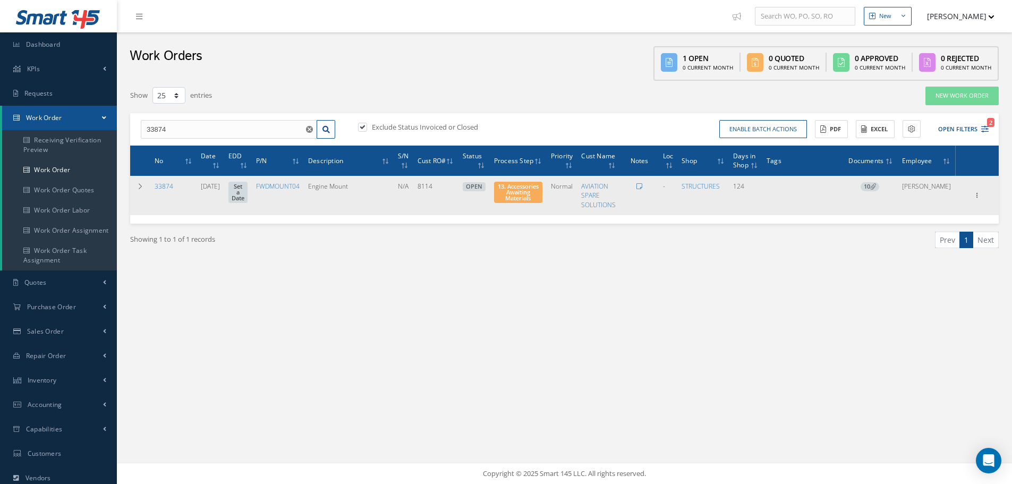
click at [971, 196] on div "Show Edit Part Issue Send By Email Documents Print-Outs Part Request Receiving …" at bounding box center [978, 195] width 40 height 13
click at [975, 196] on icon at bounding box center [977, 194] width 11 height 9
click at [924, 232] on link "Part Issue" at bounding box center [928, 230] width 84 height 14
click at [539, 197] on span "13. Accessories Awaiting Materials" at bounding box center [518, 192] width 41 height 20
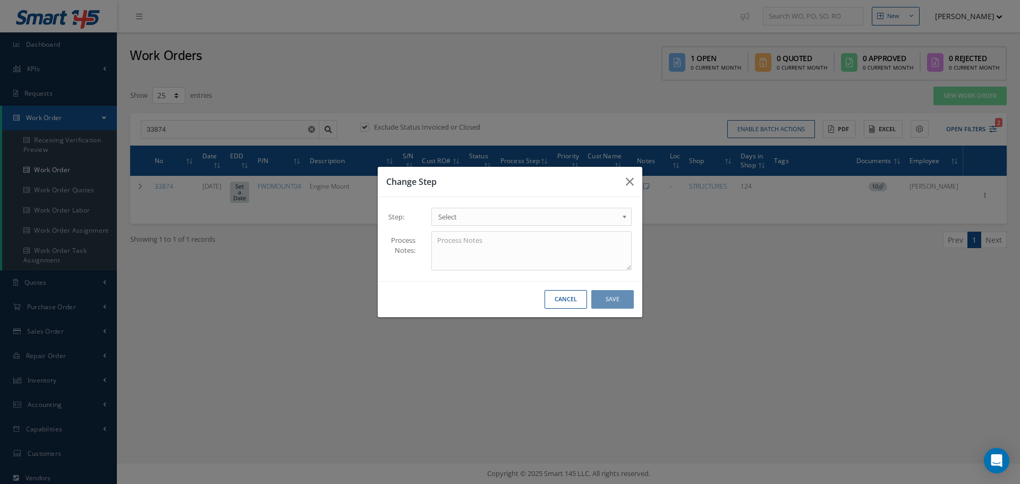
click at [623, 216] on b at bounding box center [627, 219] width 10 height 17
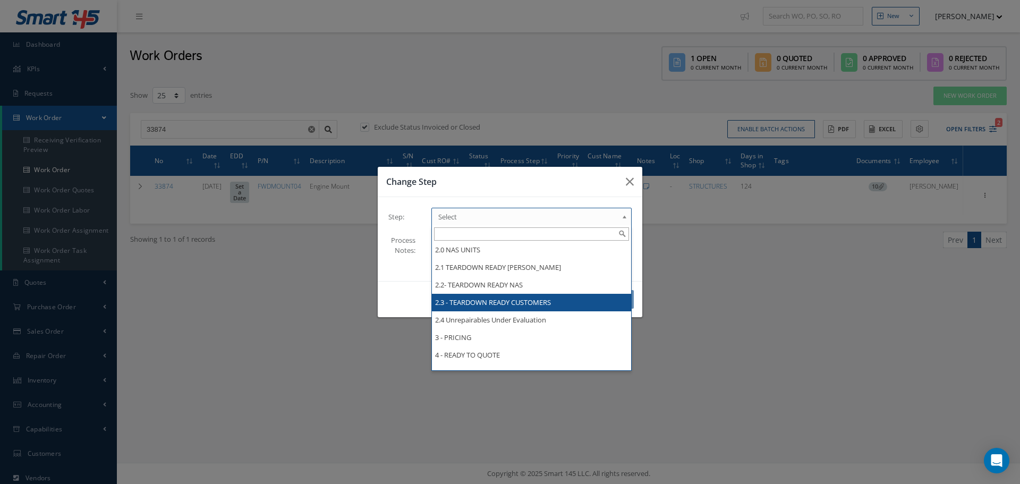
scroll to position [266, 0]
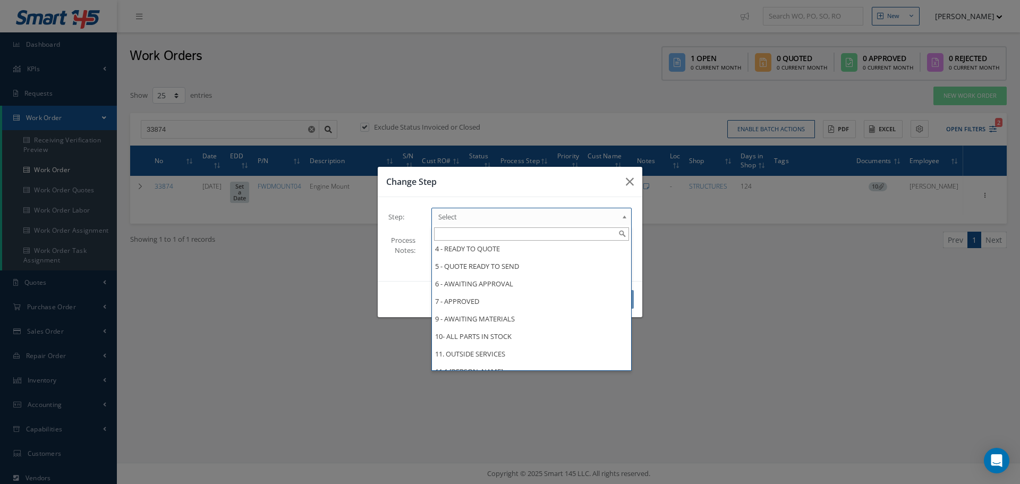
click at [726, 268] on div "Change Step Step: 1 - INCOMING 1.1 [PERSON_NAME] 1.2 Electrical 1.4 [PERSON_NAM…" at bounding box center [510, 242] width 1020 height 484
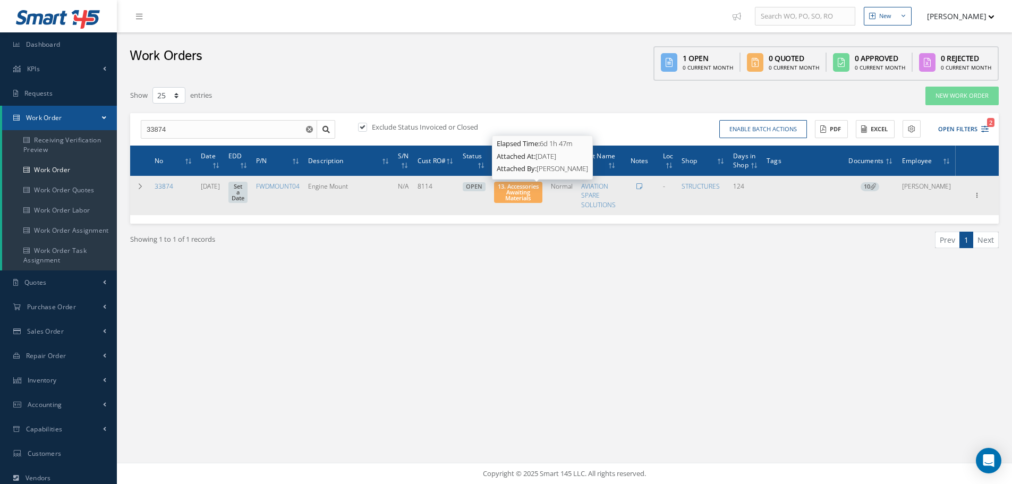
click at [527, 195] on span "13. Accessories Awaiting Materials" at bounding box center [518, 192] width 41 height 20
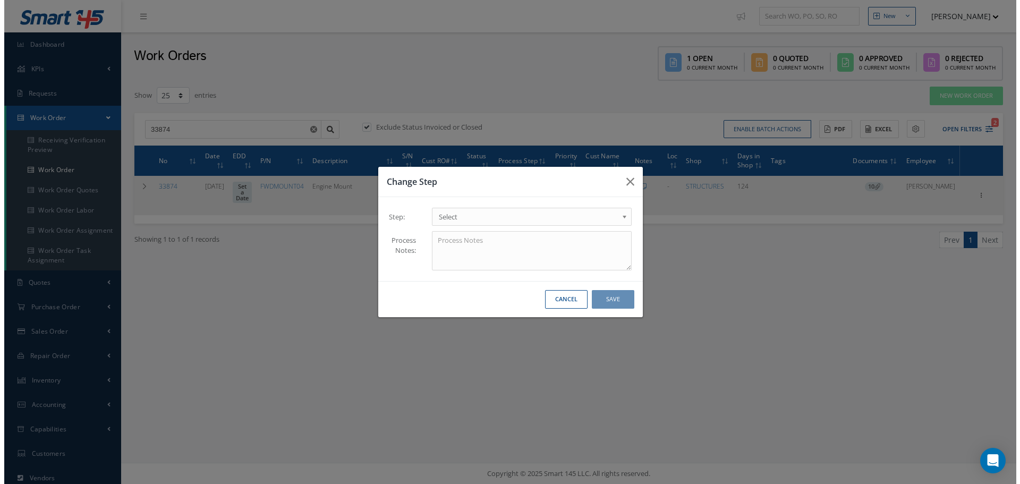
scroll to position [0, 0]
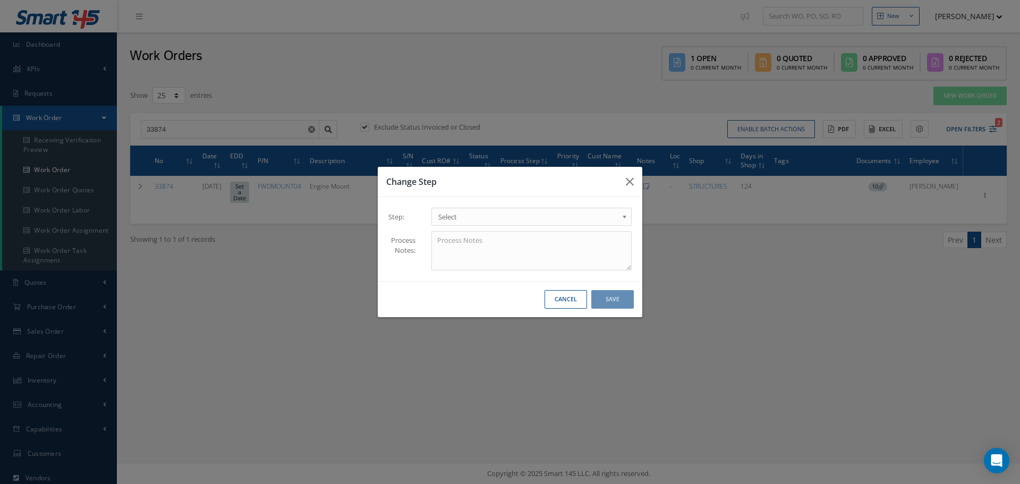
click at [625, 216] on b at bounding box center [627, 219] width 10 height 17
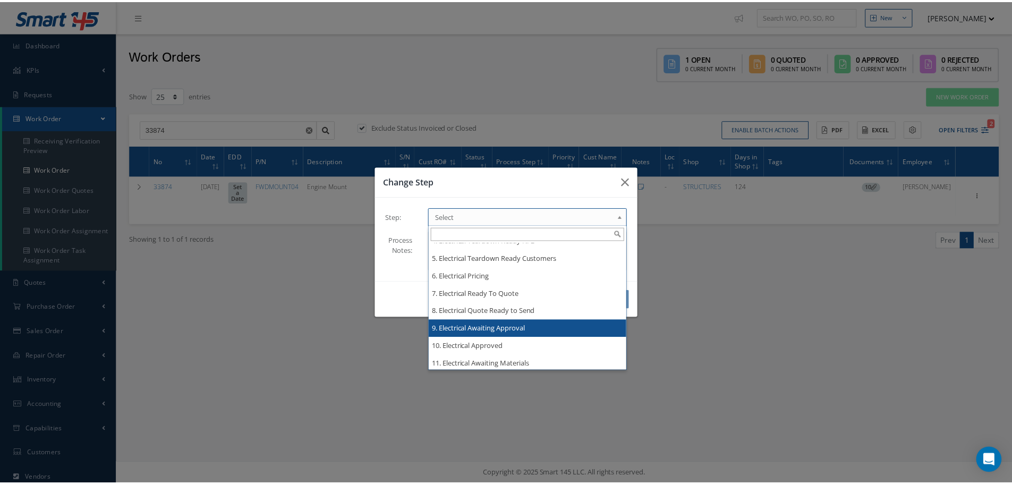
scroll to position [1116, 0]
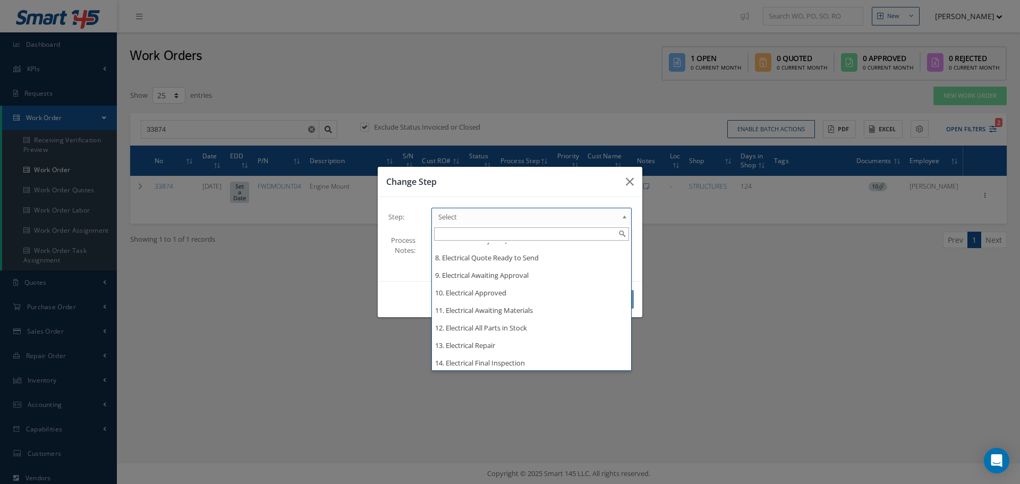
click at [669, 309] on div "Change Step Step: 1 - INCOMING 1.1 [PERSON_NAME] 1.2 Electrical 1.4 [PERSON_NAM…" at bounding box center [510, 242] width 1020 height 484
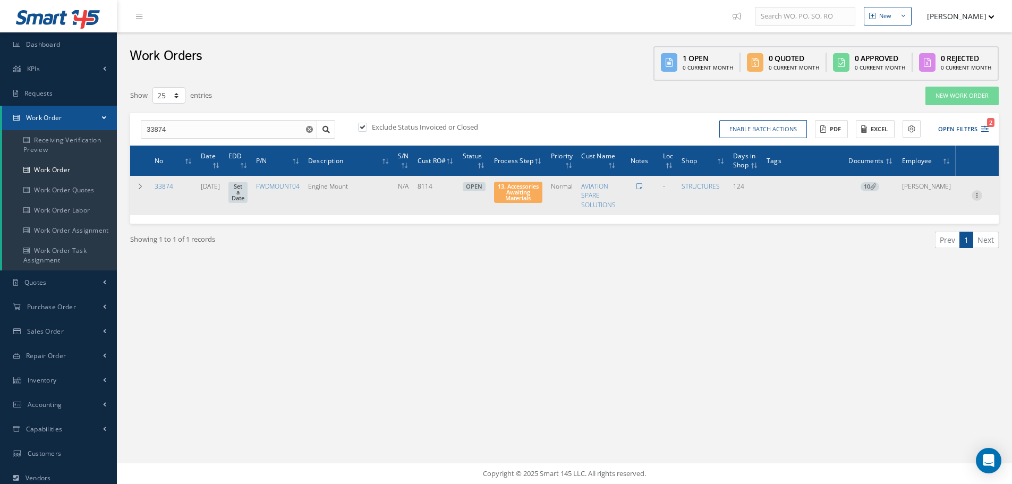
click at [977, 196] on icon at bounding box center [977, 194] width 11 height 9
click at [927, 218] on link "Edit" at bounding box center [928, 216] width 84 height 14
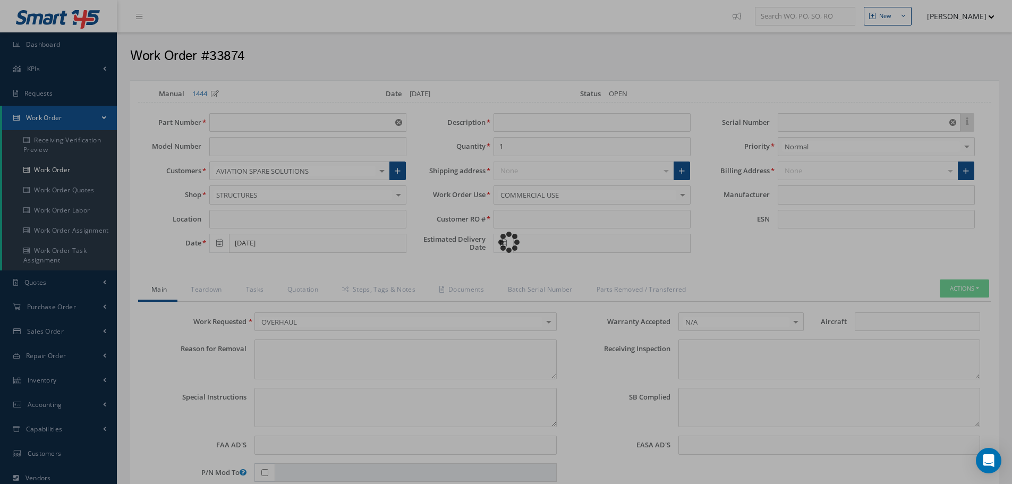
type input "FWDMOUNT04"
type input "[DATE]"
type input "Engine Mount"
type input "8114"
type input "N/A"
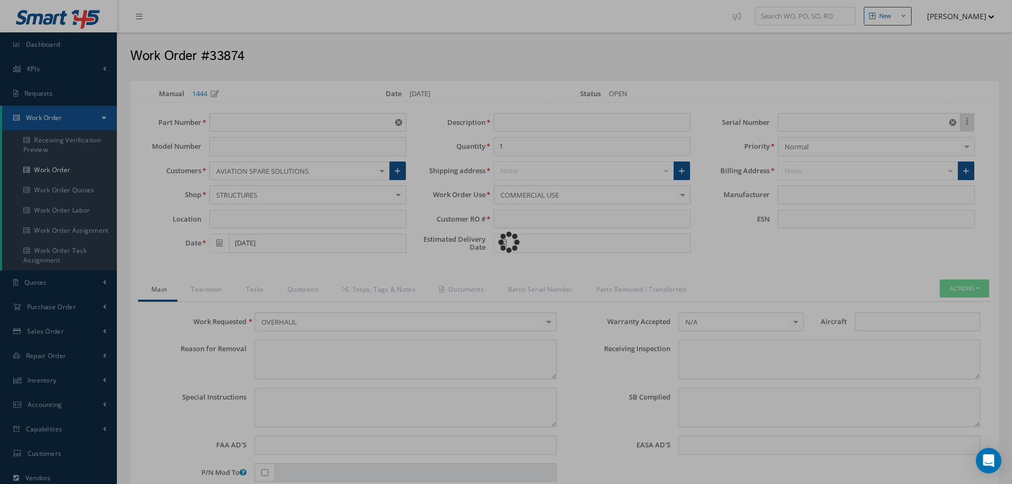
type input "702387"
type textarea "NONE"
type textarea "PLEASE SEE R.O. FOR DETAILS"
type textarea "NO VISUAL DAMAGE"
type textarea "None performed"
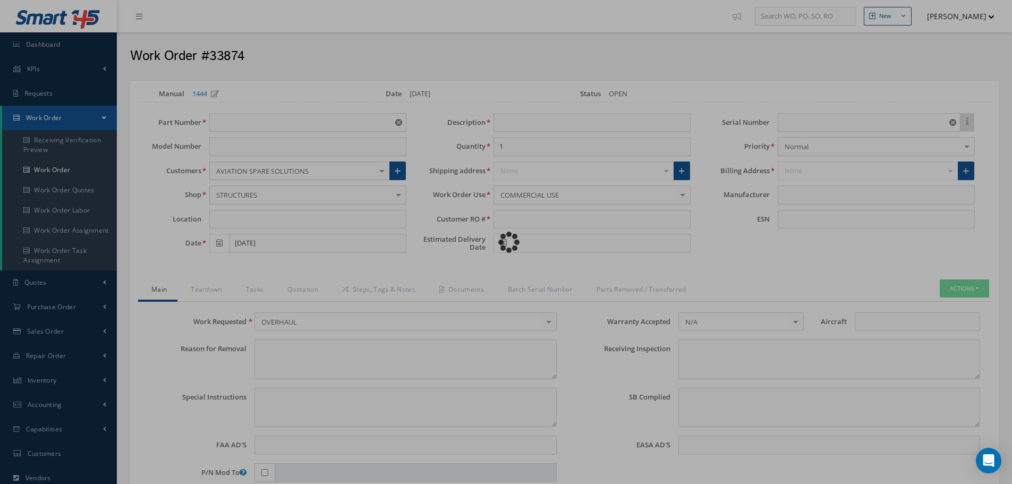
type textarea "Article was xxxxx in reference with the following Technical Standard : GENERAL …"
type textarea "No corrective action was taken."
type input "[DATE]"
type input "GENERAL ELECTRIC"
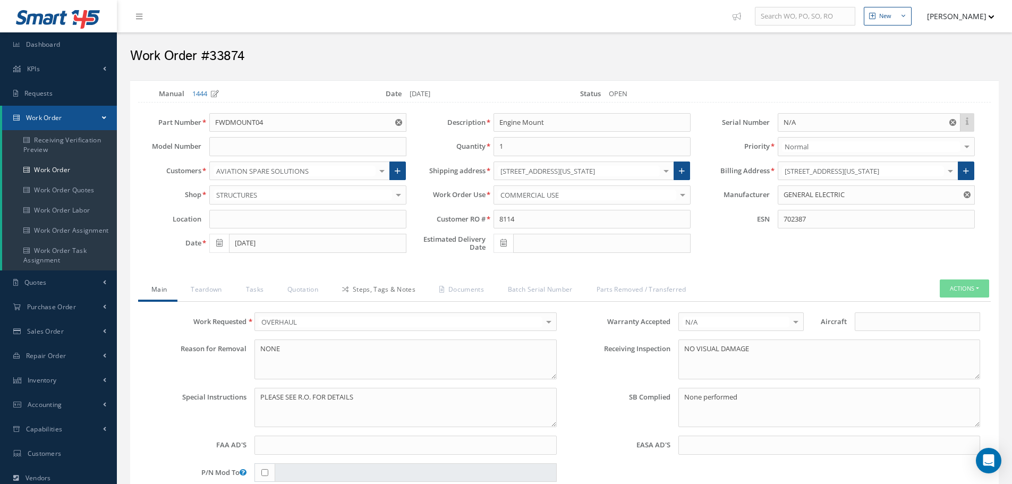
click at [391, 288] on link "Steps, Tags & Notes" at bounding box center [377, 291] width 97 height 22
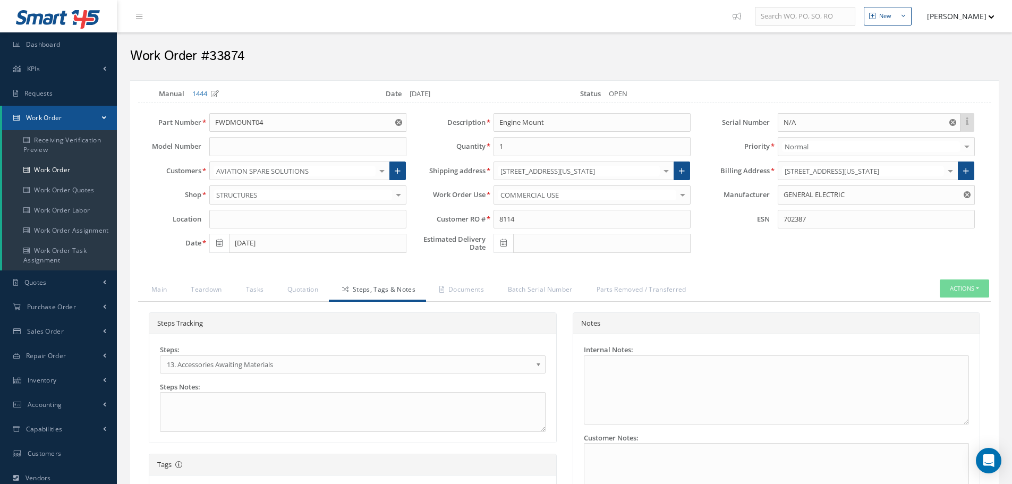
select select "25"
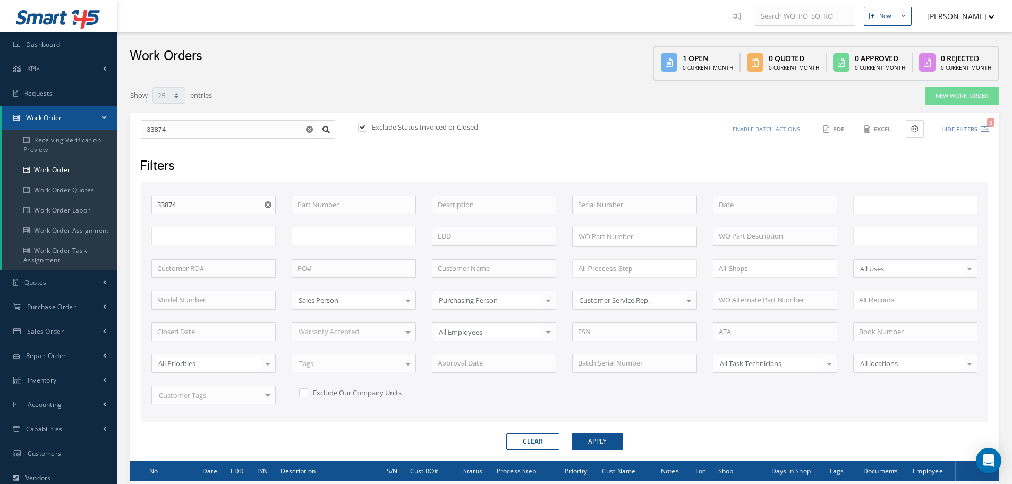
type input "All Work Request"
type input "All Work Performed"
type input "All Status"
type input "WO Part Status"
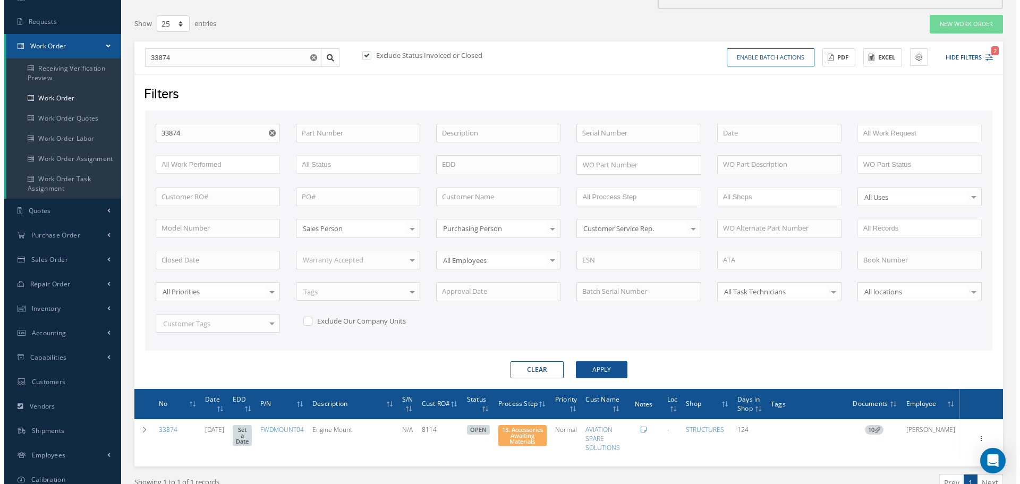
scroll to position [129, 0]
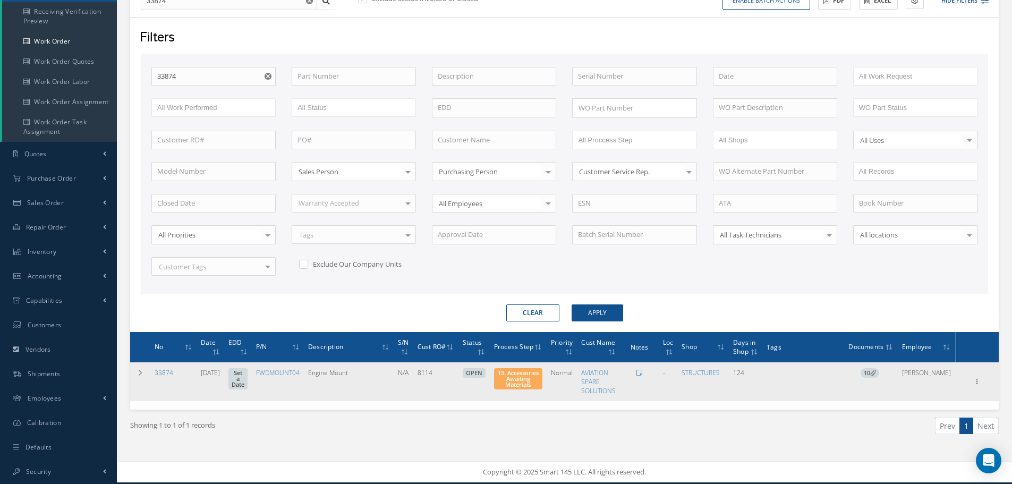
click at [543, 382] on span "Elapsed Time: 6d 1h 48m Attached At: [DATE] Attached By: [PERSON_NAME] 13. Acce…" at bounding box center [518, 378] width 48 height 21
click at [539, 386] on span "13. Accessories Awaiting Materials" at bounding box center [518, 379] width 41 height 20
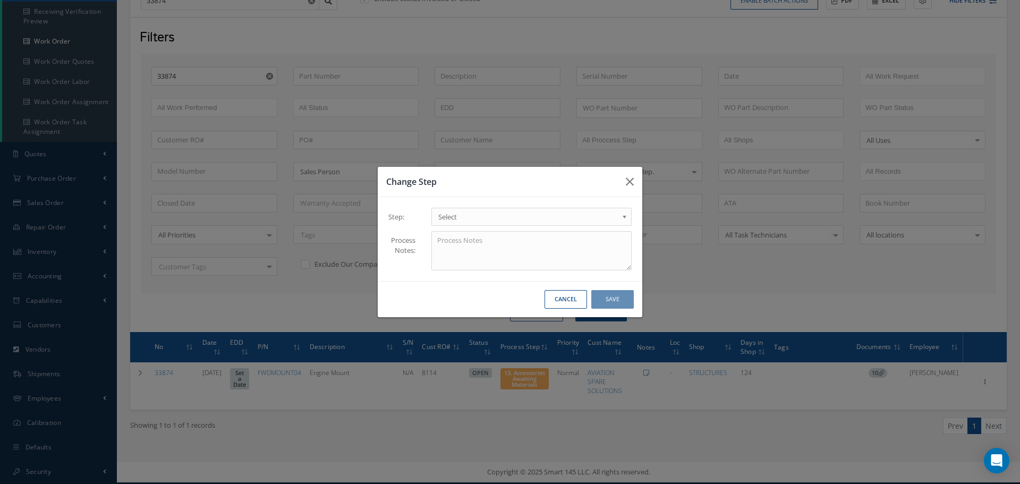
click at [623, 216] on b at bounding box center [627, 219] width 10 height 17
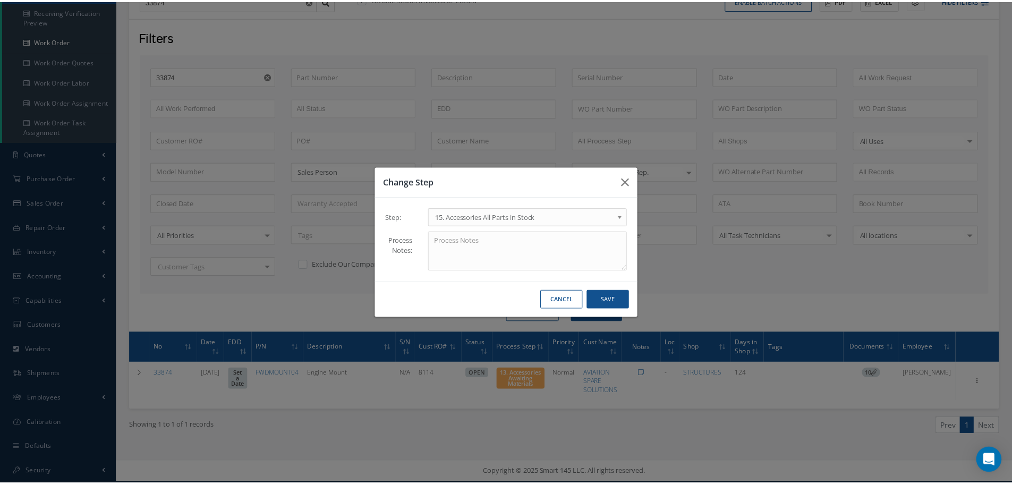
scroll to position [0, 0]
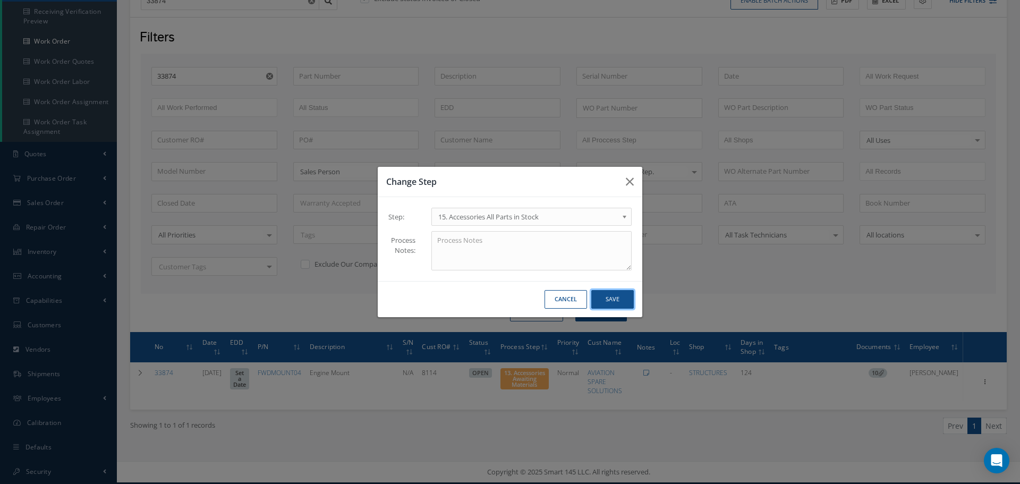
click at [614, 295] on button "Save" at bounding box center [612, 299] width 43 height 19
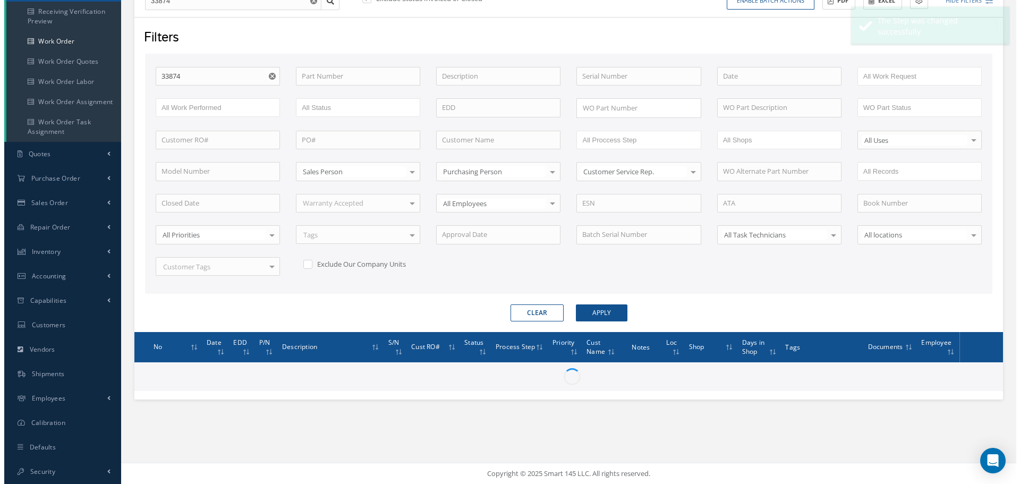
scroll to position [129, 0]
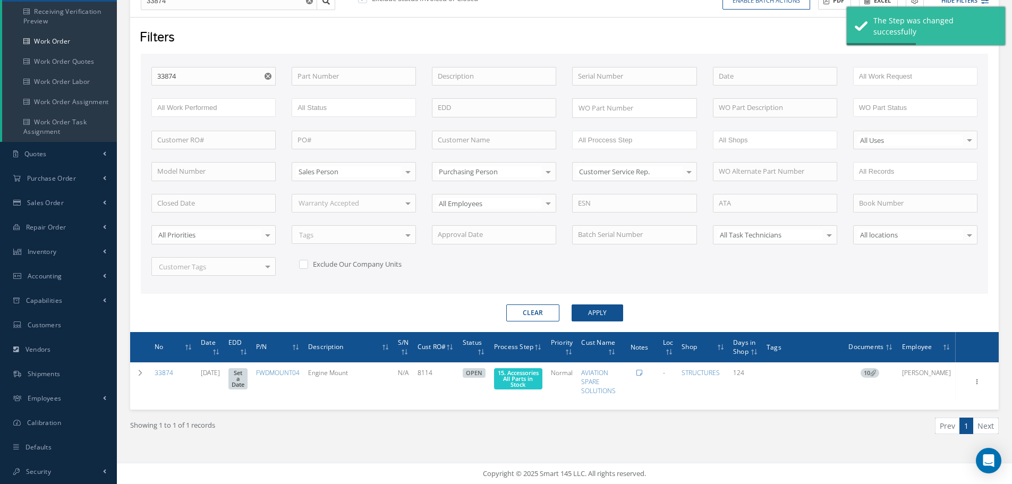
click at [264, 74] on button "button" at bounding box center [269, 76] width 13 height 19
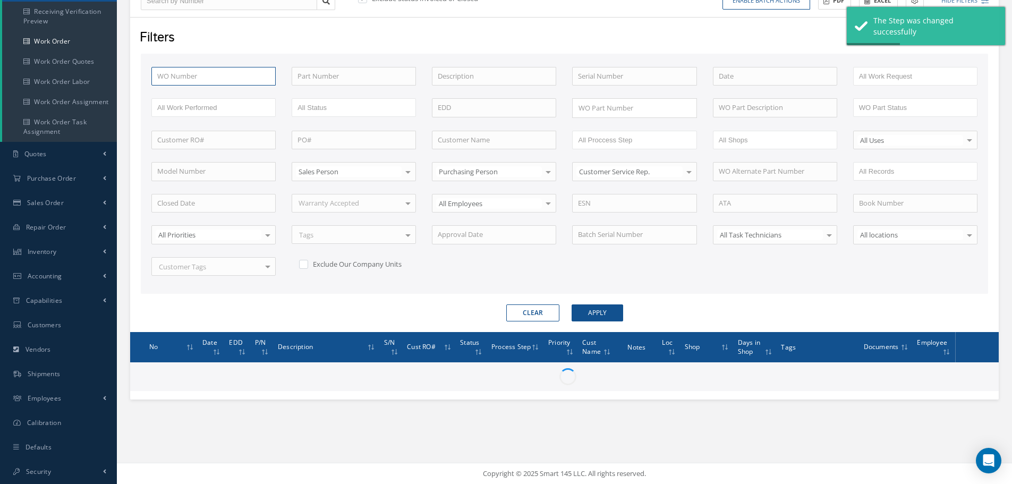
click at [205, 82] on input "text" at bounding box center [213, 76] width 124 height 19
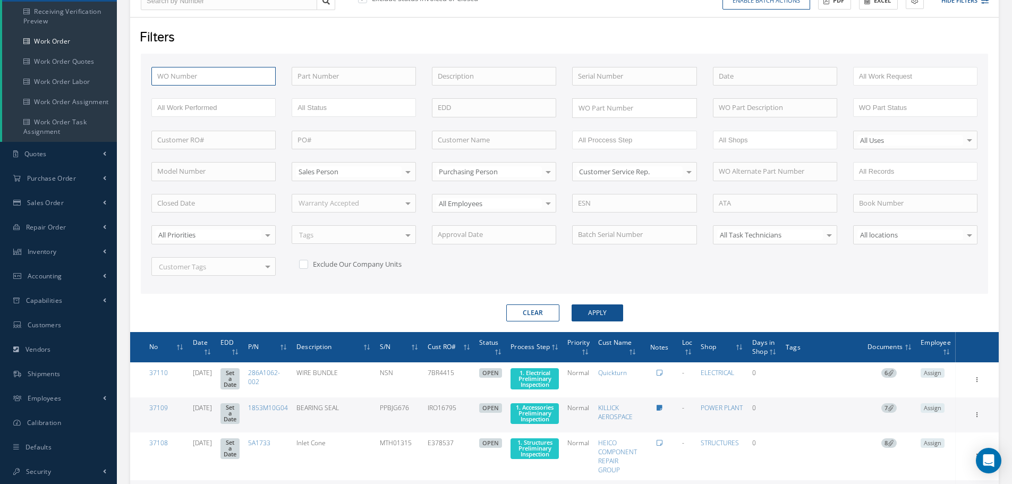
type input "3"
type input "33"
type input "338"
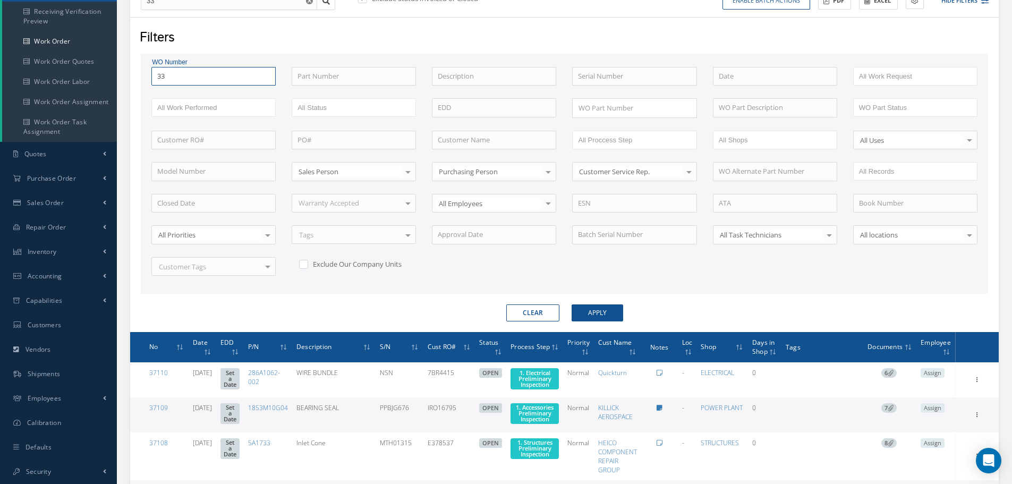
type input "338"
type input "3384"
type input "33848"
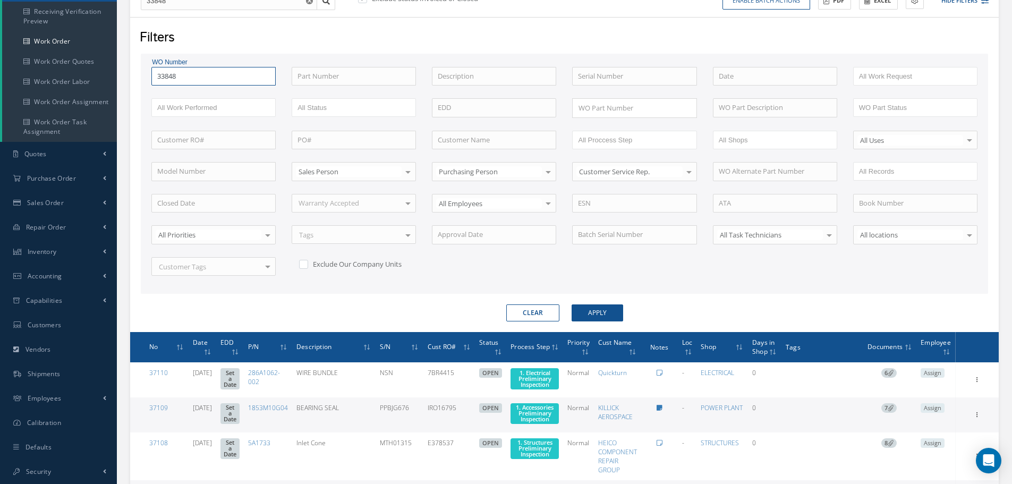
click at [572, 305] on button "Apply" at bounding box center [598, 313] width 52 height 17
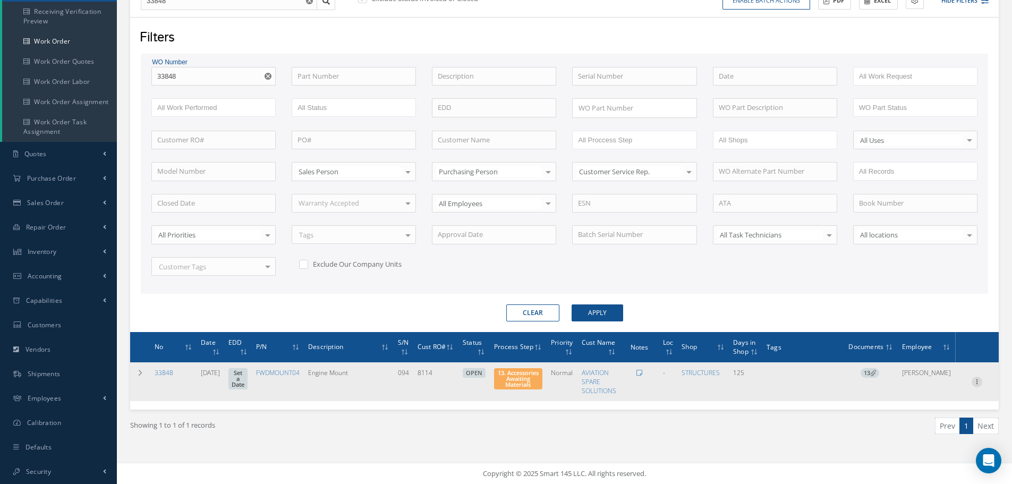
click at [979, 381] on icon at bounding box center [977, 381] width 11 height 9
click at [929, 418] on link "Part Issue" at bounding box center [928, 416] width 84 height 14
click at [539, 379] on span "13. Accessories Awaiting Materials" at bounding box center [518, 379] width 41 height 20
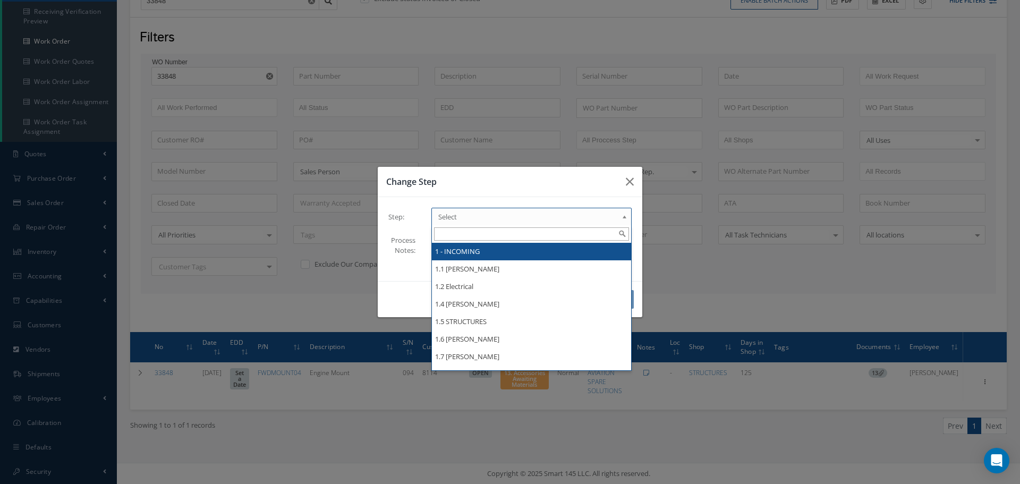
click at [623, 216] on b at bounding box center [627, 219] width 10 height 17
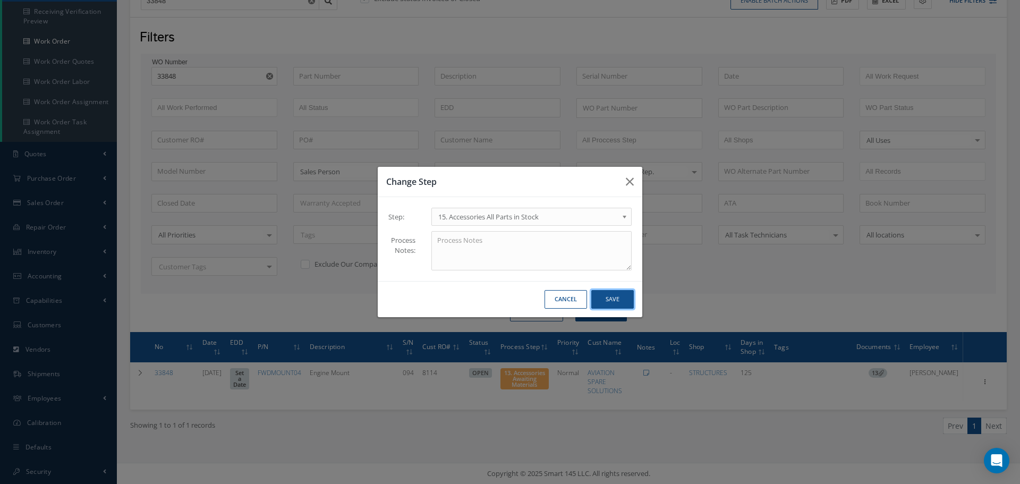
click at [615, 299] on button "Save" at bounding box center [612, 299] width 43 height 19
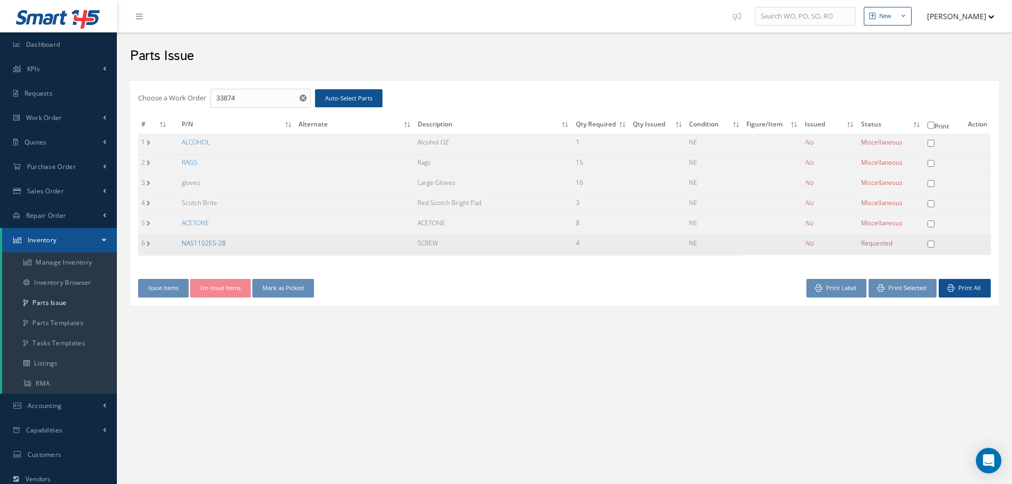
click at [191, 242] on link "NAS1102E5-28" at bounding box center [204, 243] width 44 height 9
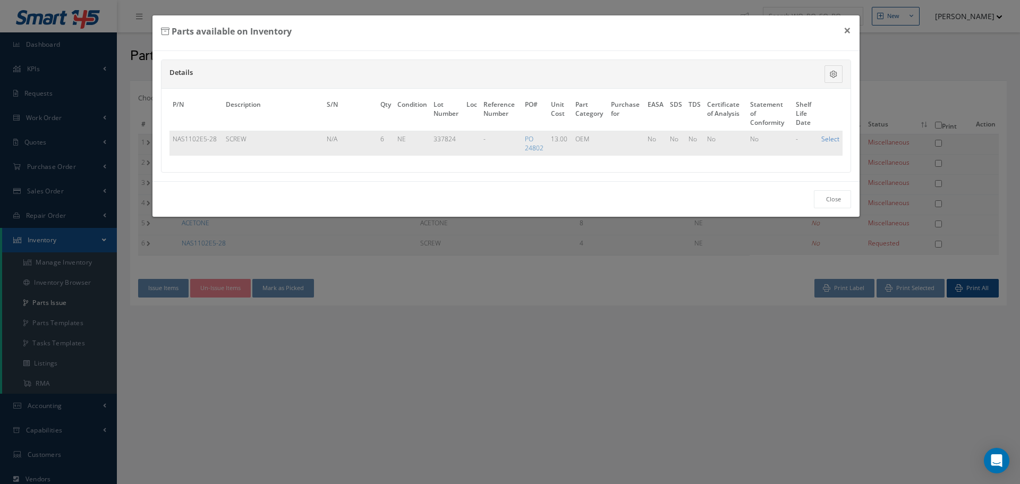
click at [829, 140] on link "Select" at bounding box center [831, 138] width 18 height 9
checkbox input "true"
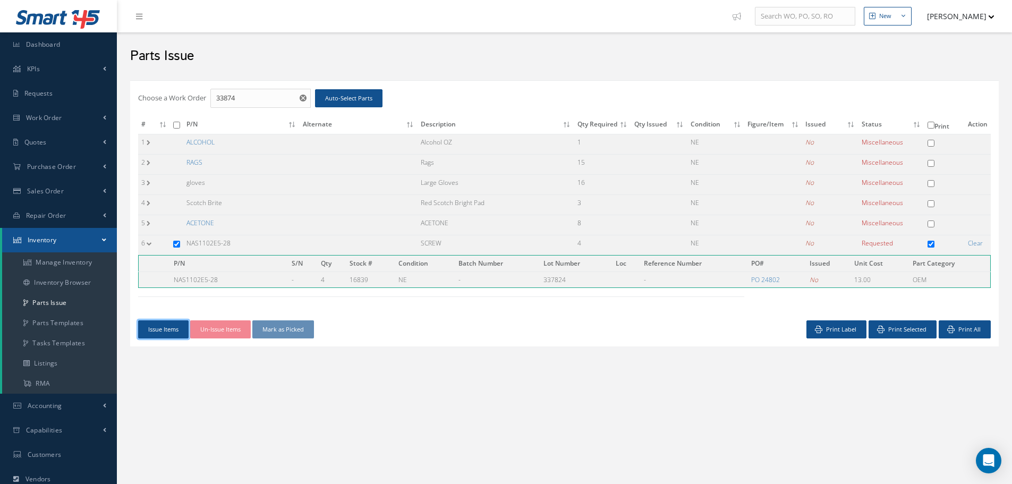
click at [163, 326] on button "Issue Items" at bounding box center [163, 329] width 50 height 19
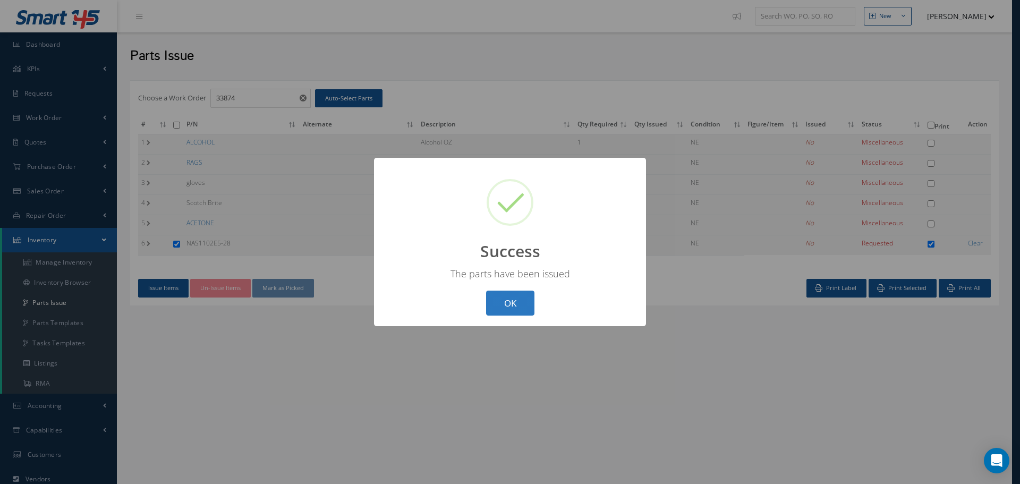
click at [514, 307] on button "OK" at bounding box center [510, 303] width 48 height 25
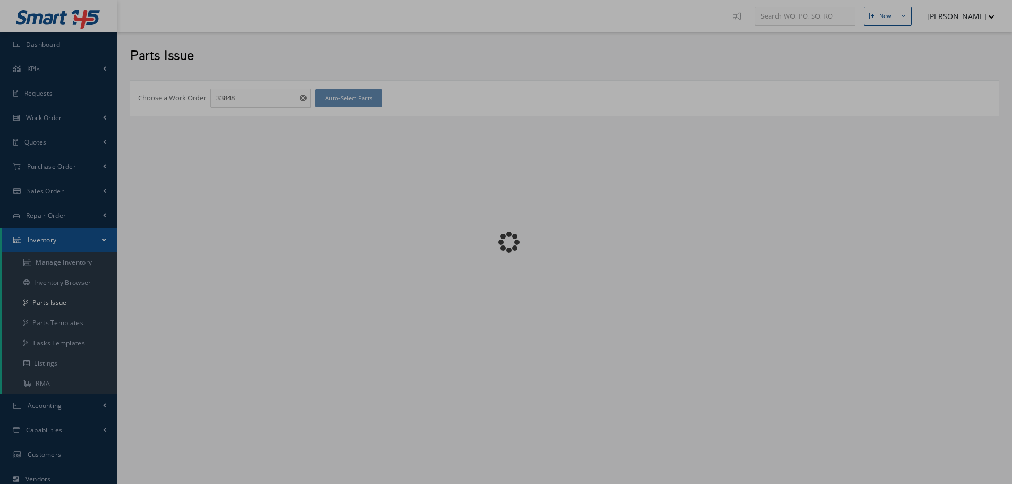
checkbox input "false"
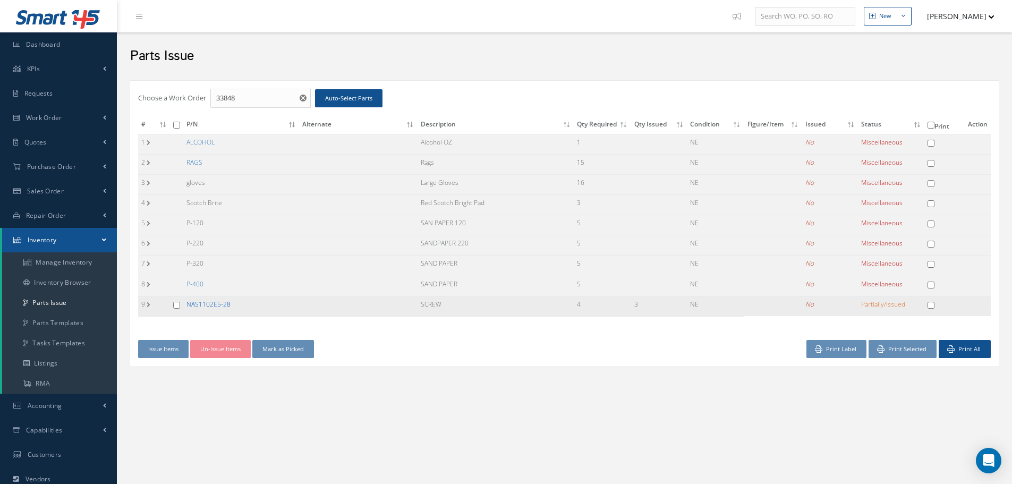
click at [213, 302] on link "NAS1102E5-28" at bounding box center [209, 304] width 44 height 9
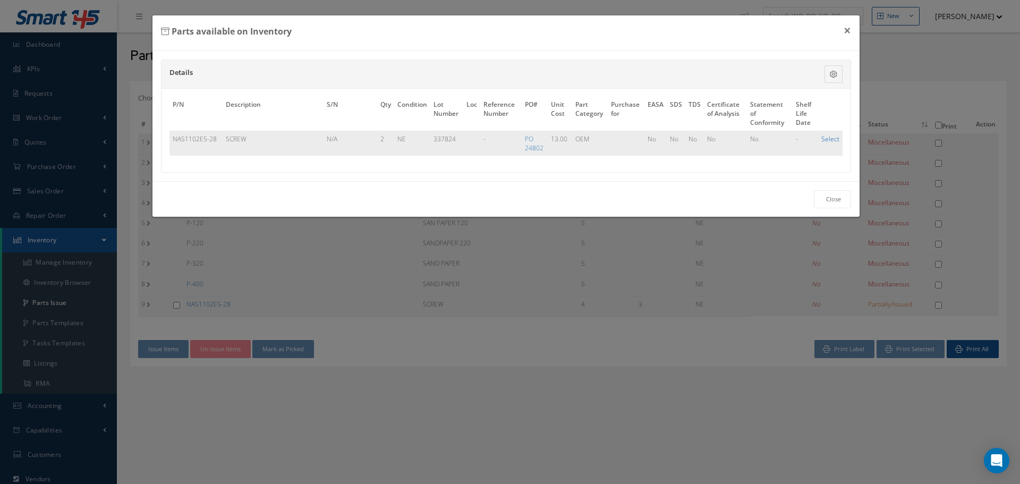
click at [825, 139] on link "Select" at bounding box center [831, 138] width 18 height 9
checkbox input "true"
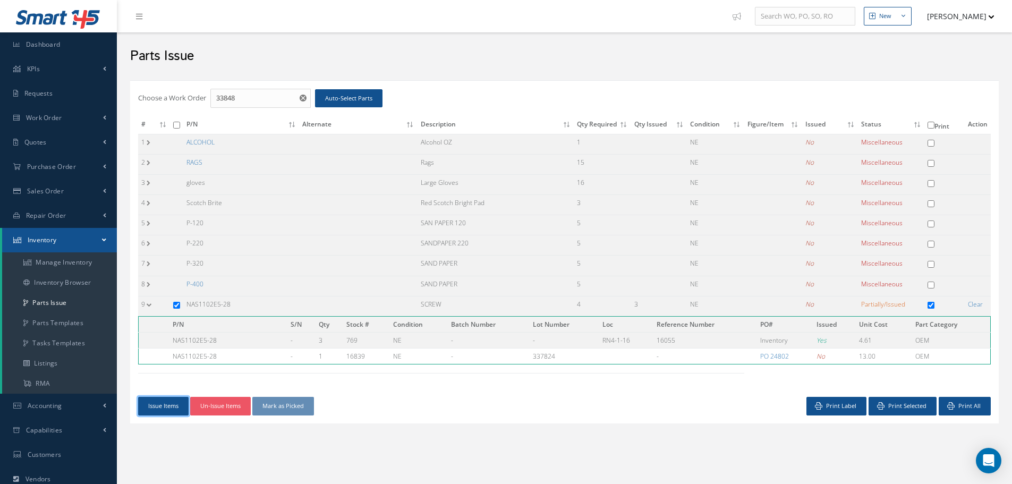
click at [170, 410] on button "Issue Items" at bounding box center [163, 406] width 50 height 19
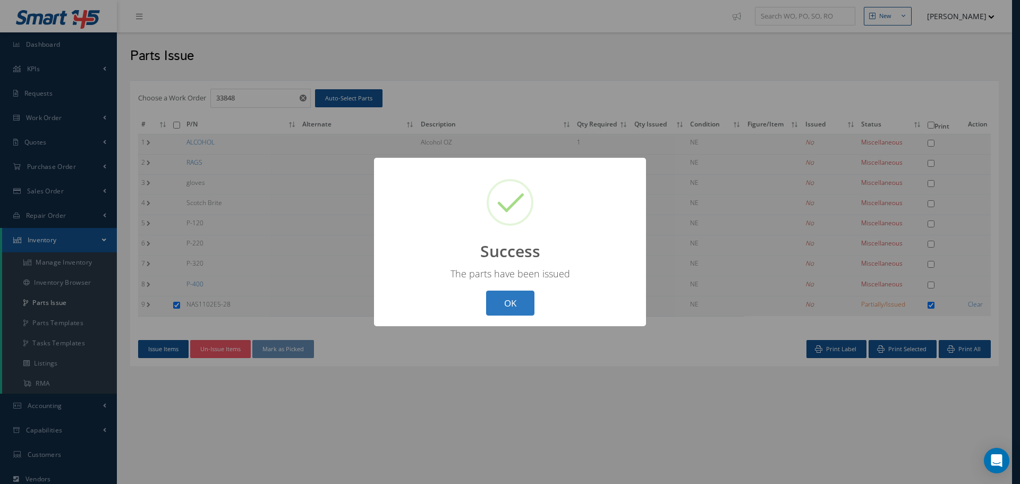
click at [508, 292] on button "OK" at bounding box center [510, 303] width 48 height 25
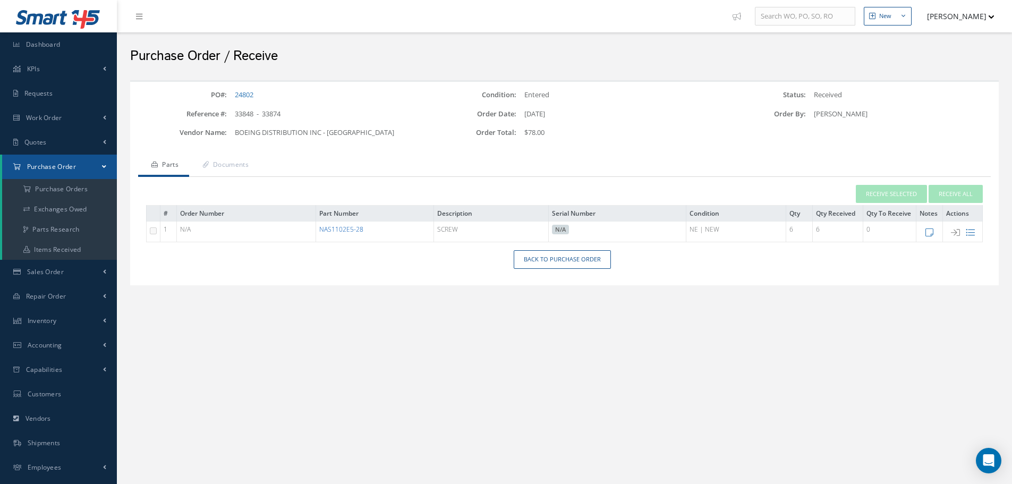
click at [341, 231] on link "NAS1102E5-28" at bounding box center [341, 229] width 44 height 9
click at [558, 264] on link "Back to Purchase Order" at bounding box center [562, 259] width 97 height 19
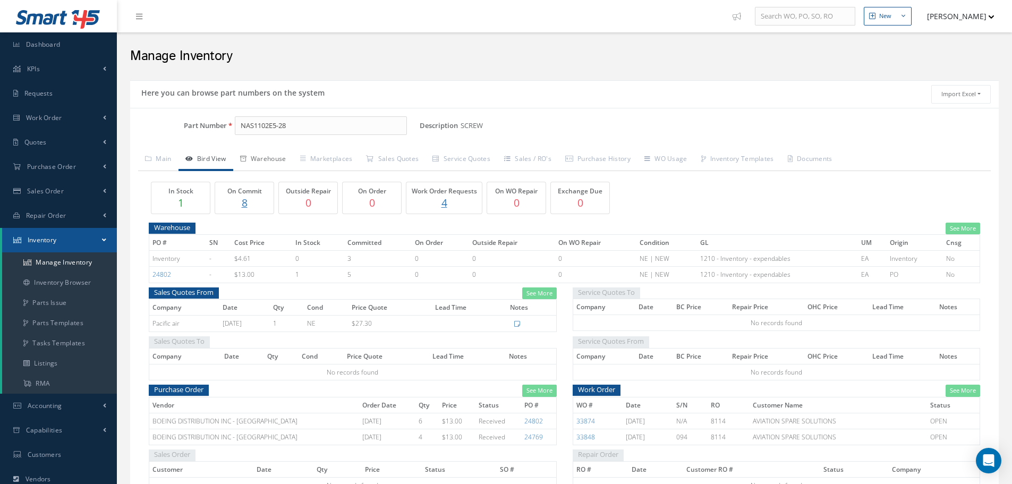
click at [274, 155] on link "Warehouse" at bounding box center [263, 160] width 60 height 22
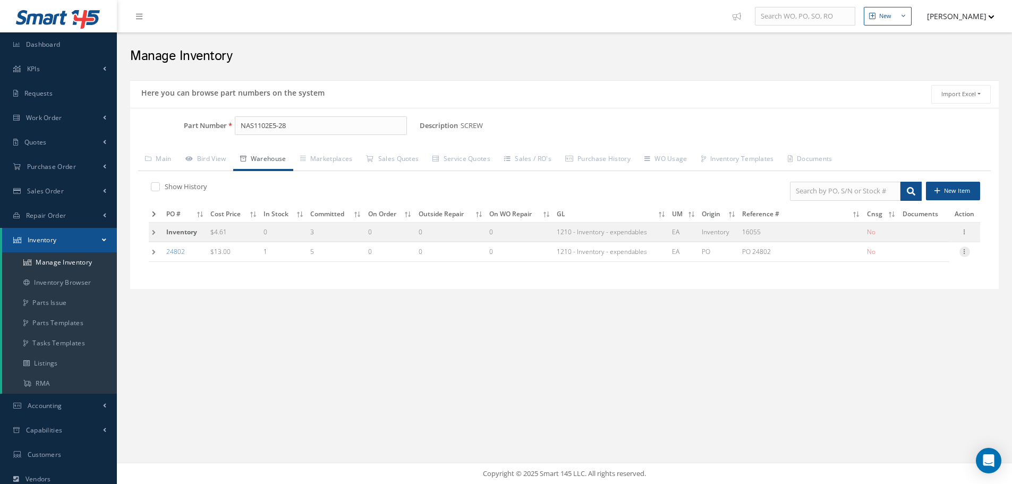
click at [965, 255] on icon at bounding box center [965, 251] width 11 height 9
click at [920, 256] on link "Edit" at bounding box center [916, 259] width 84 height 14
type input "13.00"
type input "[DATE]"
type input "PO 24802"
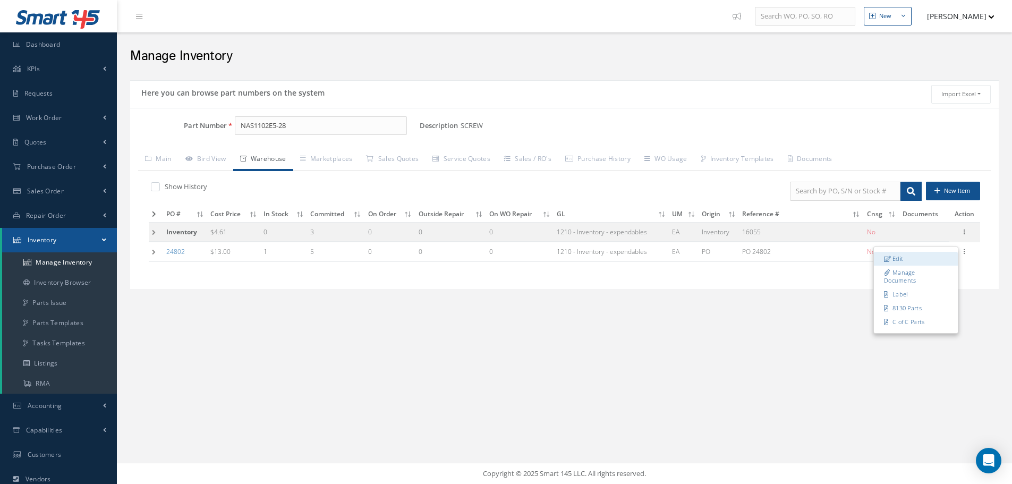
type input "[DATE]"
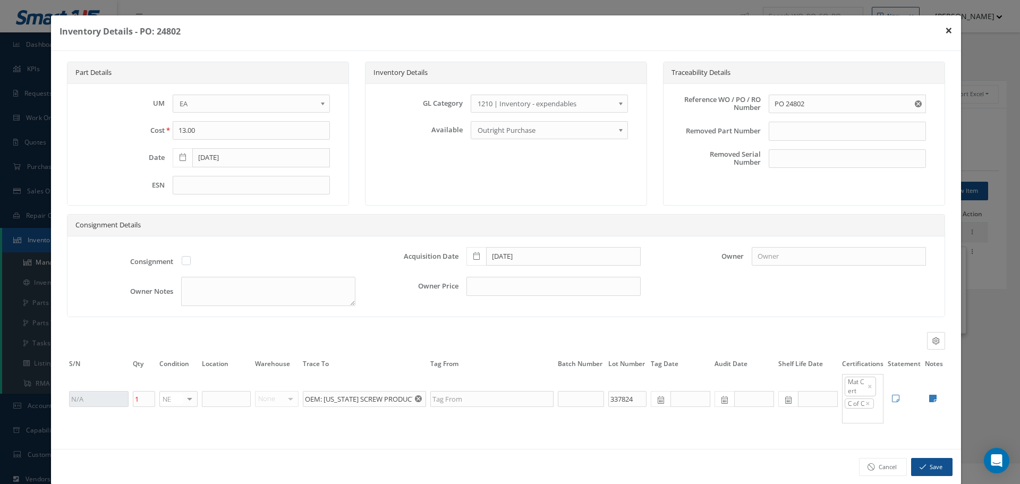
click at [941, 30] on button "×" at bounding box center [949, 30] width 24 height 30
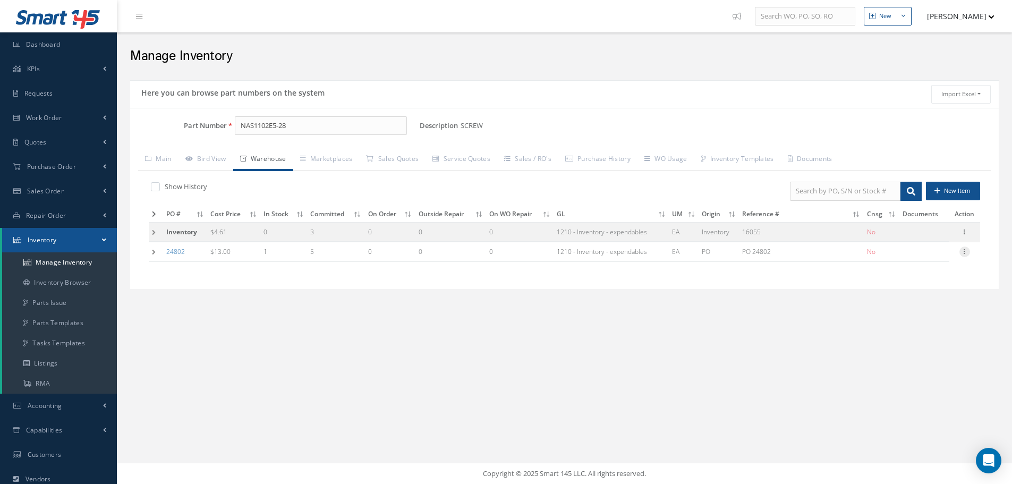
click at [967, 251] on icon at bounding box center [965, 251] width 11 height 9
click at [902, 294] on link "Label" at bounding box center [916, 295] width 84 height 14
click at [965, 255] on icon at bounding box center [965, 251] width 11 height 9
click at [936, 256] on link "Edit" at bounding box center [916, 259] width 84 height 14
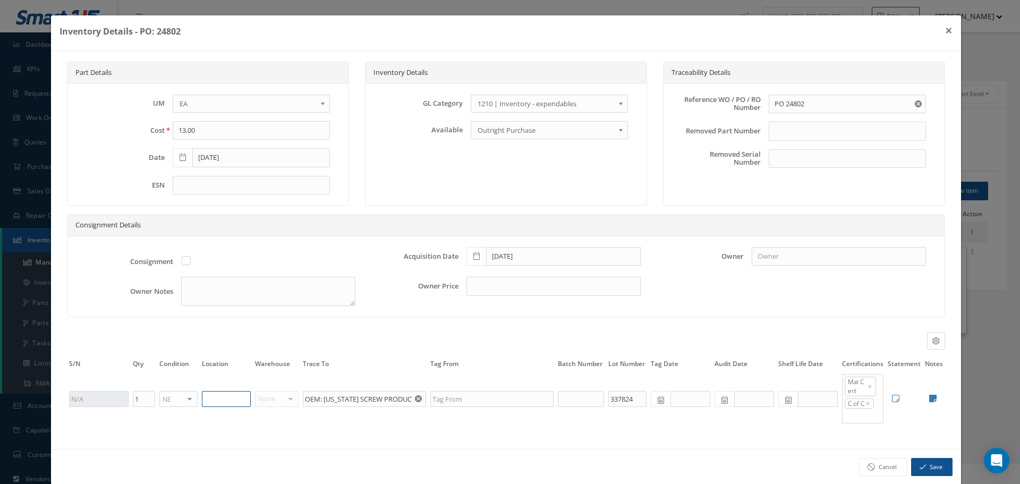
click at [218, 399] on input "text" at bounding box center [226, 399] width 49 height 16
type input "RN8-1-63"
click at [922, 461] on button "Save" at bounding box center [931, 467] width 41 height 19
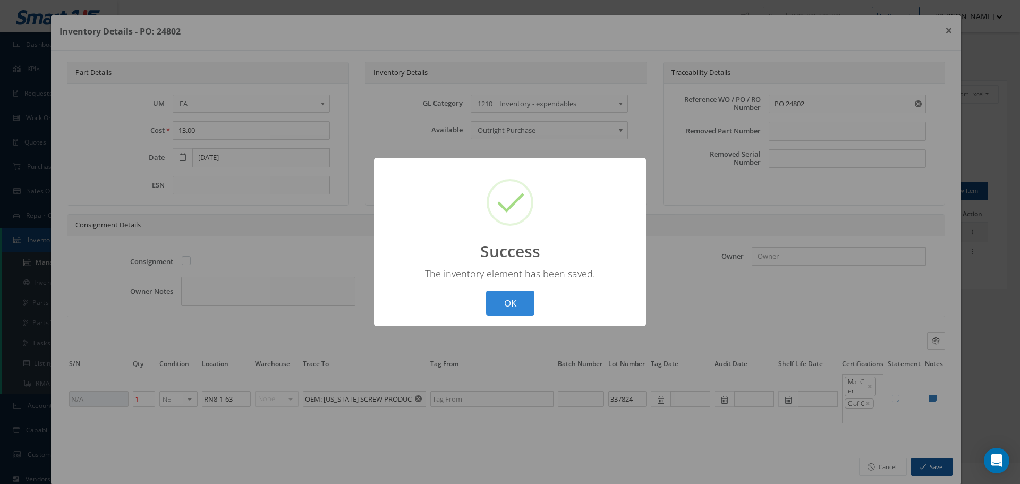
drag, startPoint x: 511, startPoint y: 303, endPoint x: 551, endPoint y: 302, distance: 39.9
click at [512, 303] on button "OK" at bounding box center [510, 303] width 48 height 25
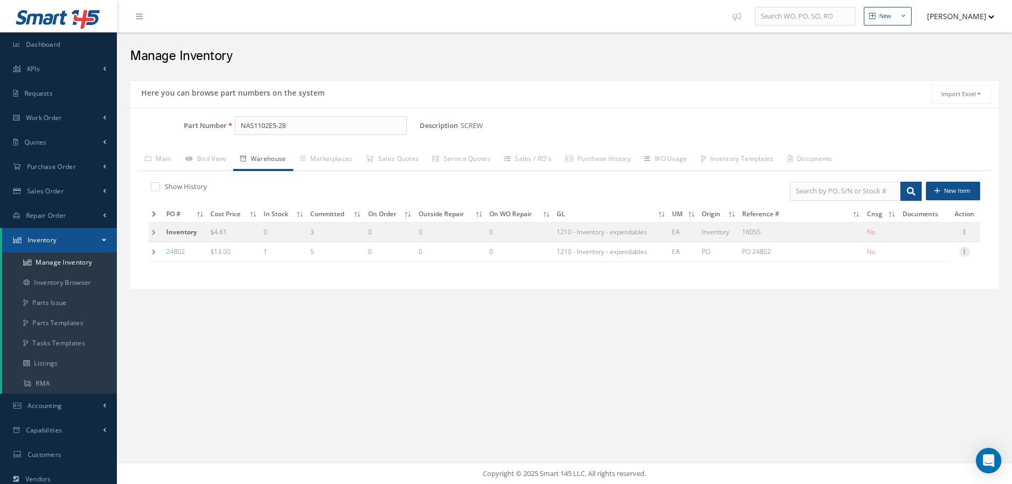
click at [966, 250] on icon at bounding box center [965, 251] width 11 height 9
click at [906, 295] on link "Label" at bounding box center [916, 295] width 84 height 14
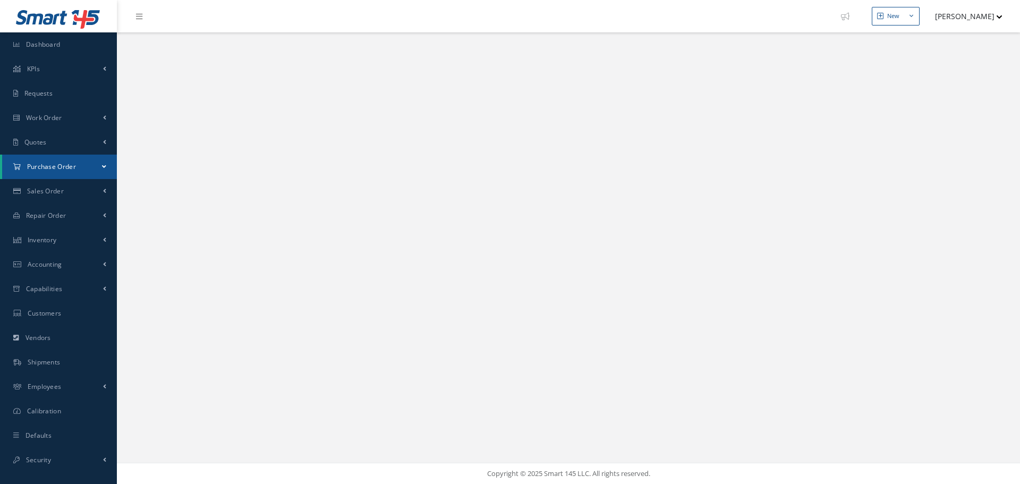
select select "25"
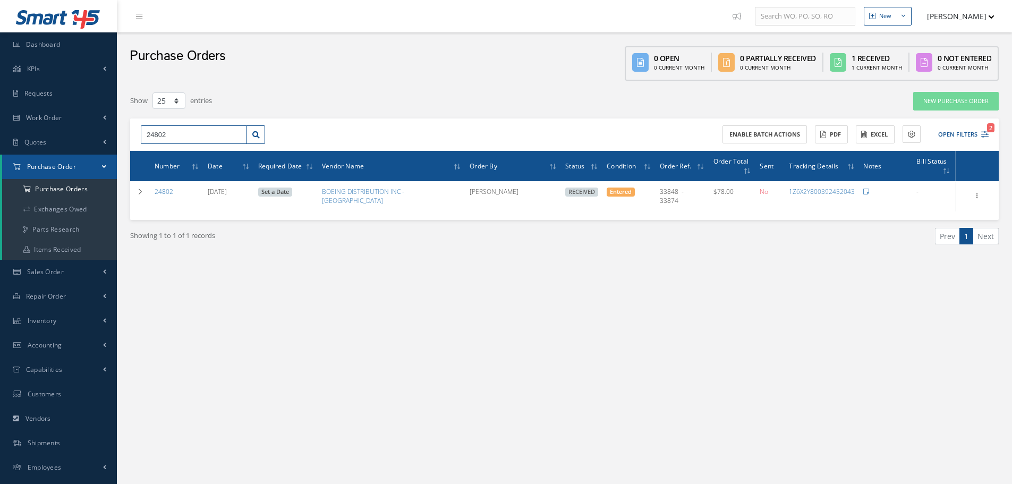
click at [171, 130] on input "24802" at bounding box center [194, 134] width 106 height 19
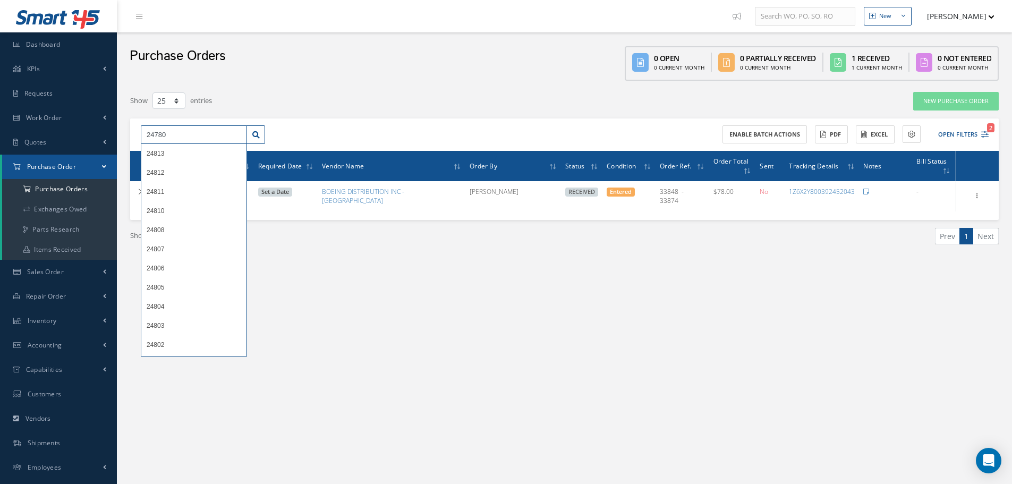
type input "24780"
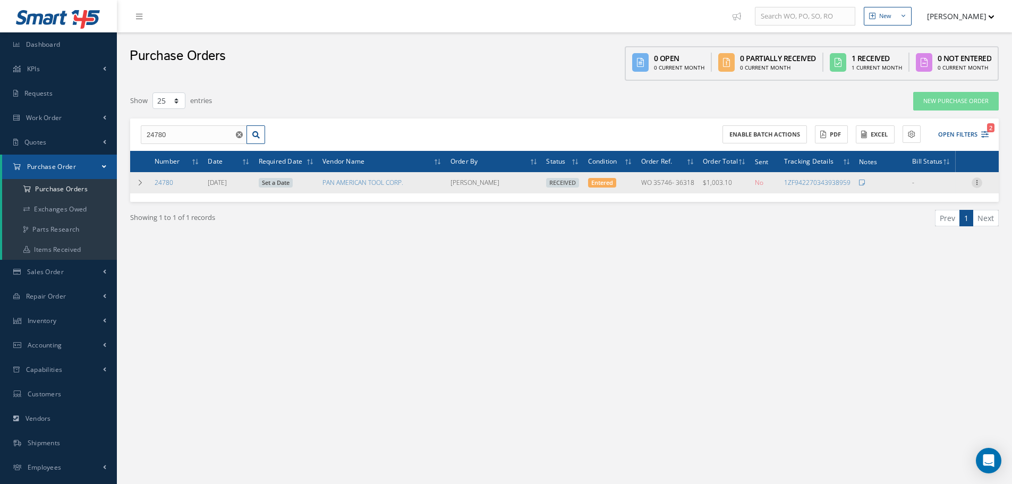
click at [977, 183] on icon at bounding box center [977, 182] width 11 height 9
click at [933, 192] on link "Receiving Details" at bounding box center [928, 190] width 84 height 14
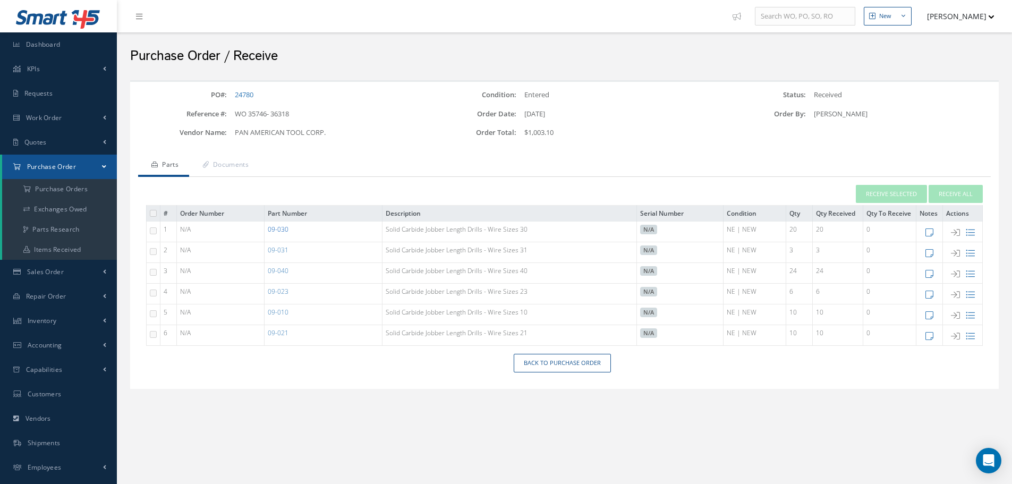
click at [282, 230] on link "09-030" at bounding box center [278, 229] width 21 height 9
click at [287, 333] on link "09-021" at bounding box center [278, 332] width 21 height 9
click at [283, 251] on link "09-031" at bounding box center [278, 250] width 21 height 9
click at [282, 272] on link "09-040" at bounding box center [278, 270] width 21 height 9
click at [281, 293] on link "09-023" at bounding box center [278, 291] width 21 height 9
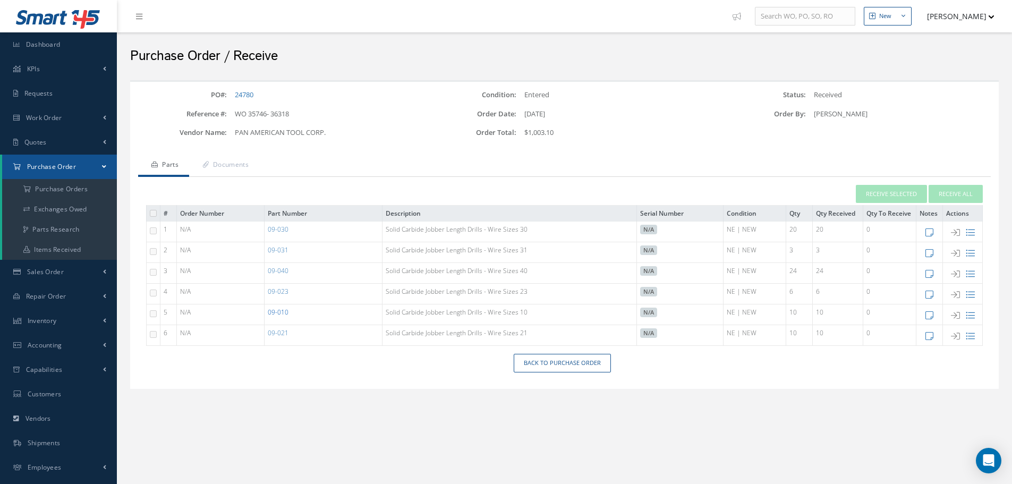
click at [283, 314] on link "09-010" at bounding box center [278, 312] width 21 height 9
click at [544, 363] on link "Back to Purchase Order" at bounding box center [562, 363] width 97 height 19
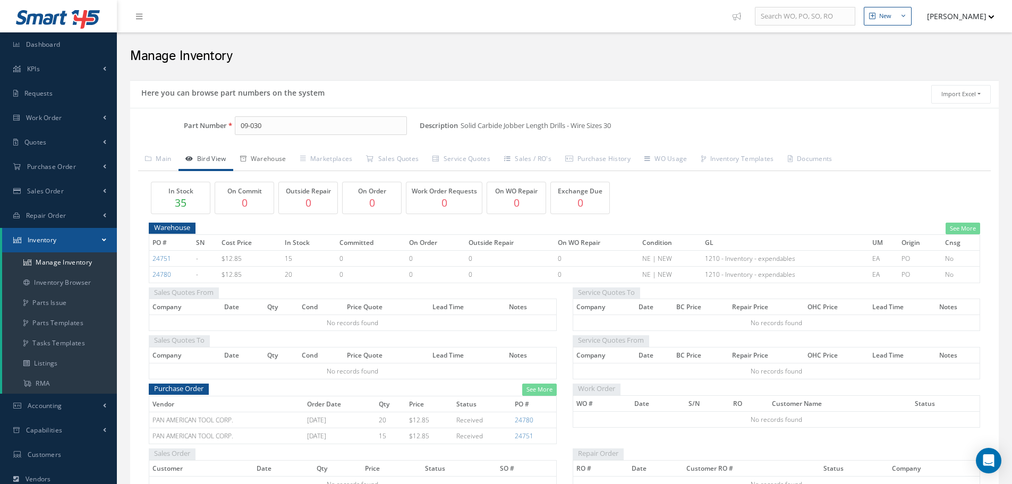
click at [271, 161] on link "Warehouse" at bounding box center [263, 160] width 60 height 22
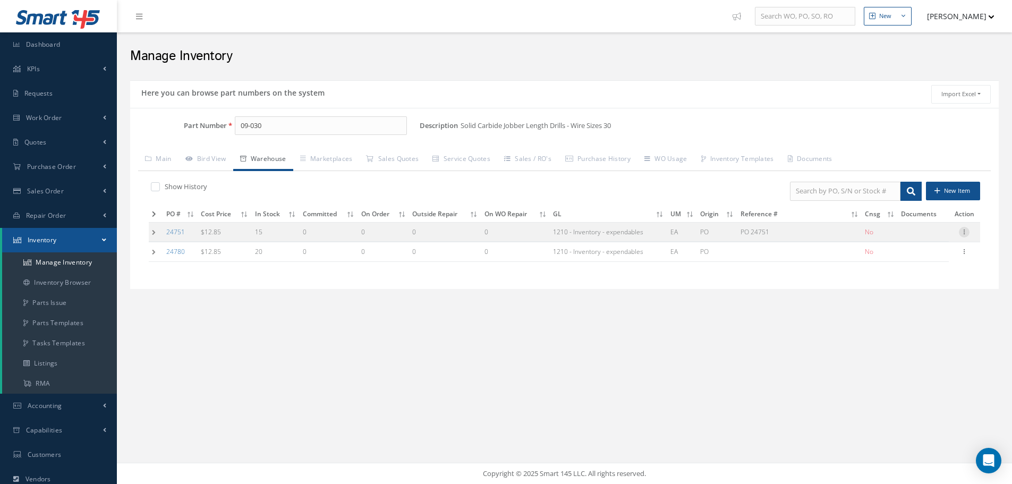
click at [965, 236] on div at bounding box center [964, 232] width 11 height 11
click at [928, 240] on link "Edit" at bounding box center [916, 239] width 84 height 14
type input "12.85"
type input "[DATE]"
type input "PO 24751"
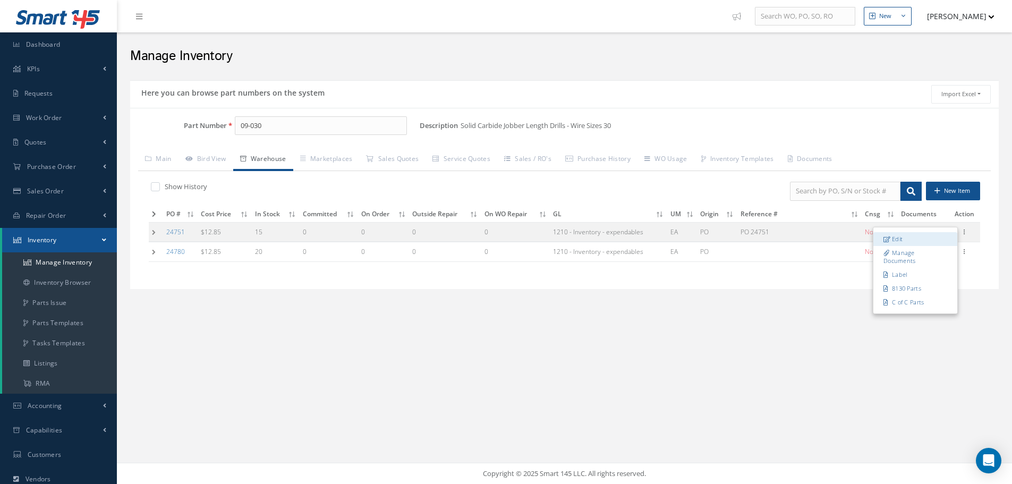
type input "[DATE]"
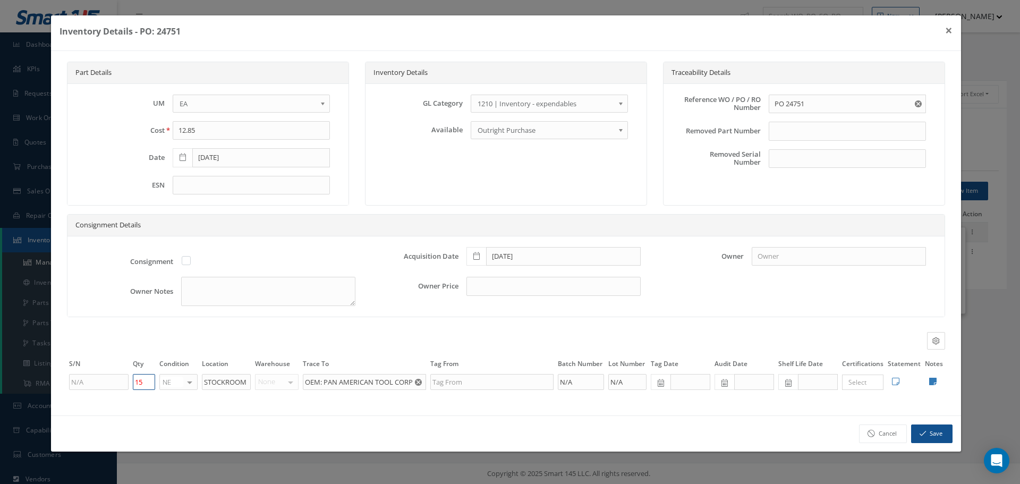
click at [143, 381] on input "15" at bounding box center [144, 382] width 22 height 16
type input "1"
click at [932, 437] on button "Save" at bounding box center [931, 434] width 41 height 19
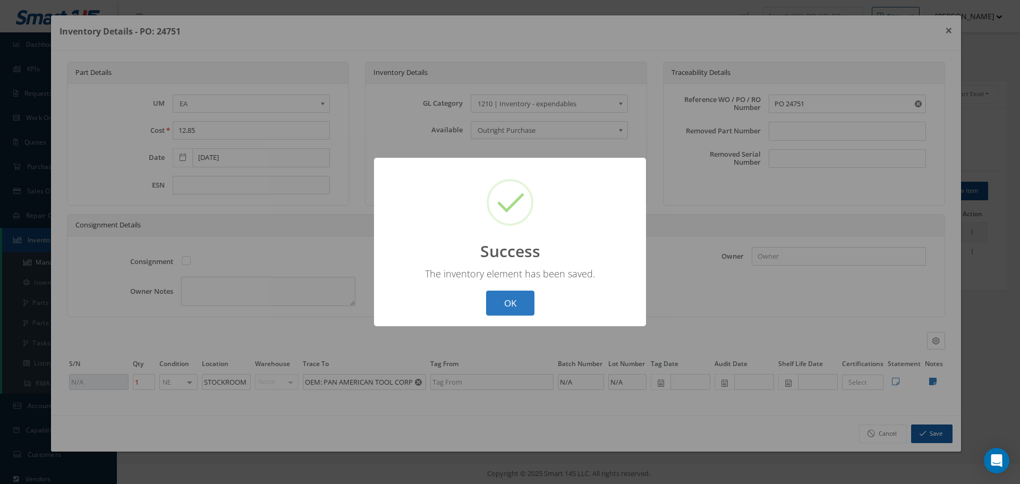
click at [513, 303] on button "OK" at bounding box center [510, 303] width 48 height 25
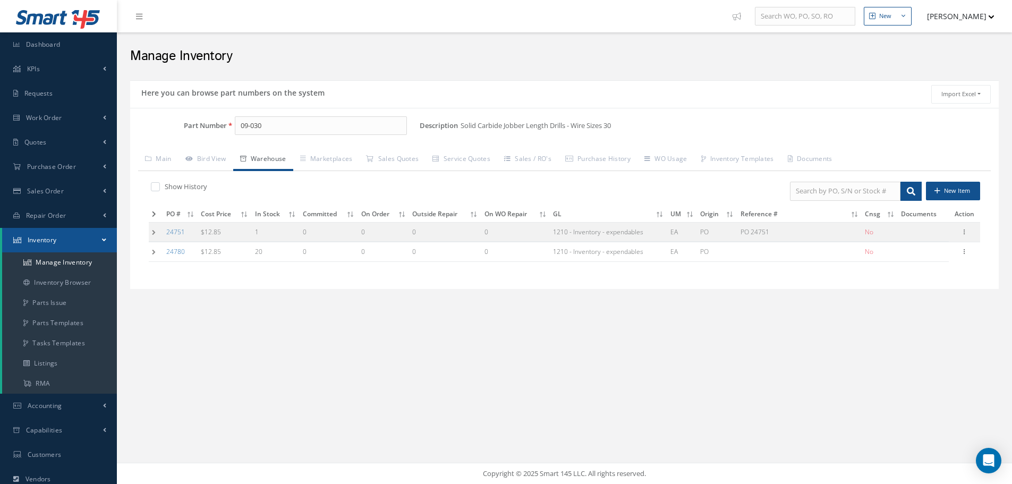
drag, startPoint x: 965, startPoint y: 249, endPoint x: 943, endPoint y: 257, distance: 23.2
click at [965, 249] on icon at bounding box center [964, 251] width 11 height 9
click at [923, 259] on link "Edit" at bounding box center [916, 259] width 84 height 14
type input "[DATE]"
type input "20"
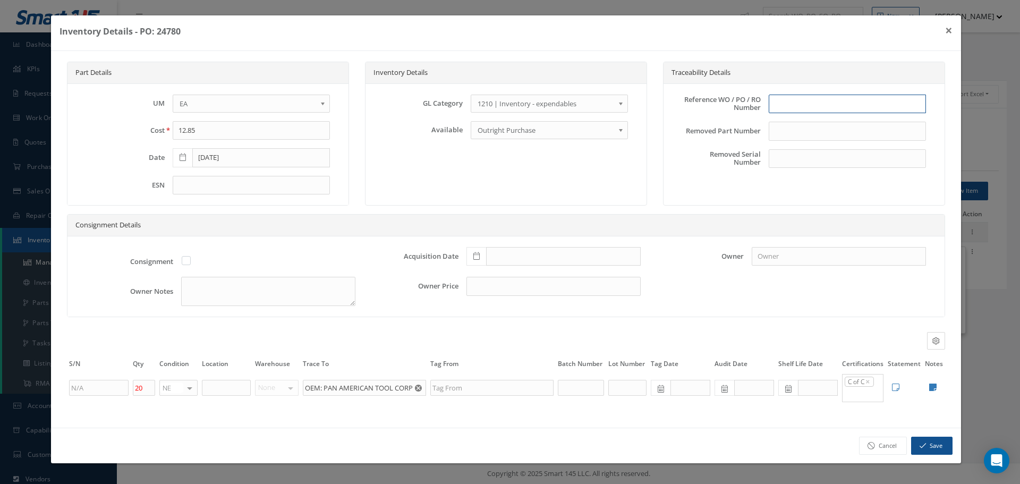
click at [785, 104] on input "text" at bounding box center [847, 104] width 157 height 19
type input "PO 24780"
click at [474, 256] on icon at bounding box center [477, 255] width 6 height 7
click at [507, 209] on td "30" at bounding box center [506, 208] width 16 height 16
type input "[DATE]"
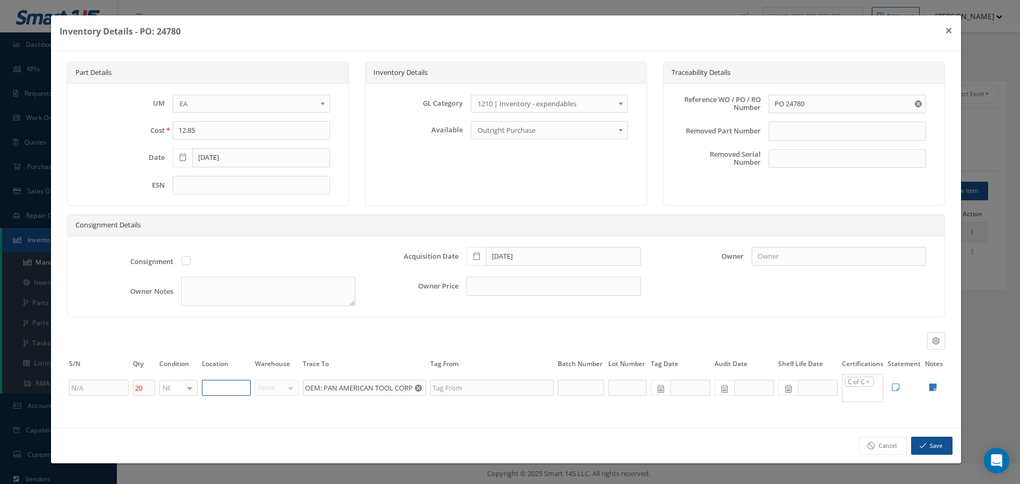
click at [214, 390] on input "text" at bounding box center [226, 388] width 49 height 16
type input "STOCK ROOM"
click at [938, 386] on td "Edit Notes Cancel Save" at bounding box center [934, 388] width 22 height 30
click at [936, 388] on icon at bounding box center [932, 387] width 7 height 9
type textarea "PAN AMERICAN COC"
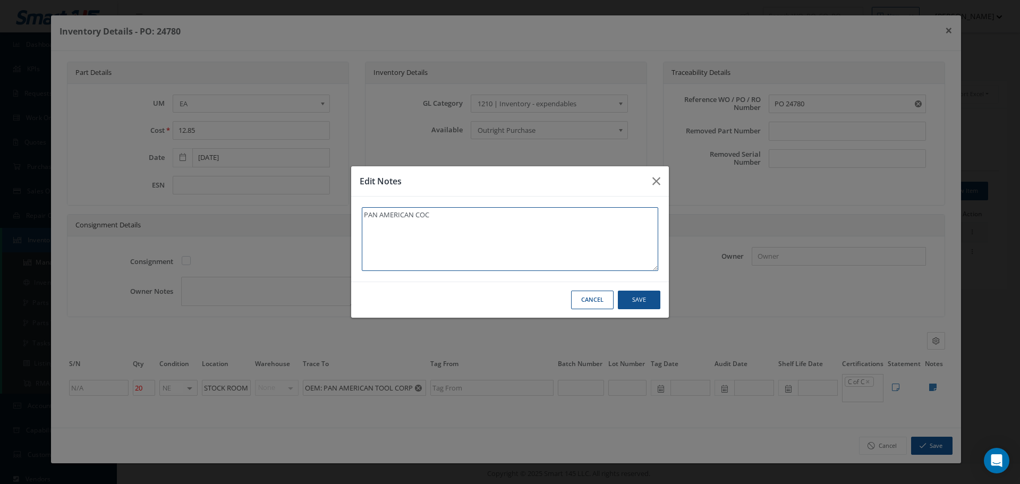
click at [460, 208] on textarea "PAN AMERICAN COC" at bounding box center [510, 239] width 297 height 64
type textarea "PAN AMERICAN COC"
type textarea "PAN AMERICAN COC *"
type textarea "PAN AMERICAN COC **"
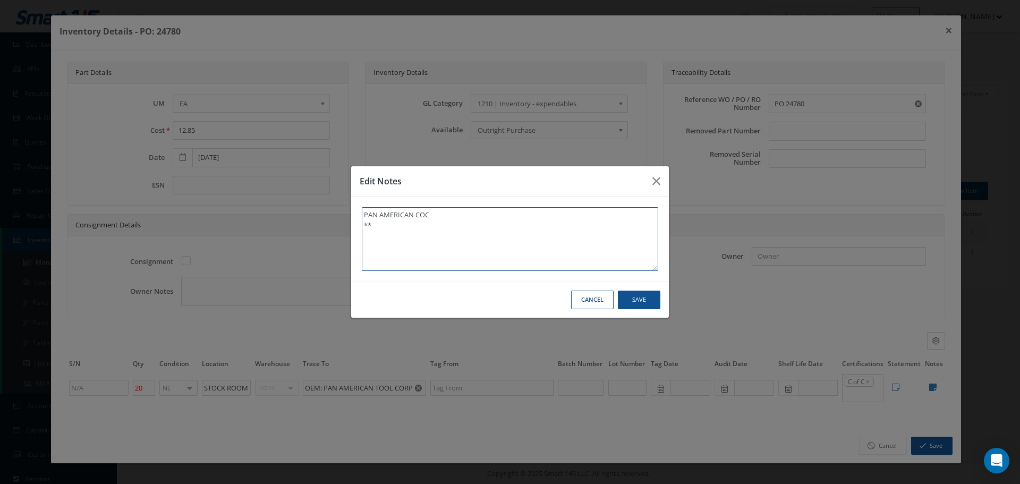
type textarea "PAN AMERICAN COC **"
type textarea "PAN AMERICAN COC ** R"
type textarea "PAN AMERICAN COC ** RE"
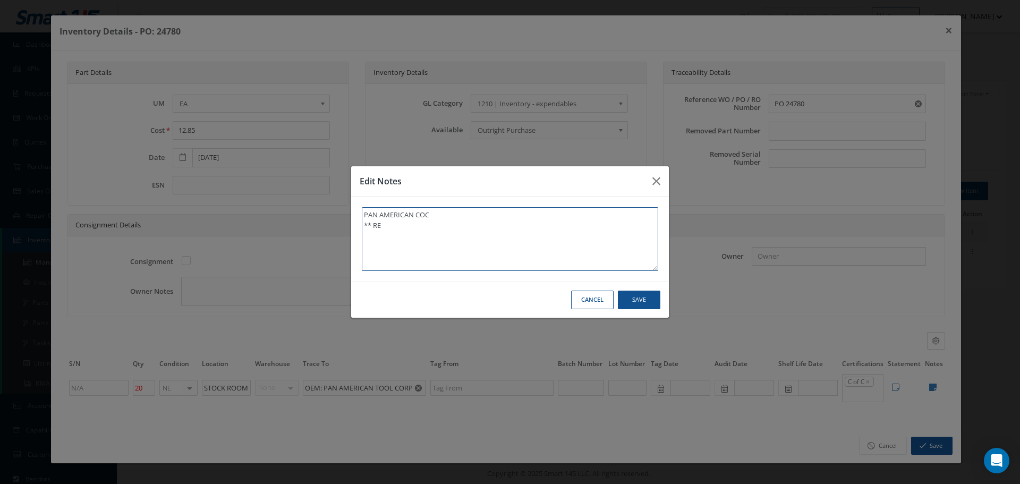
type textarea "PAN AMERICAN COC ** REC"
type textarea "PAN AMERICAN COC ** RECE"
type textarea "PAN AMERICAN COC ** RECEI"
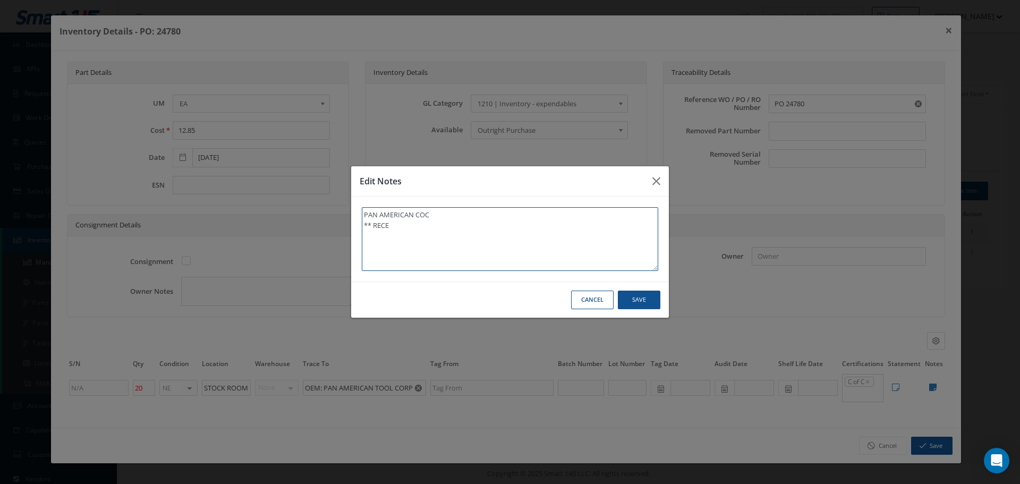
type textarea "PAN AMERICAN COC ** RECEI"
type textarea "PAN AMERICAN COC ** RECEIV"
type textarea "PAN AMERICAN COC ** RECEIVE"
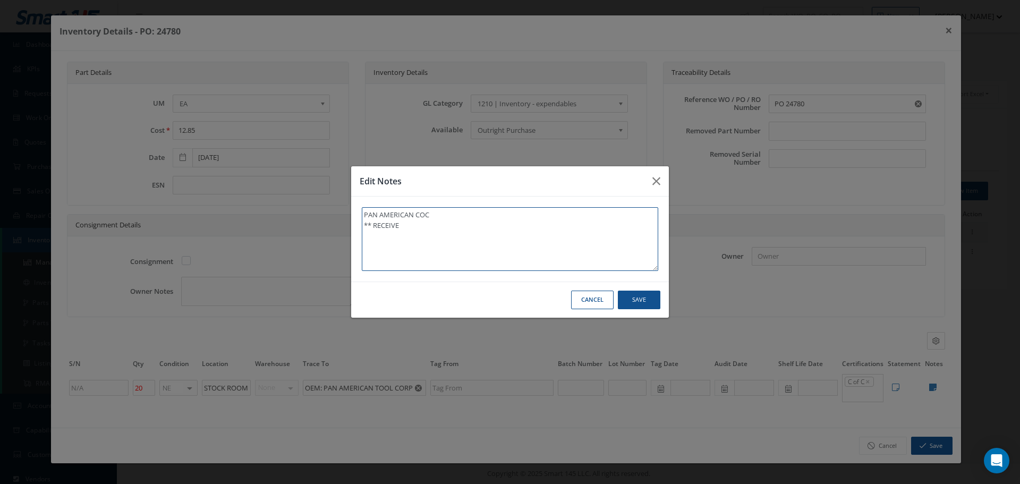
type textarea "PAN AMERICAN COC ** RECEIVED"
type textarea "PAN AMERICAN COC ** RECEIVED S"
type textarea "PAN AMERICAN COC ** RECEIVED ST"
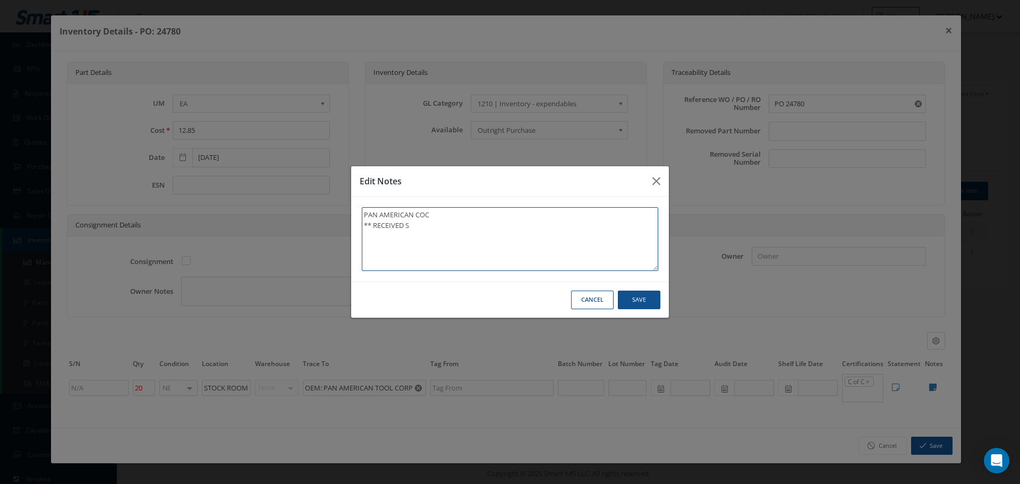
type textarea "PAN AMERICAN COC ** RECEIVED ST"
type textarea "PAN AMERICAN COC ** RECEIVED STO"
type textarea "PAN AMERICAN COC ** RECEIVED STOC"
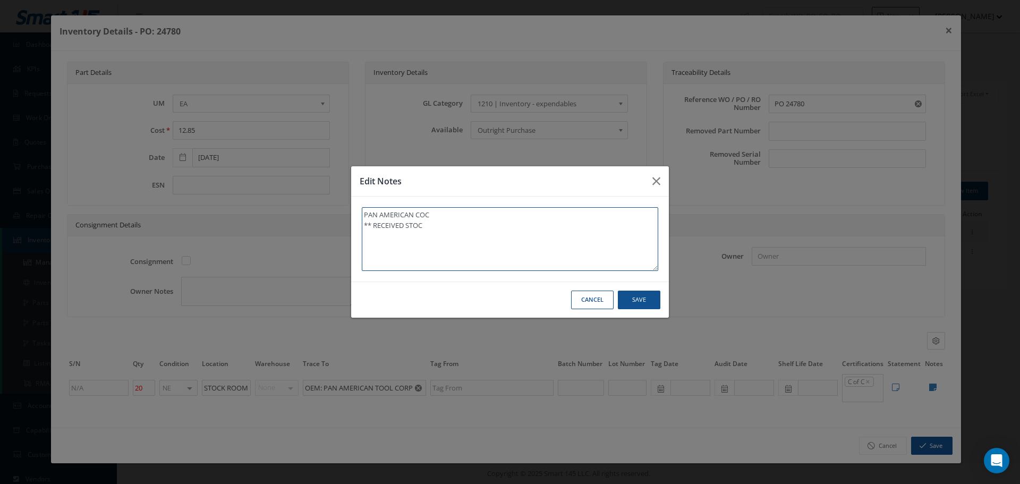
type textarea "PAN AMERICAN COC ** RECEIVED STOCK"
type textarea "PAN AMERICAN COC ** RECEIVED STOCK 0"
type textarea "PAN AMERICAN COC ** RECEIVED STOCK 09"
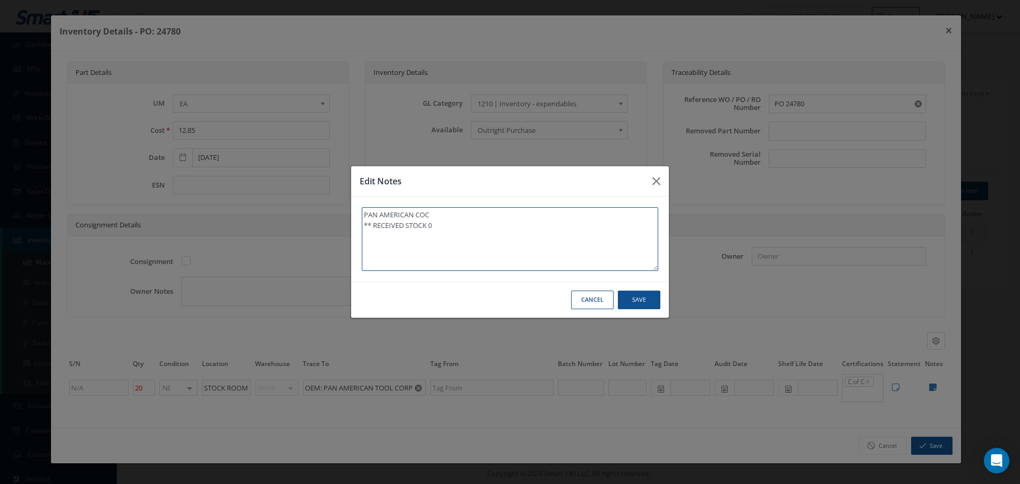
type textarea "PAN AMERICAN COC ** RECEIVED STOCK 09"
type textarea "PAN AMERICAN COC ** RECEIVED STOCK 09/"
type textarea "PAN AMERICAN COC ** RECEIVED STOCK 09/3"
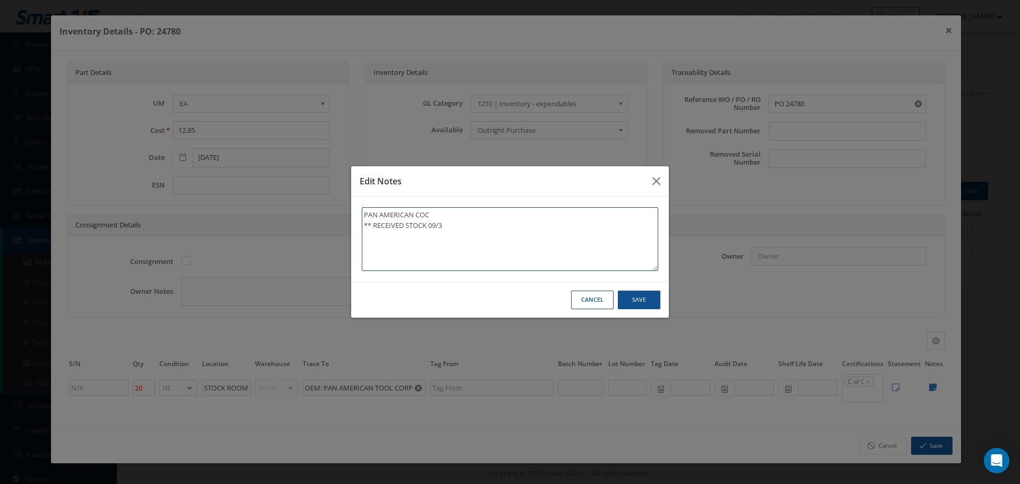
type textarea "PAN AMERICAN COC ** RECEIVED STOCK 09/30"
type textarea "PAN AMERICAN COC ** RECEIVED STOCK 09/30/"
type textarea "PAN AMERICAN COC ** RECEIVED STOCK 09/30/2"
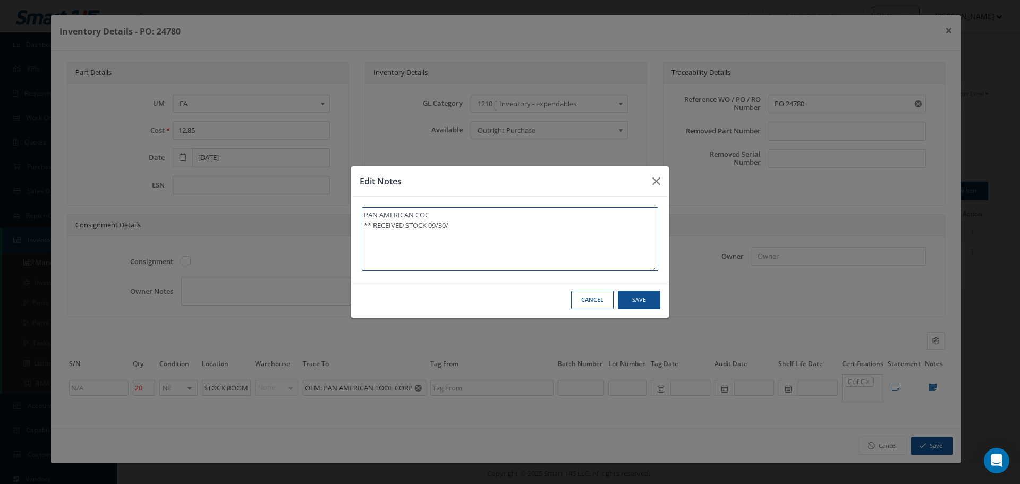
type textarea "PAN AMERICAN COC ** RECEIVED STOCK 09/30/2"
type textarea "PAN AMERICAN COC ** RECEIVED STOCK 09/30/20"
type textarea "PAN AMERICAN COC ** RECEIVED STOCK 09/30/202"
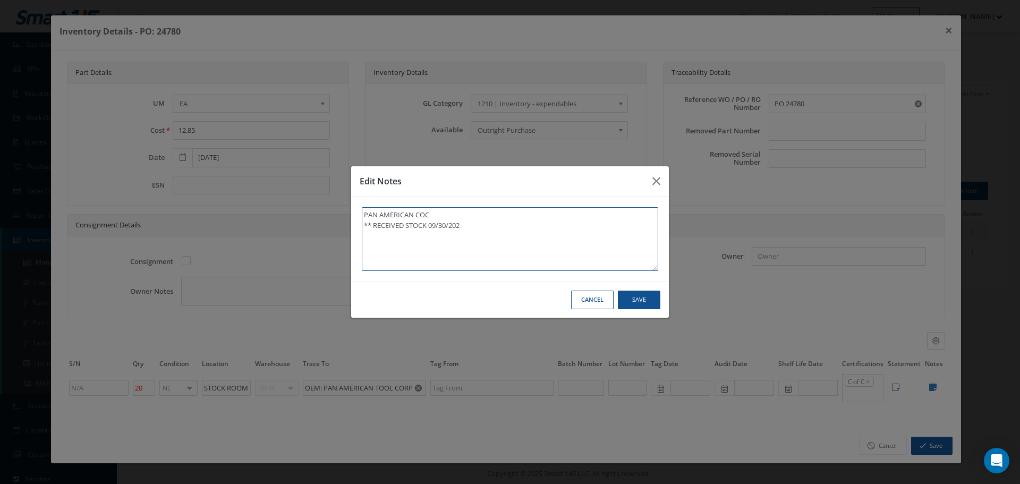
type textarea "PAN AMERICAN COC ** RECEIVED STOCK 09/30/2025"
type textarea "PAN AMERICAN COC ** RECEIVED STOCK [DATE]."
click at [643, 303] on button "Save" at bounding box center [639, 300] width 43 height 19
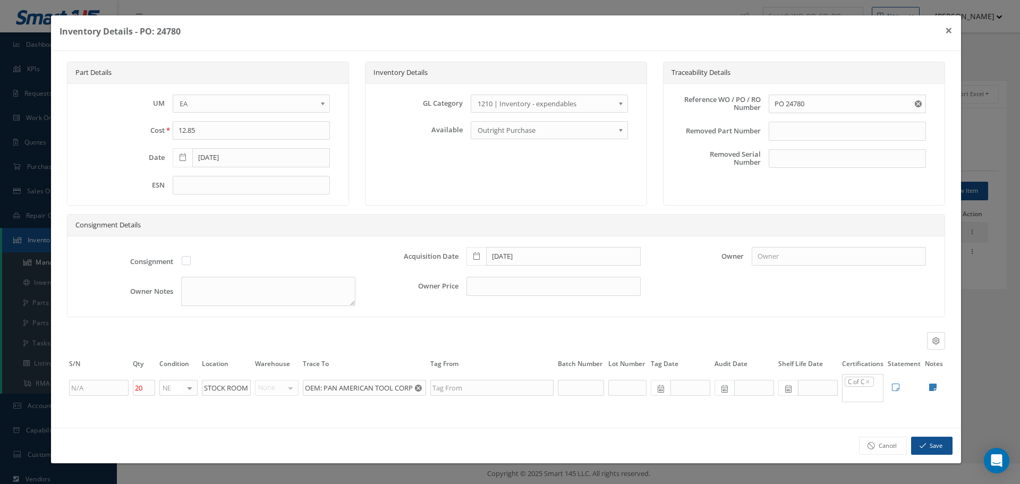
click at [934, 391] on icon at bounding box center [932, 387] width 7 height 9
type textarea "PAN AMERICAN COC ** RECEIVED STOCK [DATE]."
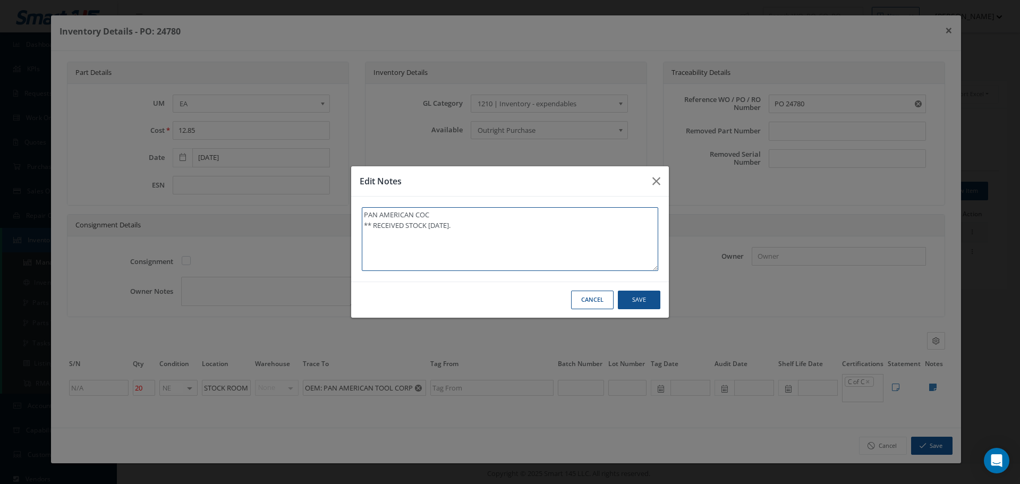
drag, startPoint x: 362, startPoint y: 226, endPoint x: 520, endPoint y: 232, distance: 158.5
click at [520, 232] on textarea "PAN AMERICAN COC ** RECEIVED STOCK [DATE]." at bounding box center [510, 239] width 297 height 64
click at [648, 302] on button "Save" at bounding box center [639, 300] width 43 height 19
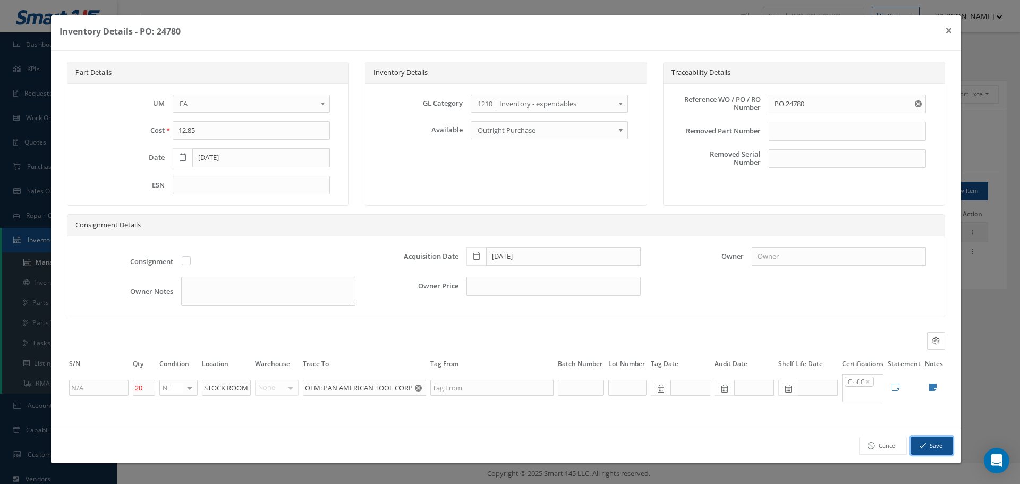
click at [934, 442] on button "Save" at bounding box center [931, 446] width 41 height 19
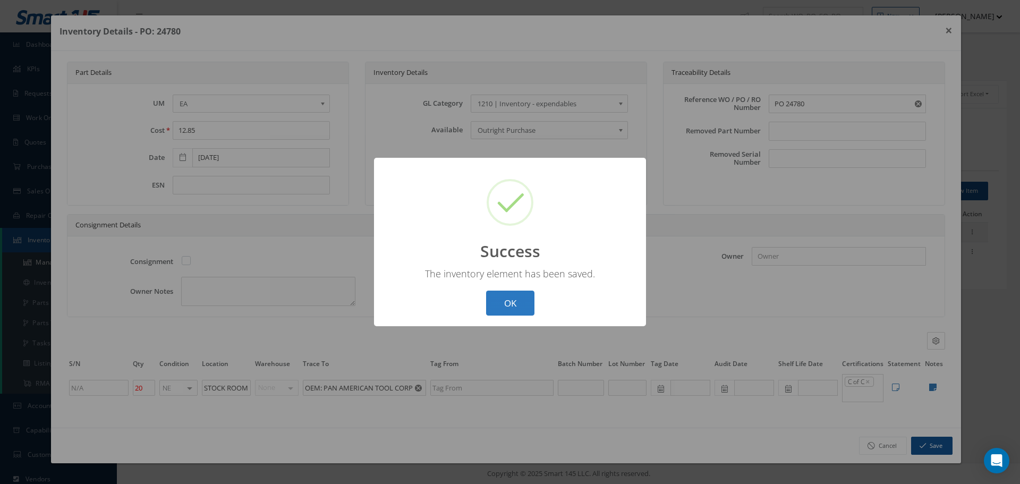
click at [511, 301] on button "OK" at bounding box center [510, 303] width 48 height 25
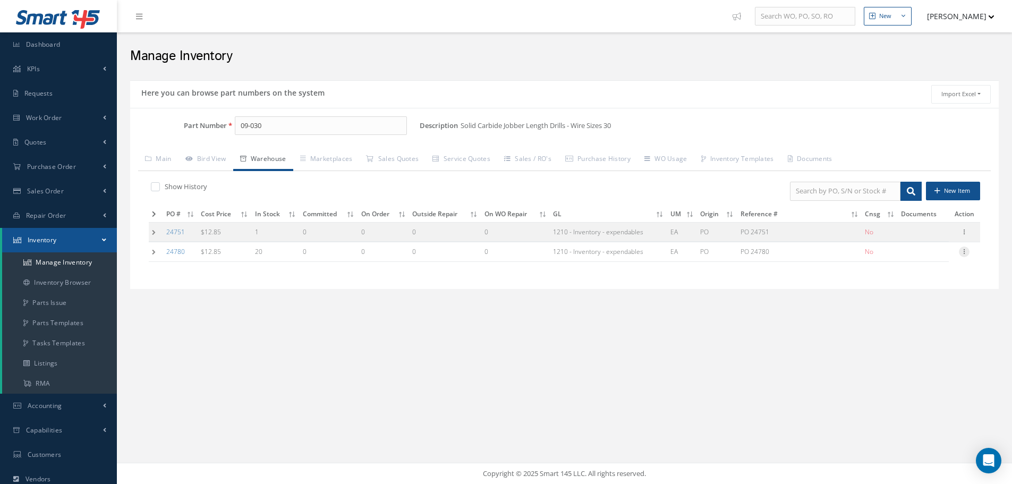
click at [964, 255] on icon at bounding box center [964, 251] width 11 height 9
click at [911, 294] on link "Label" at bounding box center [916, 295] width 84 height 14
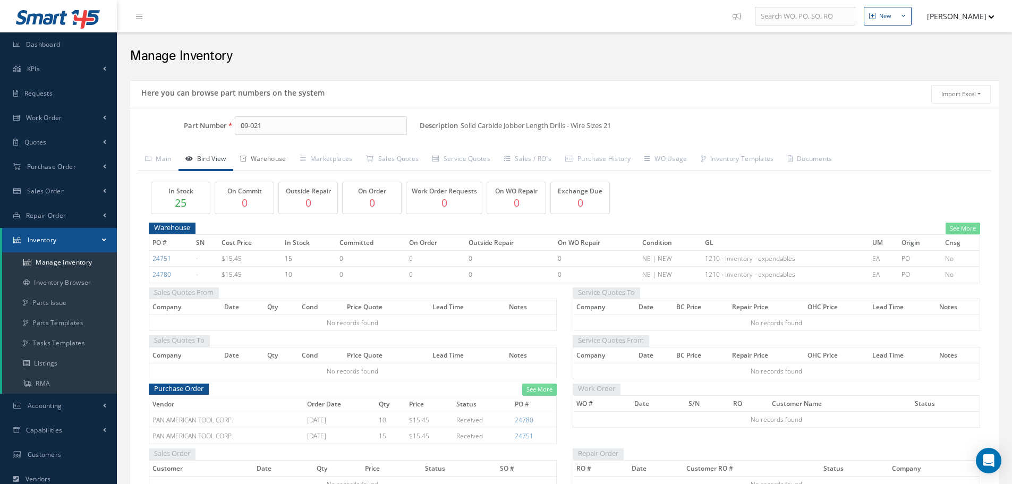
click at [275, 162] on link "Warehouse" at bounding box center [263, 160] width 60 height 22
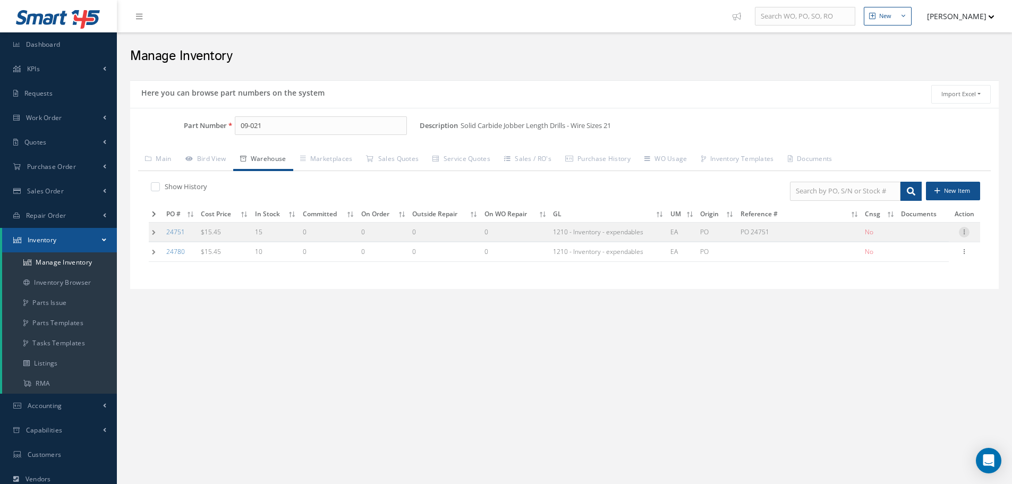
click at [965, 234] on icon at bounding box center [964, 231] width 11 height 9
click at [924, 238] on link "Edit" at bounding box center [916, 239] width 84 height 14
type input "15.45"
type input "09/02/2025"
type input "PO 24751"
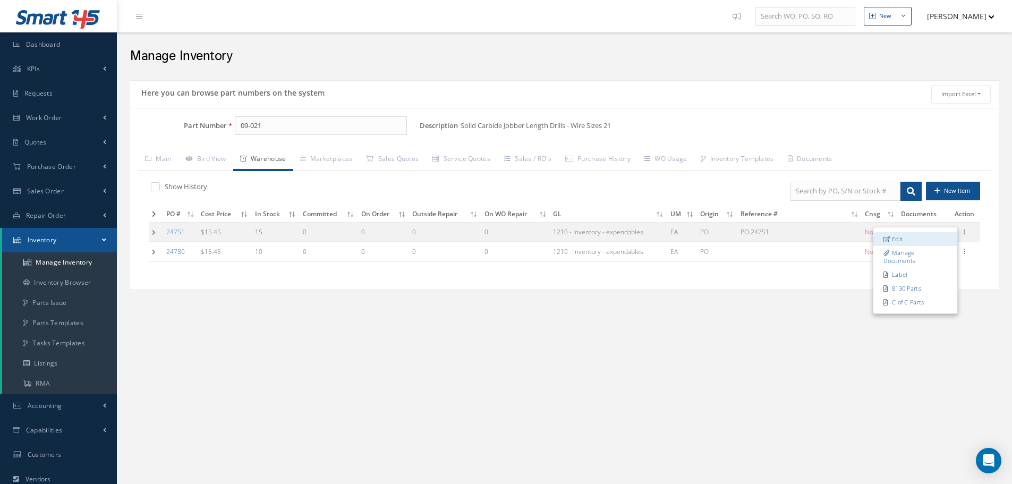
type input "09/02/2025"
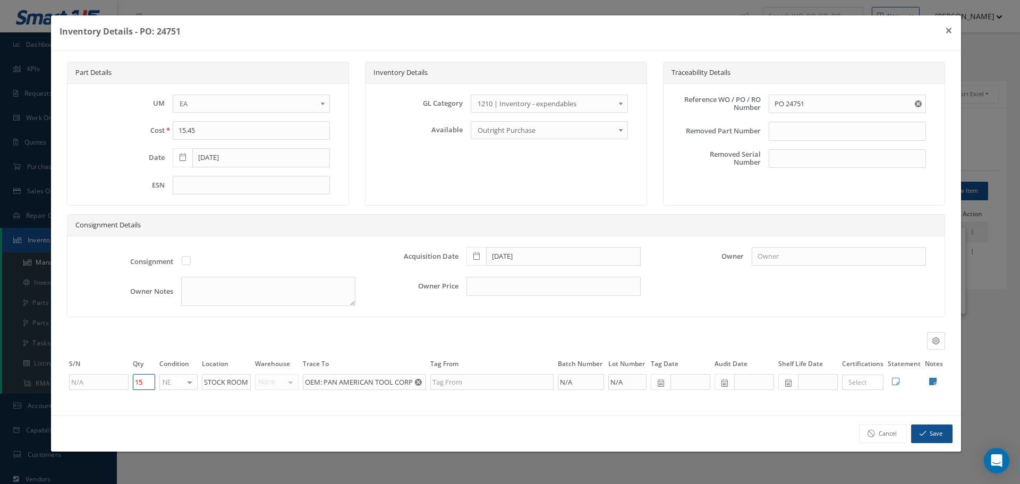
click at [154, 379] on input "15" at bounding box center [144, 382] width 22 height 16
type input "1"
type input "0"
click at [931, 434] on button "Save" at bounding box center [931, 434] width 41 height 19
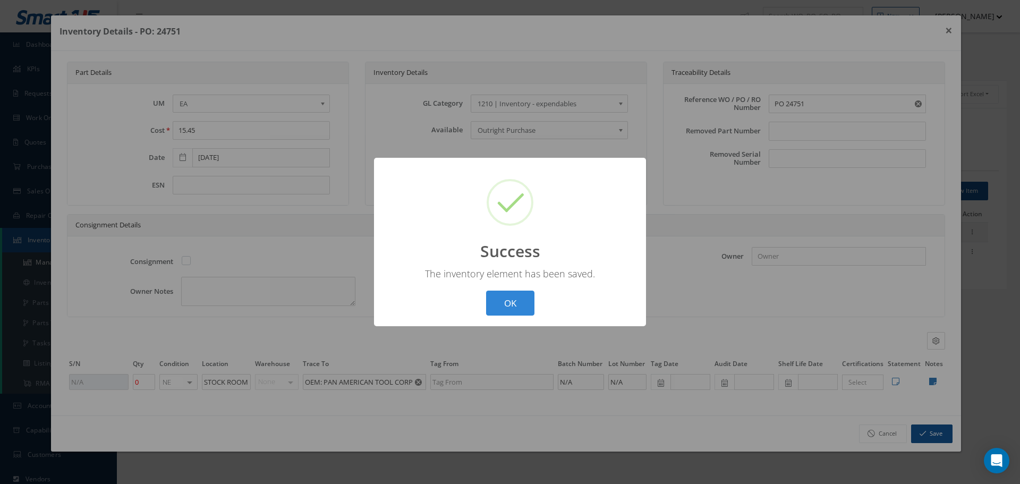
click at [501, 299] on button "OK" at bounding box center [510, 303] width 48 height 25
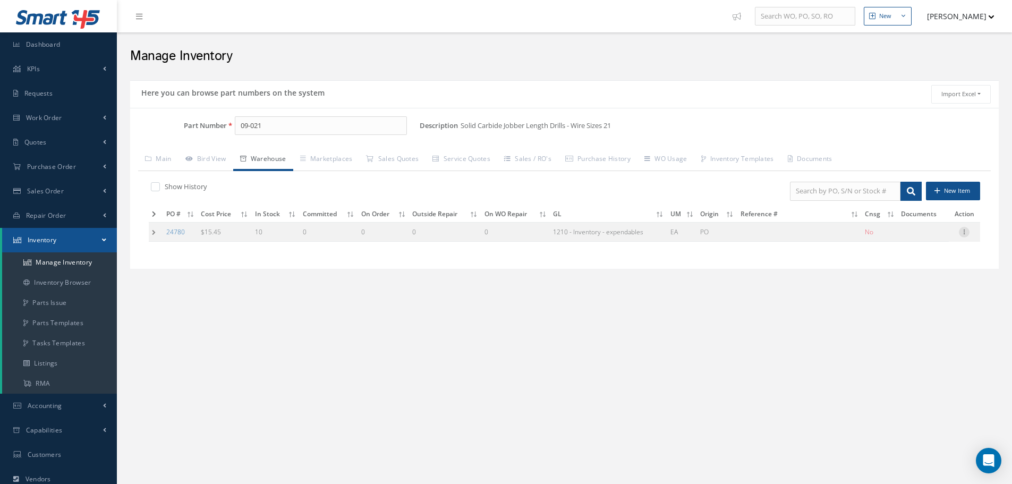
click at [965, 234] on icon at bounding box center [964, 231] width 11 height 9
click at [914, 235] on link "Edit" at bounding box center [916, 239] width 84 height 14
type input "[DATE]"
type input "10"
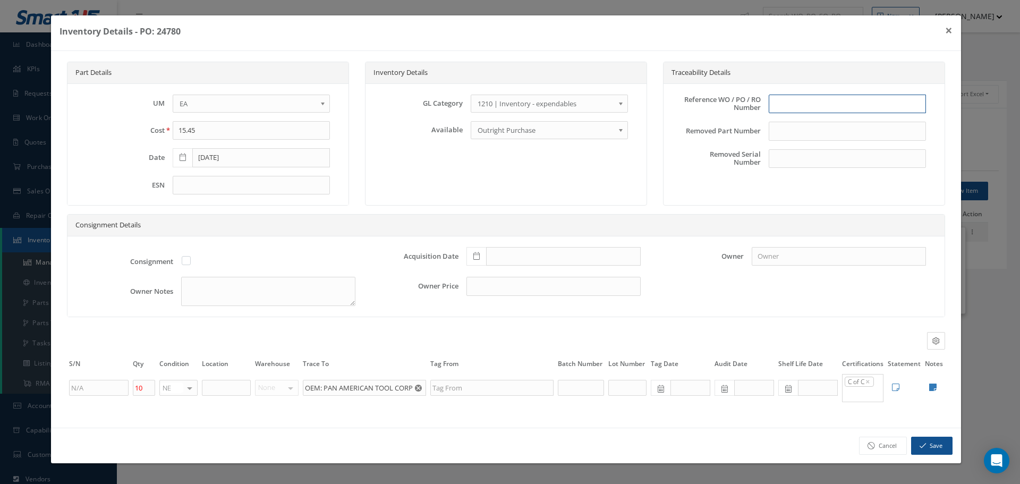
click at [783, 109] on input "text" at bounding box center [847, 104] width 157 height 19
type input "PO 24780"
click at [478, 255] on icon at bounding box center [477, 255] width 6 height 7
click at [508, 208] on td "30" at bounding box center [506, 208] width 16 height 16
type input "09/30/2025"
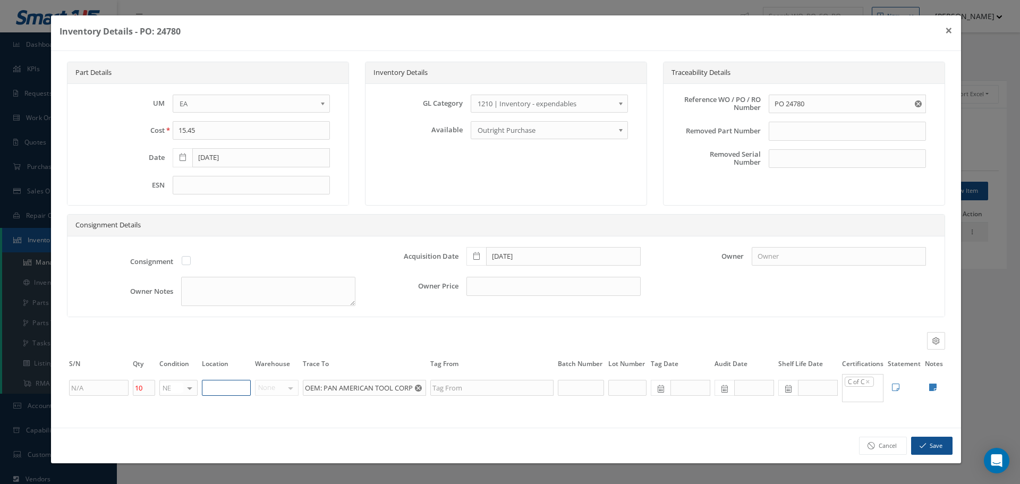
click at [219, 388] on input "text" at bounding box center [226, 388] width 49 height 16
type input "STOCK ROOM"
click at [934, 388] on icon at bounding box center [932, 387] width 7 height 9
type textarea "PAN AMERICAN COC"
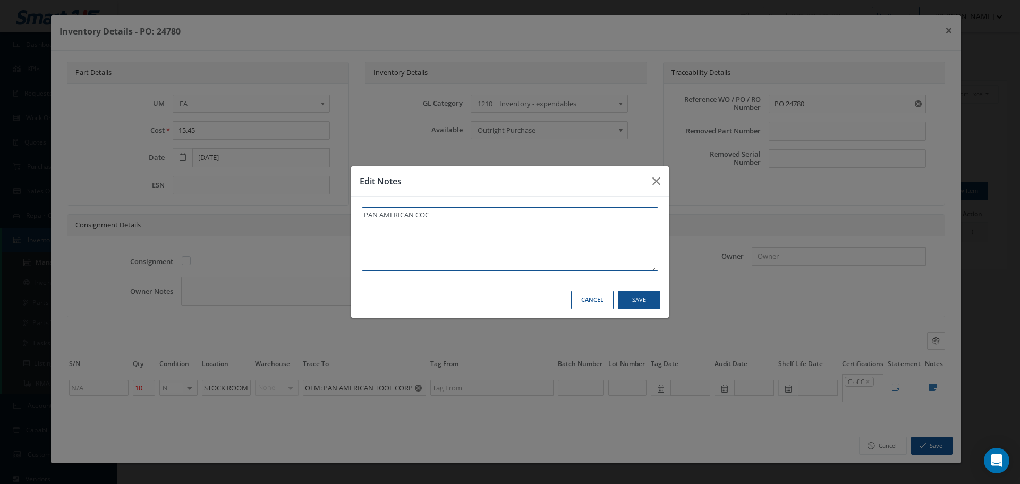
click at [482, 224] on textarea "PAN AMERICAN COC" at bounding box center [510, 239] width 297 height 64
type textarea "PAN AMERICAN COC"
paste textarea "** RECEIVED STOCK 09/30/2025."
type textarea "PAN AMERICAN COC ** RECEIVED STOCK 09/30/2025."
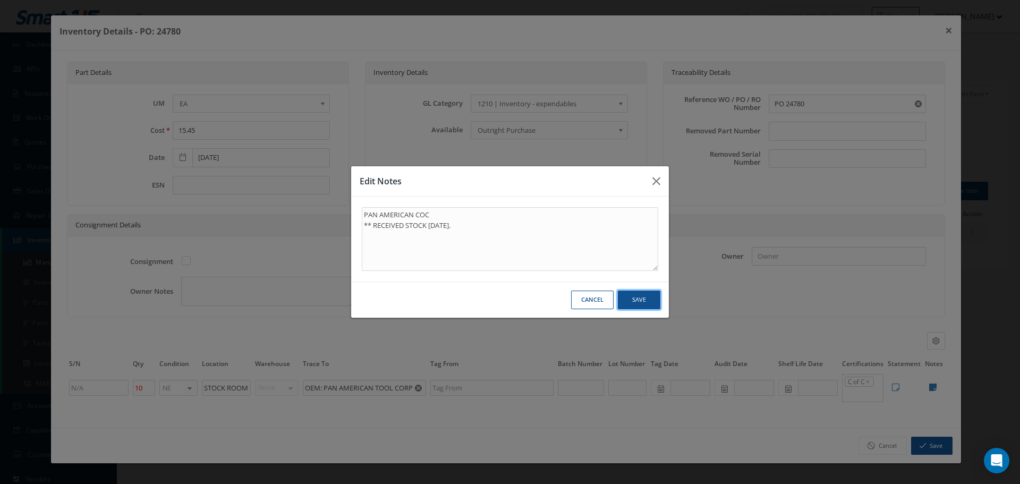
click at [657, 297] on button "Save" at bounding box center [639, 300] width 43 height 19
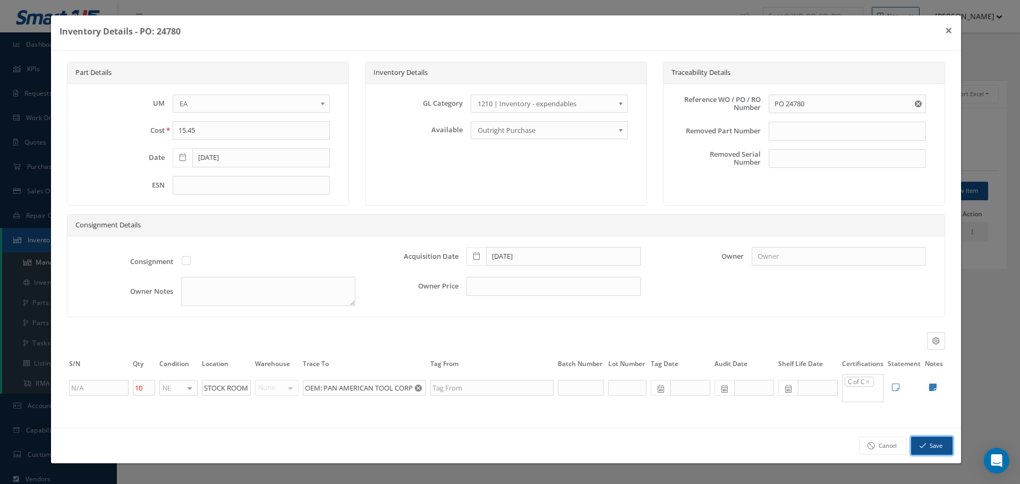
click at [943, 442] on button "Save" at bounding box center [931, 446] width 41 height 19
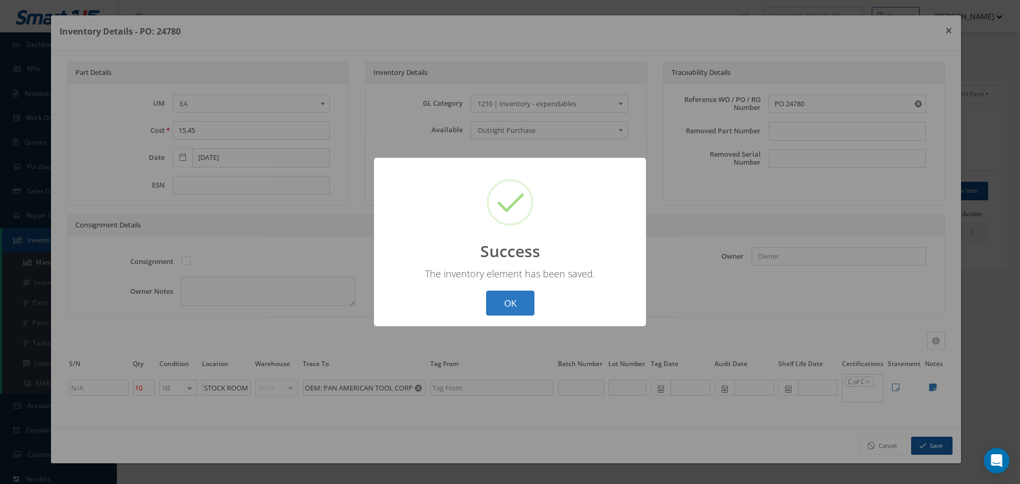
click at [518, 300] on button "OK" at bounding box center [510, 303] width 48 height 25
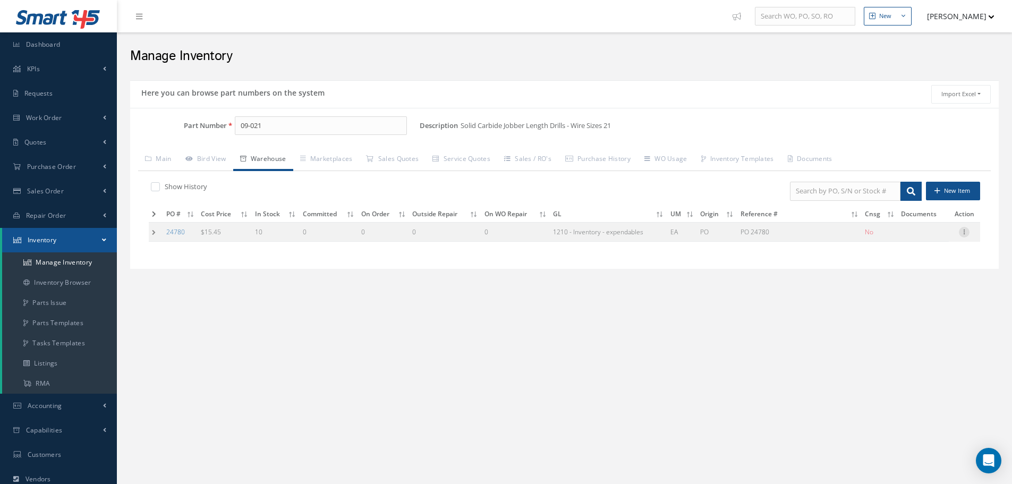
click at [964, 232] on icon at bounding box center [964, 231] width 11 height 9
click at [907, 273] on link "Label" at bounding box center [916, 275] width 84 height 14
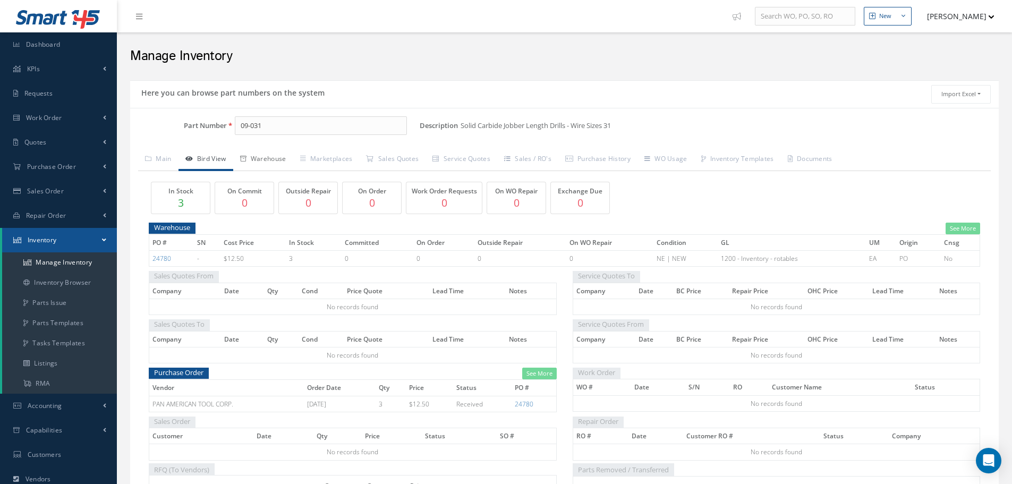
click at [277, 154] on link "Warehouse" at bounding box center [263, 160] width 60 height 22
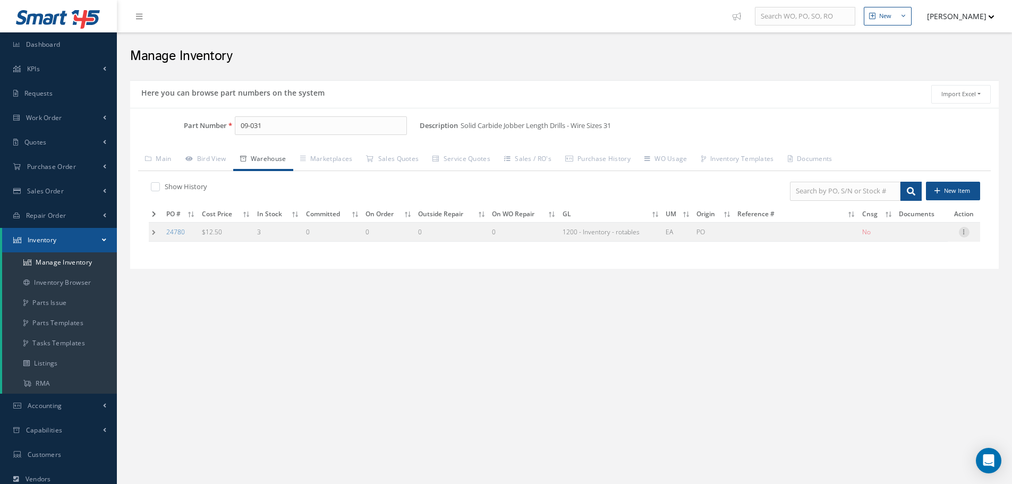
click at [966, 231] on icon at bounding box center [964, 231] width 11 height 9
click at [925, 236] on link "Edit" at bounding box center [916, 239] width 84 height 14
type input "12.50"
type input "[DATE]"
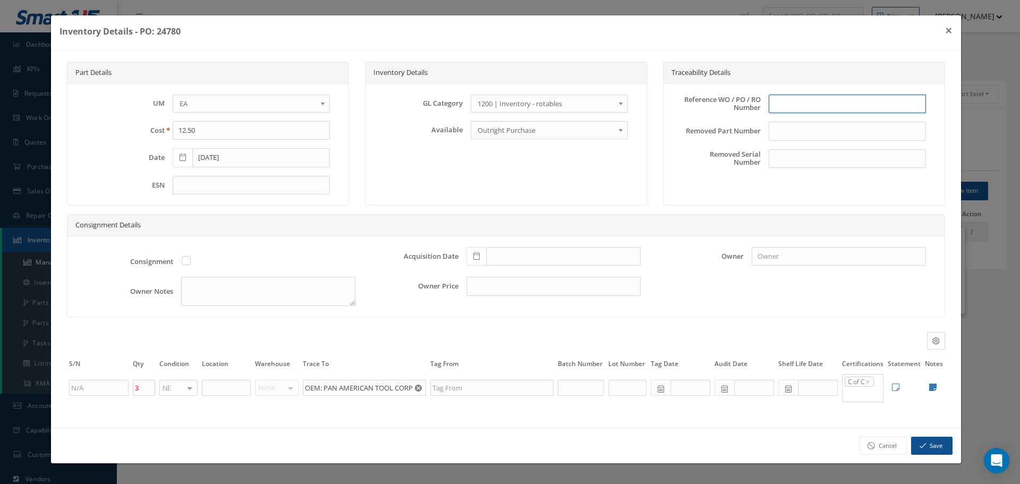
click at [802, 99] on input "text" at bounding box center [847, 104] width 157 height 19
type input "PO 24780"
click at [480, 258] on span at bounding box center [477, 256] width 20 height 19
click at [506, 207] on td "30" at bounding box center [506, 208] width 16 height 16
type input "[DATE]"
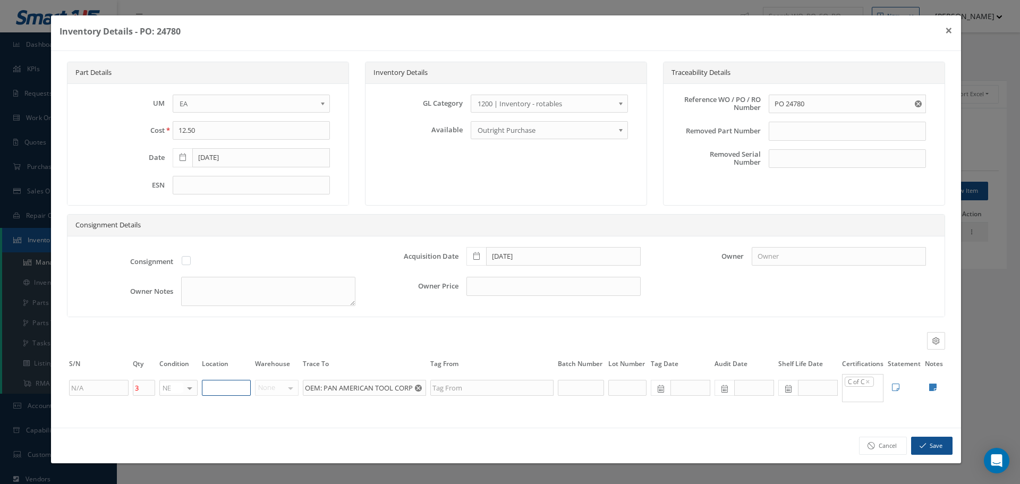
click at [225, 393] on input "text" at bounding box center [226, 388] width 49 height 16
type input "STOCK ROOM"
click at [933, 386] on icon at bounding box center [932, 387] width 7 height 9
type textarea "PAN AMERICAN COC"
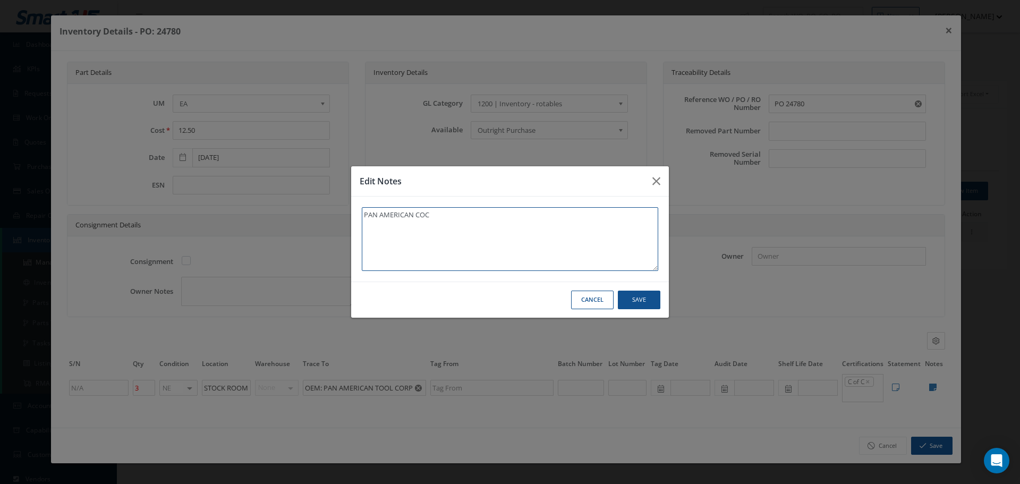
click at [457, 227] on textarea "PAN AMERICAN COC" at bounding box center [510, 239] width 297 height 64
type textarea "PAN AMERICAN COC"
paste textarea "** RECEIVED STOCK [DATE]."
type textarea "PAN AMERICAN COC ** RECEIVED STOCK [DATE]."
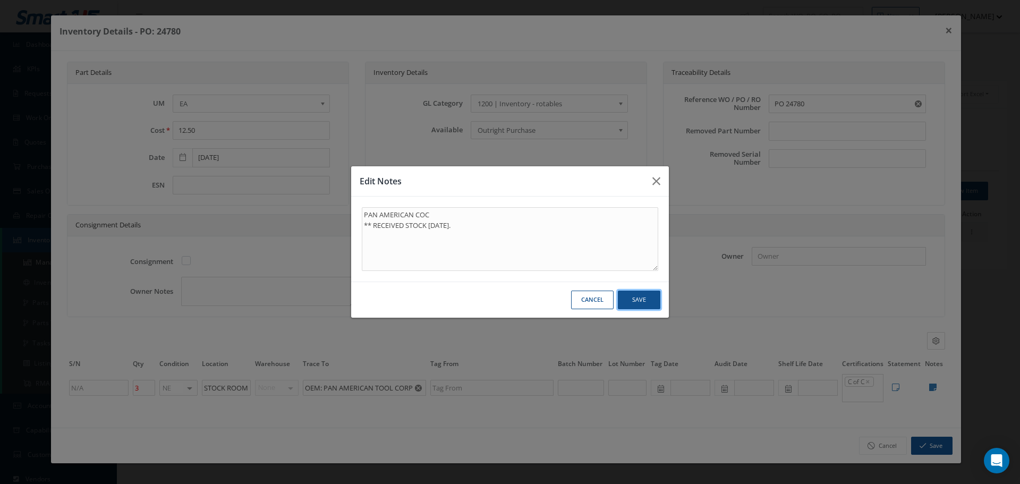
click at [645, 296] on button "Save" at bounding box center [639, 300] width 43 height 19
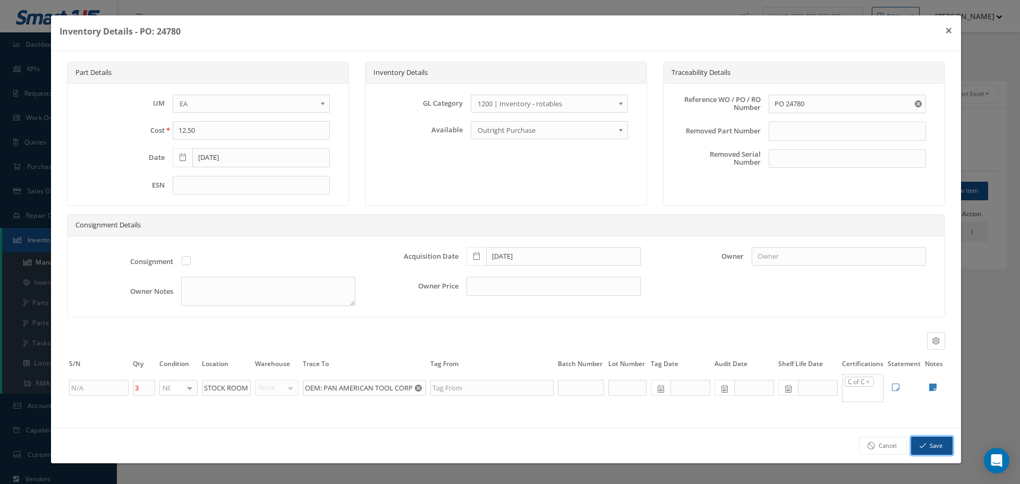
click at [941, 446] on button "Save" at bounding box center [931, 446] width 41 height 19
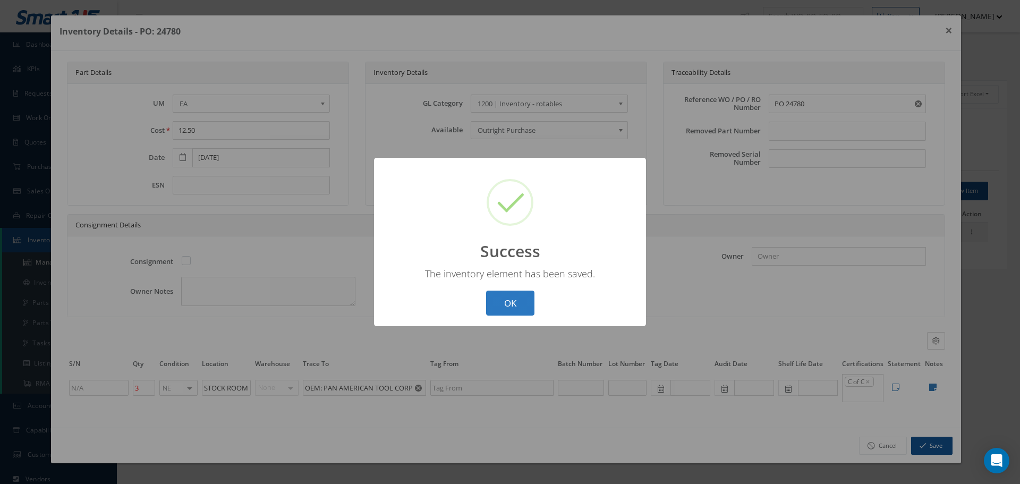
click at [512, 302] on button "OK" at bounding box center [510, 303] width 48 height 25
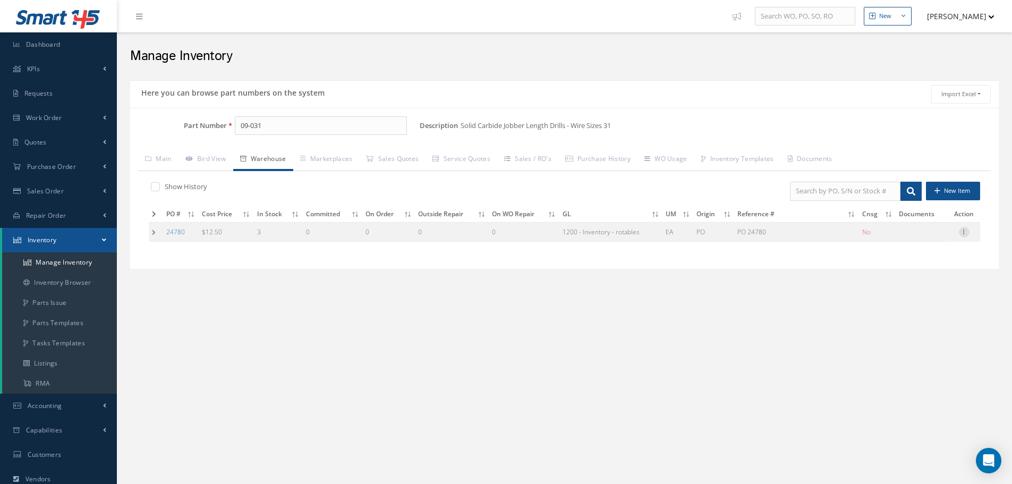
click at [964, 234] on icon at bounding box center [964, 231] width 11 height 9
click at [909, 273] on link "Label" at bounding box center [916, 275] width 84 height 14
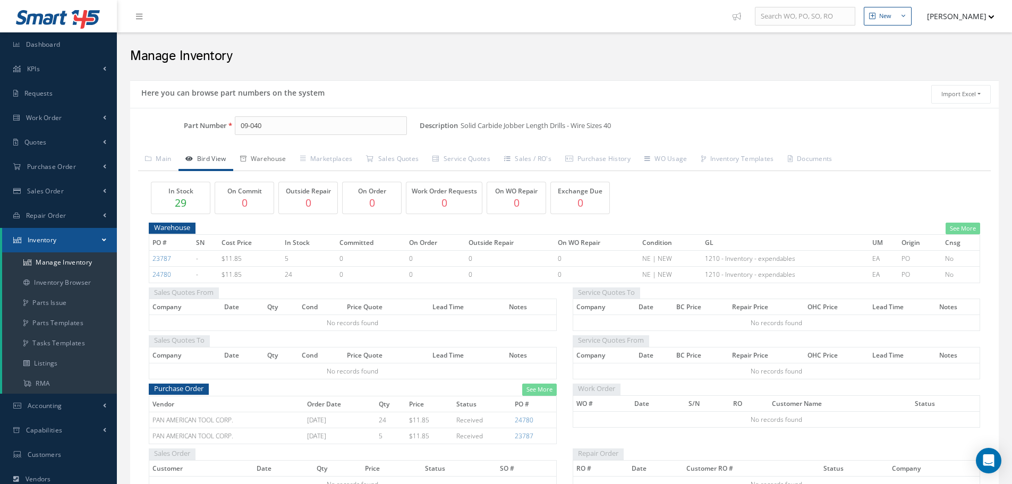
click at [270, 159] on link "Warehouse" at bounding box center [263, 160] width 60 height 22
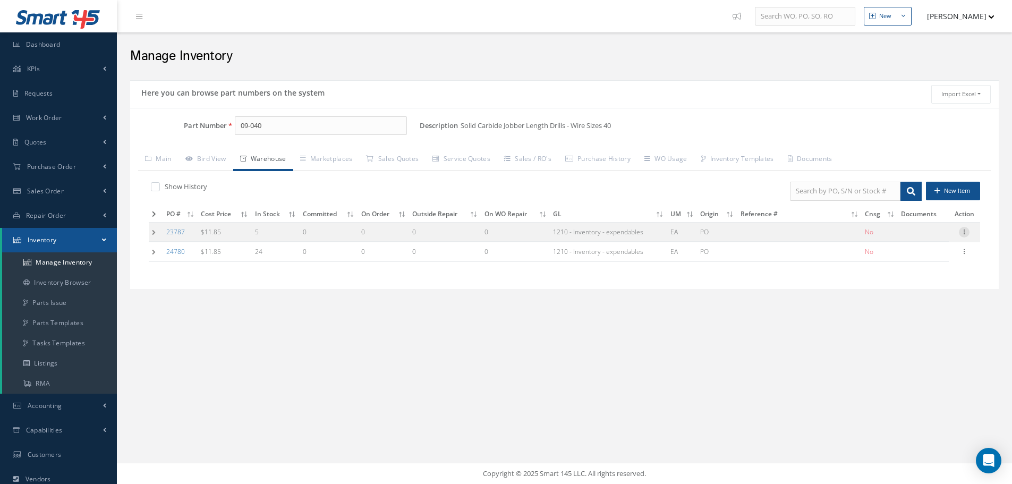
click at [965, 236] on div at bounding box center [964, 232] width 11 height 11
click at [928, 241] on link "Edit" at bounding box center [916, 239] width 84 height 14
type input "11.85"
type input "[DATE]"
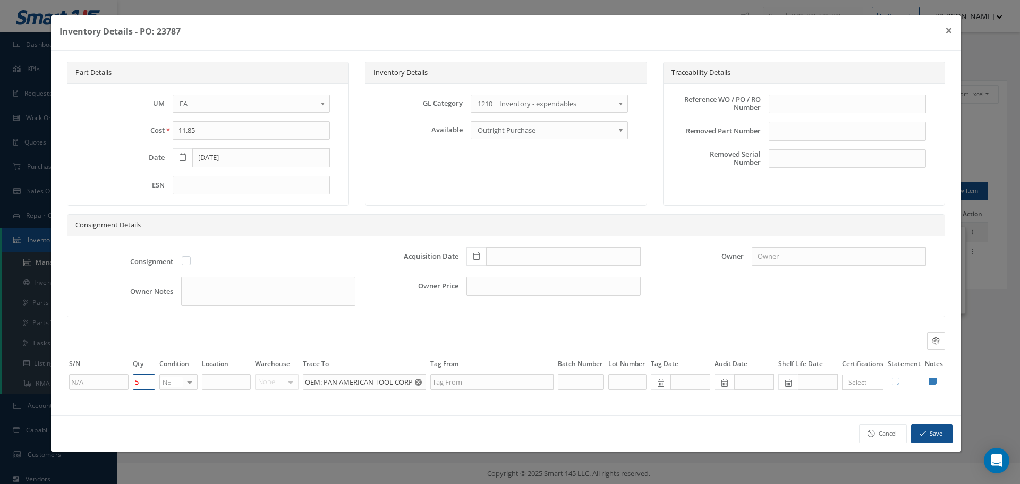
click at [139, 384] on input "5" at bounding box center [144, 382] width 22 height 16
type input "4"
click at [933, 433] on button "Save" at bounding box center [931, 434] width 41 height 19
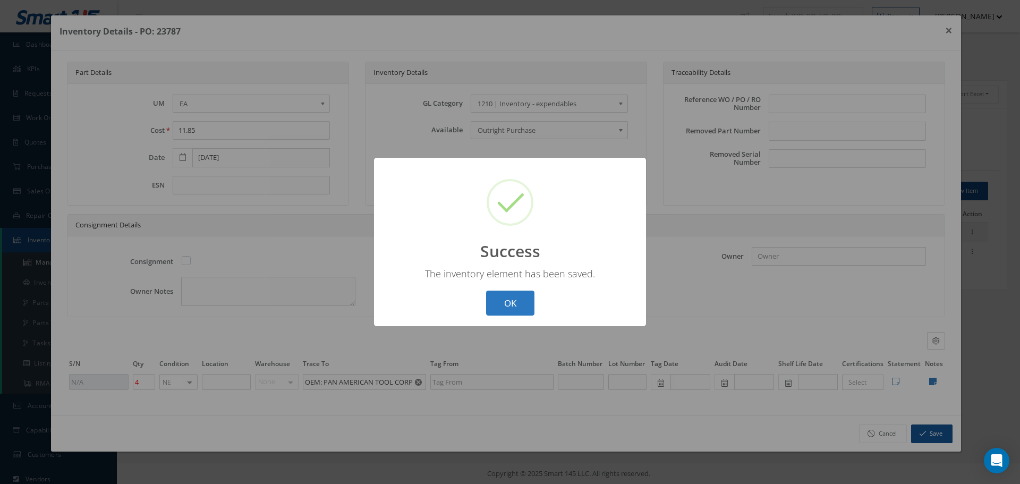
click at [522, 299] on button "OK" at bounding box center [510, 303] width 48 height 25
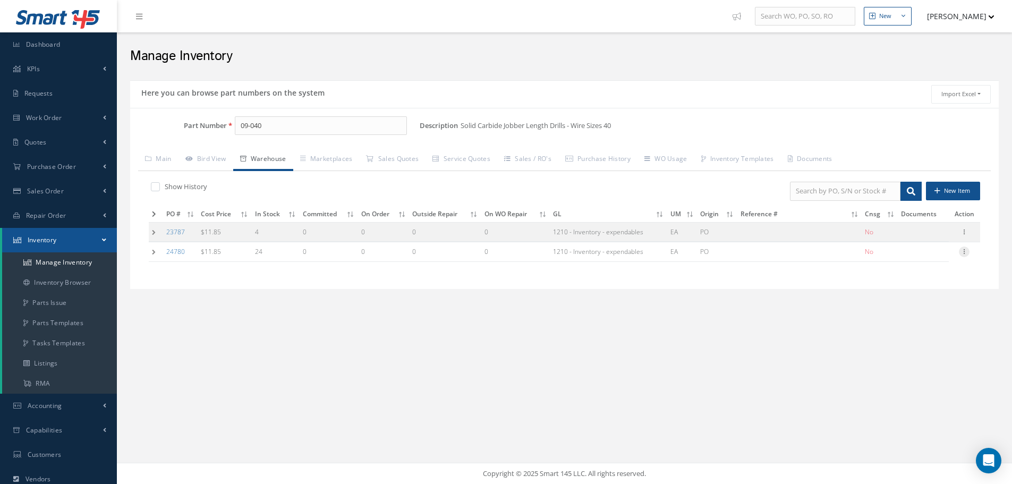
click at [966, 251] on icon at bounding box center [964, 251] width 11 height 9
click at [912, 257] on link "Edit" at bounding box center [916, 259] width 84 height 14
type input "[DATE]"
type input "24"
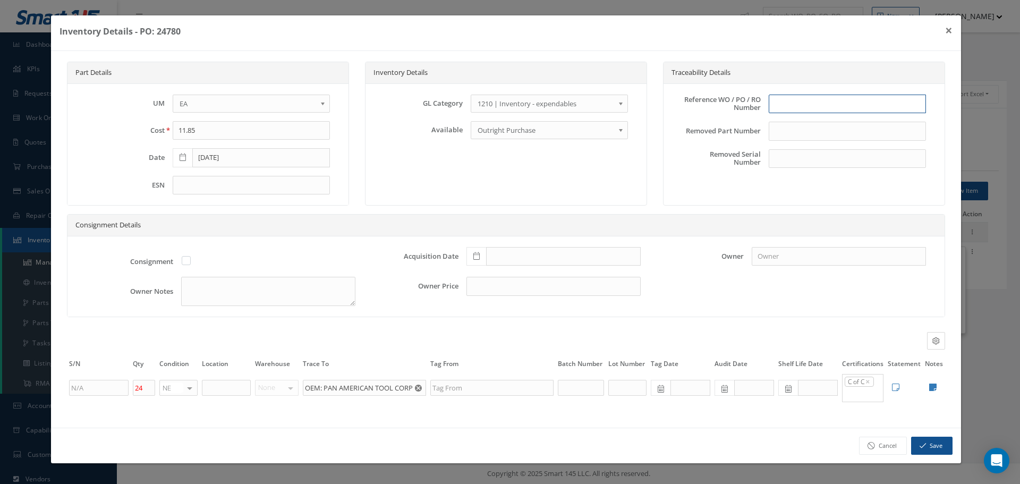
click at [802, 103] on input "text" at bounding box center [847, 104] width 157 height 19
type input "PO 24780"
click at [476, 256] on icon at bounding box center [477, 255] width 6 height 7
click at [509, 206] on td "30" at bounding box center [506, 208] width 16 height 16
type input "[DATE]"
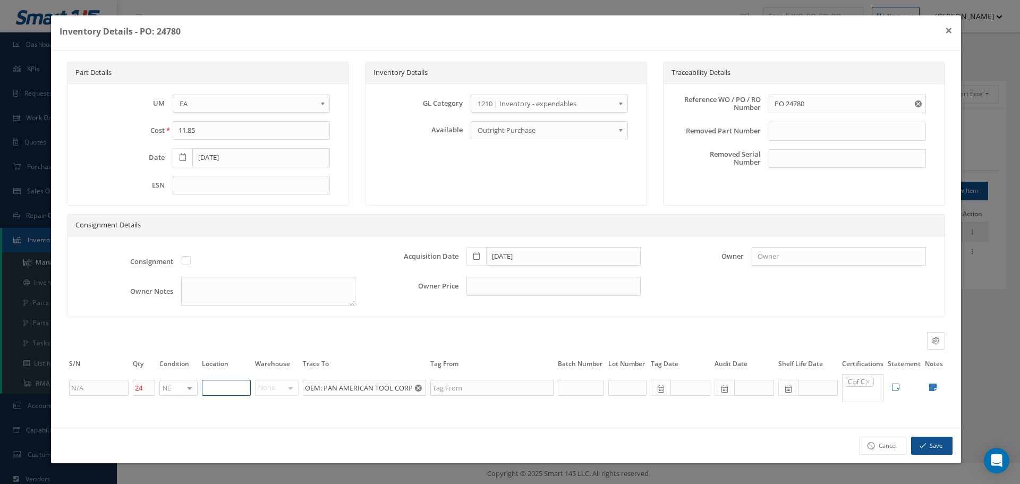
click at [221, 393] on input "text" at bounding box center [226, 388] width 49 height 16
type input "STOCK ROOM"
click at [935, 388] on icon at bounding box center [932, 387] width 7 height 9
type textarea "PAN AMERICAN COC"
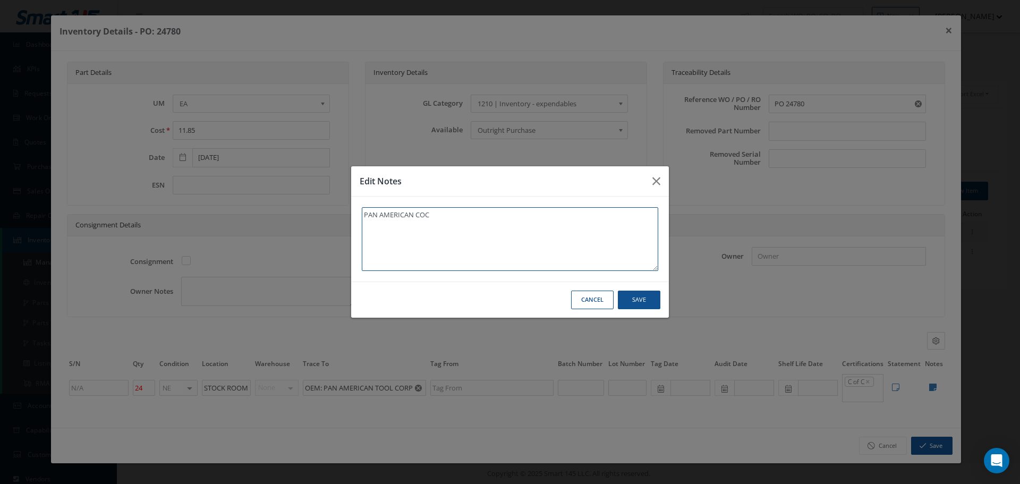
click at [505, 227] on textarea "PAN AMERICAN COC" at bounding box center [510, 239] width 297 height 64
type textarea "PAN AMERICAN COC"
paste textarea "** RECEIVED STOCK [DATE]."
type textarea "PAN AMERICAN COC ** RECEIVED STOCK [DATE]."
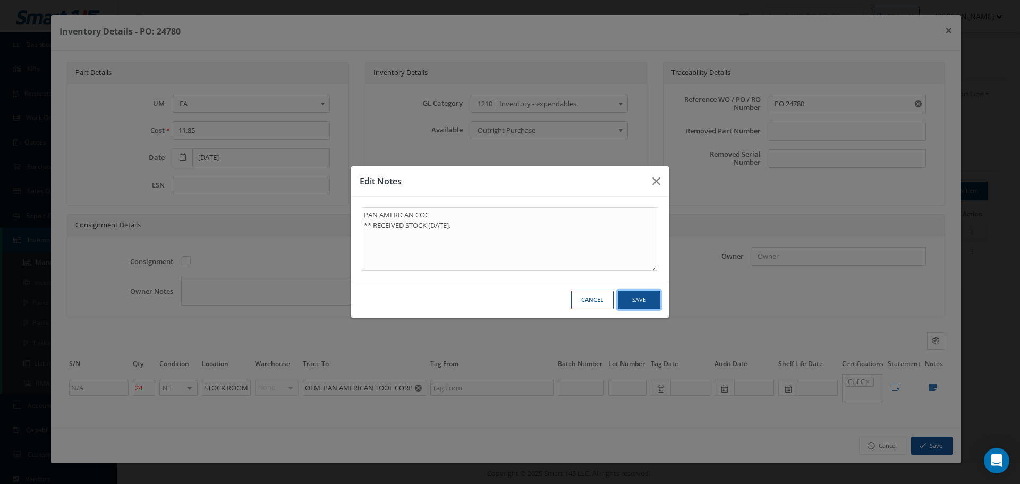
click at [638, 292] on button "Save" at bounding box center [639, 300] width 43 height 19
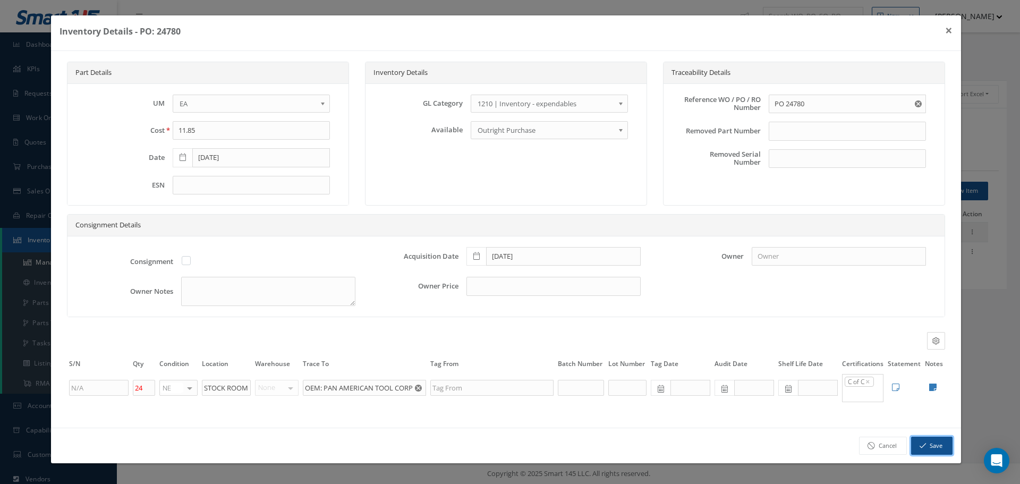
click at [934, 440] on button "Save" at bounding box center [931, 446] width 41 height 19
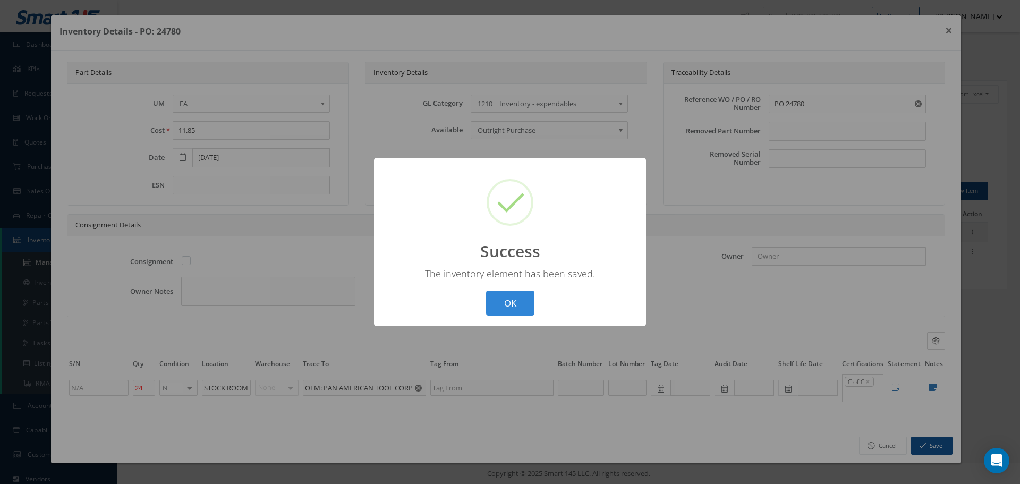
click at [522, 299] on button "OK" at bounding box center [510, 303] width 48 height 25
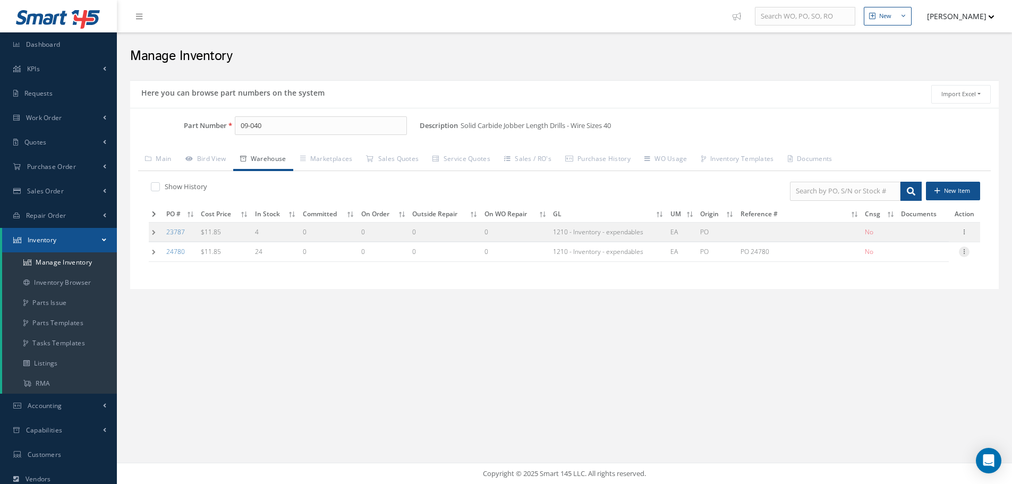
click at [965, 252] on icon at bounding box center [964, 251] width 11 height 9
click at [895, 293] on link "Label" at bounding box center [916, 295] width 84 height 14
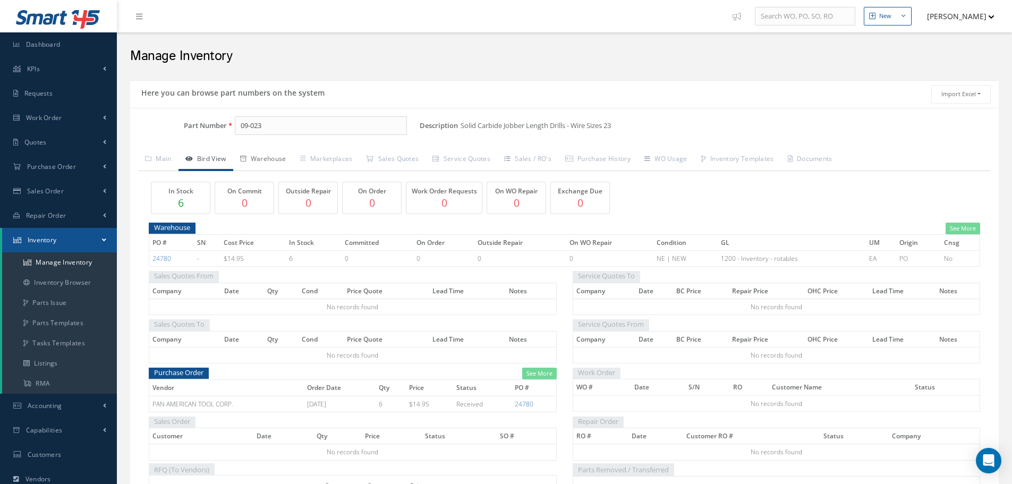
click at [274, 157] on link "Warehouse" at bounding box center [263, 160] width 60 height 22
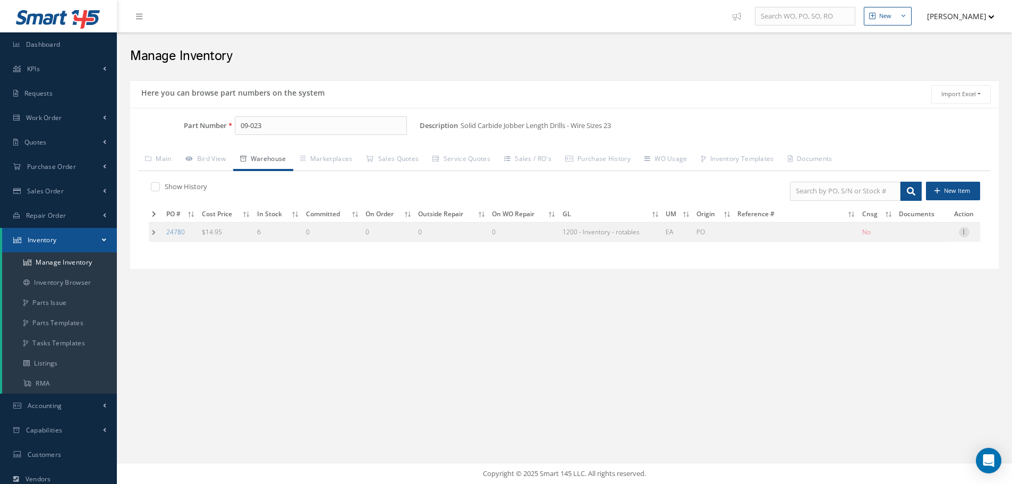
click at [968, 230] on icon at bounding box center [964, 231] width 11 height 9
click at [909, 235] on link "Edit" at bounding box center [916, 239] width 84 height 14
type input "14.95"
type input "[DATE]"
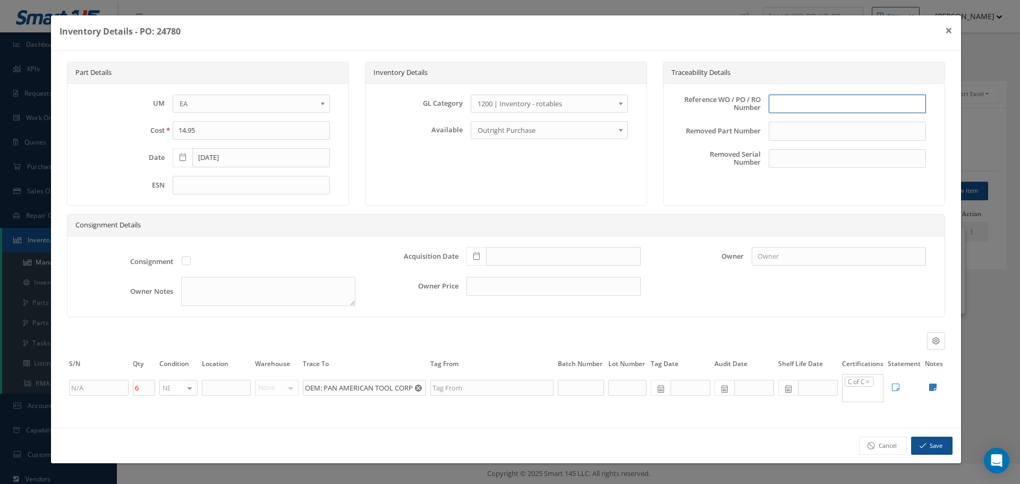
click at [799, 105] on input "text" at bounding box center [847, 104] width 157 height 19
type input "PO 24780"
click at [474, 258] on icon at bounding box center [477, 255] width 6 height 7
click at [510, 208] on td "30" at bounding box center [506, 208] width 16 height 16
type input "[DATE]"
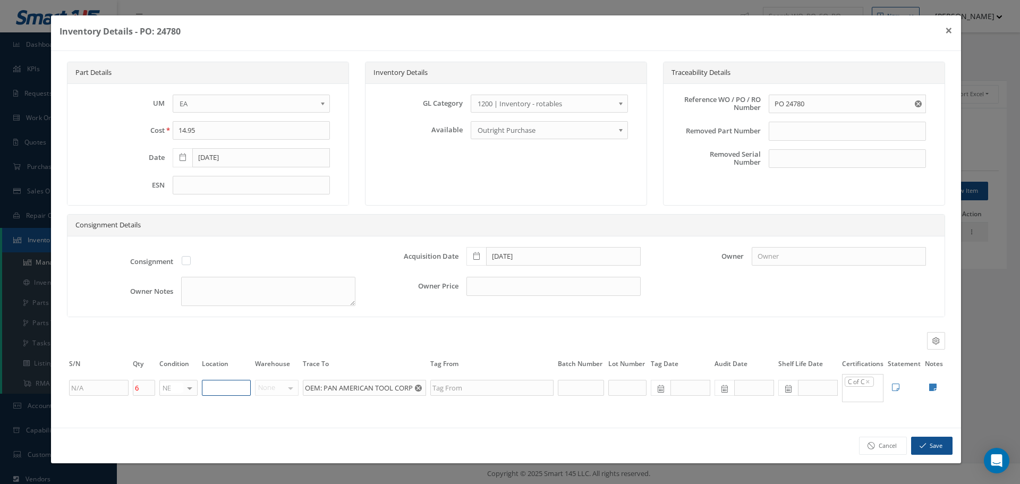
click at [216, 388] on input "text" at bounding box center [226, 388] width 49 height 16
type input "STOCK ROOM"
click at [934, 386] on icon at bounding box center [932, 387] width 7 height 9
type textarea "PAN AMERICAN COC"
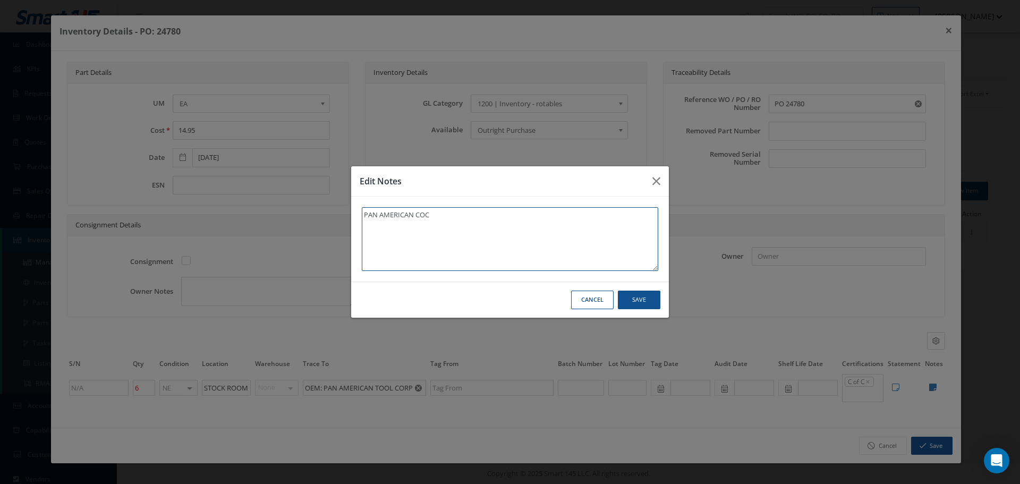
click at [442, 221] on textarea "PAN AMERICAN COC" at bounding box center [510, 239] width 297 height 64
type textarea "PAN AMERICAN COC"
paste textarea "** RECEIVED STOCK [DATE]."
type textarea "PAN AMERICAN COC ** RECEIVED STOCK [DATE]."
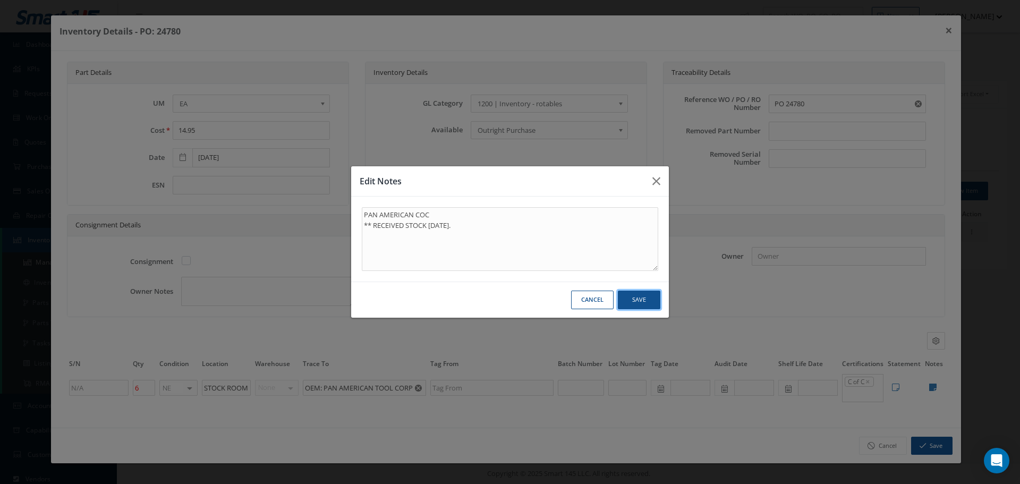
click at [648, 299] on button "Save" at bounding box center [639, 300] width 43 height 19
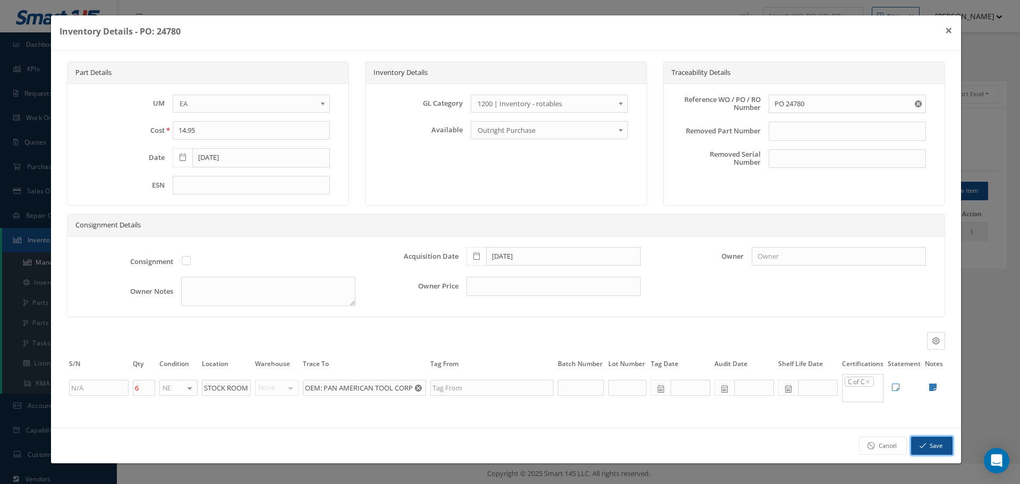
click at [931, 445] on button "Save" at bounding box center [931, 446] width 41 height 19
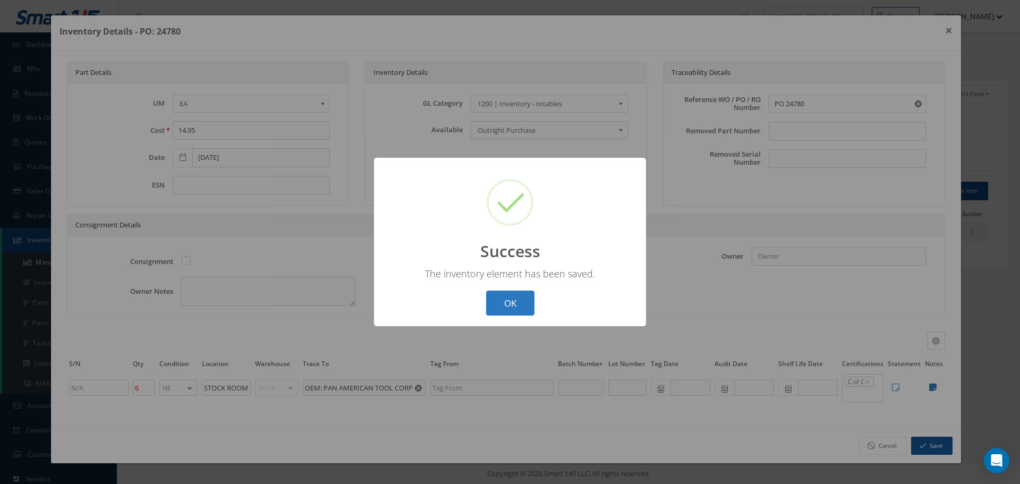
click at [517, 303] on button "OK" at bounding box center [510, 303] width 48 height 25
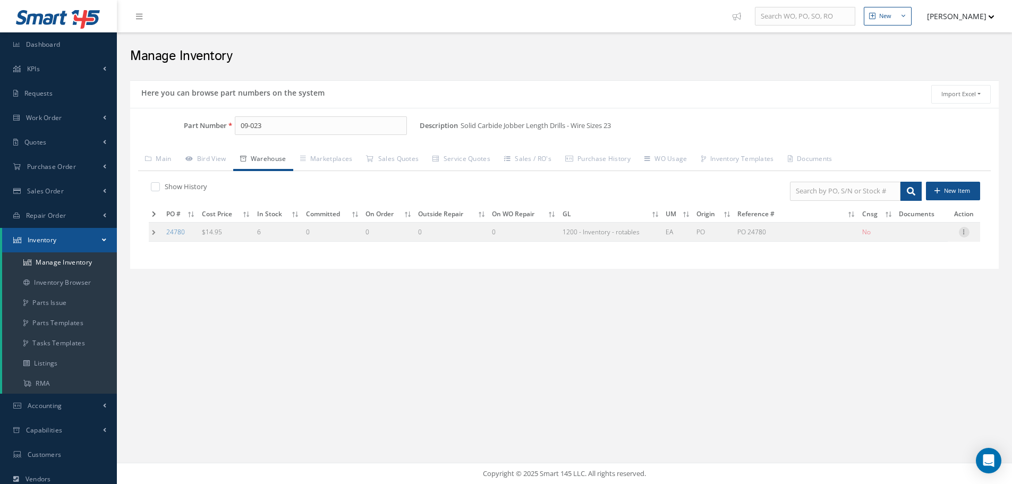
click at [965, 234] on icon at bounding box center [964, 231] width 11 height 9
click at [908, 273] on link "Label" at bounding box center [916, 275] width 84 height 14
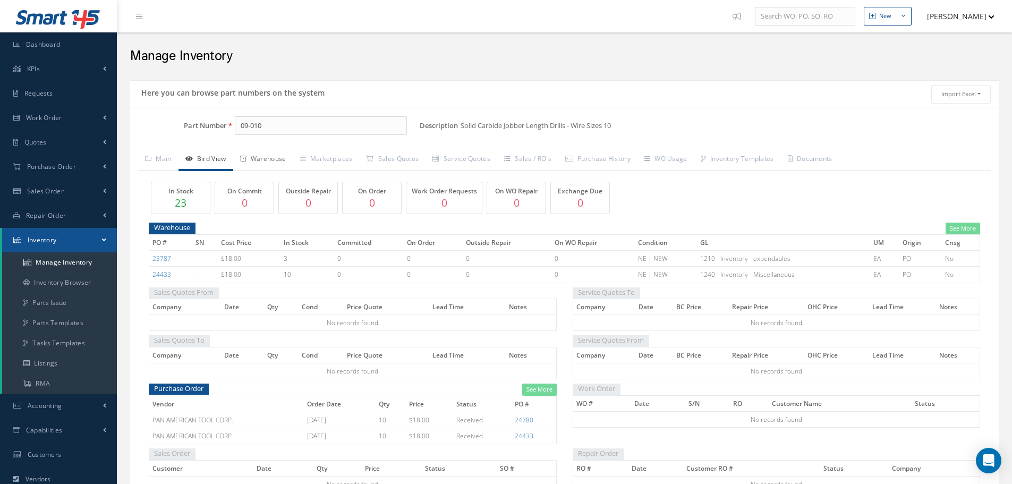
click at [276, 161] on link "Warehouse" at bounding box center [263, 160] width 60 height 22
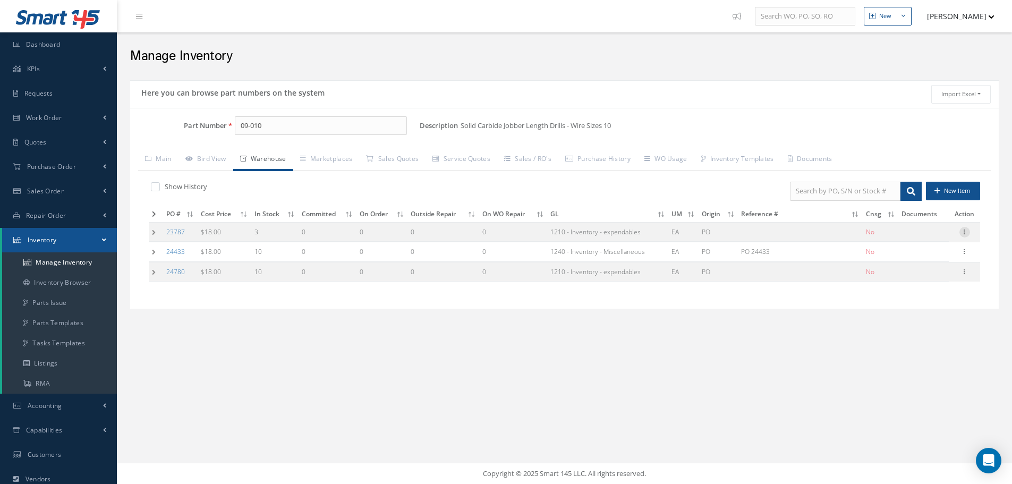
click at [967, 234] on icon at bounding box center [965, 231] width 11 height 9
click at [934, 240] on link "Edit" at bounding box center [916, 239] width 84 height 14
type input "18.00"
type input "[DATE]"
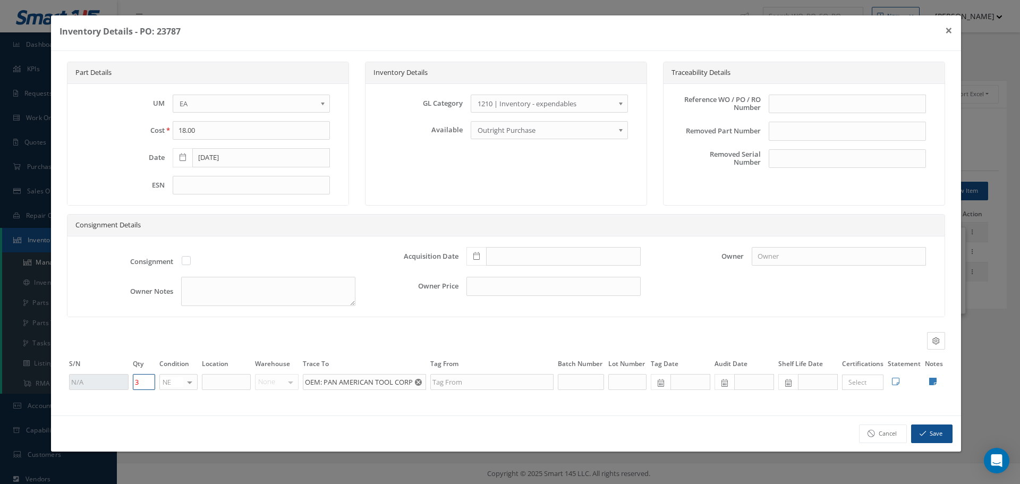
click at [139, 383] on input "3" at bounding box center [144, 382] width 22 height 16
type input "0"
click at [937, 437] on button "Save" at bounding box center [931, 434] width 41 height 19
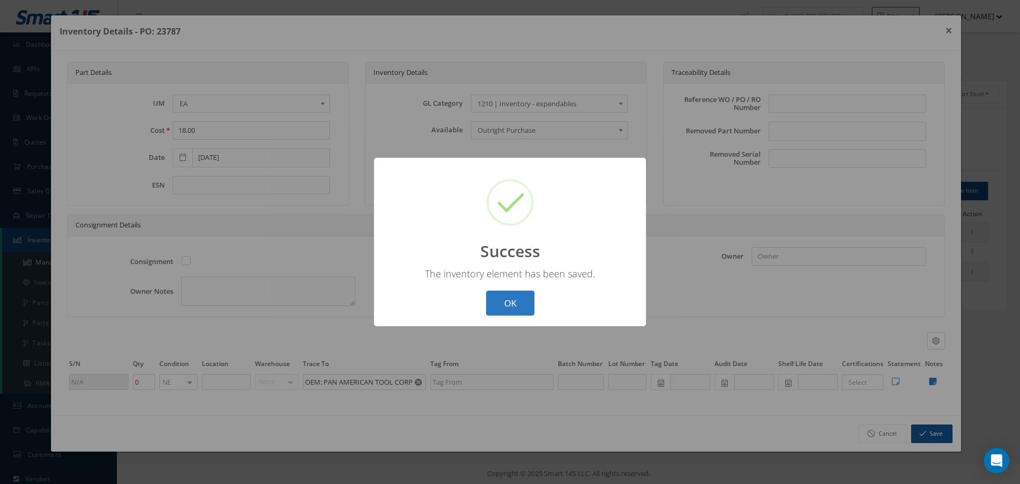
click at [511, 301] on button "OK" at bounding box center [510, 303] width 48 height 25
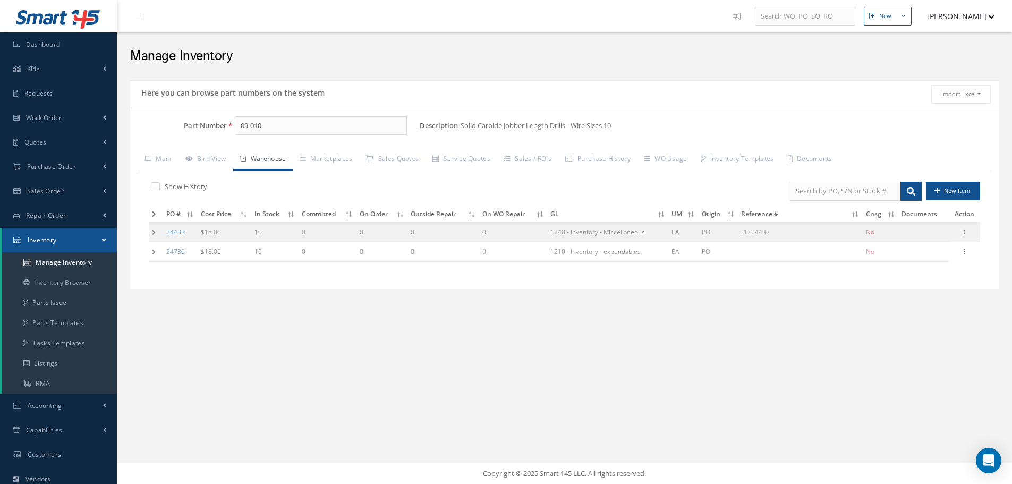
drag, startPoint x: 965, startPoint y: 230, endPoint x: 950, endPoint y: 234, distance: 15.9
click at [965, 230] on icon at bounding box center [965, 231] width 11 height 9
click at [928, 238] on link "Edit" at bounding box center [916, 239] width 84 height 14
type input "[DATE]"
type input "PO 24433"
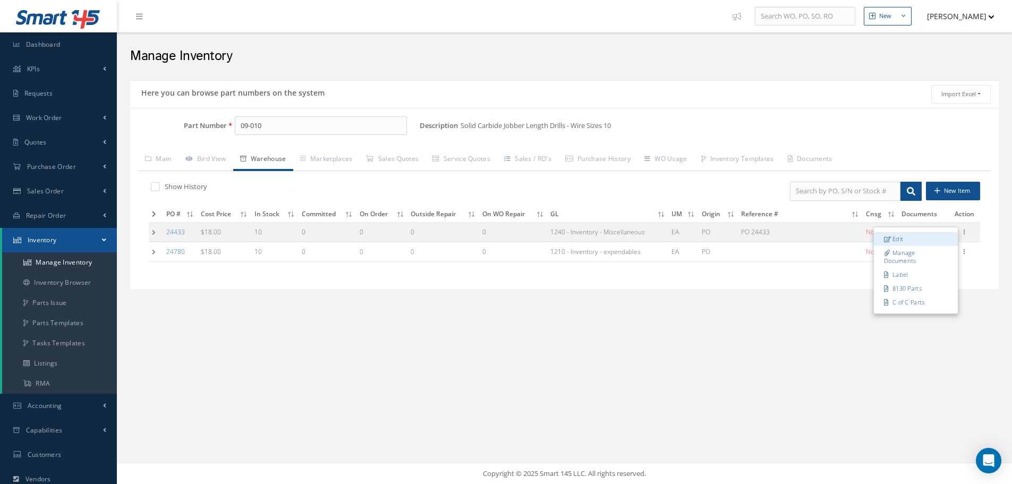
type input "[DATE]"
type input "10"
type input "STOCKROOM"
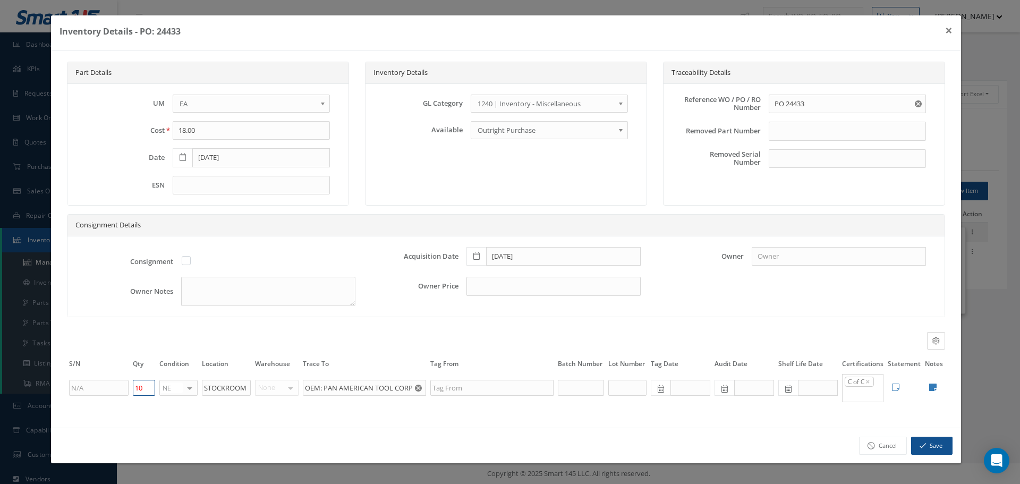
click at [143, 393] on input "10" at bounding box center [144, 388] width 22 height 16
type input "1"
type input "4"
click at [924, 449] on icon "button" at bounding box center [923, 445] width 6 height 7
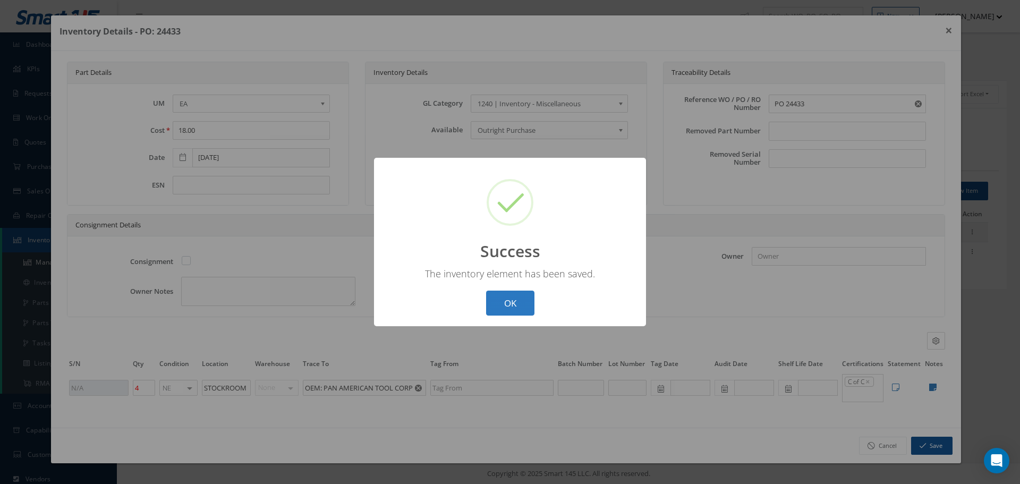
click at [503, 297] on button "OK" at bounding box center [510, 303] width 48 height 25
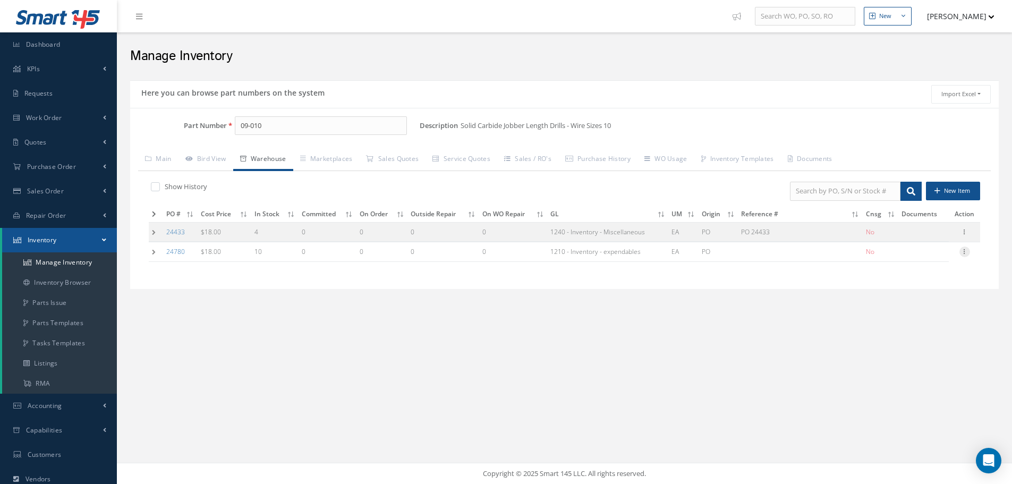
click at [966, 254] on icon at bounding box center [965, 251] width 11 height 9
click at [905, 256] on link "Edit" at bounding box center [916, 259] width 84 height 14
type input "[DATE]"
type input "10"
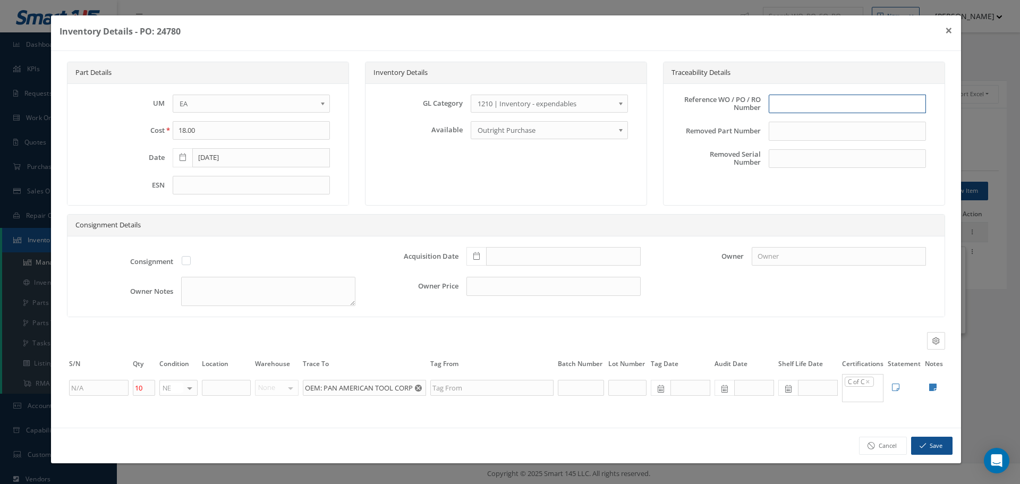
click at [787, 102] on input "text" at bounding box center [847, 104] width 157 height 19
type input "PO 24780"
click at [478, 258] on icon at bounding box center [477, 255] width 6 height 7
click at [504, 205] on td "30" at bounding box center [506, 208] width 16 height 16
type input "09/30/2025"
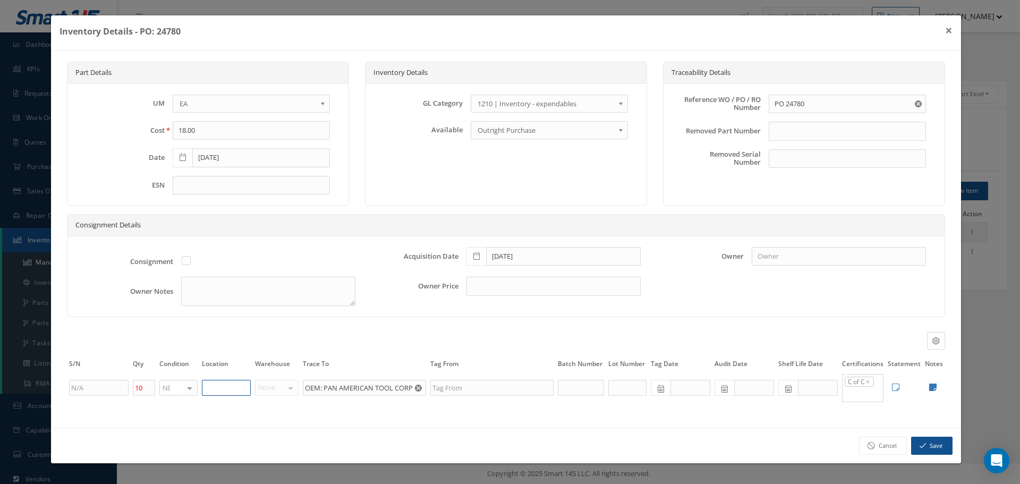
click at [206, 385] on input "text" at bounding box center [226, 388] width 49 height 16
type input "STOCK ROOM"
drag, startPoint x: 936, startPoint y: 388, endPoint x: 929, endPoint y: 389, distance: 7.5
click at [937, 388] on td "Edit Notes Cancel Save" at bounding box center [934, 388] width 22 height 30
drag, startPoint x: 938, startPoint y: 388, endPoint x: 914, endPoint y: 383, distance: 24.5
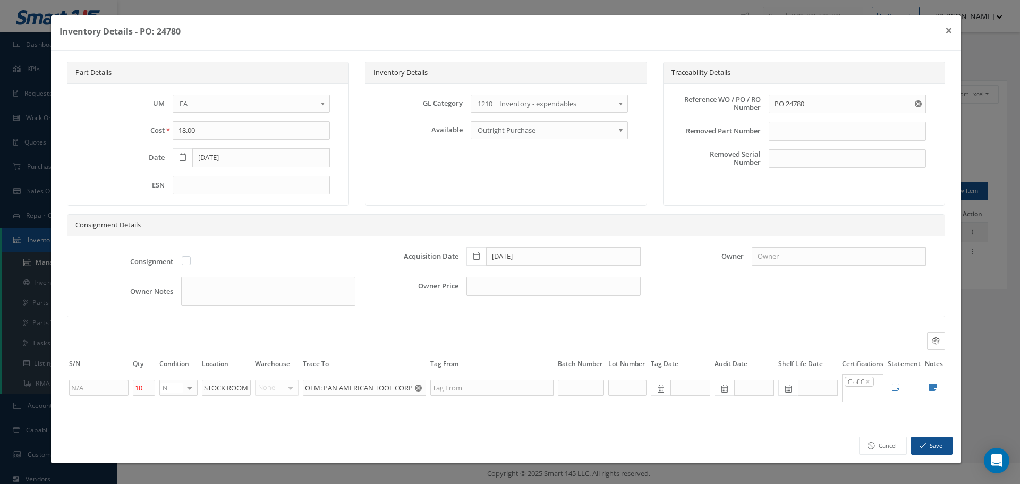
click at [939, 388] on td "Edit Notes Cancel Save" at bounding box center [934, 388] width 22 height 30
click at [934, 387] on icon at bounding box center [932, 387] width 7 height 9
type textarea "PAN AMERICAN COC"
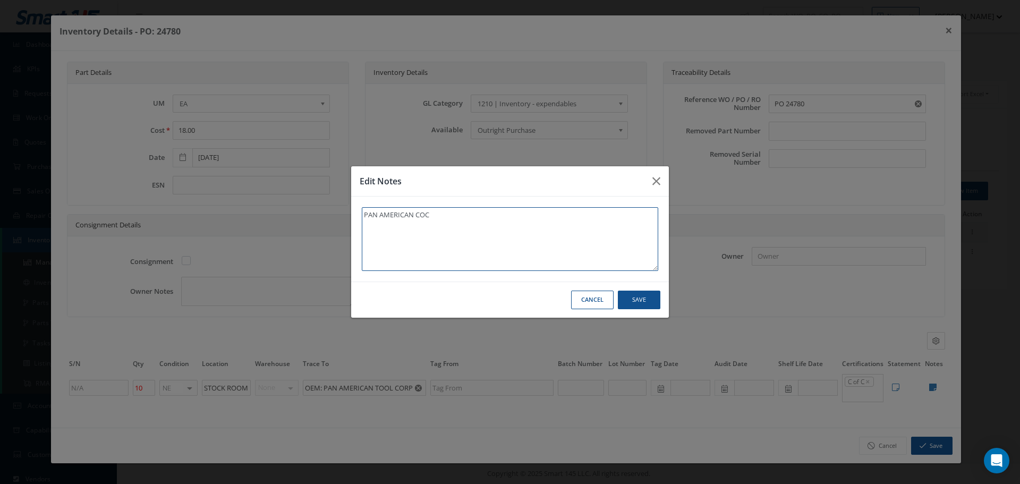
click at [442, 215] on textarea "PAN AMERICAN COC" at bounding box center [510, 239] width 297 height 64
type textarea "PAN AMERICAN COC"
paste textarea "** RECEIVED STOCK 09/30/2025."
type textarea "PAN AMERICAN COC ** RECEIVED STOCK 09/30/2025."
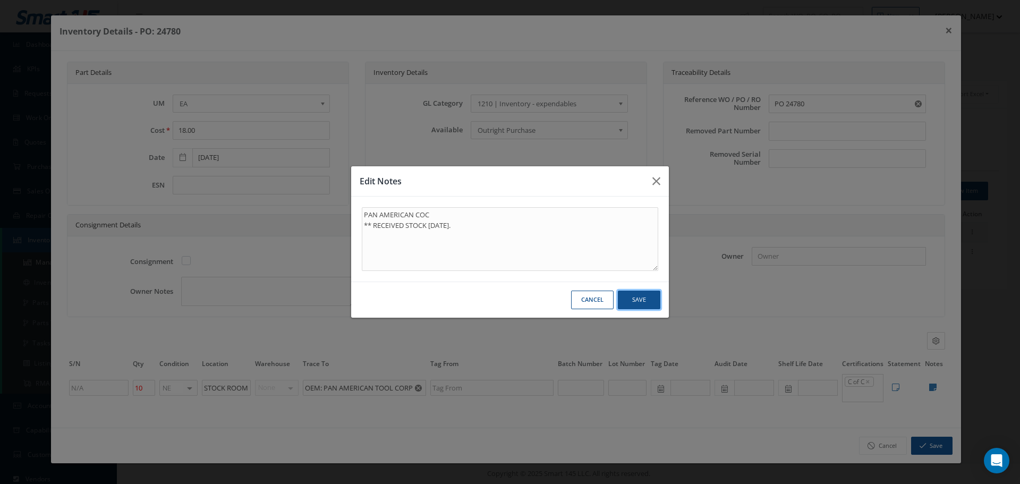
click at [645, 297] on button "Save" at bounding box center [639, 300] width 43 height 19
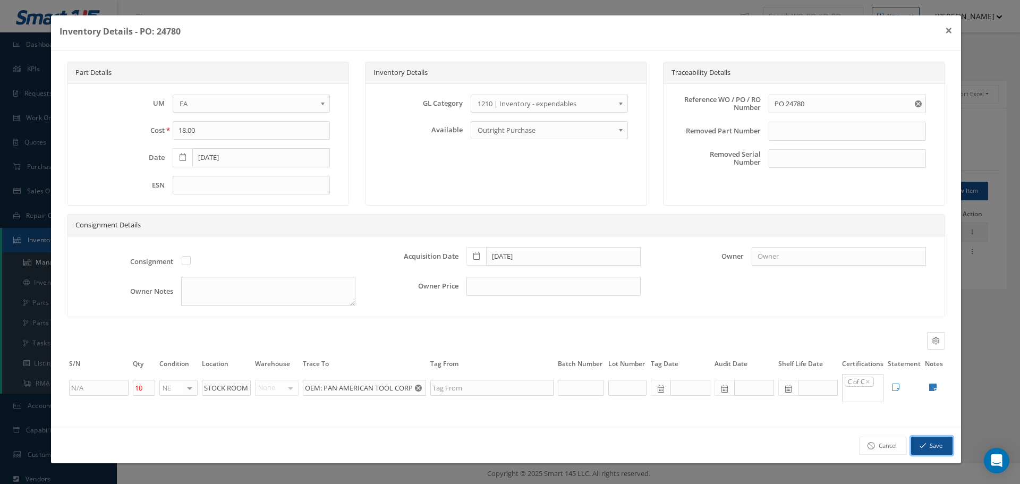
click at [942, 445] on button "Save" at bounding box center [931, 446] width 41 height 19
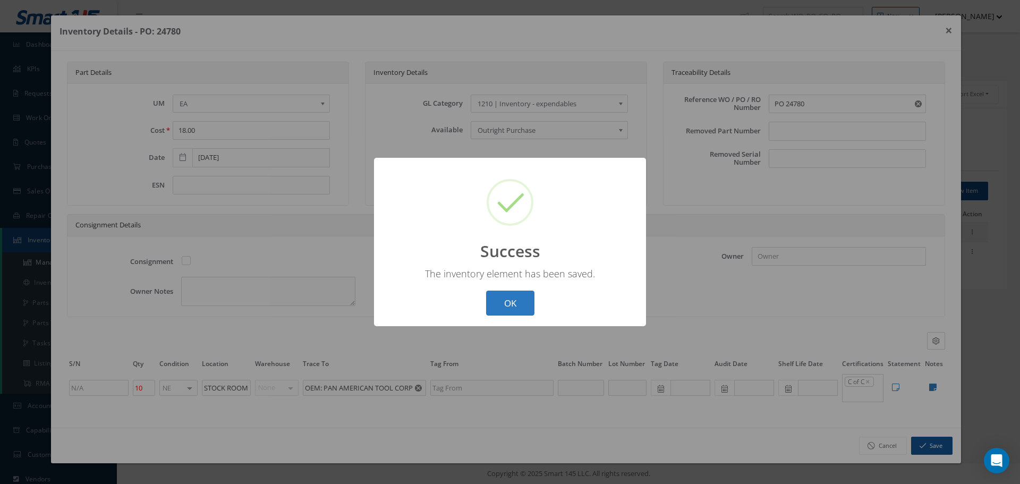
click at [518, 301] on button "OK" at bounding box center [510, 303] width 48 height 25
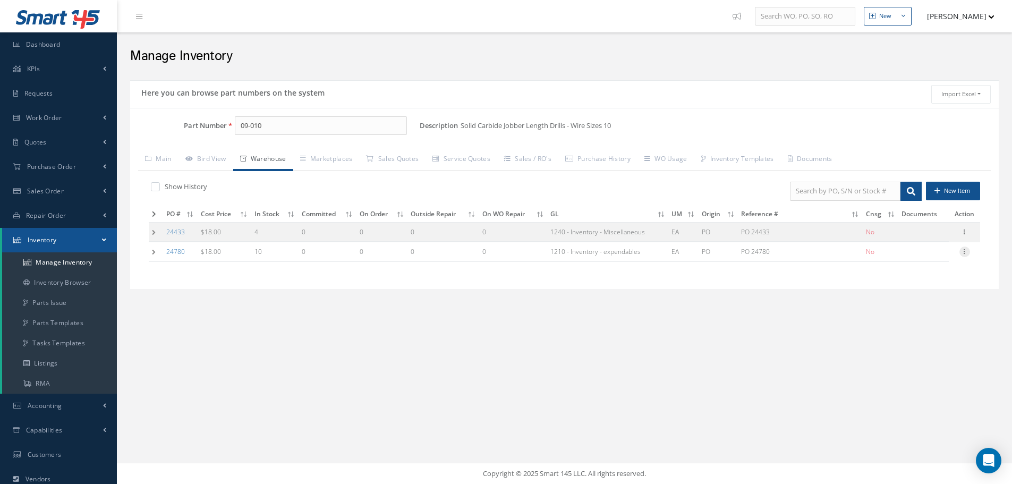
click at [968, 253] on icon at bounding box center [965, 251] width 11 height 9
click at [911, 294] on link "Label" at bounding box center [916, 295] width 84 height 14
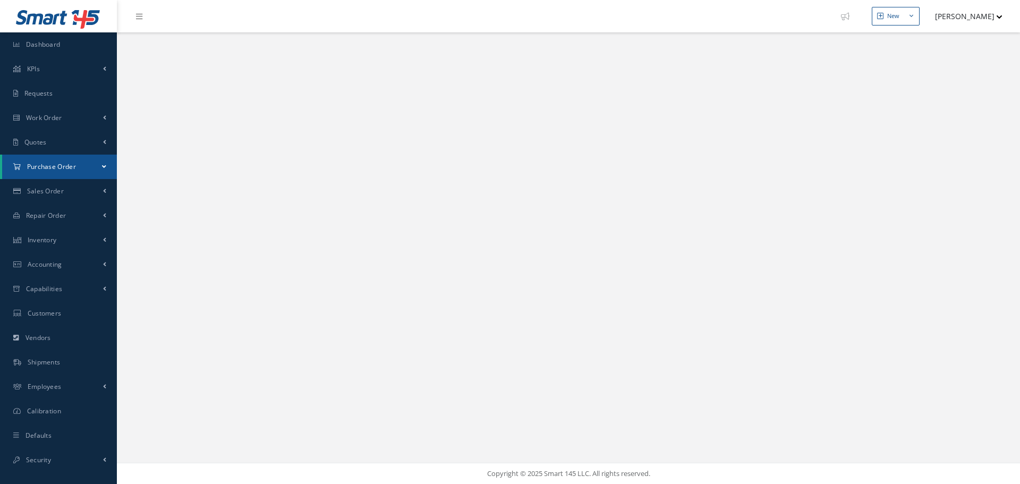
select select "25"
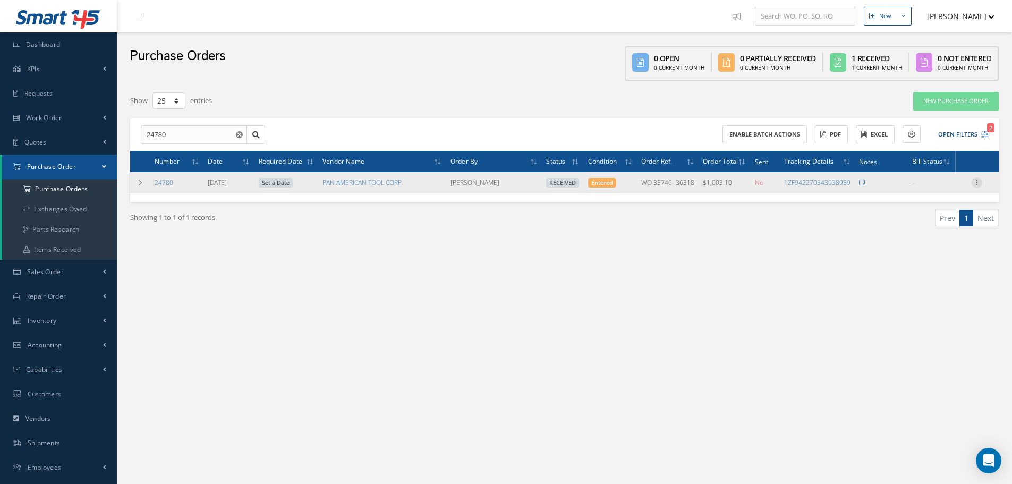
click at [977, 183] on icon at bounding box center [977, 182] width 11 height 9
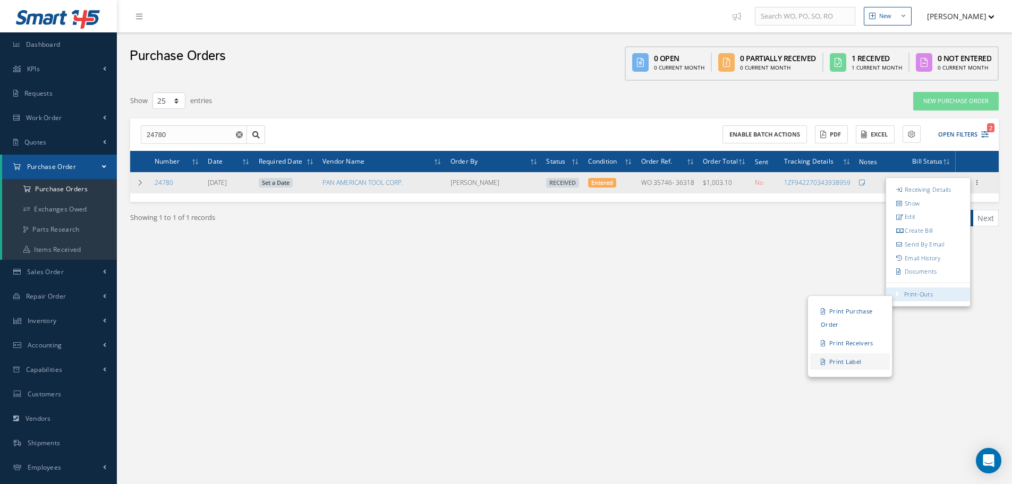
click at [835, 364] on link "Print Label" at bounding box center [850, 361] width 80 height 16
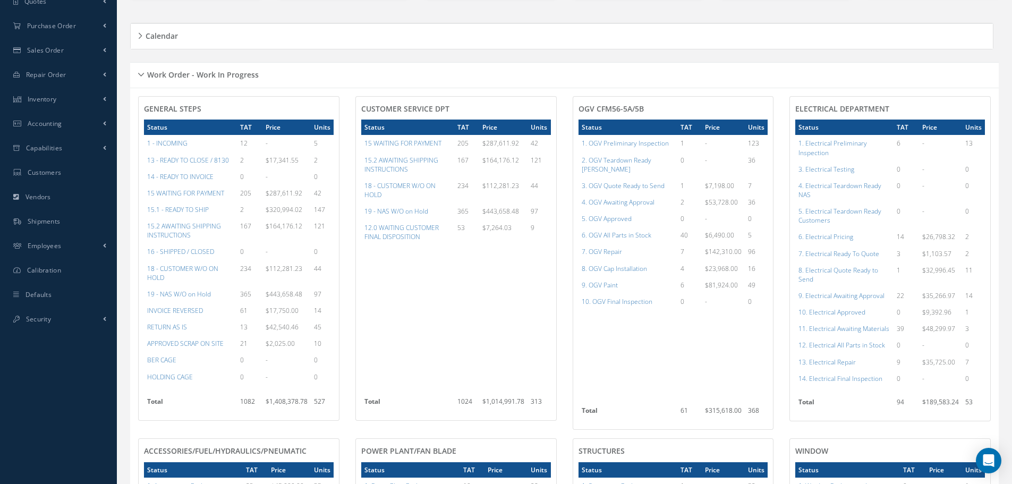
scroll to position [159, 0]
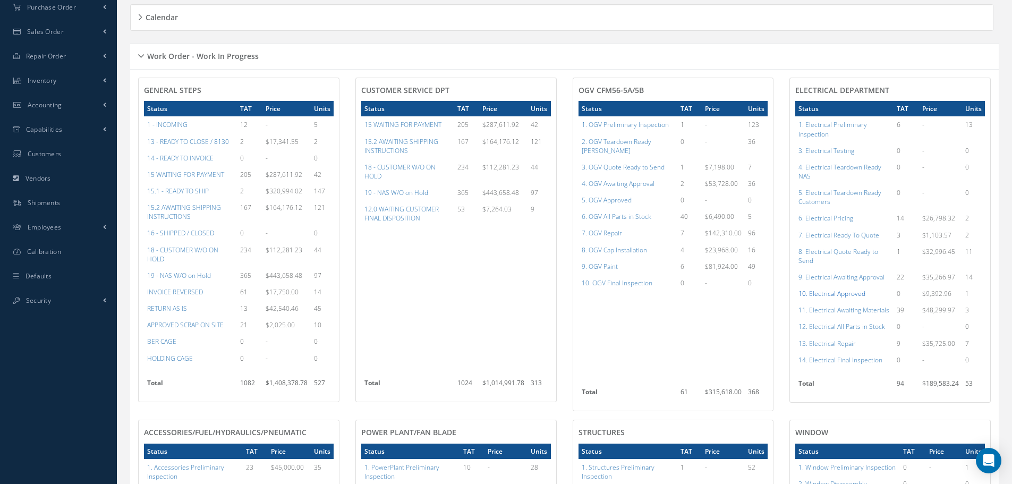
click at [818, 293] on a=96&excludeInternalCustomer=false&excludeInvoicedOrClosed=true&shop_id=13&filtersHidded"] "10. Electrical Approved" at bounding box center [832, 293] width 67 height 9
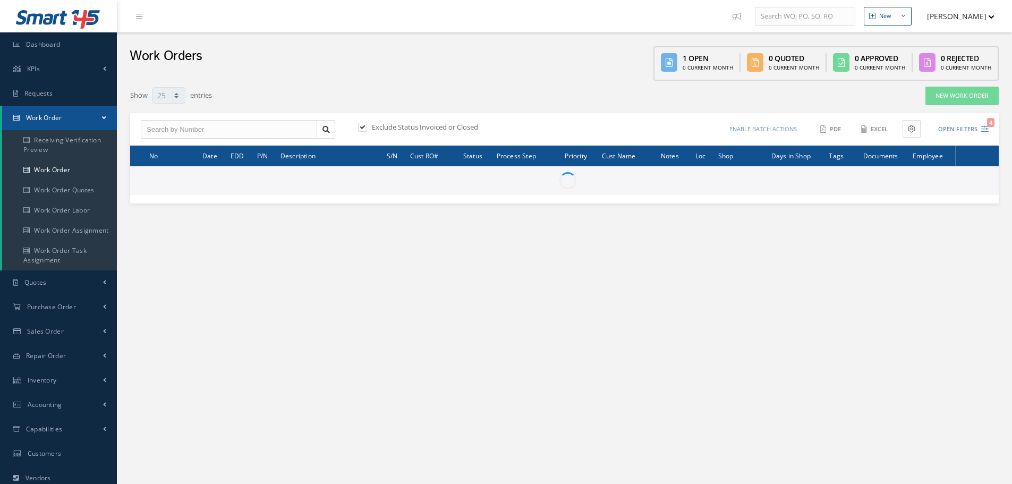
select select "25"
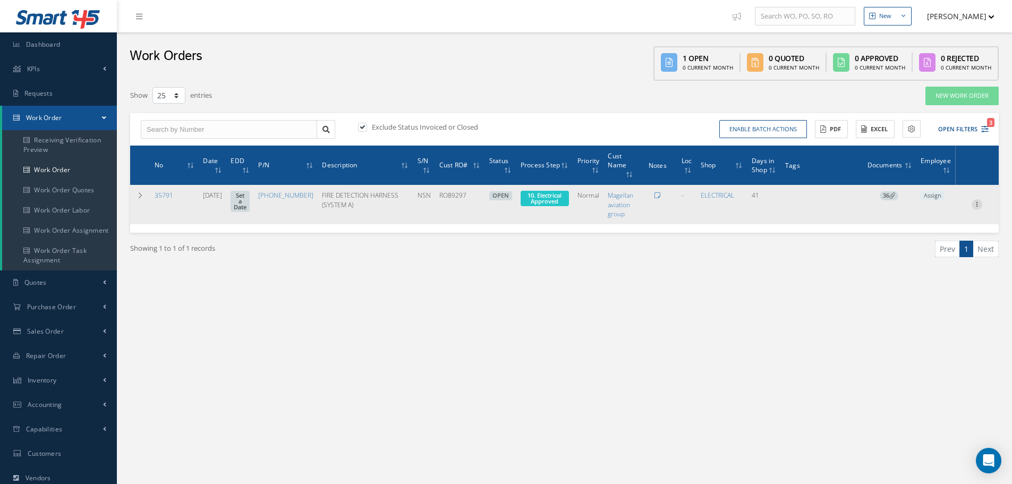
click at [979, 202] on icon at bounding box center [977, 203] width 11 height 9
click at [937, 236] on link "Part Issue" at bounding box center [928, 239] width 84 height 14
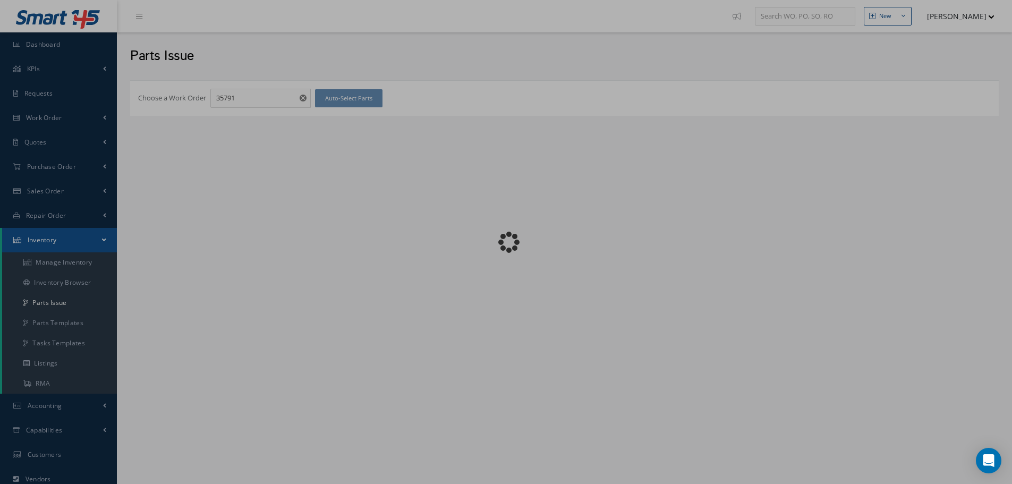
checkbox input "false"
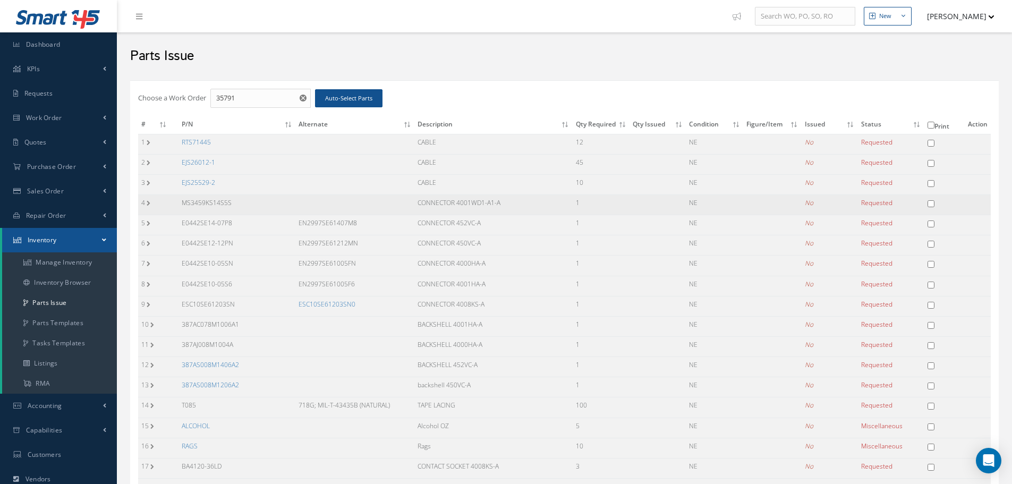
drag, startPoint x: 179, startPoint y: 200, endPoint x: 260, endPoint y: 201, distance: 80.8
click at [260, 201] on td "MS3459KS14S5S" at bounding box center [237, 205] width 117 height 20
copy td "MS3459KS14S5S"
drag, startPoint x: 181, startPoint y: 222, endPoint x: 244, endPoint y: 223, distance: 63.3
click at [244, 223] on td "E0442SE14-07P8" at bounding box center [237, 225] width 117 height 20
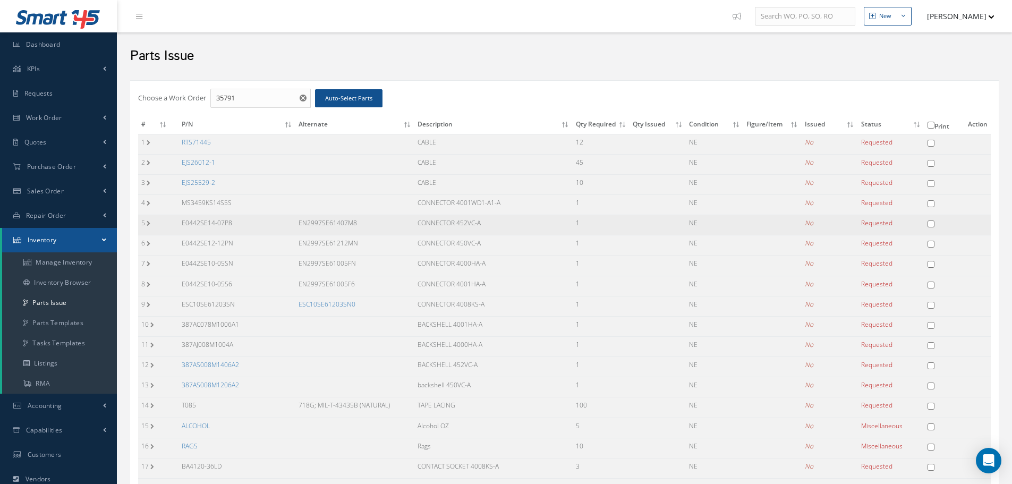
copy td "E0442SE14-07P8"
drag, startPoint x: 295, startPoint y: 222, endPoint x: 369, endPoint y: 229, distance: 73.7
click at [369, 229] on td "EN2997SE61407M8" at bounding box center [354, 225] width 119 height 20
copy td "EN2997SE61407M8"
drag, startPoint x: 418, startPoint y: 218, endPoint x: 509, endPoint y: 222, distance: 91.0
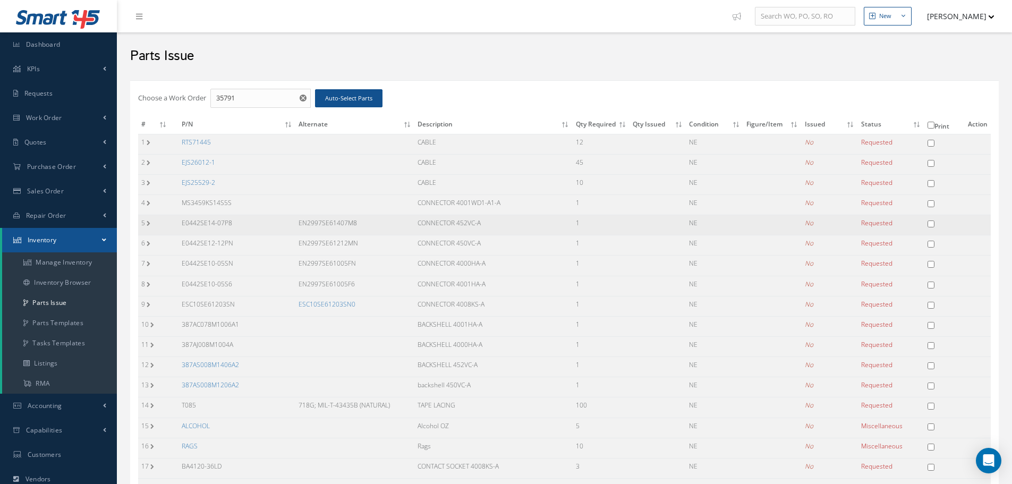
click at [509, 222] on td "CONNECTOR 452VC-A" at bounding box center [494, 225] width 158 height 20
copy td "CONNECTOR 452VC-A"
drag, startPoint x: 182, startPoint y: 242, endPoint x: 242, endPoint y: 243, distance: 60.6
click at [242, 243] on td "E0442SE12-12PN" at bounding box center [237, 245] width 117 height 20
copy td "E0442SE12-12PN"
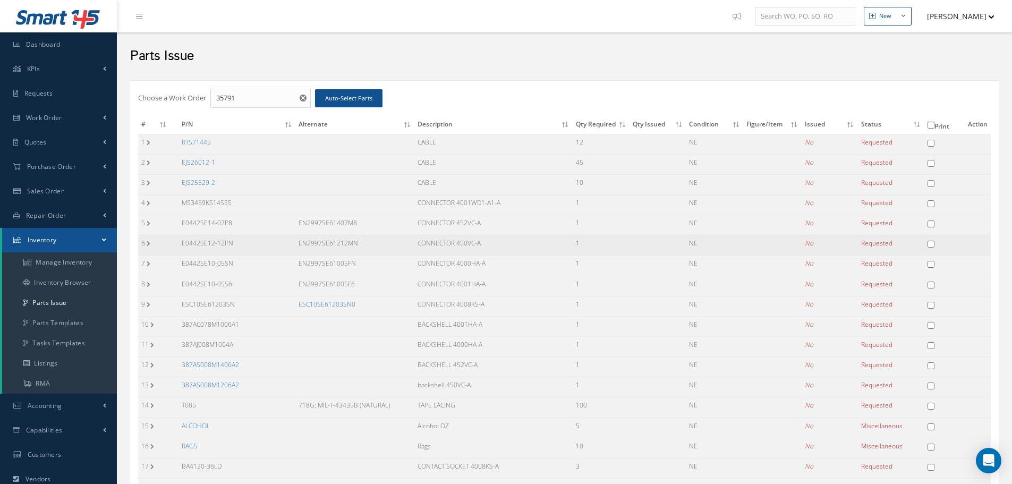
drag, startPoint x: 298, startPoint y: 240, endPoint x: 388, endPoint y: 238, distance: 90.4
click at [388, 238] on td "EN2997SE61212MN" at bounding box center [354, 245] width 119 height 20
copy td "EN2997SE61212MN"
drag, startPoint x: 418, startPoint y: 241, endPoint x: 496, endPoint y: 248, distance: 79.0
click at [496, 248] on td "CONNECTOR 450VC-A" at bounding box center [494, 245] width 158 height 20
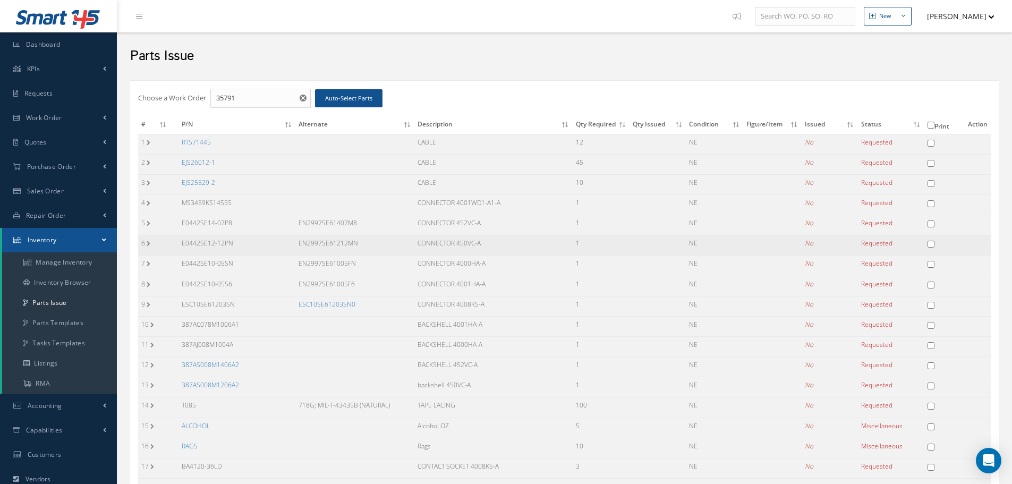
copy td "CONNECTOR 450VC-A"
drag, startPoint x: 180, startPoint y: 263, endPoint x: 242, endPoint y: 274, distance: 62.7
click at [242, 274] on td "E0442SE10-05SN" at bounding box center [237, 266] width 117 height 20
copy td "E0442SE10-05SN"
drag, startPoint x: 299, startPoint y: 263, endPoint x: 394, endPoint y: 267, distance: 95.2
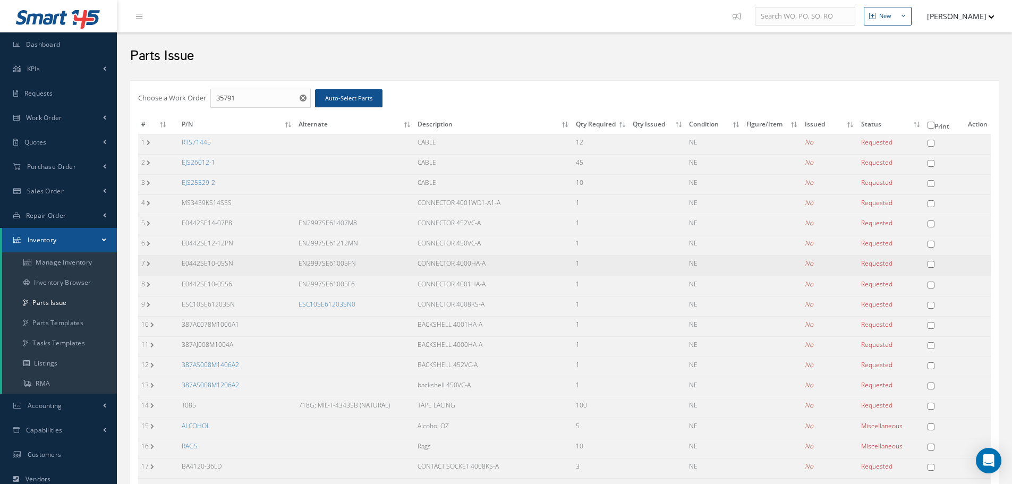
click at [391, 270] on td "EN2997SE61005FN" at bounding box center [354, 266] width 119 height 20
copy td "EN2997SE61005FN"
drag, startPoint x: 418, startPoint y: 262, endPoint x: 495, endPoint y: 263, distance: 77.1
click at [495, 263] on td "CONNECTOR 4000HA-A" at bounding box center [494, 266] width 158 height 20
copy td "CONNECTOR 4000HA-A"
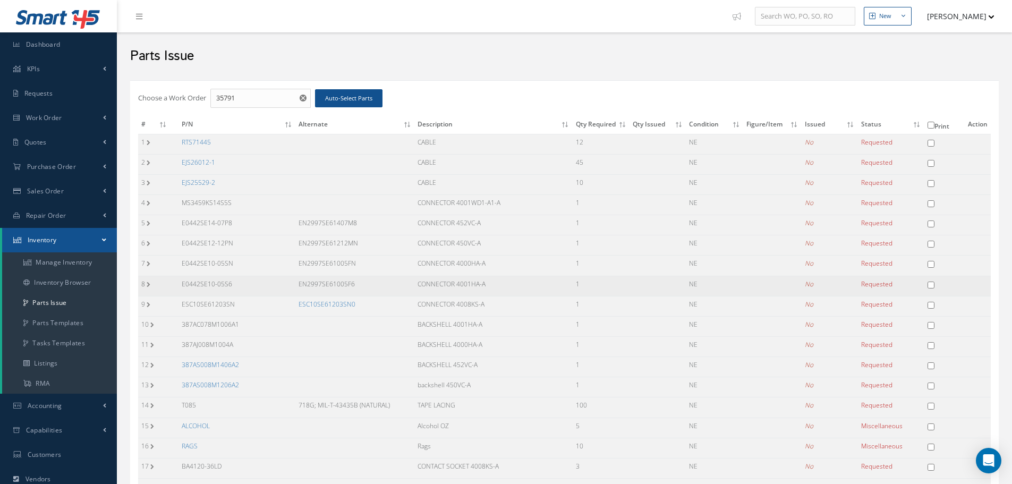
drag, startPoint x: 181, startPoint y: 282, endPoint x: 262, endPoint y: 284, distance: 80.8
click at [262, 284] on td "E0442SE10-05S6" at bounding box center [237, 286] width 117 height 20
drag, startPoint x: 298, startPoint y: 281, endPoint x: 367, endPoint y: 290, distance: 69.6
click at [367, 290] on td "EN2997SE61005F6" at bounding box center [354, 286] width 119 height 20
drag, startPoint x: 415, startPoint y: 282, endPoint x: 503, endPoint y: 282, distance: 88.2
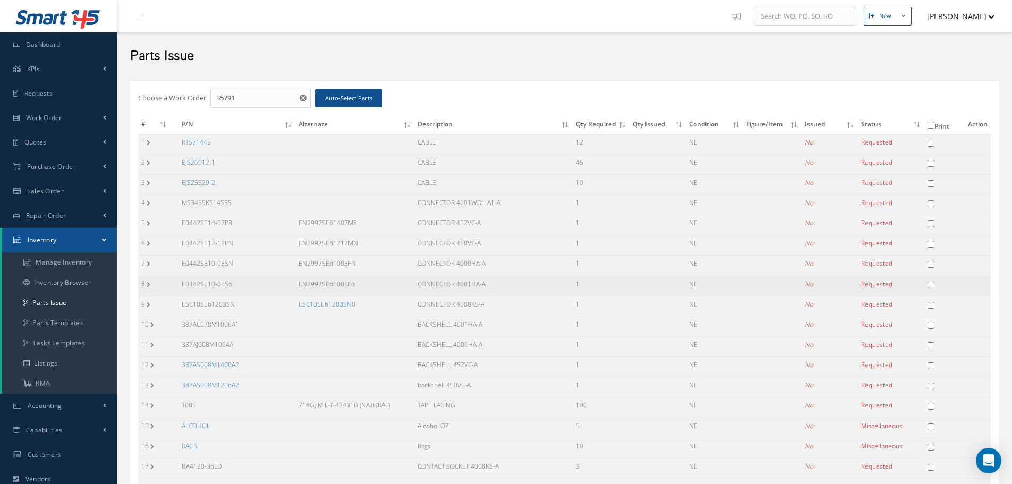
click at [503, 282] on td "CONNECTOR 4001HA-A" at bounding box center [494, 286] width 158 height 20
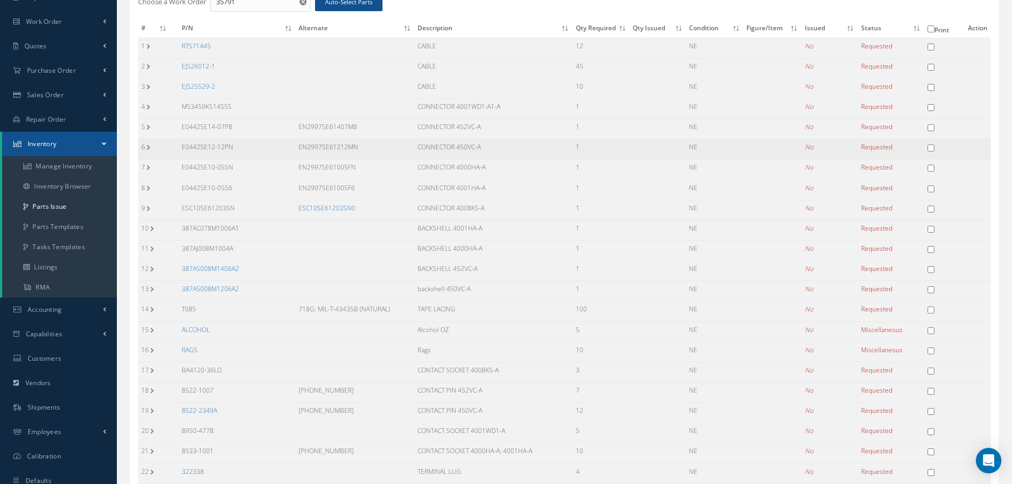
scroll to position [106, 0]
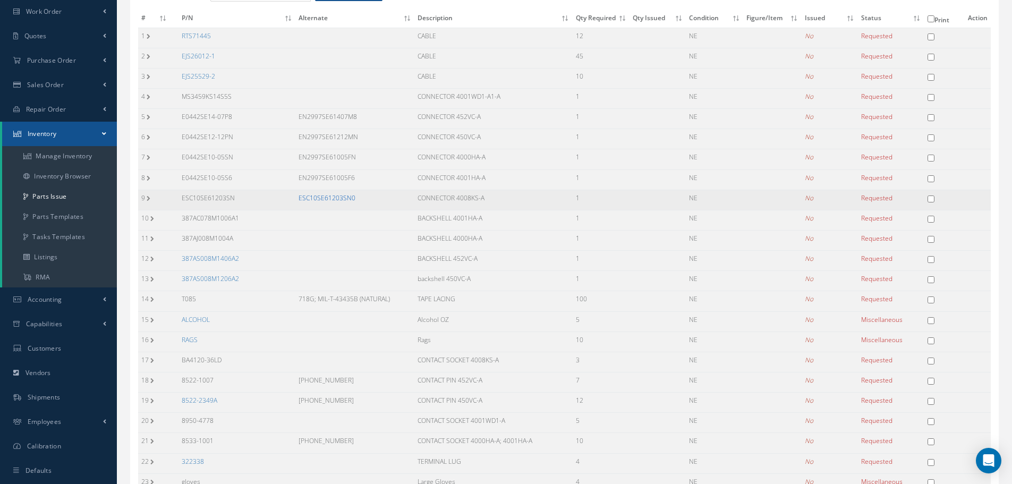
click at [326, 196] on link "ESC10SE61203SN0" at bounding box center [327, 197] width 57 height 9
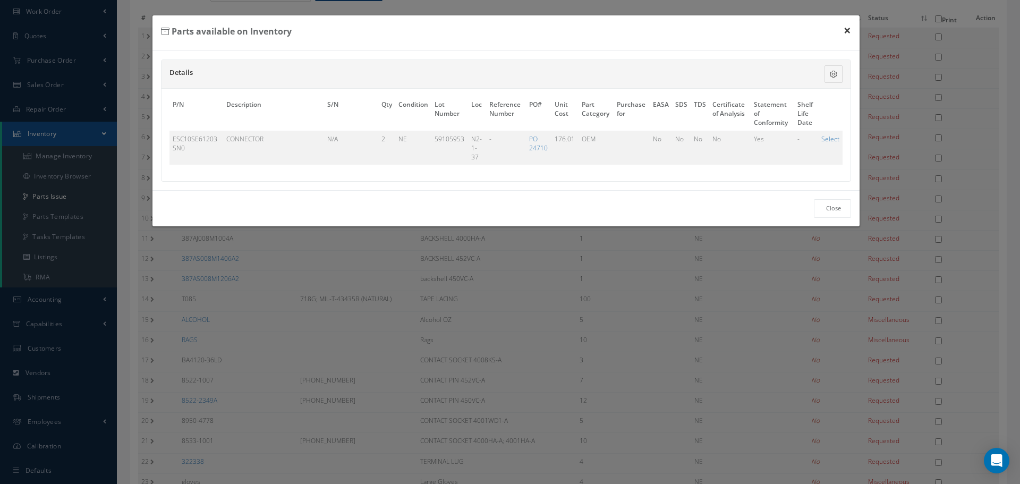
click at [848, 30] on button "×" at bounding box center [847, 30] width 24 height 30
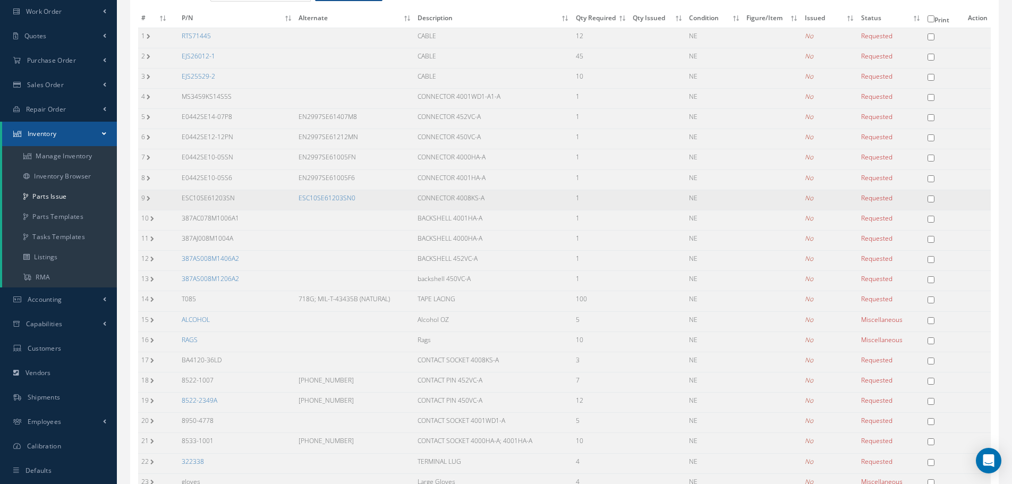
click at [933, 198] on input "checkbox" at bounding box center [931, 199] width 7 height 7
checkbox input "true"
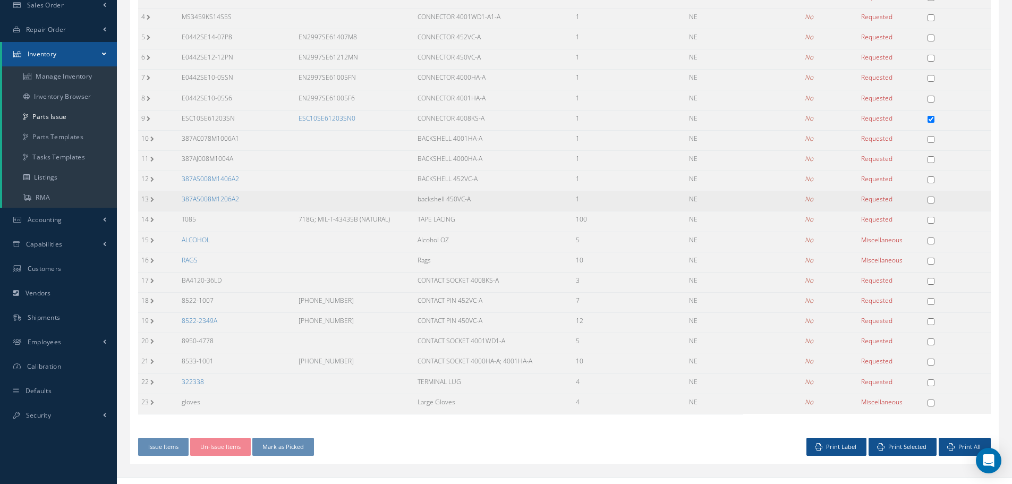
scroll to position [200, 0]
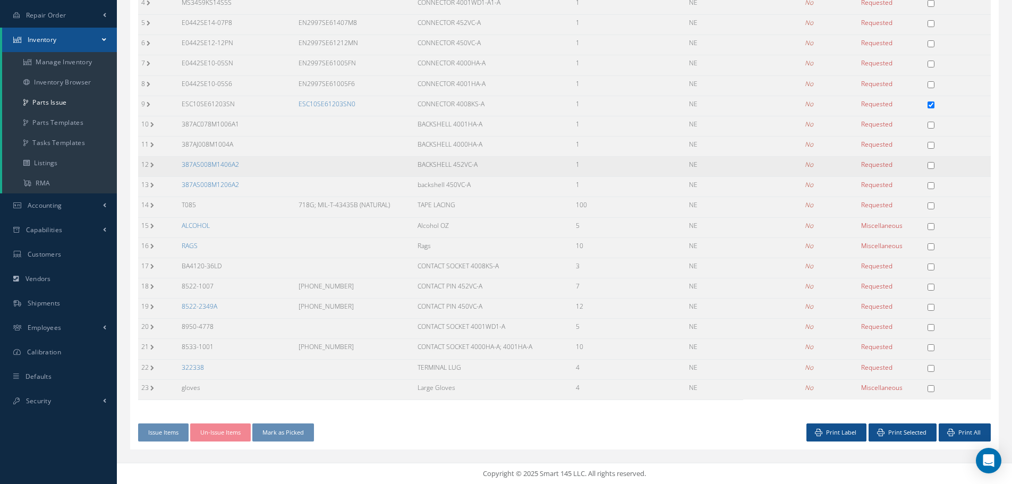
click at [930, 165] on input "checkbox" at bounding box center [931, 165] width 7 height 7
checkbox input "true"
click at [932, 185] on input "checkbox" at bounding box center [931, 185] width 7 height 7
checkbox input "true"
click at [933, 369] on input "checkbox" at bounding box center [931, 368] width 7 height 7
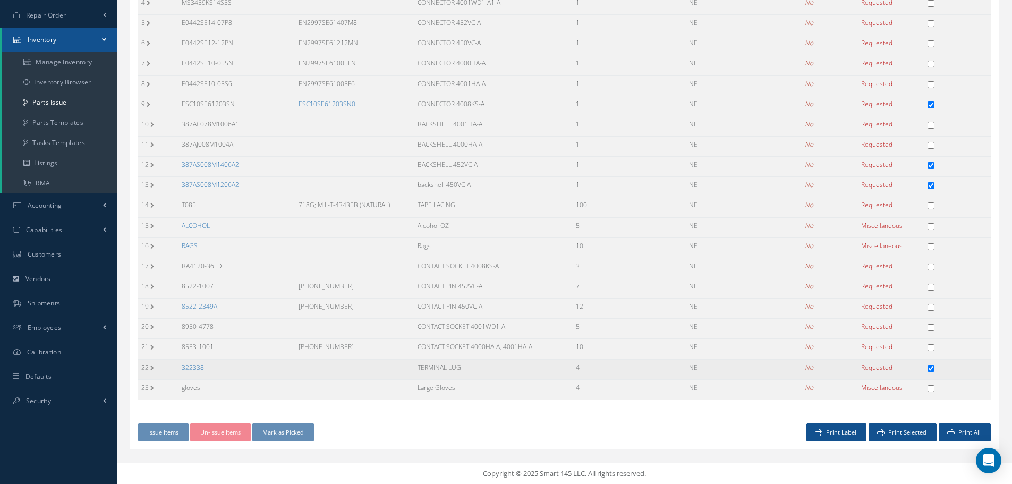
checkbox input "true"
click at [932, 306] on input "checkbox" at bounding box center [931, 307] width 7 height 7
checkbox input "true"
click at [915, 434] on button "Print Selected" at bounding box center [903, 433] width 68 height 19
drag, startPoint x: 183, startPoint y: 121, endPoint x: 256, endPoint y: 136, distance: 74.7
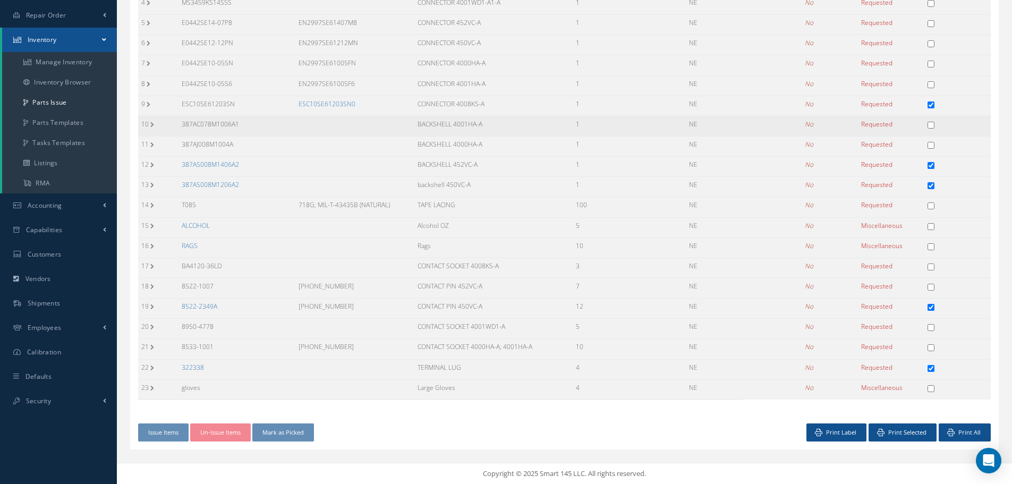
click at [256, 136] on td "387AC078M1006A1" at bounding box center [237, 126] width 117 height 20
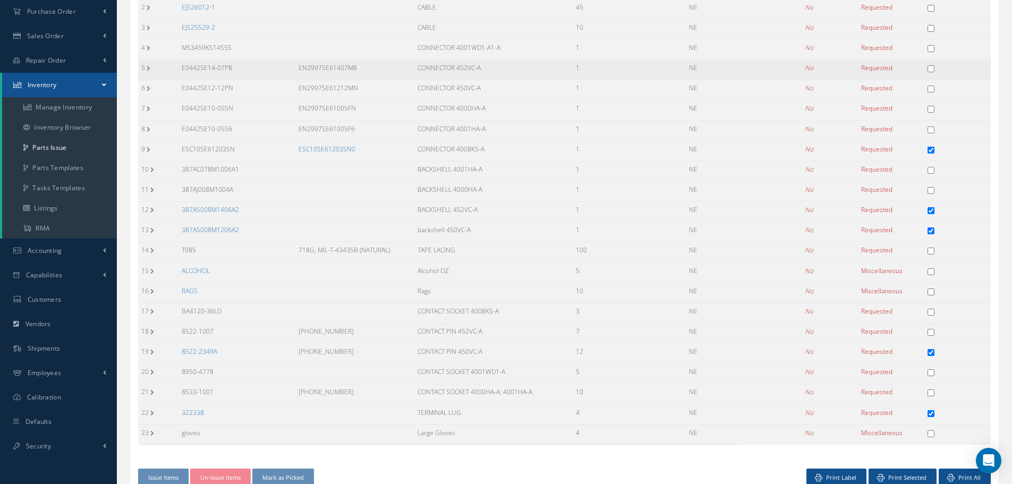
scroll to position [94, 0]
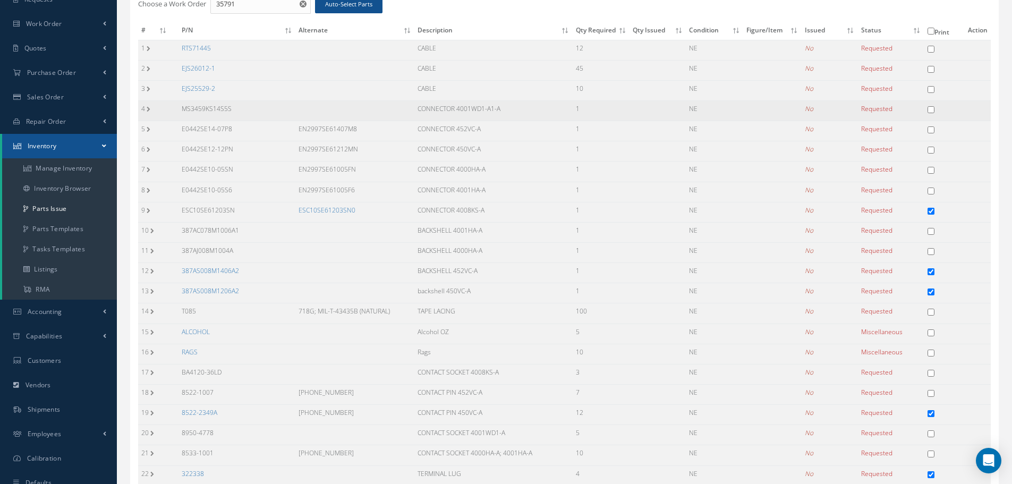
click at [279, 103] on td "MS3459KS14S5S" at bounding box center [237, 111] width 117 height 20
drag, startPoint x: 179, startPoint y: 106, endPoint x: 239, endPoint y: 104, distance: 60.1
click at [239, 104] on td "MS3459KS14S5S" at bounding box center [237, 111] width 117 height 20
drag, startPoint x: 418, startPoint y: 107, endPoint x: 530, endPoint y: 109, distance: 112.7
click at [530, 109] on td "CONNECTOR 4001WD1-A1-A" at bounding box center [494, 111] width 158 height 20
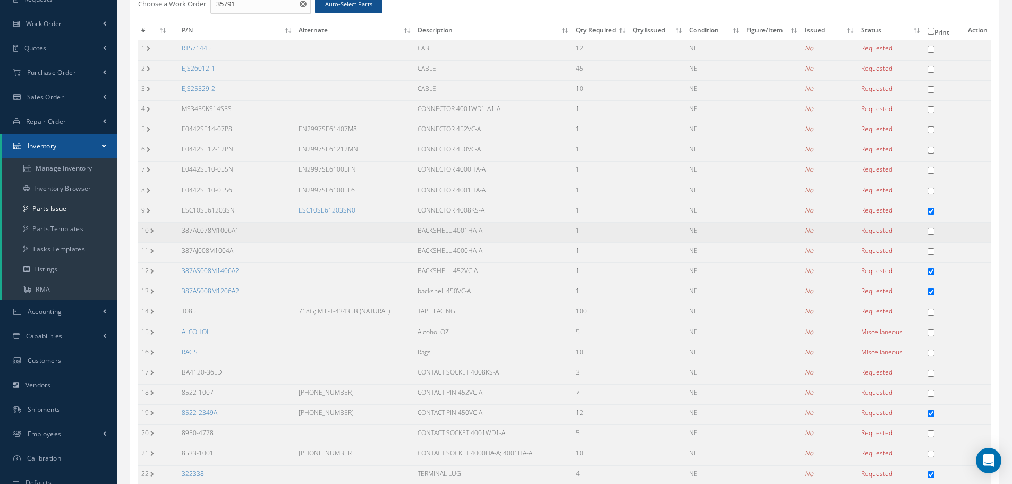
drag, startPoint x: 182, startPoint y: 230, endPoint x: 267, endPoint y: 230, distance: 85.0
click at [255, 234] on td "387AC078M1006A1" at bounding box center [237, 232] width 117 height 20
drag, startPoint x: 418, startPoint y: 227, endPoint x: 497, endPoint y: 229, distance: 79.2
click at [497, 229] on td "BACKSHELL 4001HA-A" at bounding box center [494, 232] width 158 height 20
drag, startPoint x: 182, startPoint y: 248, endPoint x: 250, endPoint y: 253, distance: 68.2
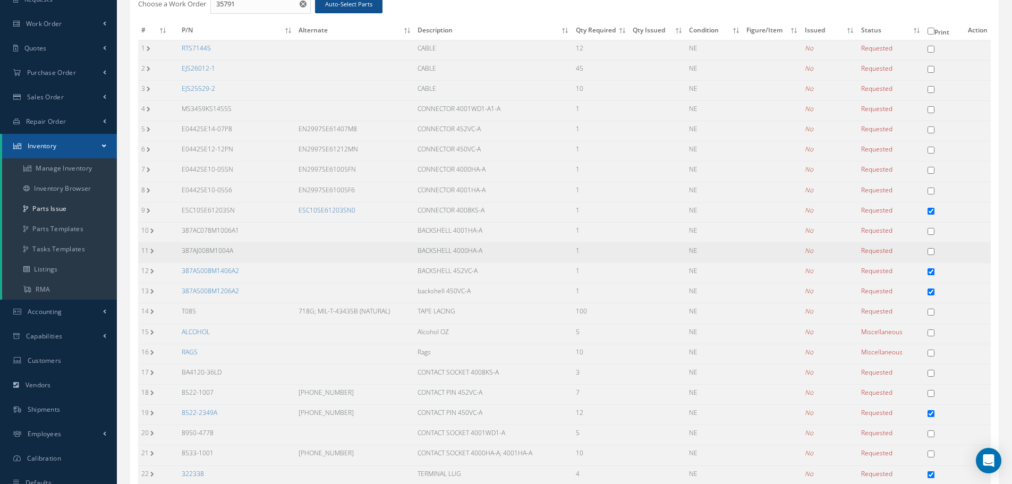
click at [250, 253] on td "387AJ008M1004A" at bounding box center [237, 253] width 117 height 20
drag, startPoint x: 419, startPoint y: 250, endPoint x: 534, endPoint y: 251, distance: 114.8
click at [534, 251] on td "BACKSHELL 4000HA-A" at bounding box center [494, 253] width 158 height 20
click at [324, 206] on link "ESC10SE61203SN0" at bounding box center [327, 210] width 57 height 9
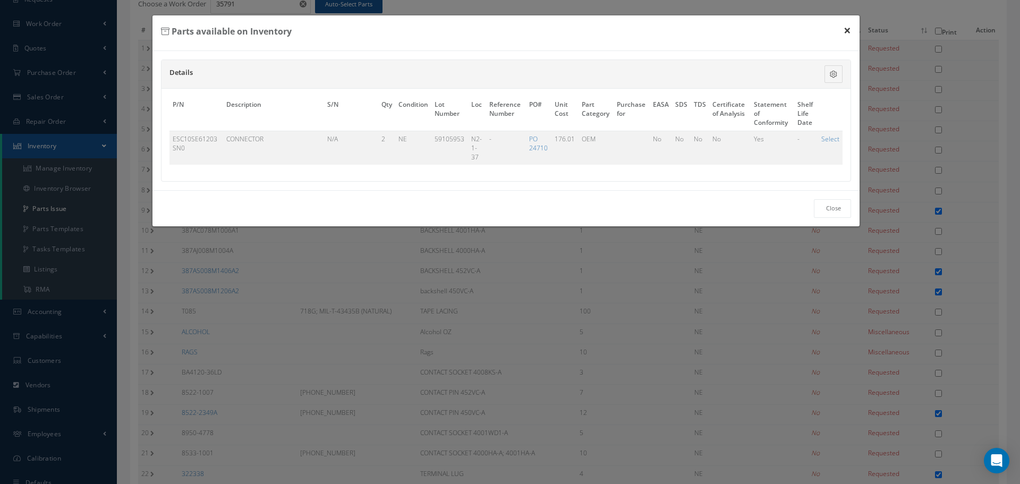
click at [852, 30] on button "×" at bounding box center [847, 30] width 24 height 30
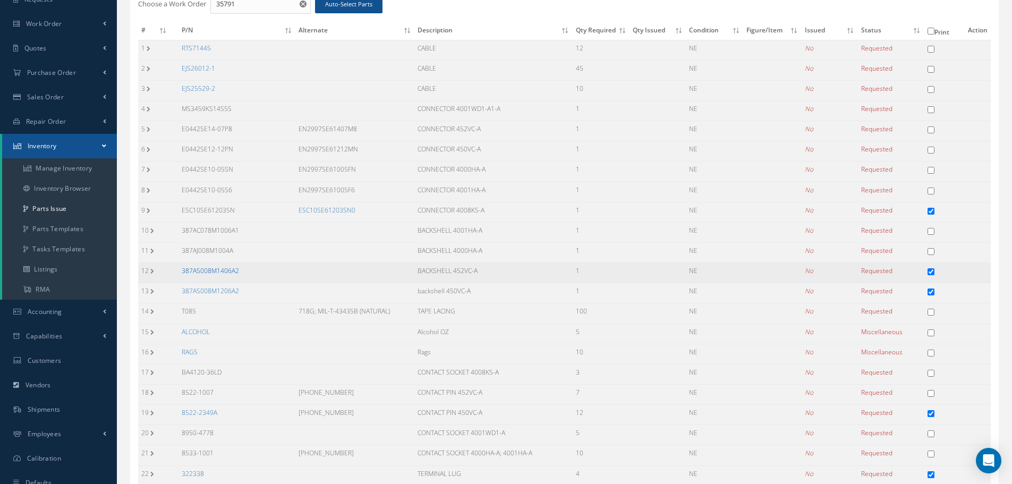
click at [205, 270] on link "387AS008M1406A2" at bounding box center [210, 270] width 57 height 9
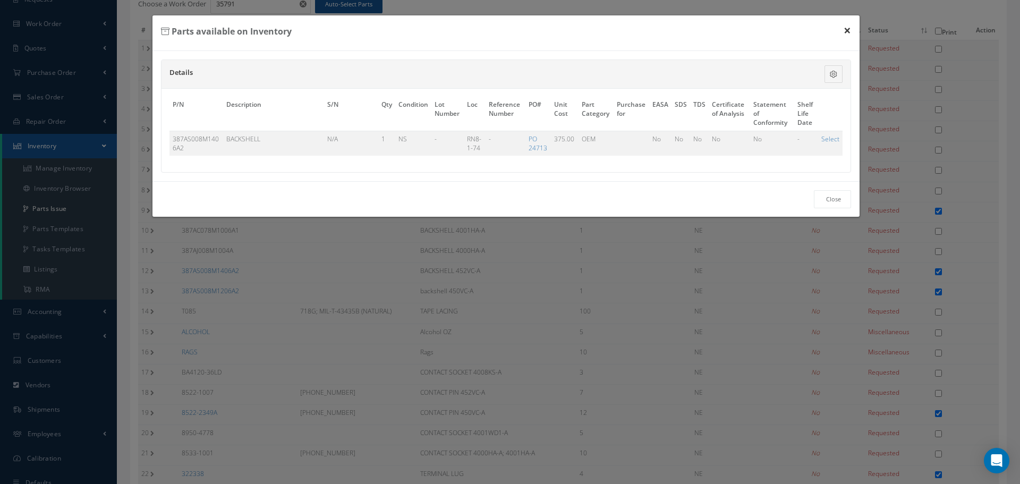
click at [851, 32] on button "×" at bounding box center [847, 30] width 24 height 30
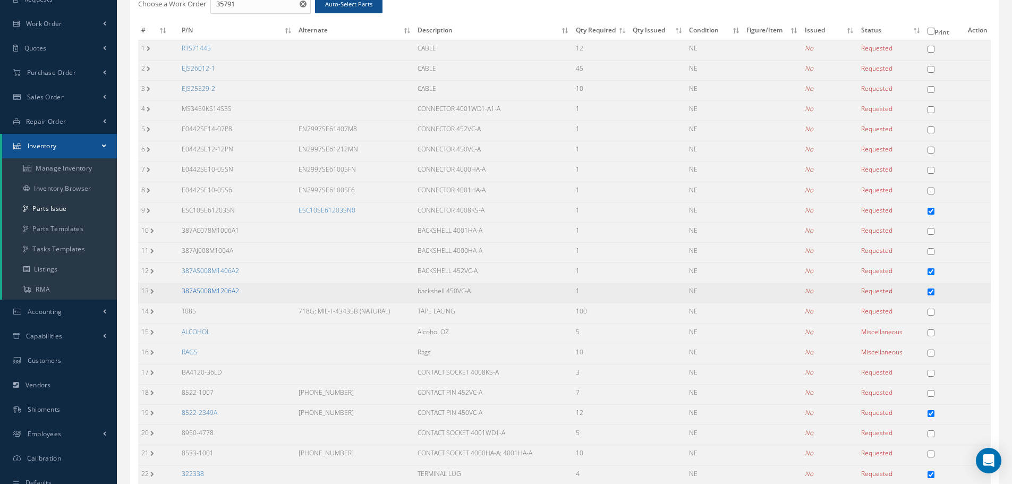
click at [196, 295] on link "387AS008M1206A2" at bounding box center [210, 290] width 57 height 9
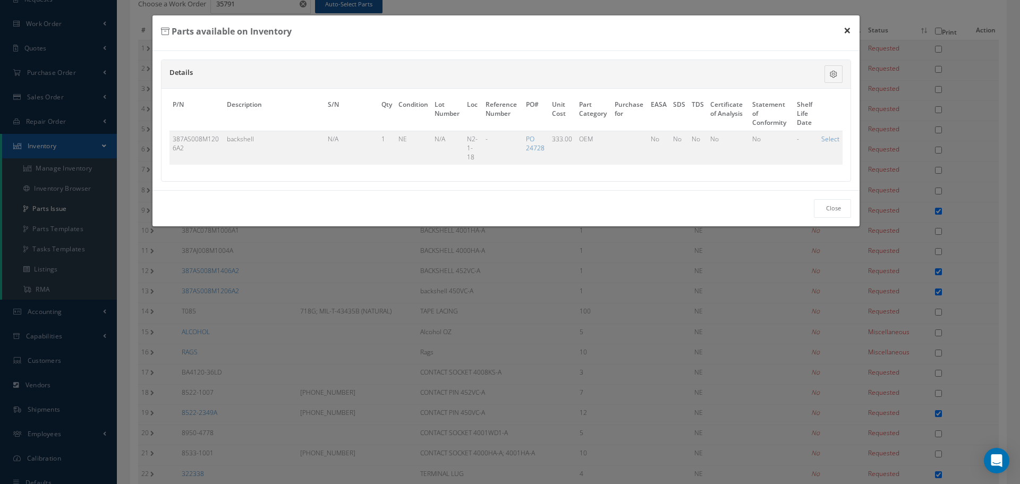
click at [845, 27] on button "×" at bounding box center [847, 30] width 24 height 30
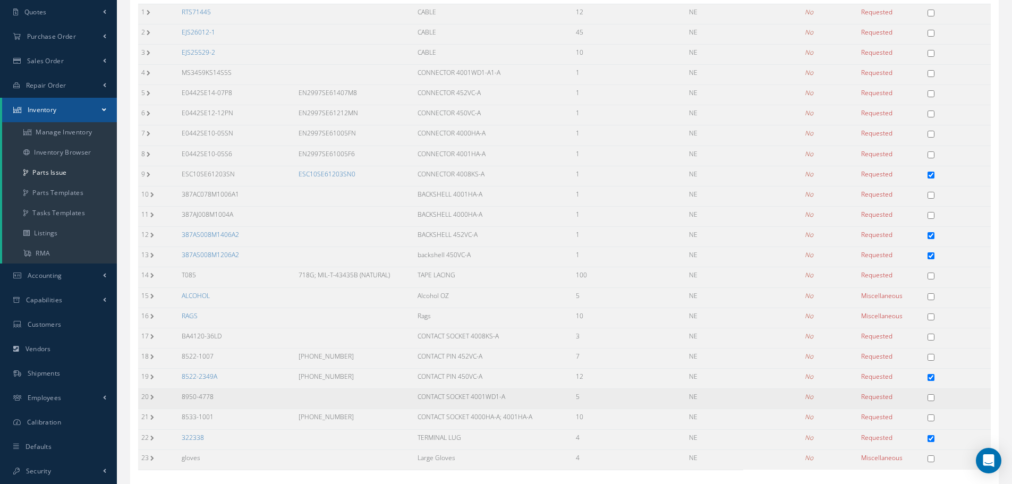
scroll to position [147, 0]
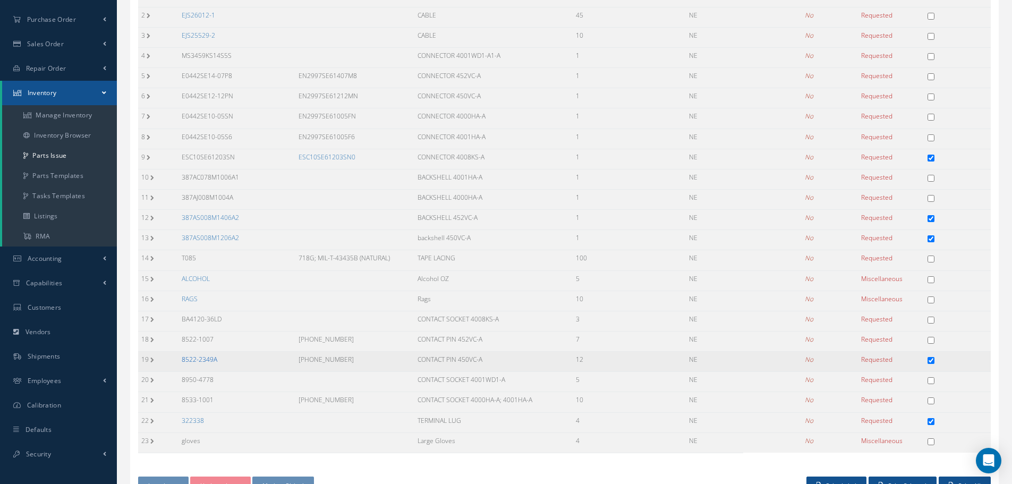
click at [189, 360] on link "8522-2349A" at bounding box center [200, 359] width 36 height 9
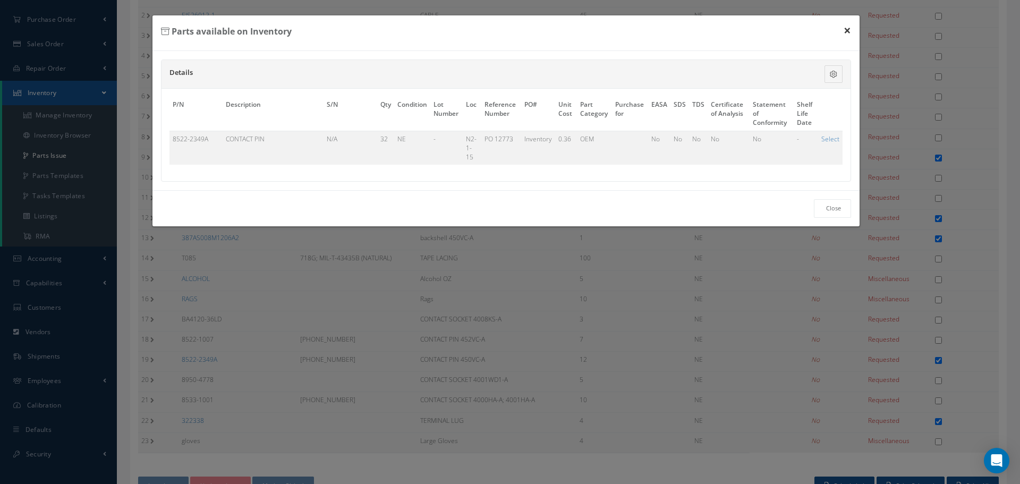
click at [844, 28] on button "×" at bounding box center [847, 30] width 24 height 30
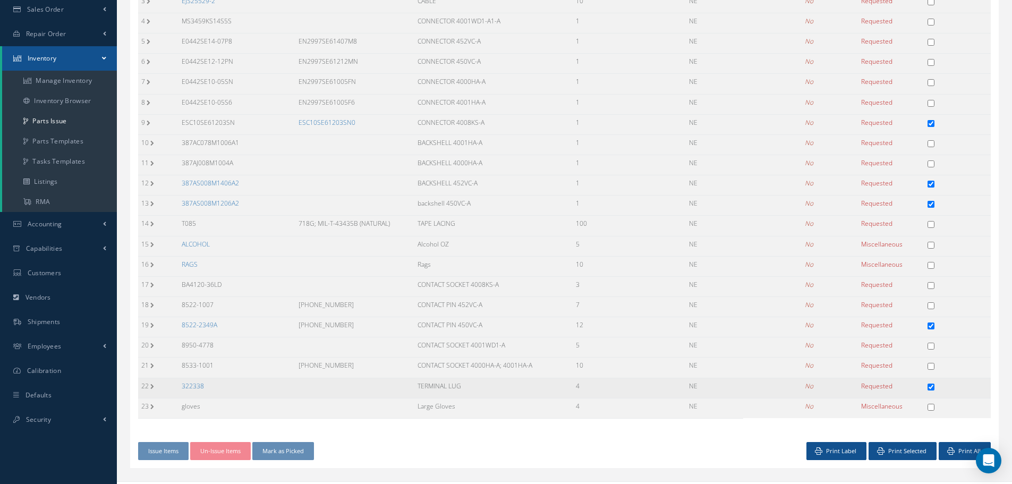
scroll to position [200, 0]
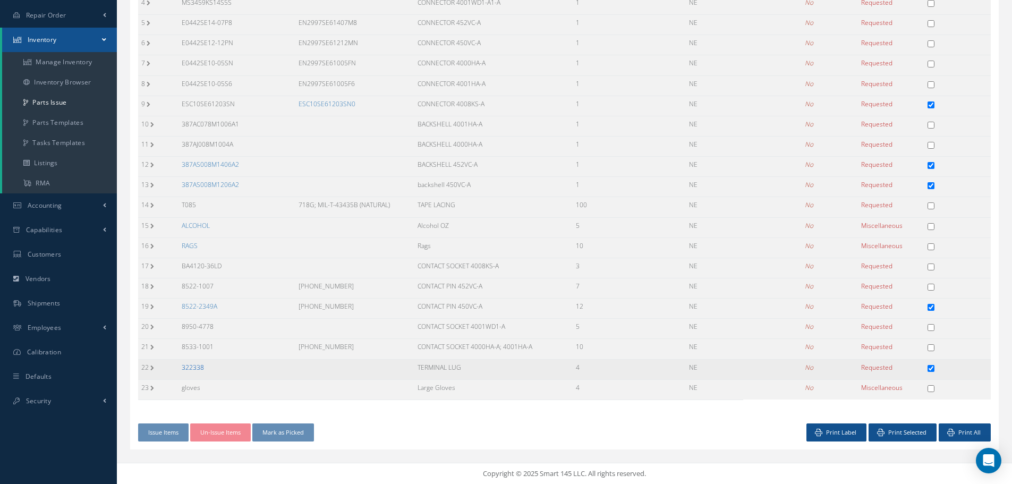
click at [193, 368] on link "322338" at bounding box center [193, 367] width 22 height 9
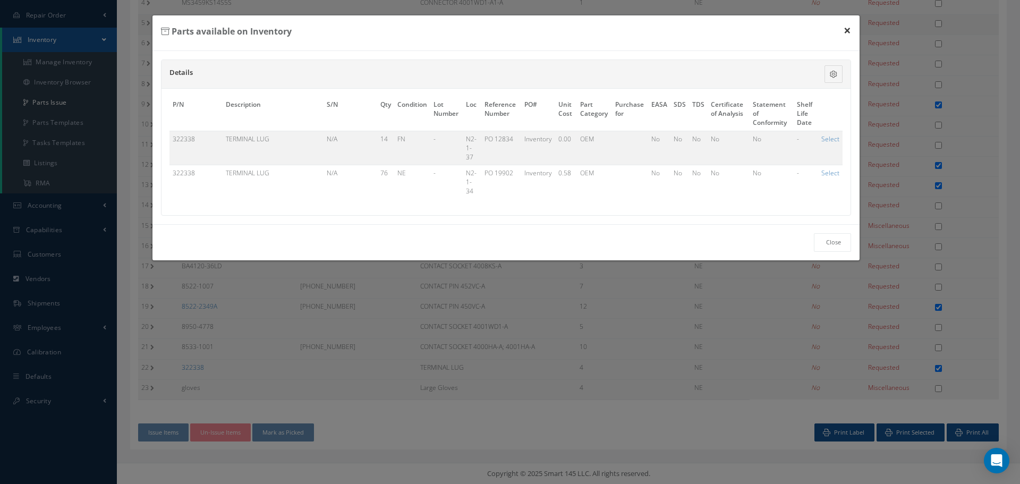
click at [850, 30] on button "×" at bounding box center [847, 30] width 24 height 30
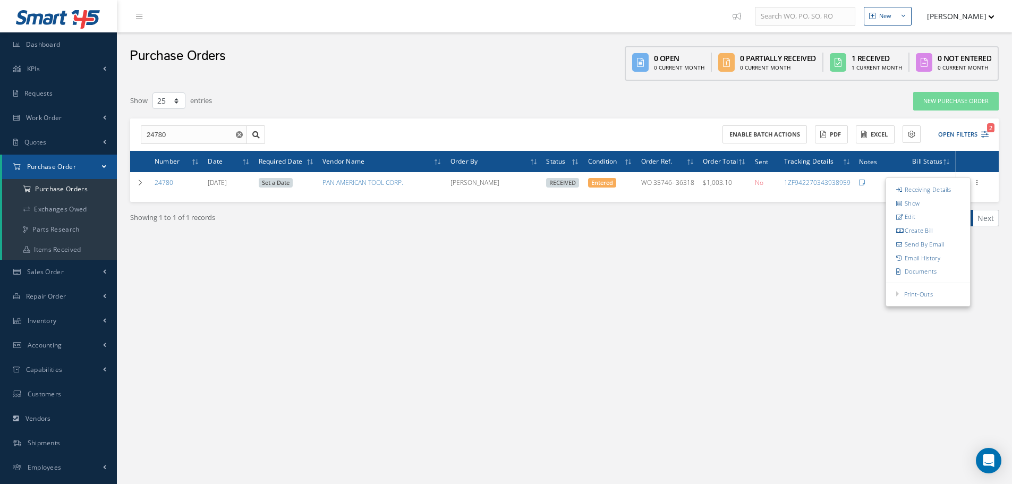
select select "25"
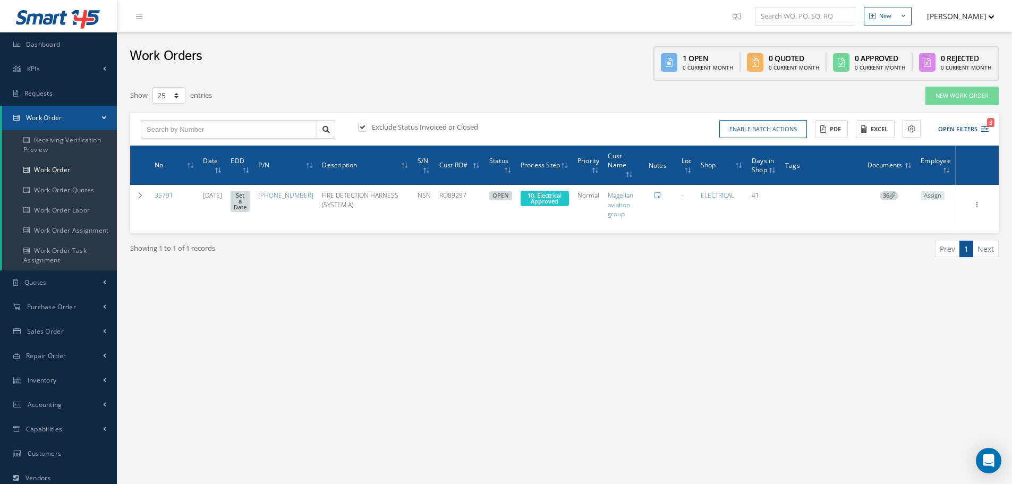
select select "25"
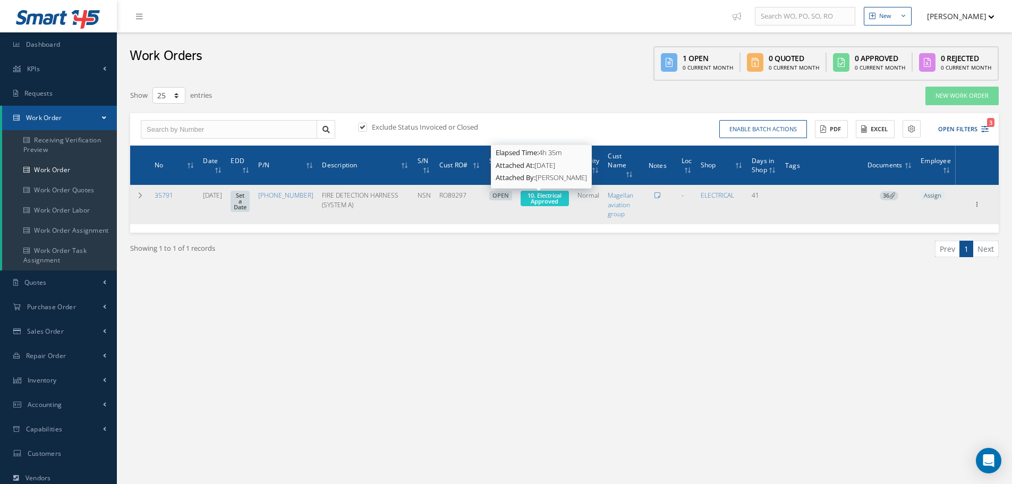
click at [536, 203] on span "10. Electrical Approved" at bounding box center [545, 198] width 34 height 14
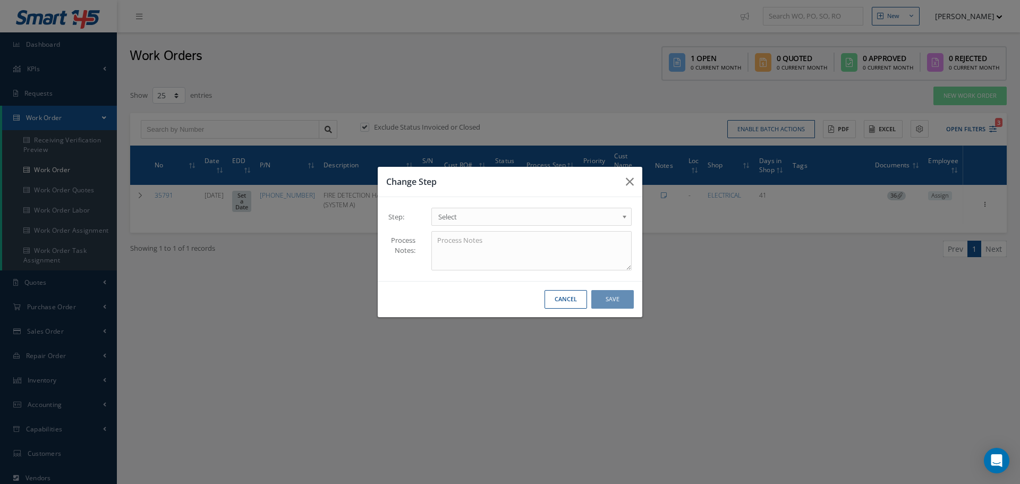
click at [626, 217] on b at bounding box center [627, 219] width 10 height 17
click at [614, 300] on button "Save" at bounding box center [612, 299] width 43 height 19
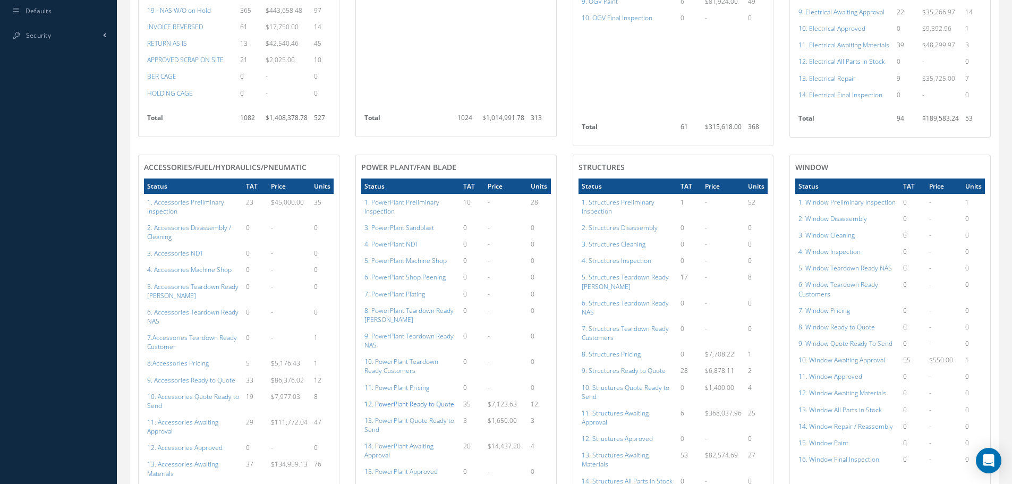
scroll to position [531, 0]
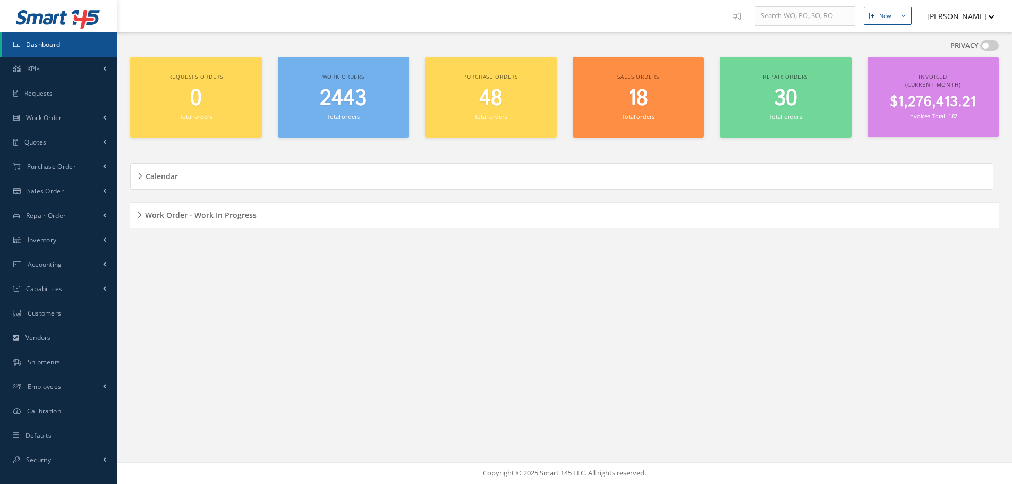
scroll to position [24, 0]
click at [140, 215] on div "Work Order - Work In Progress" at bounding box center [564, 215] width 869 height 16
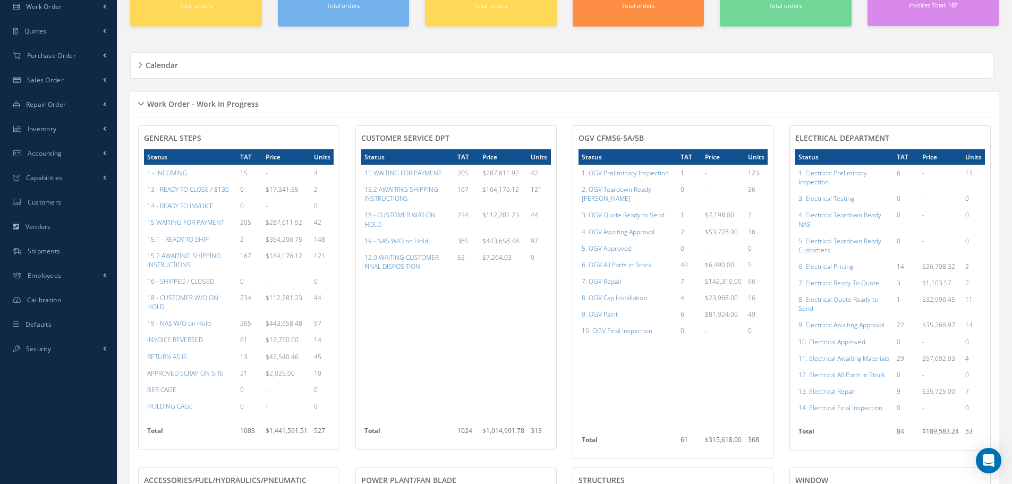
scroll to position [131, 0]
